Goal: Task Accomplishment & Management: Manage account settings

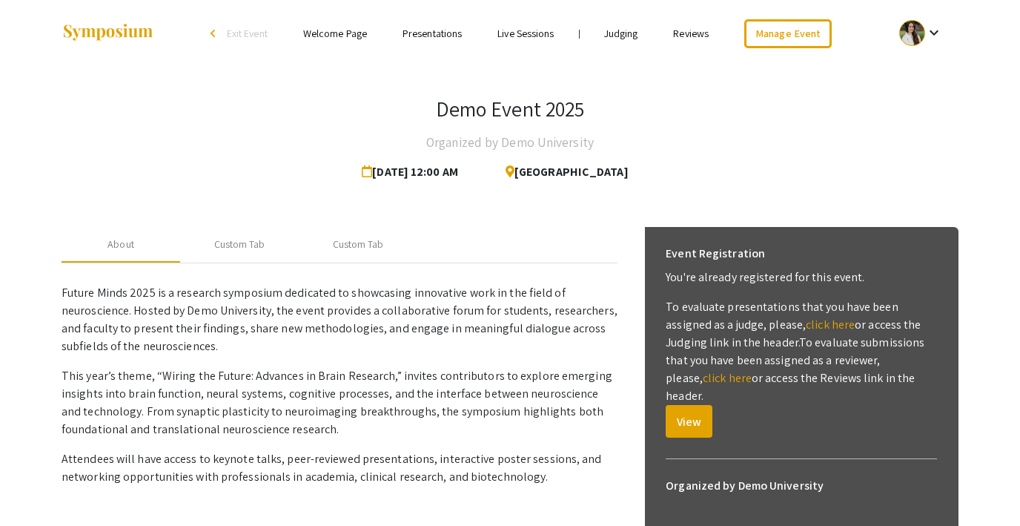
click at [625, 29] on link "Judging" at bounding box center [621, 33] width 34 height 13
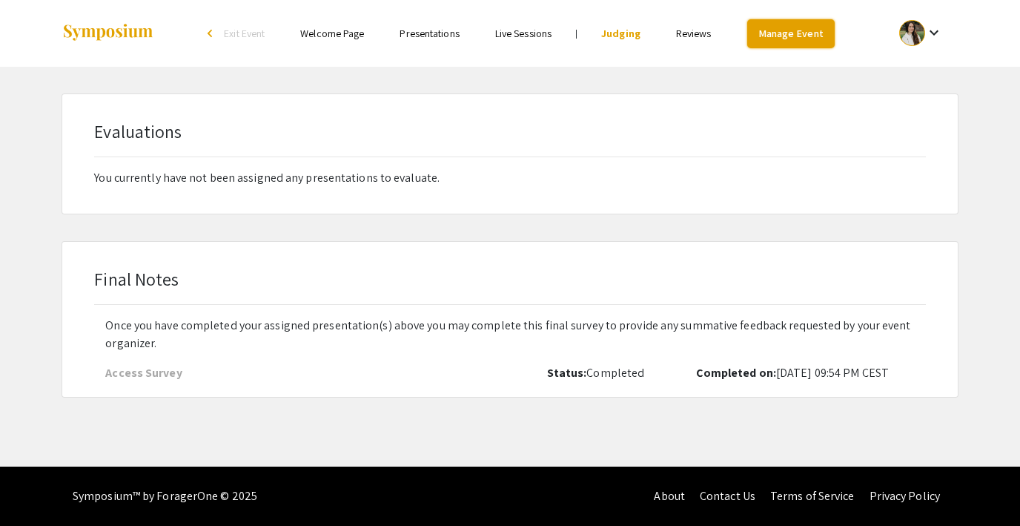
click at [790, 30] on link "Manage Event" at bounding box center [790, 33] width 87 height 29
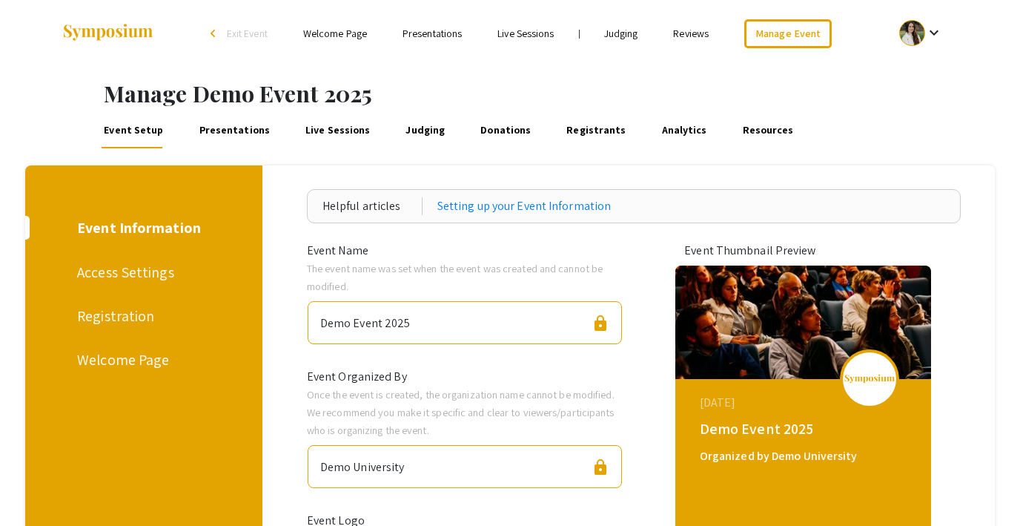
click at [108, 272] on div "Access Settings" at bounding box center [141, 272] width 128 height 22
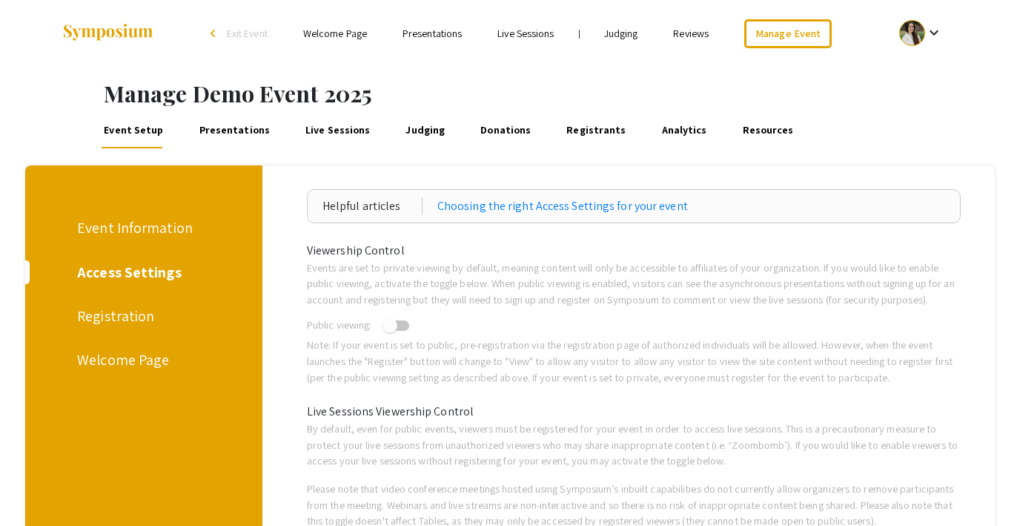
click at [632, 30] on link "Judging" at bounding box center [621, 33] width 34 height 13
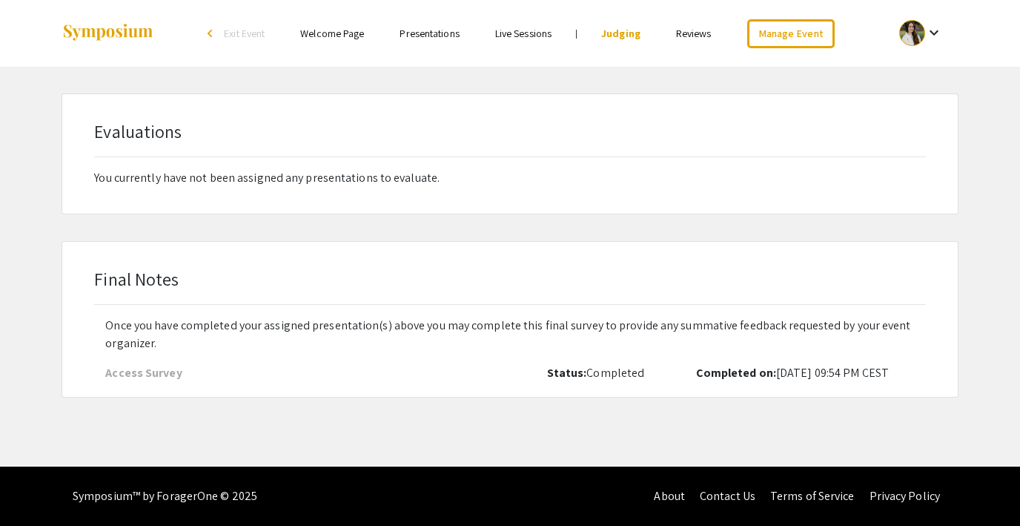
click at [690, 34] on link "Reviews" at bounding box center [694, 33] width 36 height 13
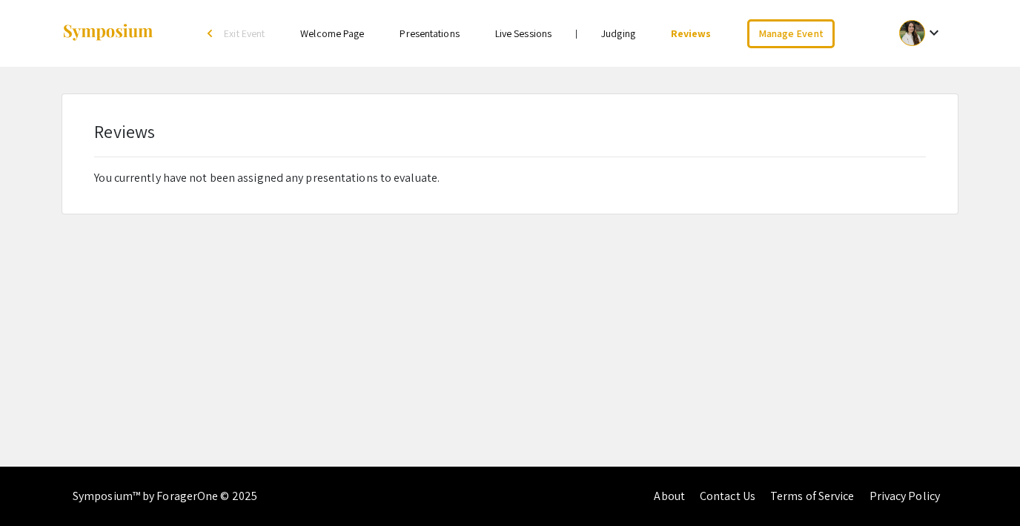
click at [237, 30] on span "Exit Event" at bounding box center [244, 33] width 41 height 13
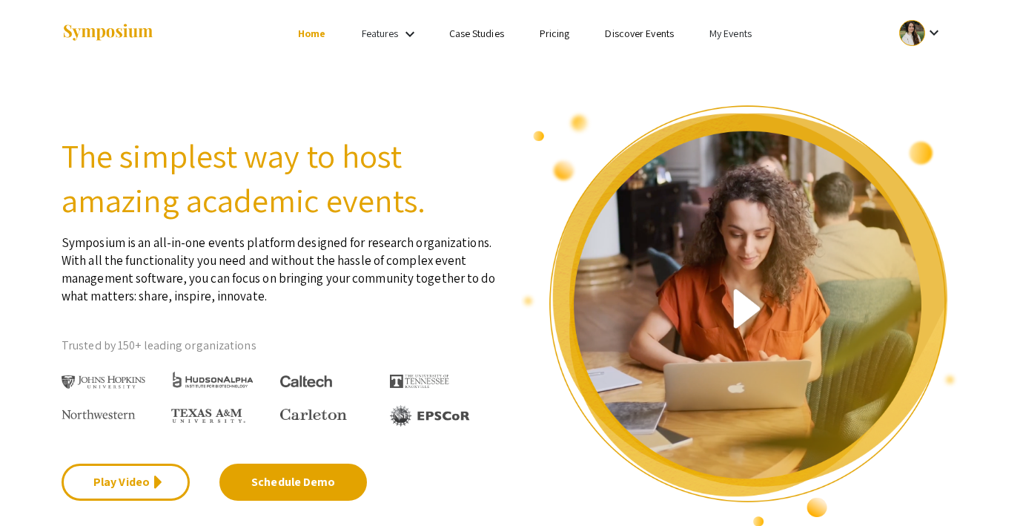
click at [738, 34] on link "My Events" at bounding box center [730, 33] width 42 height 13
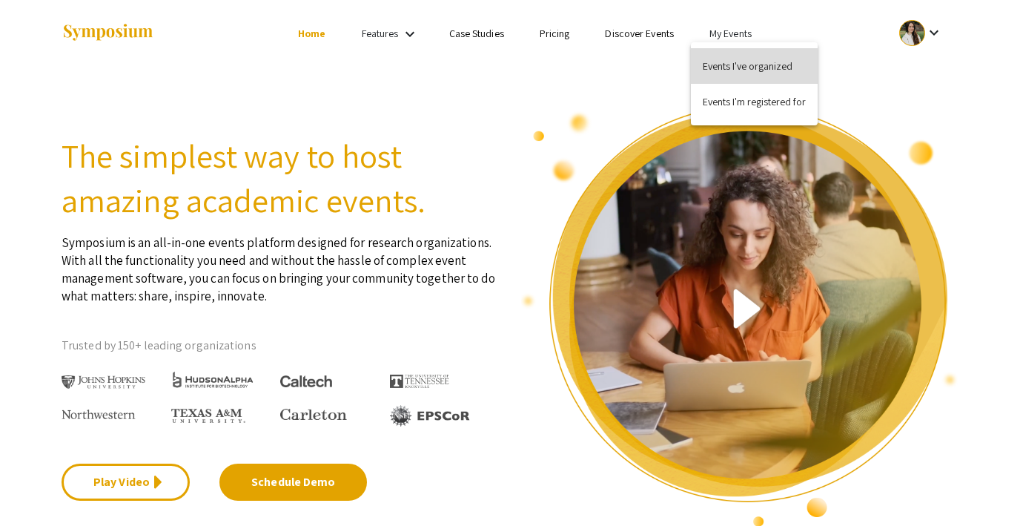
click at [755, 53] on button "Events I've organized" at bounding box center [754, 66] width 127 height 36
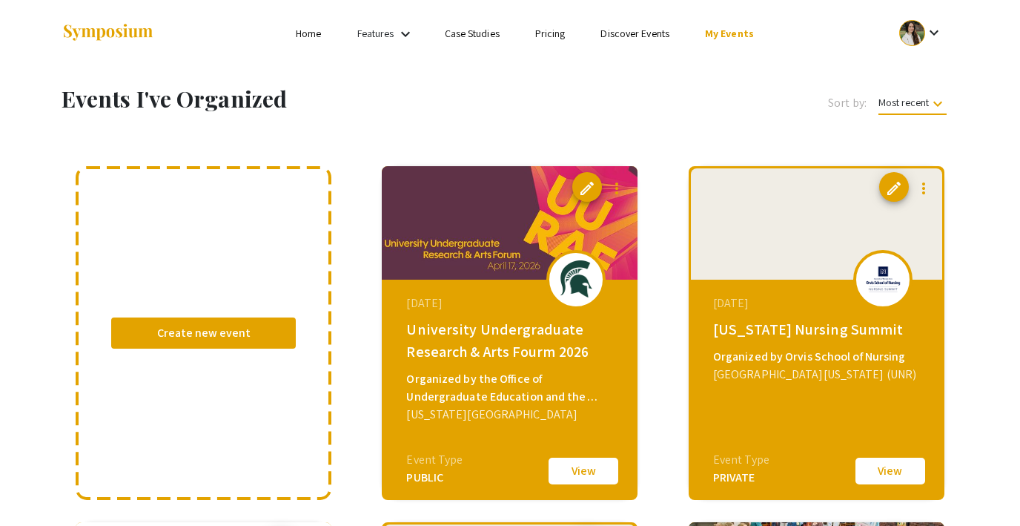
click at [606, 33] on link "Discover Events" at bounding box center [635, 33] width 69 height 13
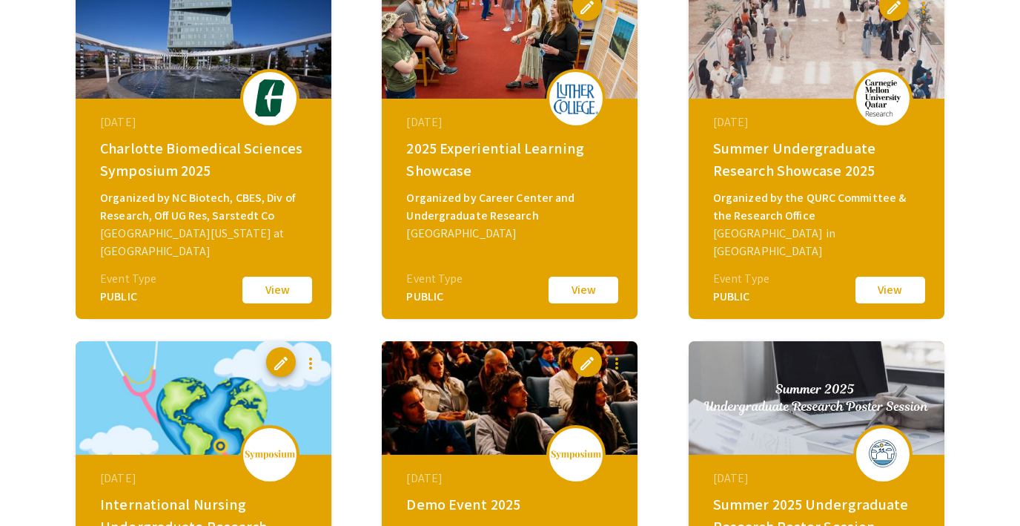
scroll to position [621, 0]
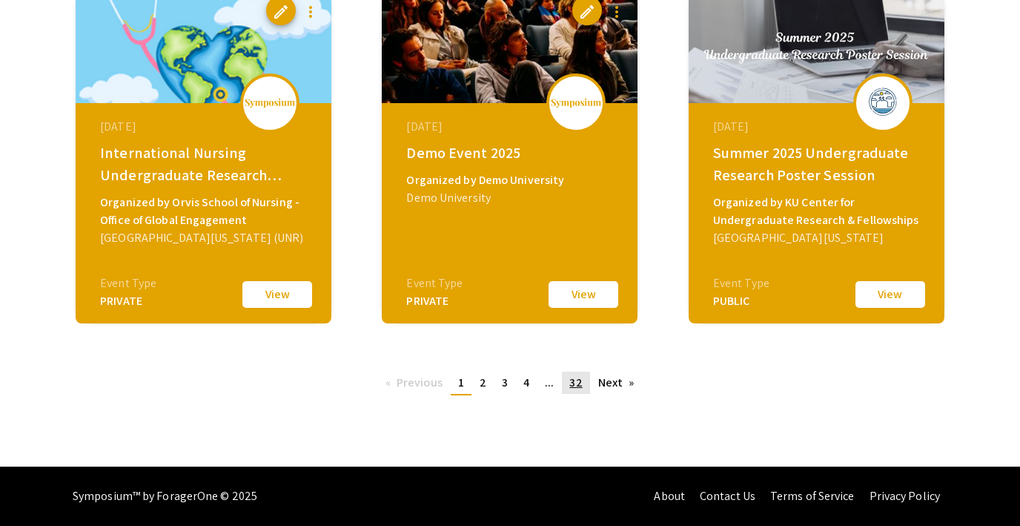
click at [575, 386] on span "32" at bounding box center [575, 382] width 13 height 16
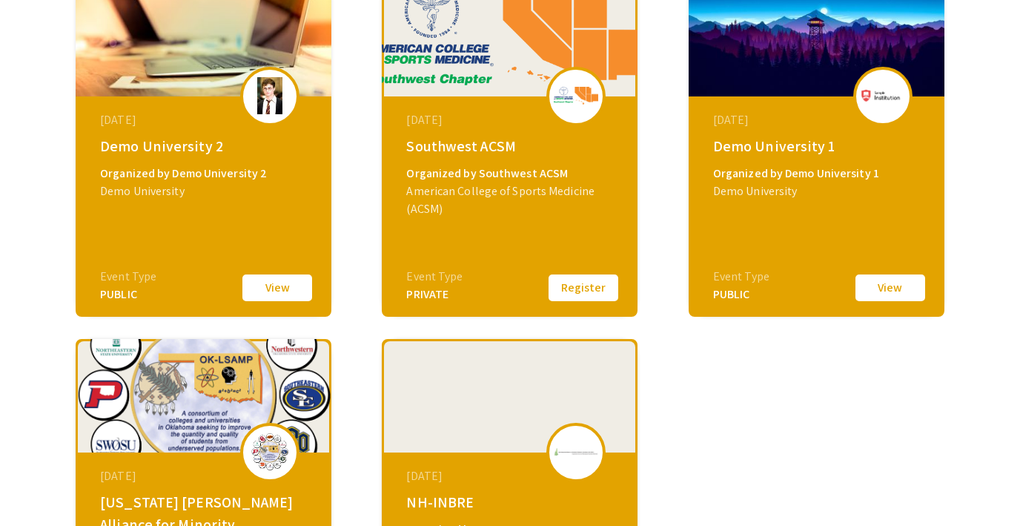
scroll to position [264, 0]
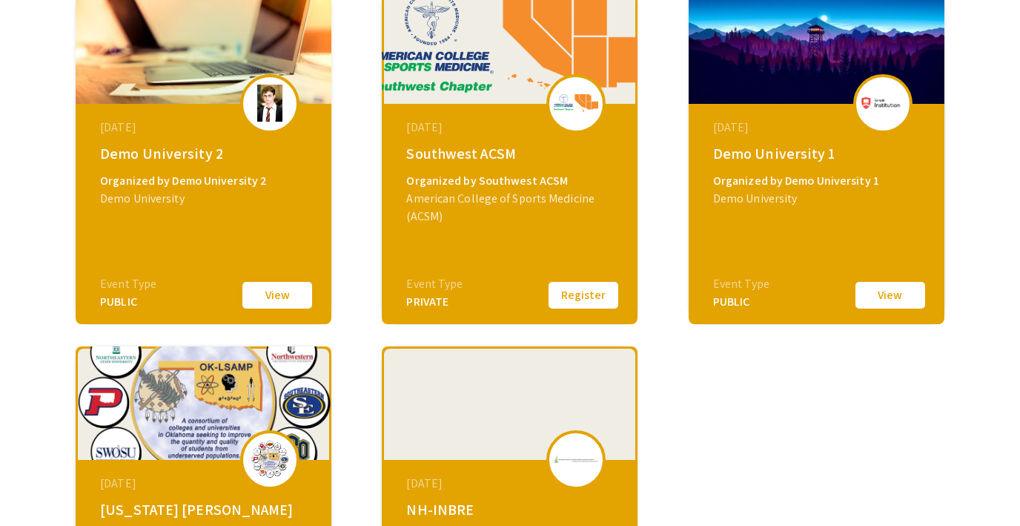
click at [262, 292] on button "View" at bounding box center [277, 294] width 74 height 31
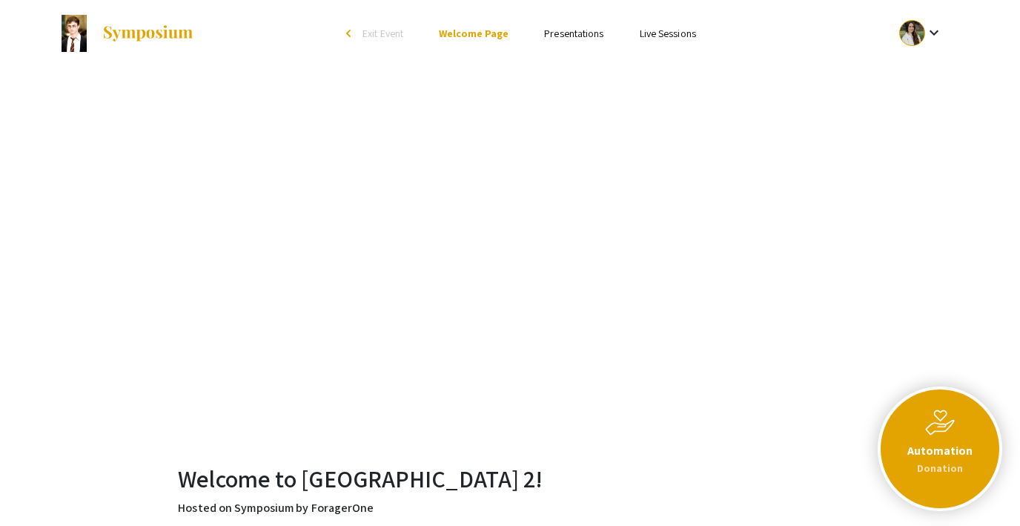
click at [379, 29] on span "Exit Event" at bounding box center [383, 33] width 41 height 13
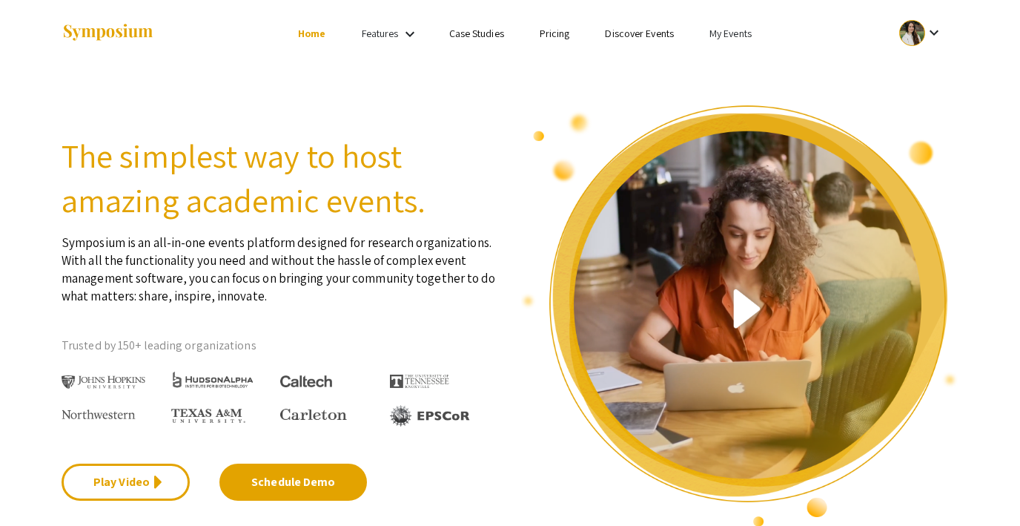
click at [721, 29] on link "My Events" at bounding box center [730, 33] width 42 height 13
click at [629, 34] on div at bounding box center [510, 263] width 1020 height 526
click at [624, 34] on link "Discover Events" at bounding box center [639, 33] width 69 height 13
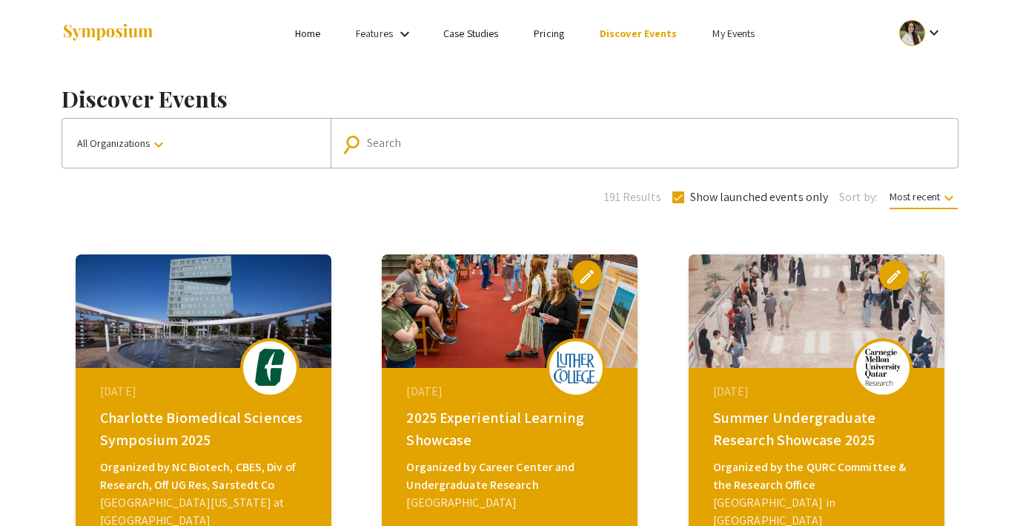
scroll to position [621, 0]
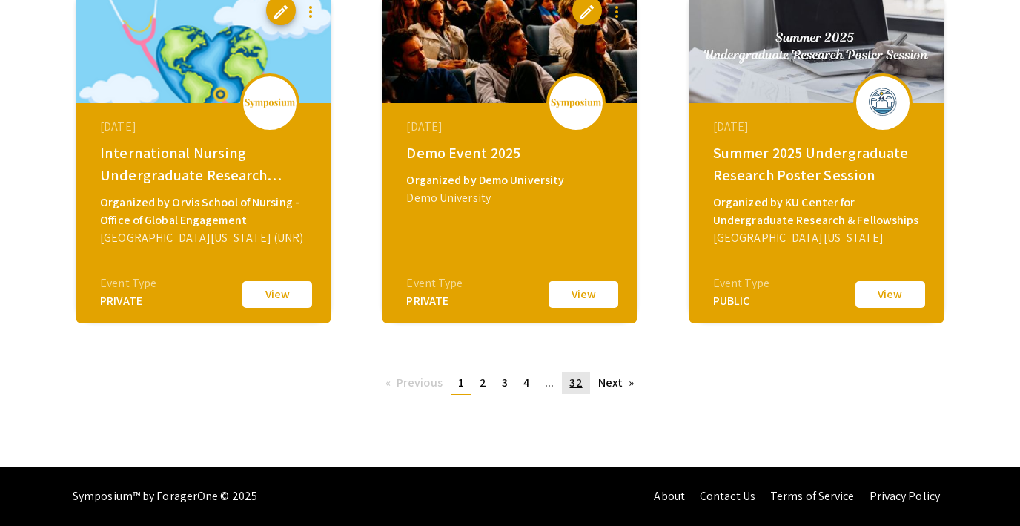
click at [573, 379] on span "32" at bounding box center [575, 382] width 13 height 16
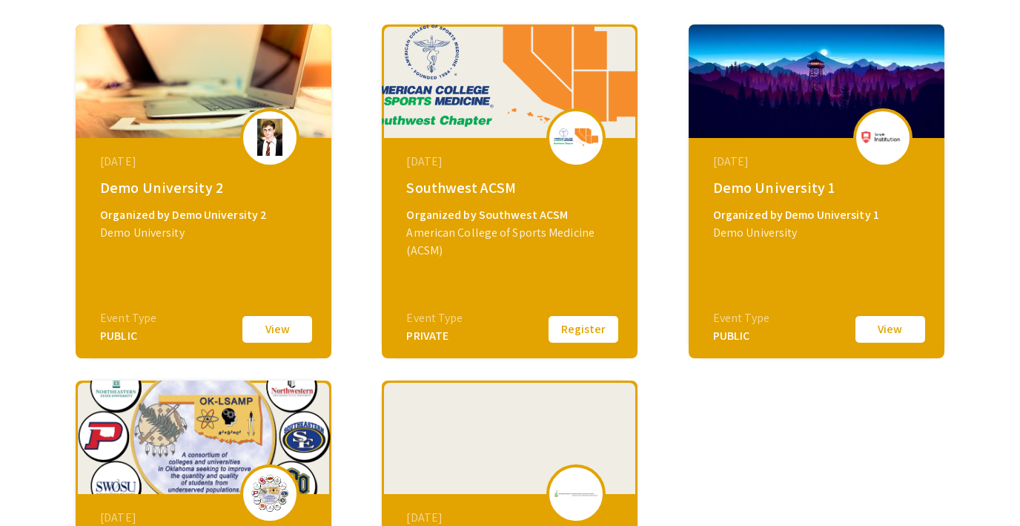
scroll to position [229, 0]
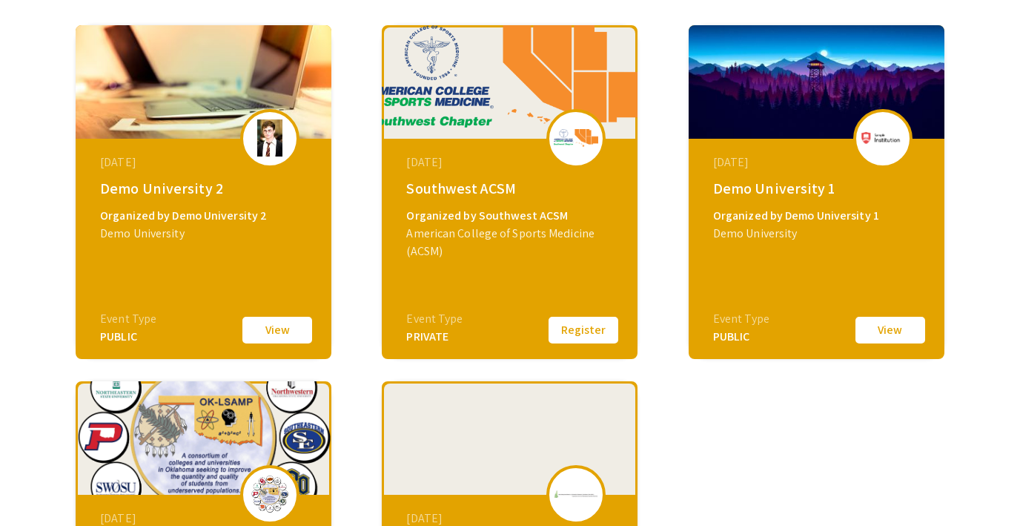
click at [873, 325] on button "View" at bounding box center [890, 329] width 74 height 31
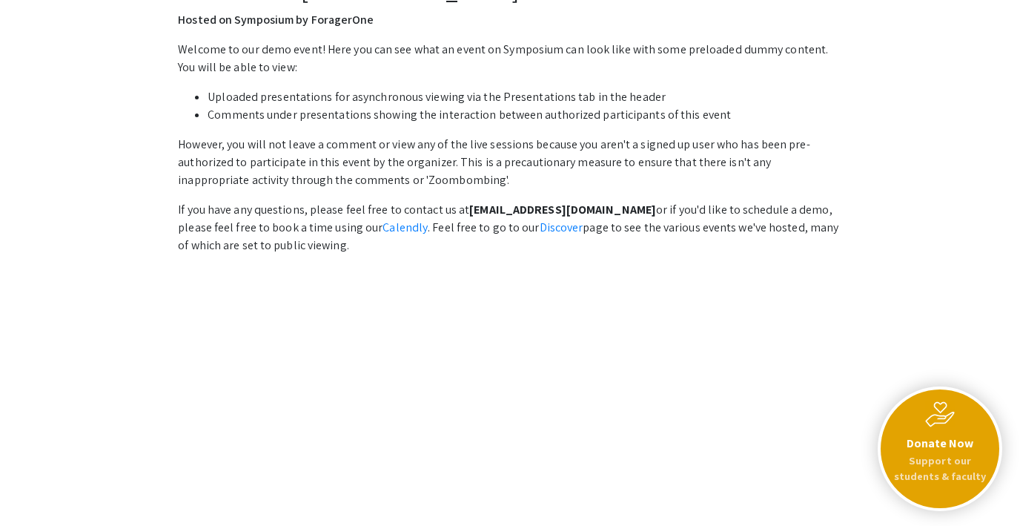
scroll to position [489, 0]
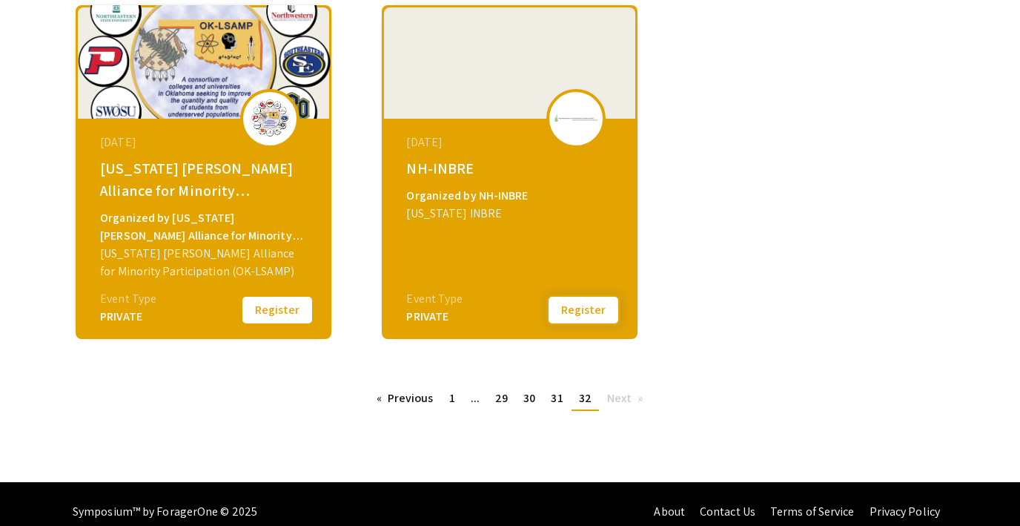
scroll to position [612, 0]
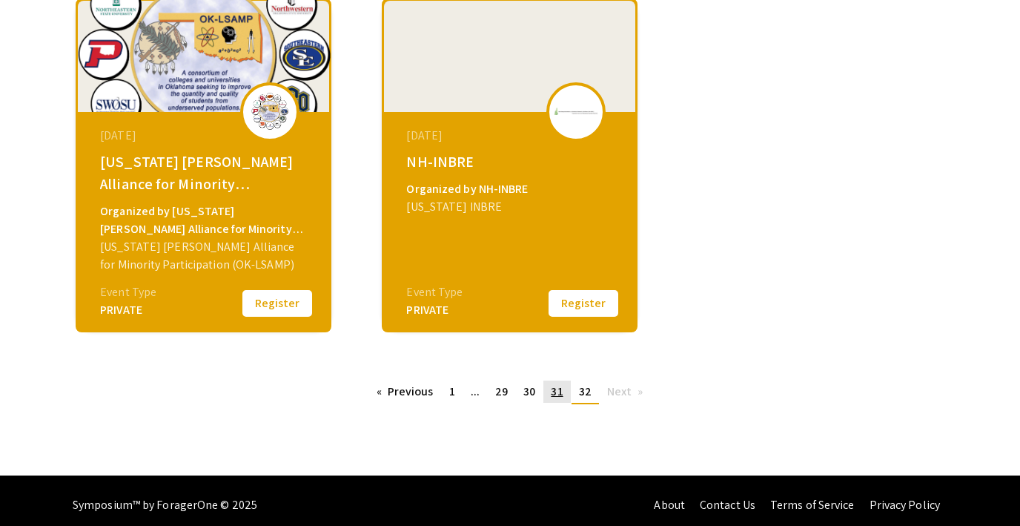
click at [547, 402] on link "page 31" at bounding box center [556, 391] width 27 height 22
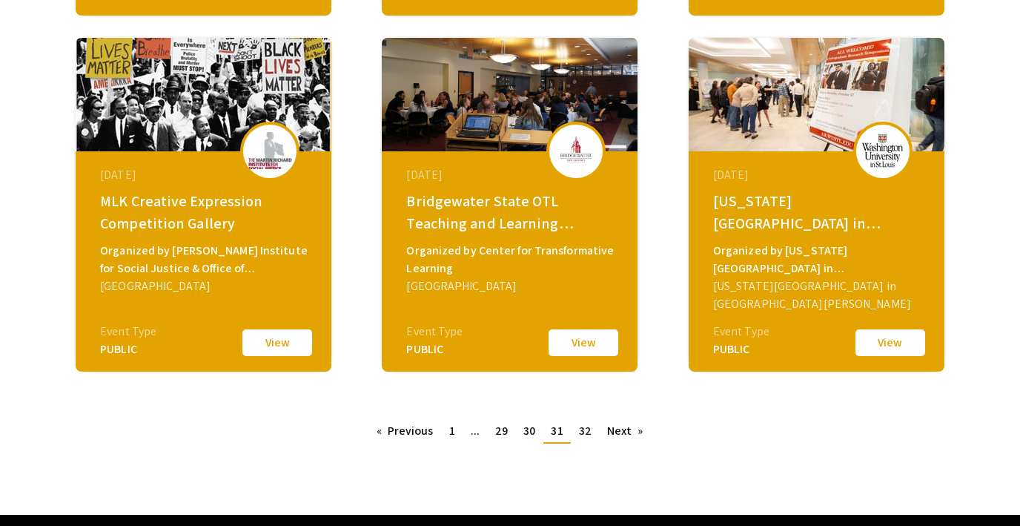
scroll to position [589, 0]
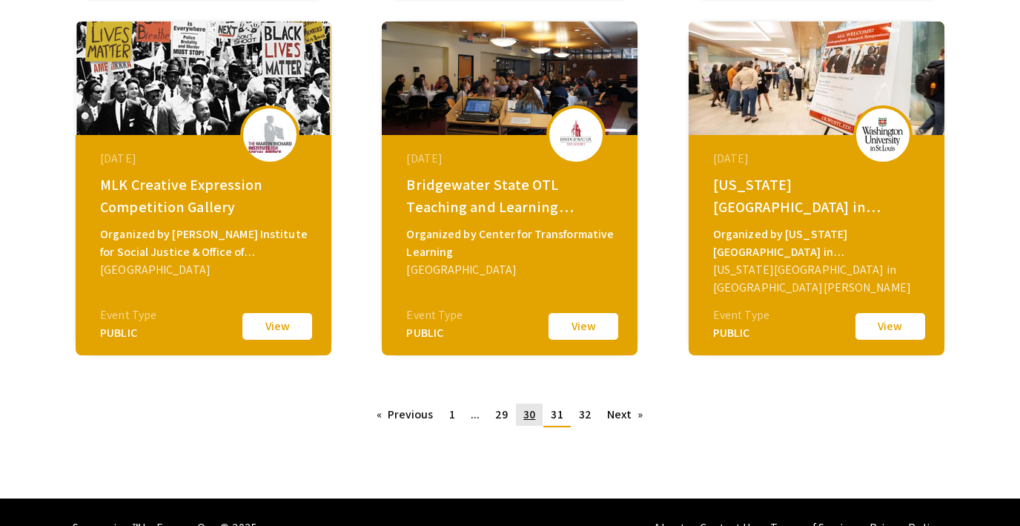
click at [522, 414] on link "page 30" at bounding box center [529, 414] width 27 height 22
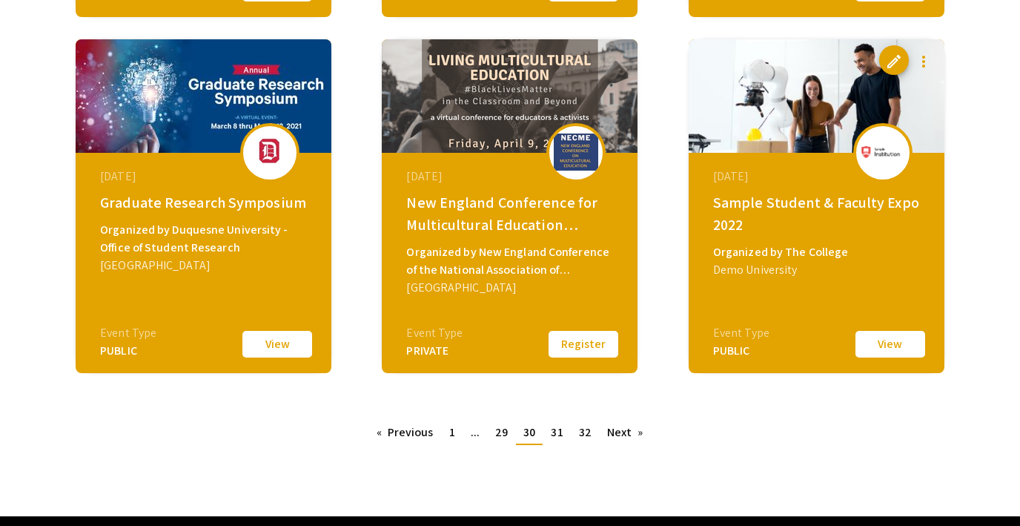
scroll to position [584, 0]
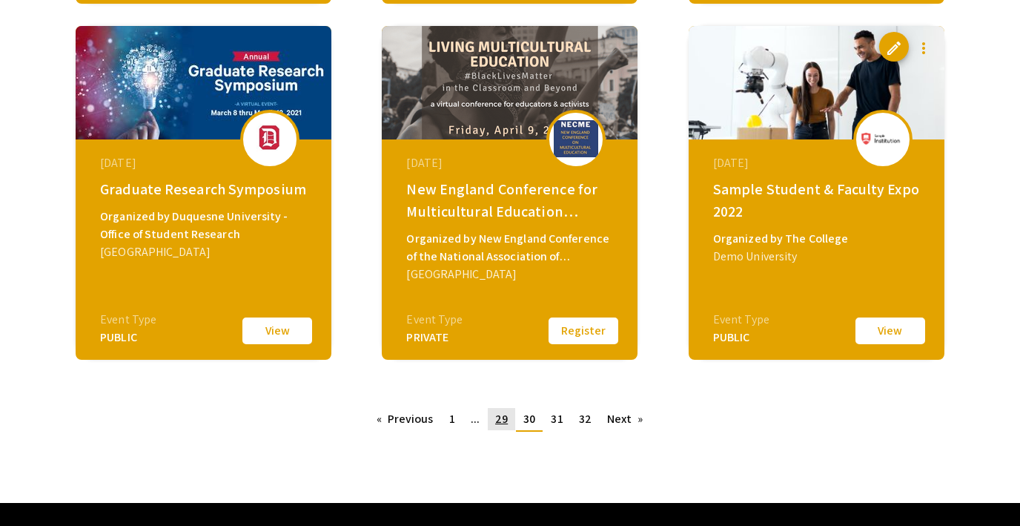
click at [501, 414] on span "29" at bounding box center [501, 419] width 13 height 16
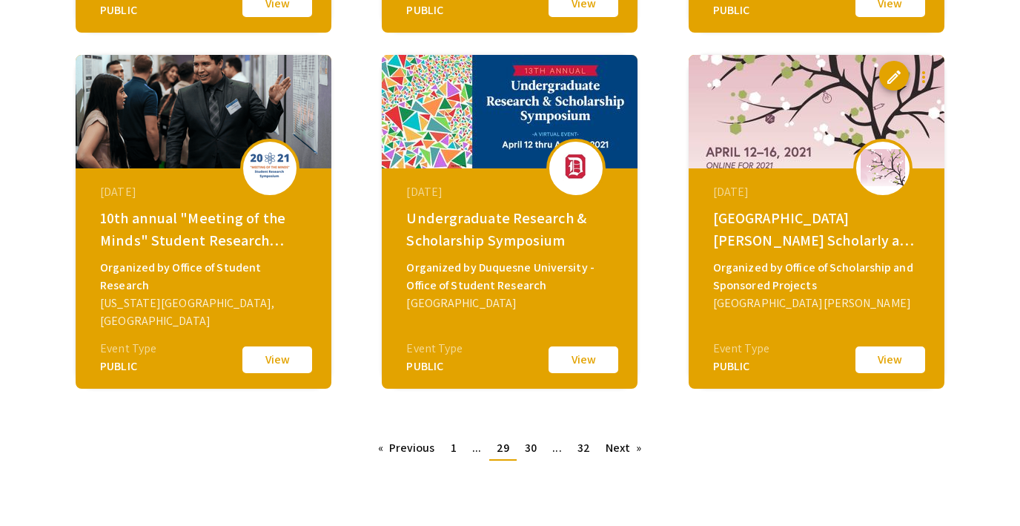
scroll to position [557, 0]
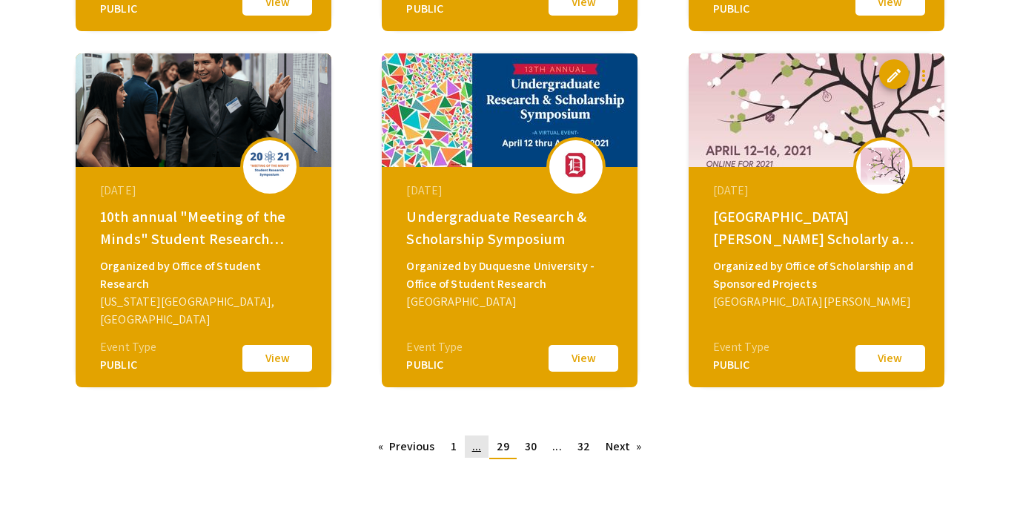
click at [477, 443] on span "..." at bounding box center [476, 446] width 9 height 16
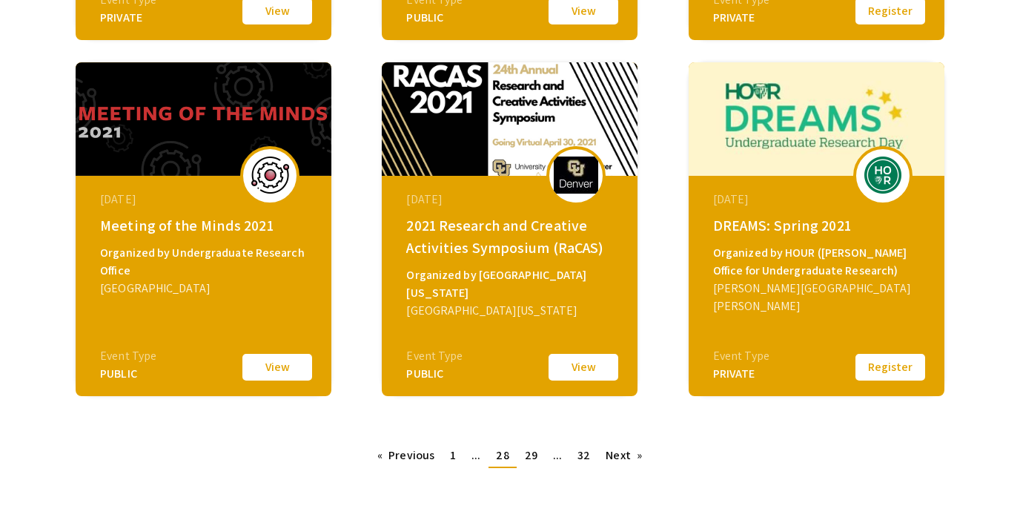
scroll to position [550, 0]
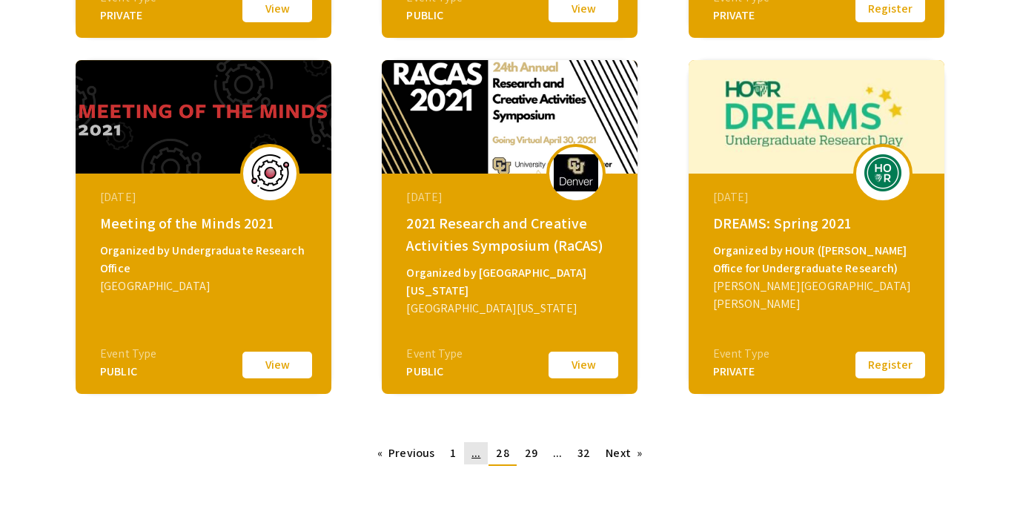
click at [480, 453] on span "..." at bounding box center [476, 453] width 9 height 16
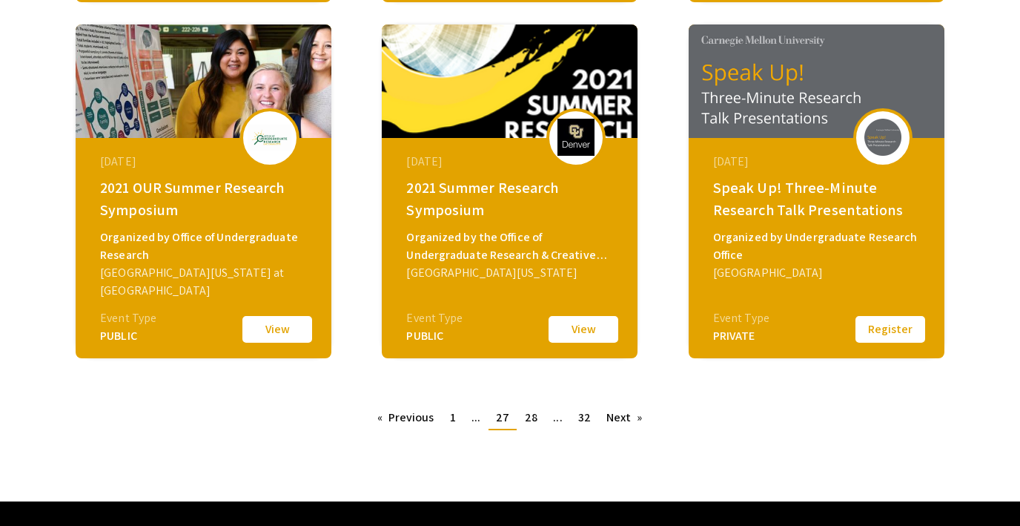
scroll to position [621, 0]
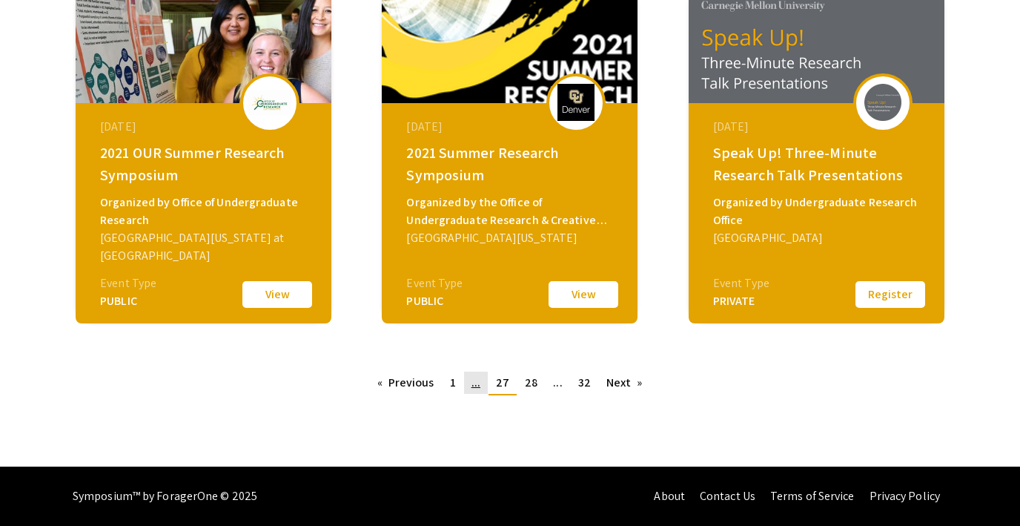
click at [480, 384] on span "..." at bounding box center [476, 382] width 9 height 16
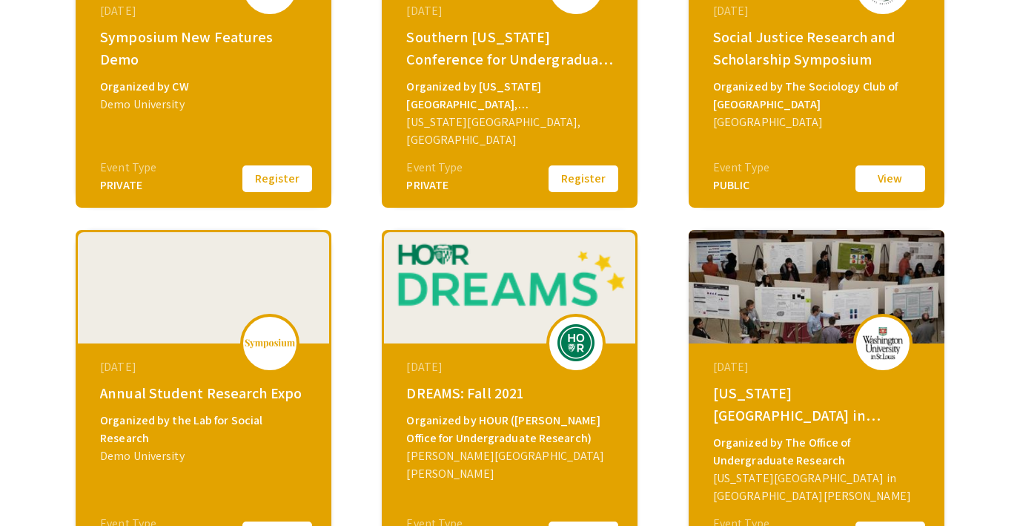
scroll to position [451, 0]
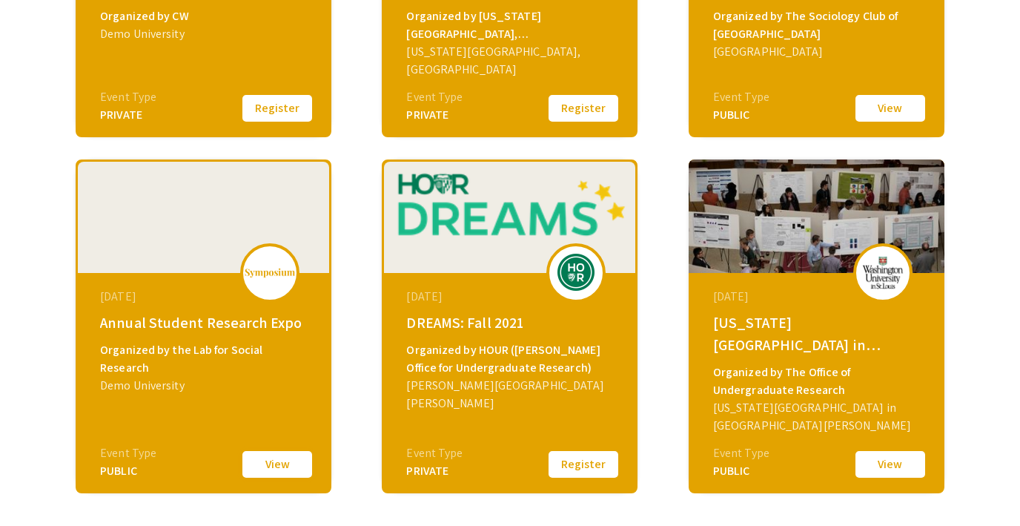
click at [261, 463] on button "View" at bounding box center [277, 464] width 74 height 31
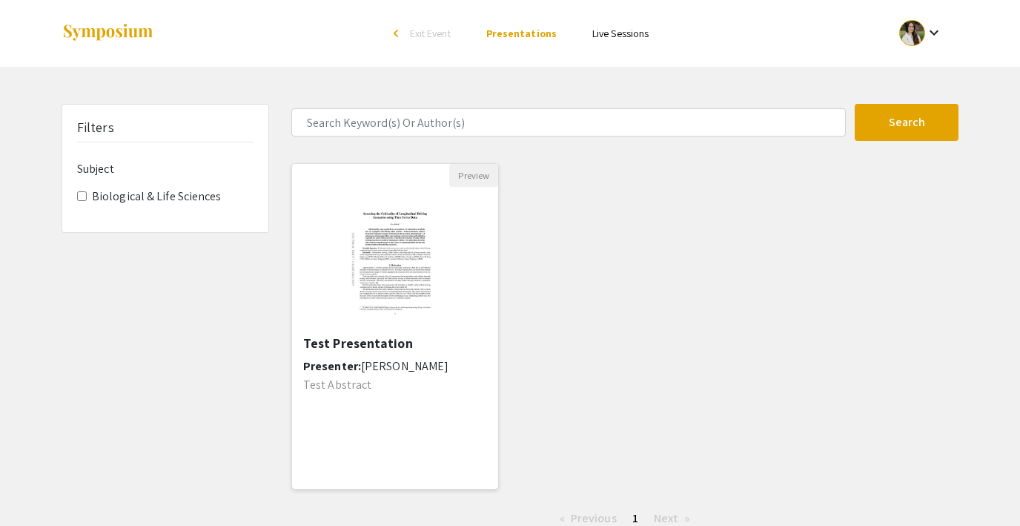
click at [383, 265] on img "Open Presentation <p>Test Presentation</p>" at bounding box center [395, 261] width 122 height 148
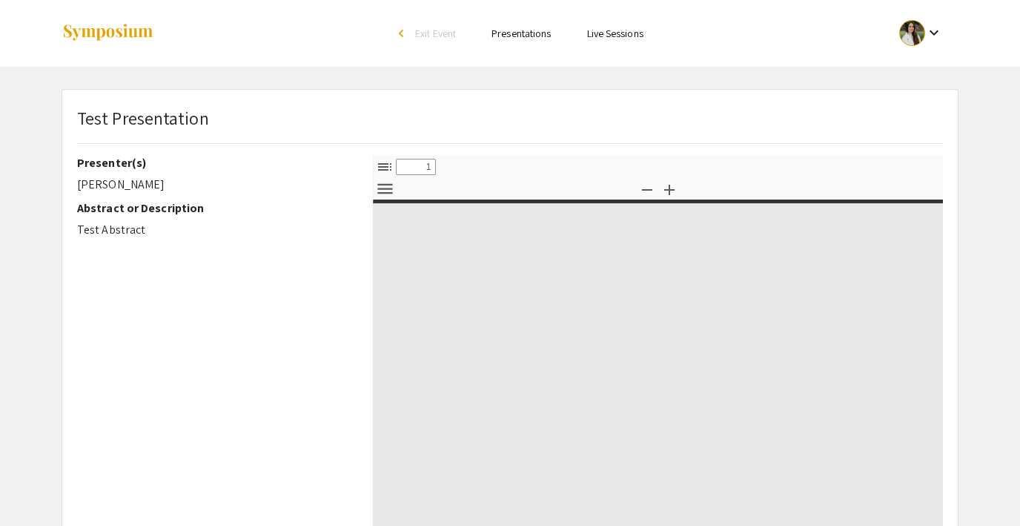
select select "custom"
type input "0"
select select "custom"
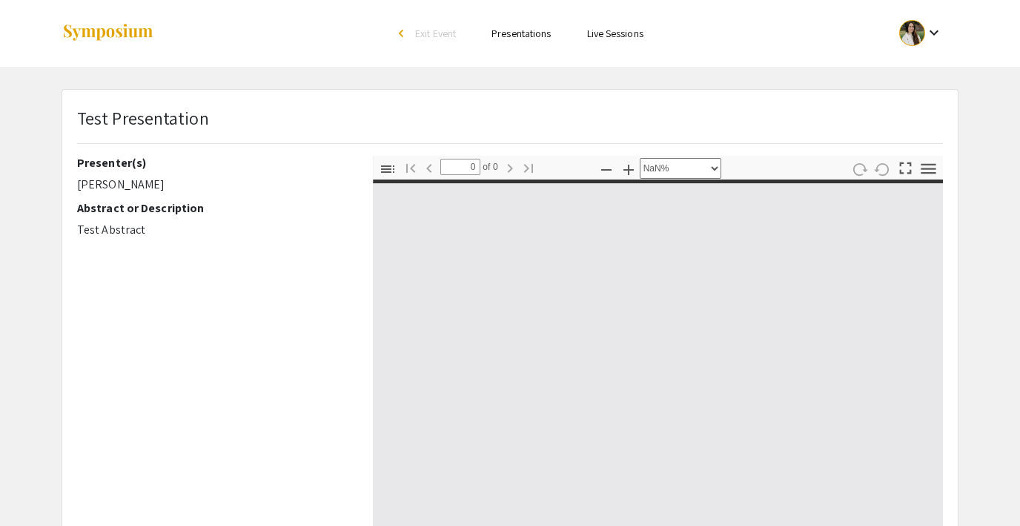
type input "1"
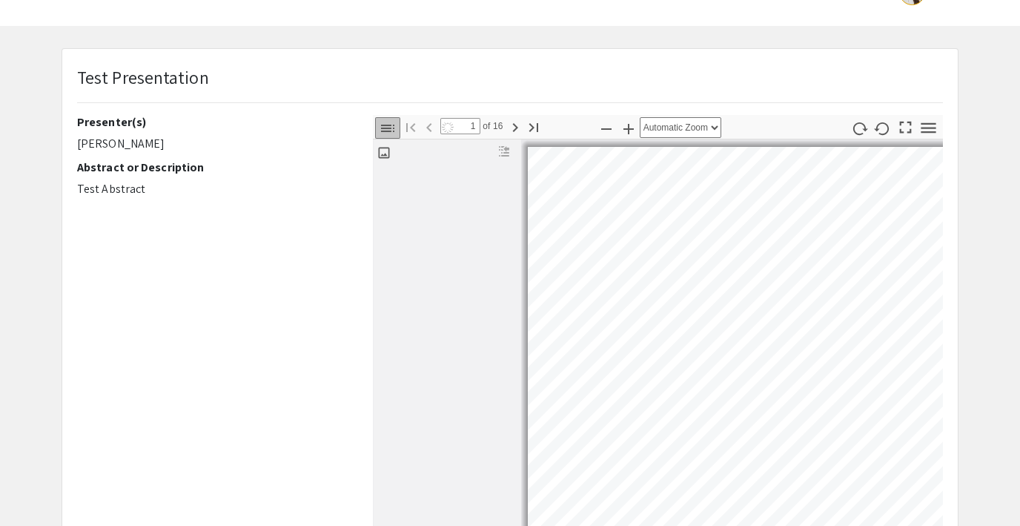
select select "auto"
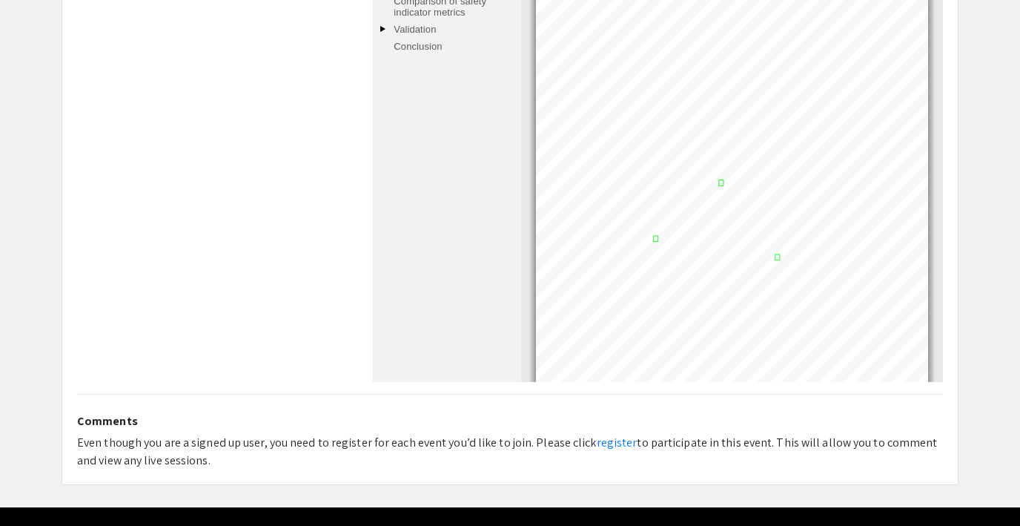
scroll to position [334, 0]
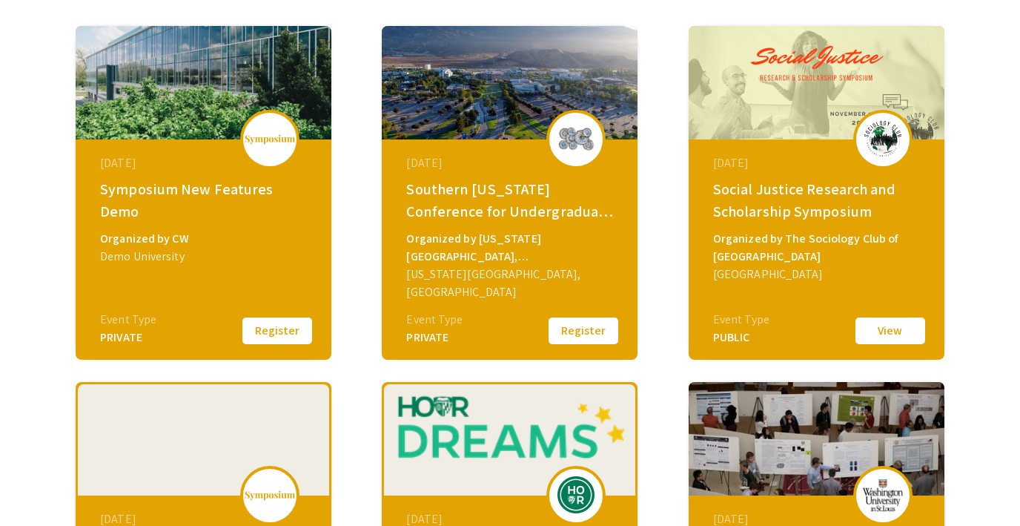
scroll to position [250, 0]
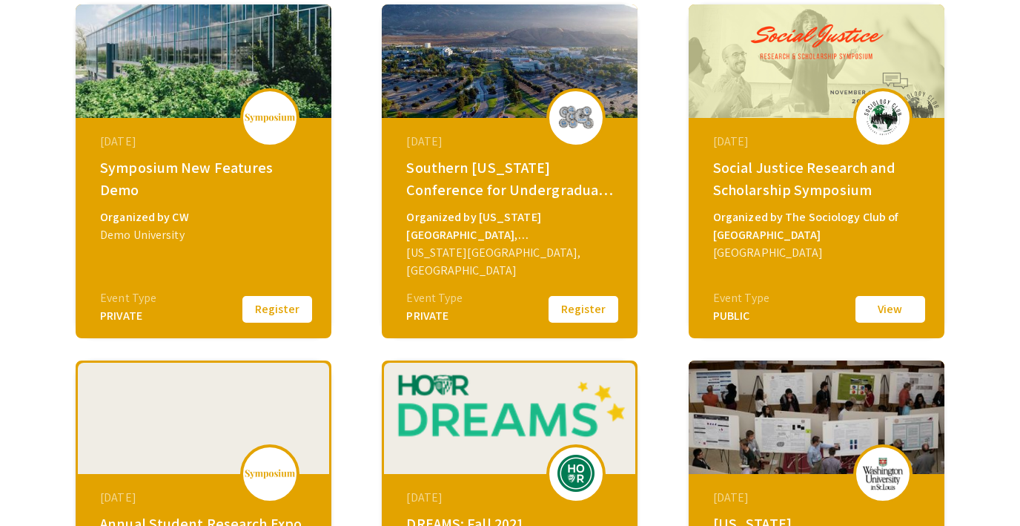
click at [265, 126] on div at bounding box center [269, 117] width 59 height 59
click at [274, 312] on button "Register" at bounding box center [277, 309] width 74 height 31
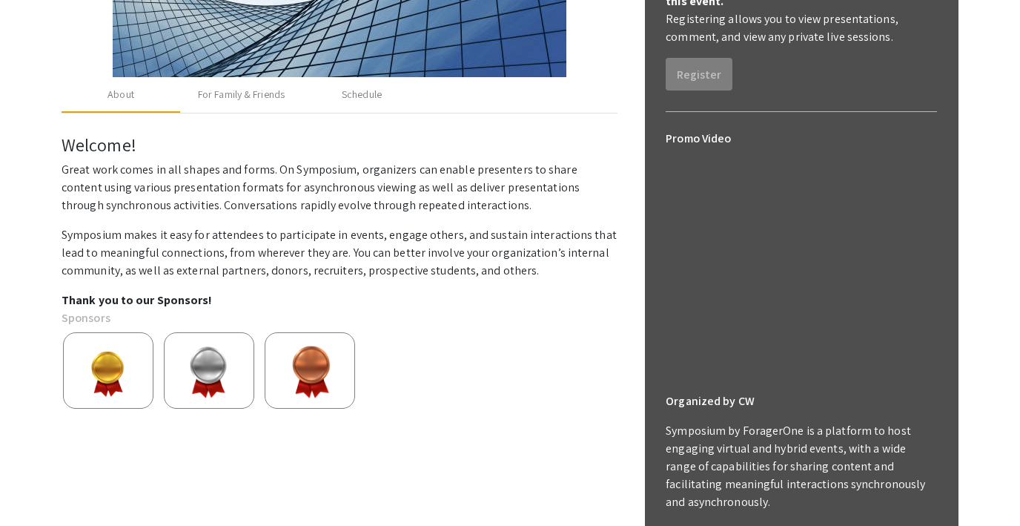
scroll to position [360, 0]
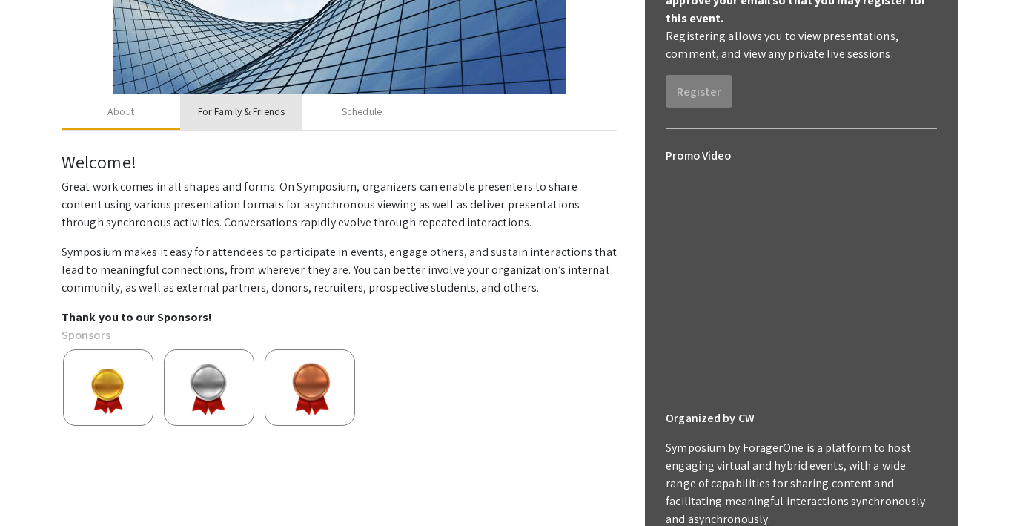
click at [268, 110] on div "For Family & Friends" at bounding box center [241, 112] width 87 height 16
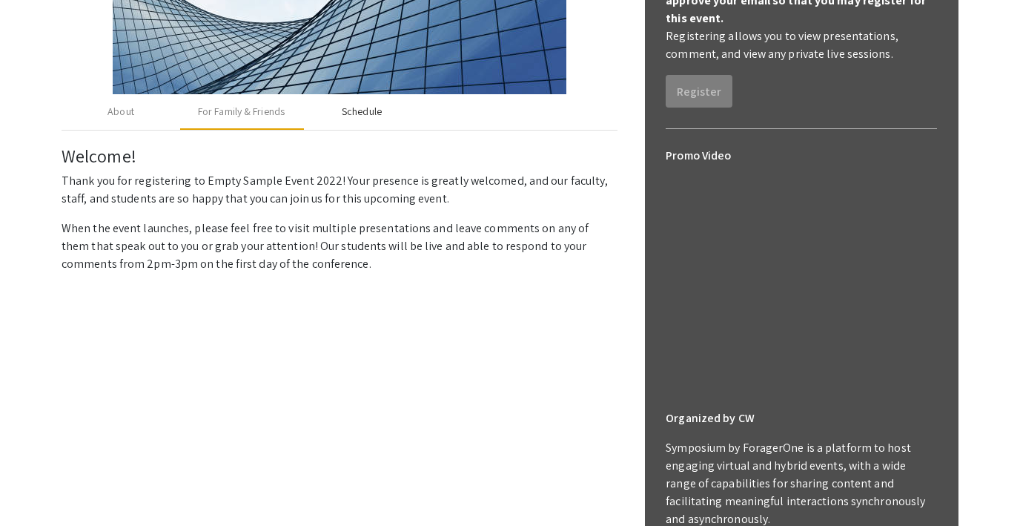
click at [350, 107] on div "Schedule" at bounding box center [362, 112] width 40 height 16
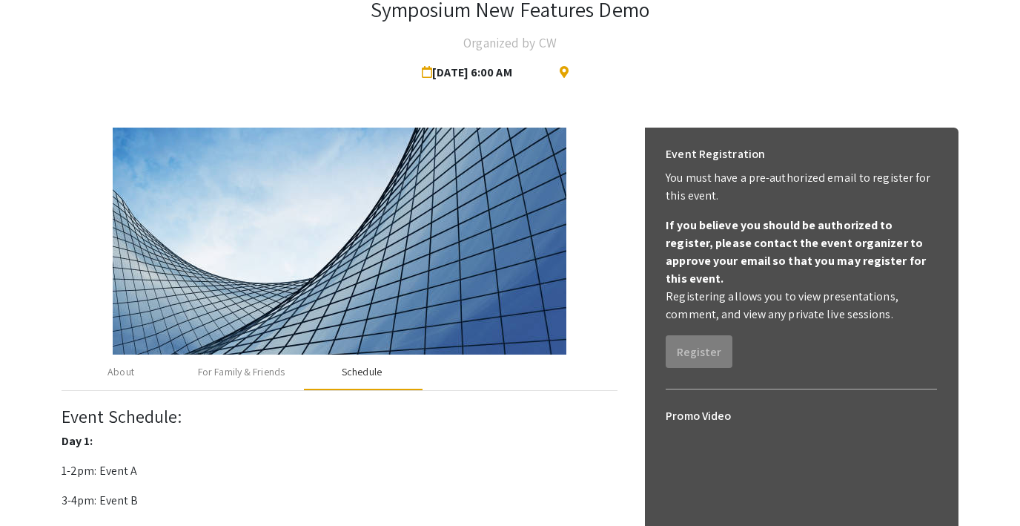
scroll to position [0, 0]
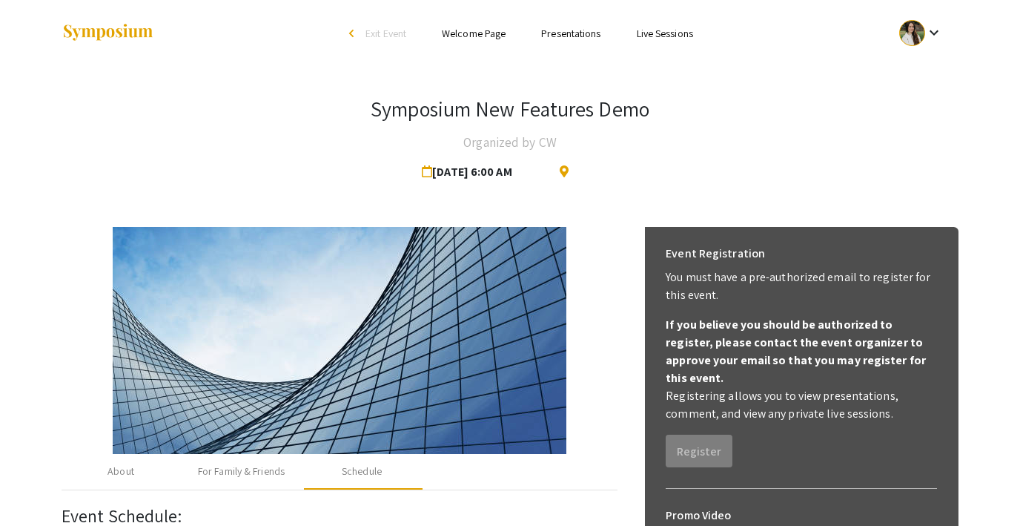
click at [571, 31] on link "Presentations" at bounding box center [570, 33] width 59 height 13
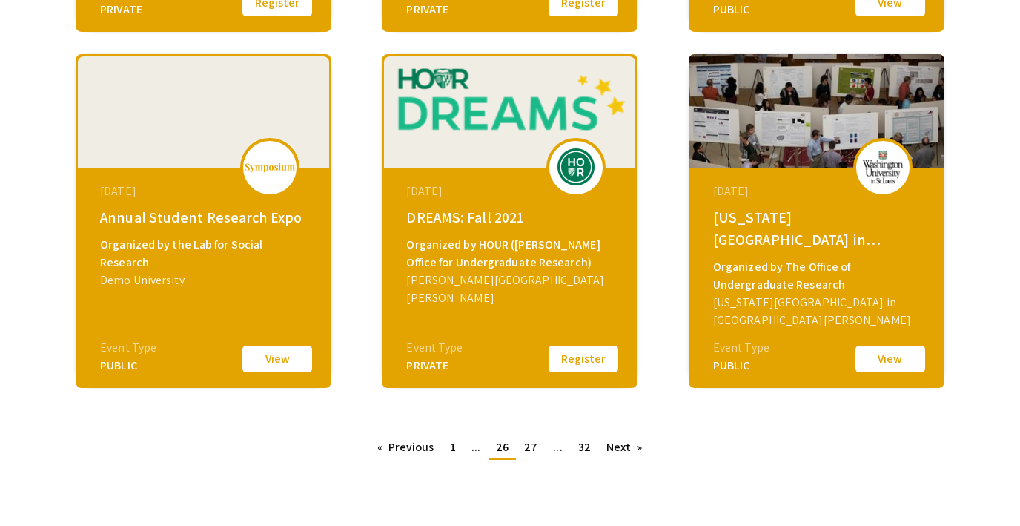
scroll to position [621, 0]
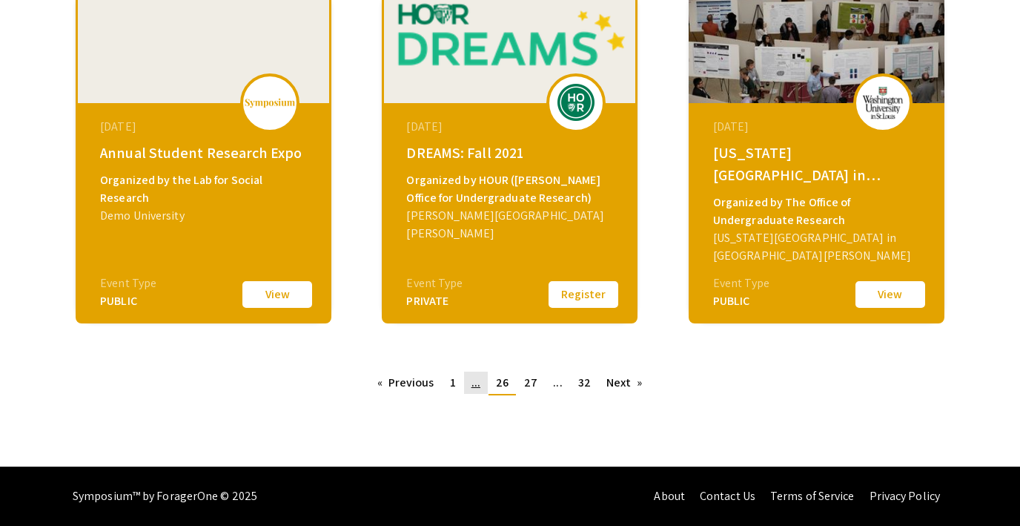
click at [479, 383] on span "..." at bounding box center [476, 382] width 9 height 16
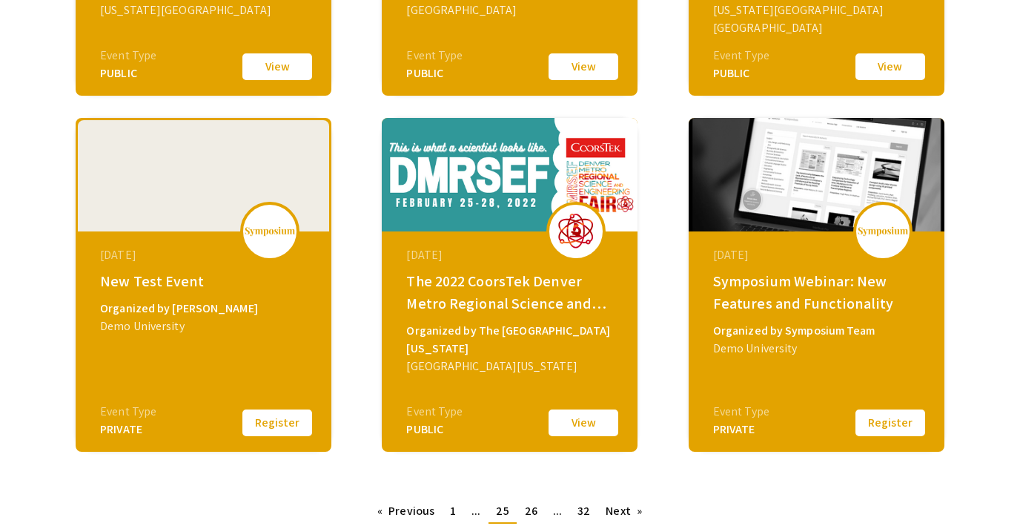
scroll to position [524, 0]
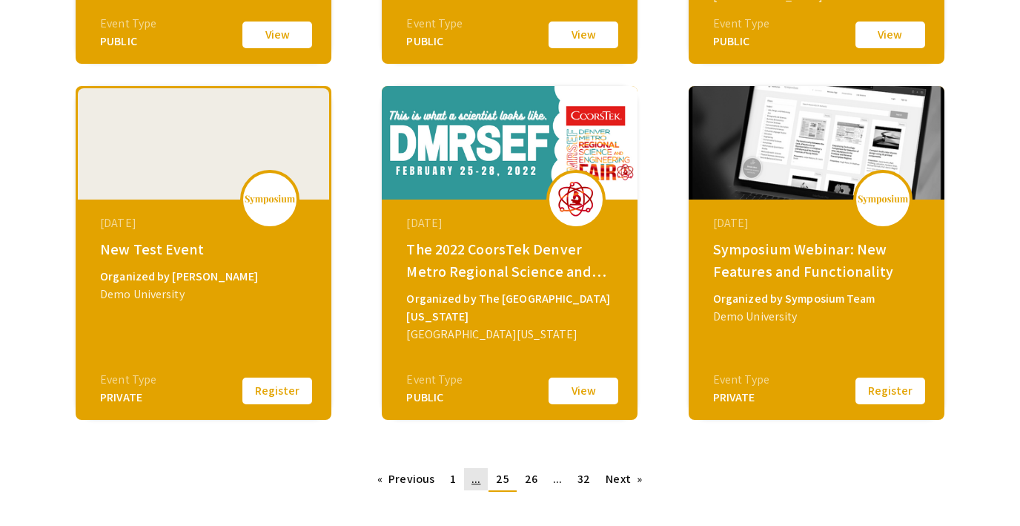
click at [480, 482] on span "..." at bounding box center [476, 479] width 9 height 16
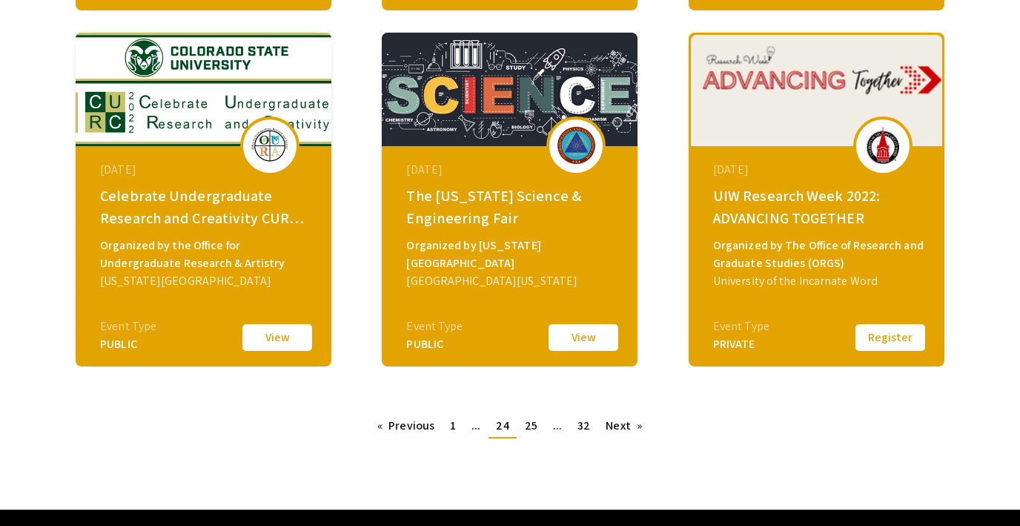
scroll to position [621, 0]
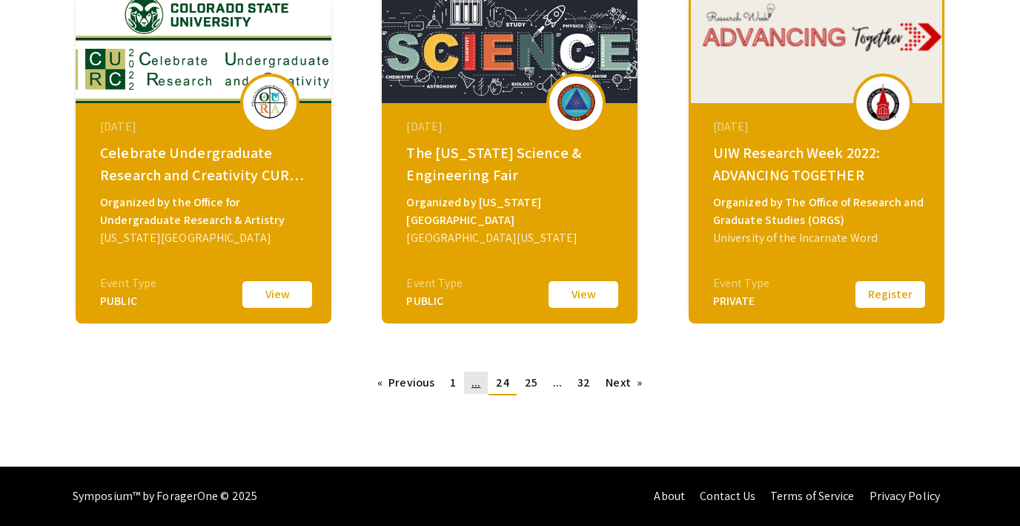
click at [477, 386] on span "..." at bounding box center [476, 382] width 9 height 16
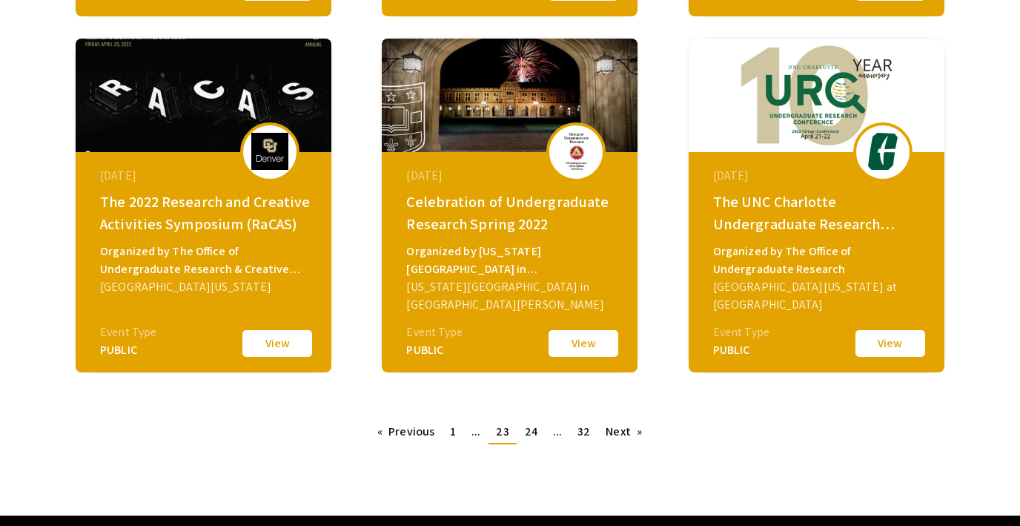
scroll to position [578, 0]
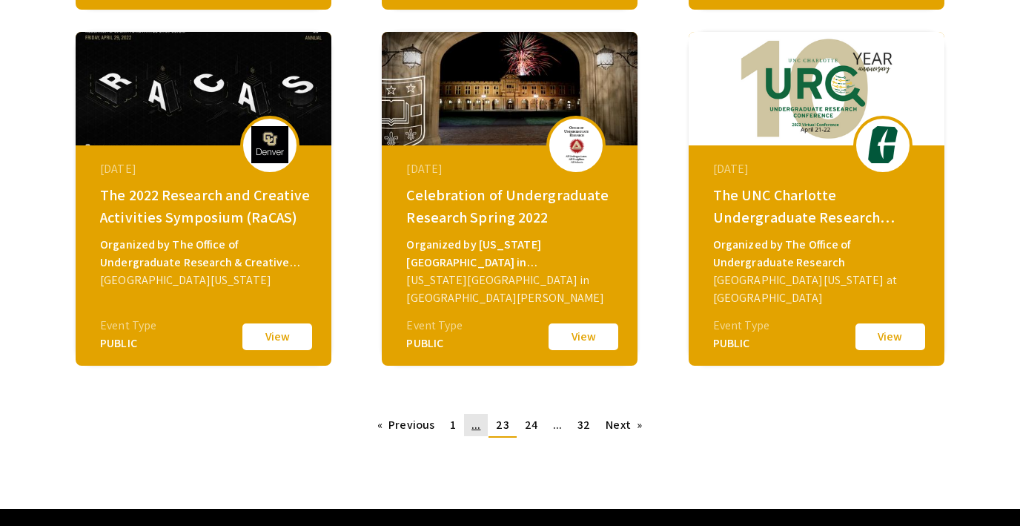
click at [476, 426] on span "..." at bounding box center [476, 425] width 9 height 16
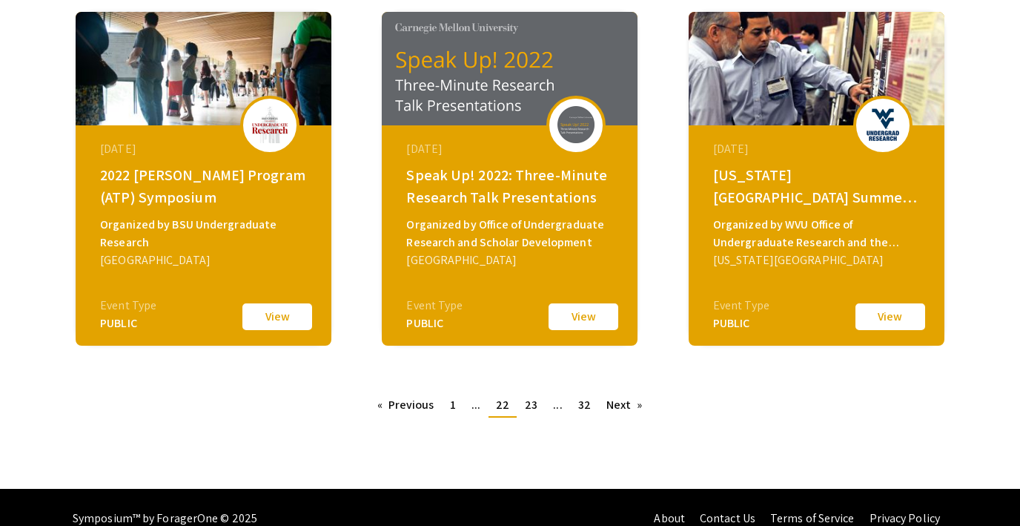
scroll to position [607, 0]
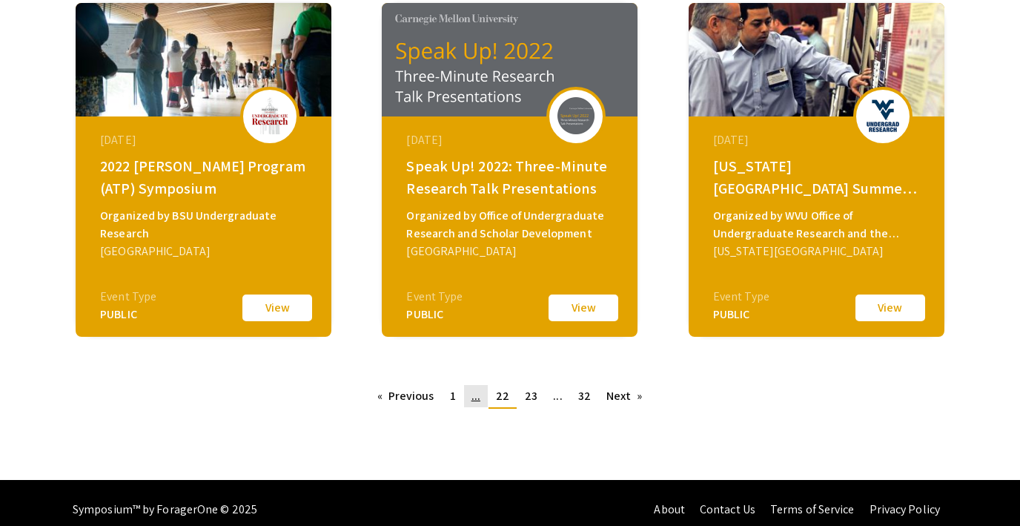
click at [474, 399] on span "..." at bounding box center [476, 396] width 9 height 16
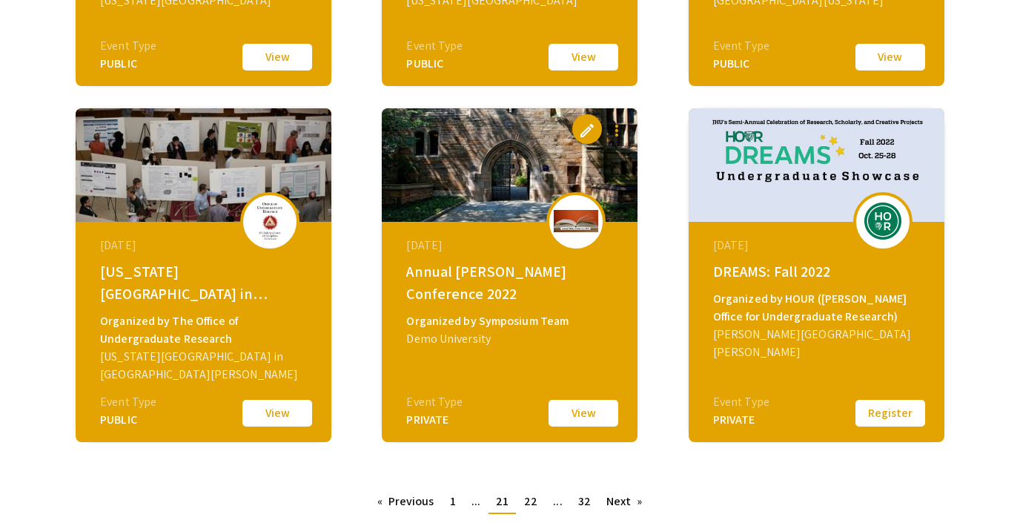
scroll to position [564, 0]
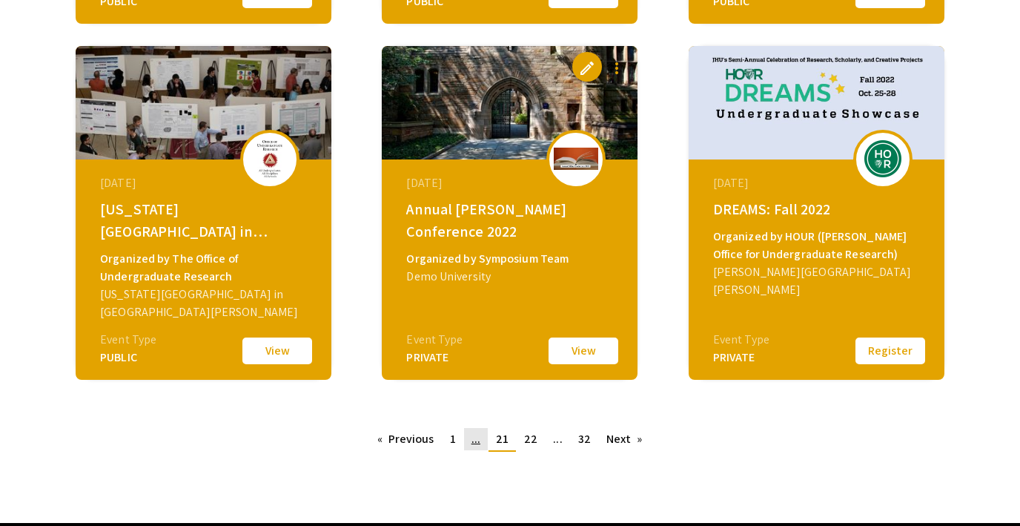
click at [477, 443] on span "..." at bounding box center [476, 439] width 9 height 16
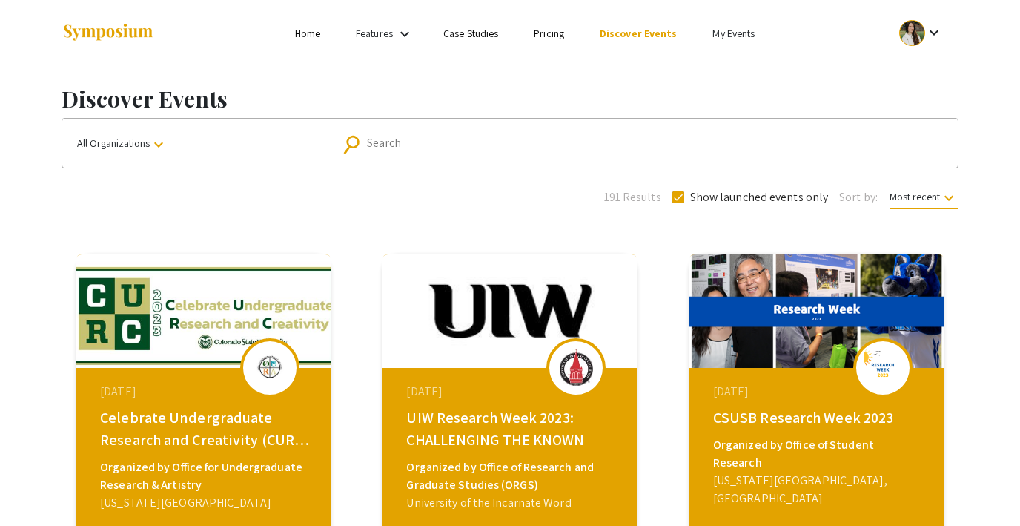
click at [727, 36] on link "My Events" at bounding box center [733, 33] width 42 height 13
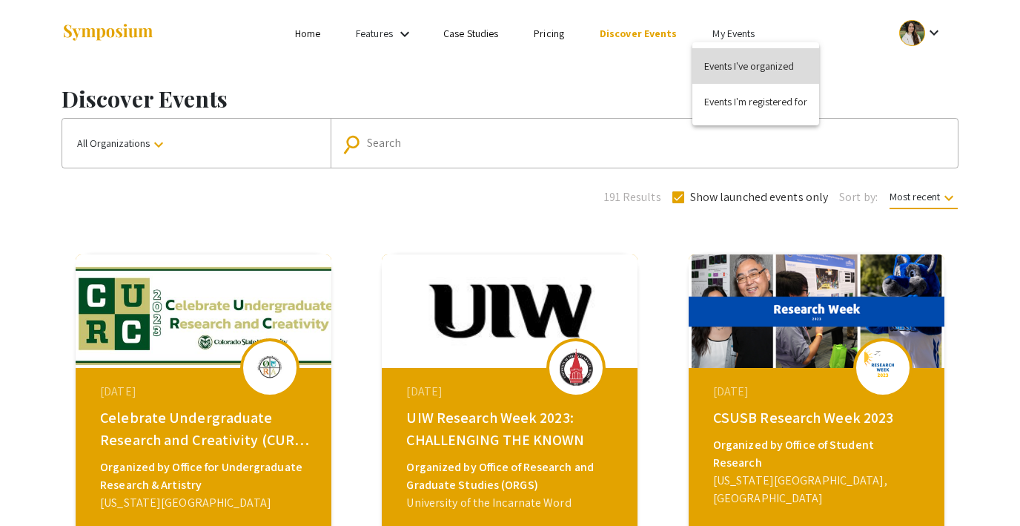
click at [727, 60] on button "Events I've organized" at bounding box center [755, 66] width 127 height 36
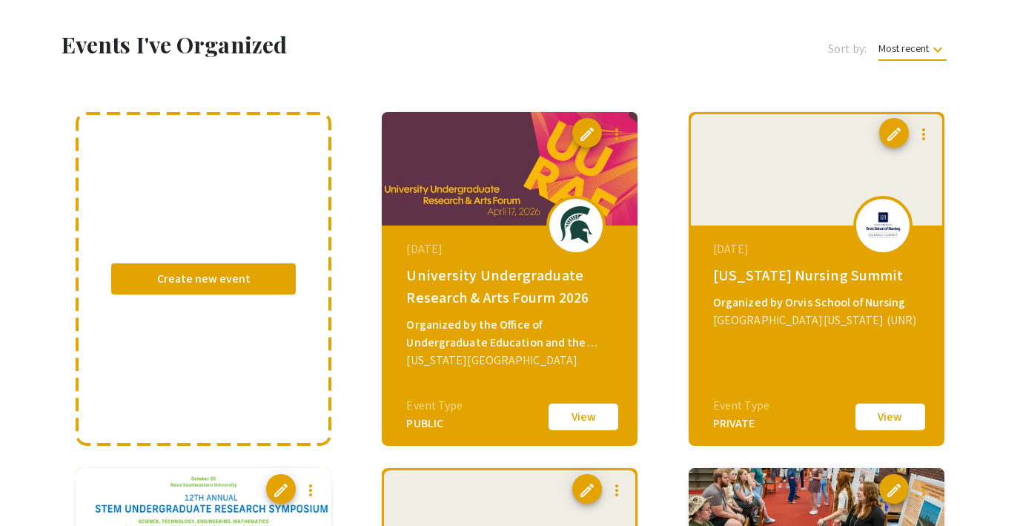
scroll to position [77, 0]
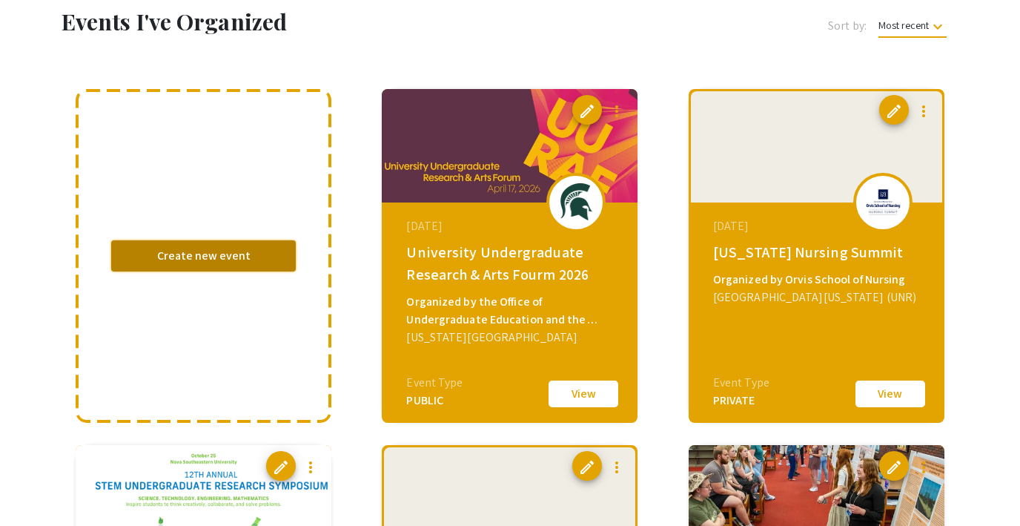
click at [194, 260] on button "Create new event" at bounding box center [203, 255] width 185 height 31
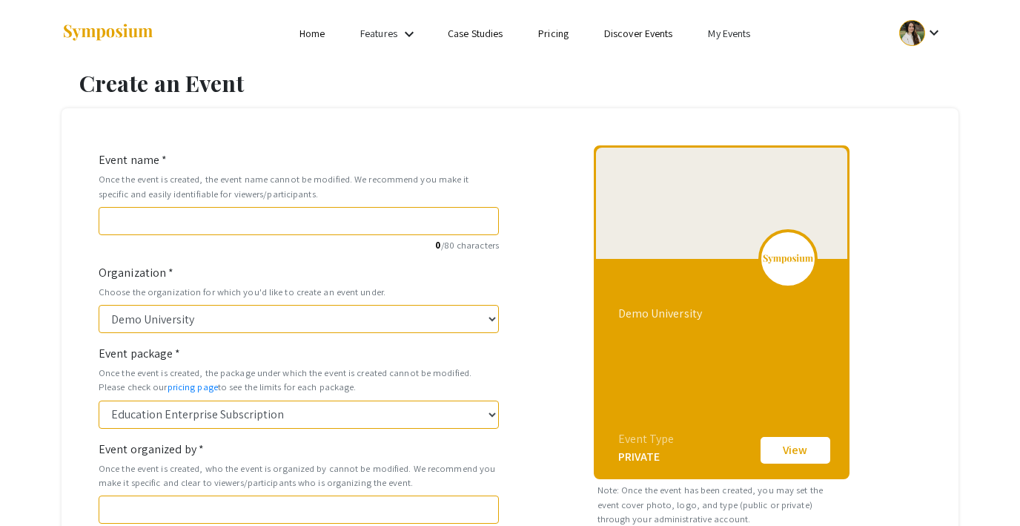
click at [746, 30] on link "My Events" at bounding box center [729, 33] width 42 height 13
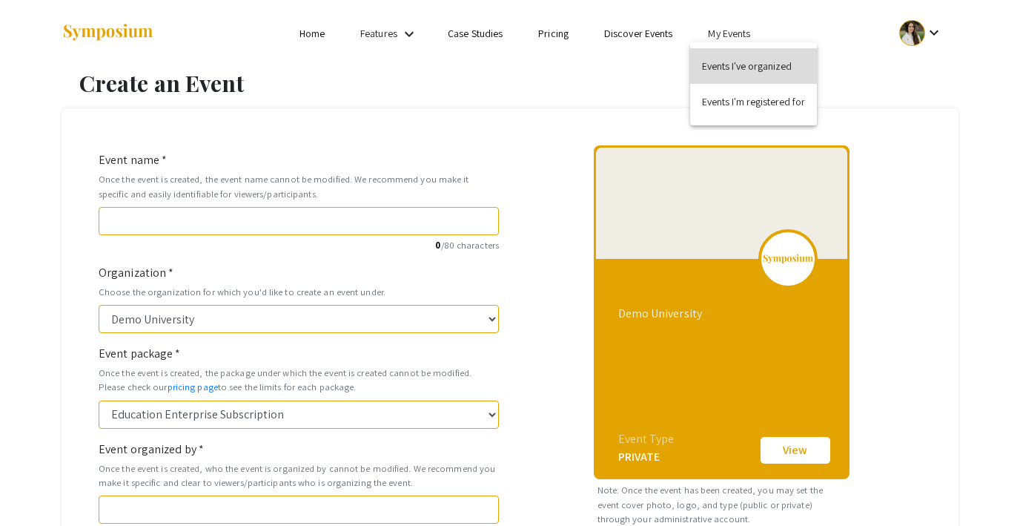
click at [732, 60] on button "Events I've organized" at bounding box center [753, 66] width 127 height 36
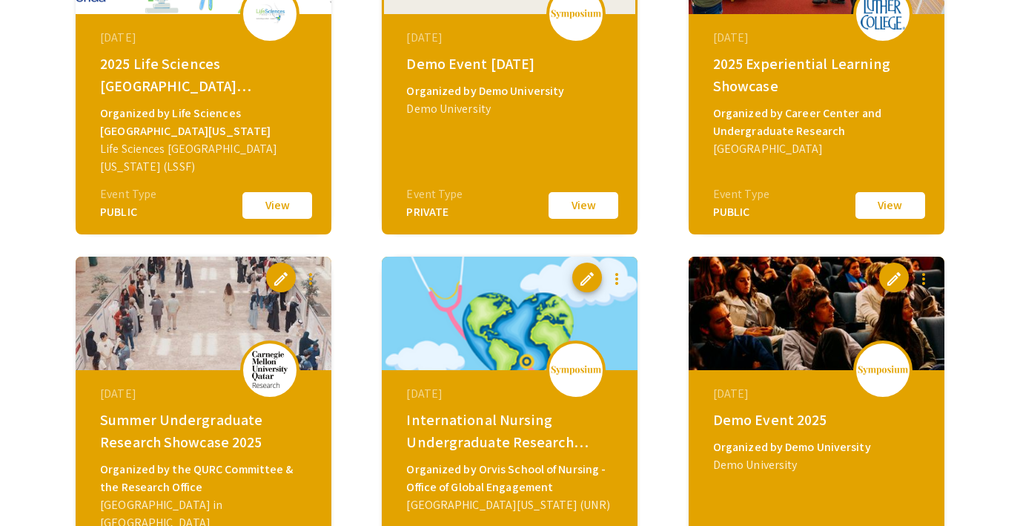
scroll to position [622, 0]
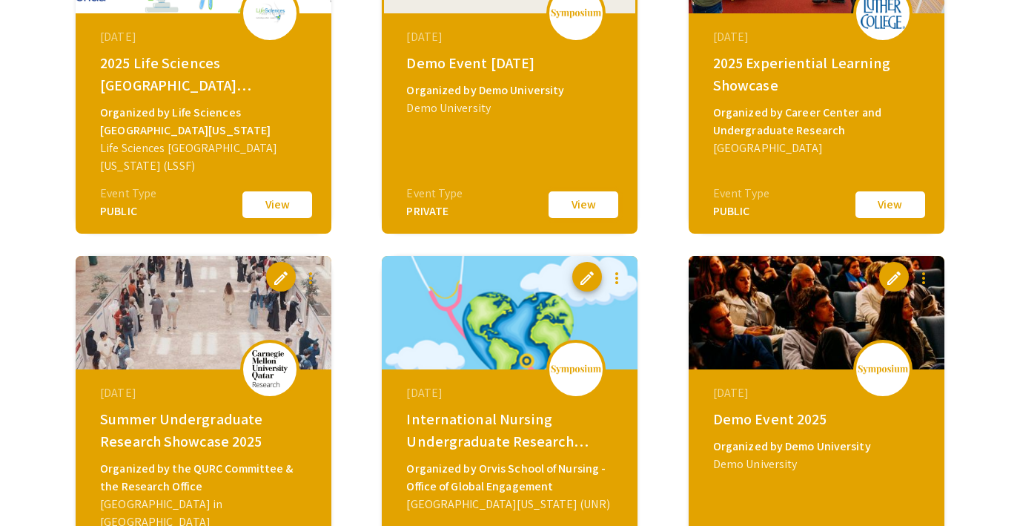
click at [589, 202] on button "View" at bounding box center [583, 204] width 74 height 31
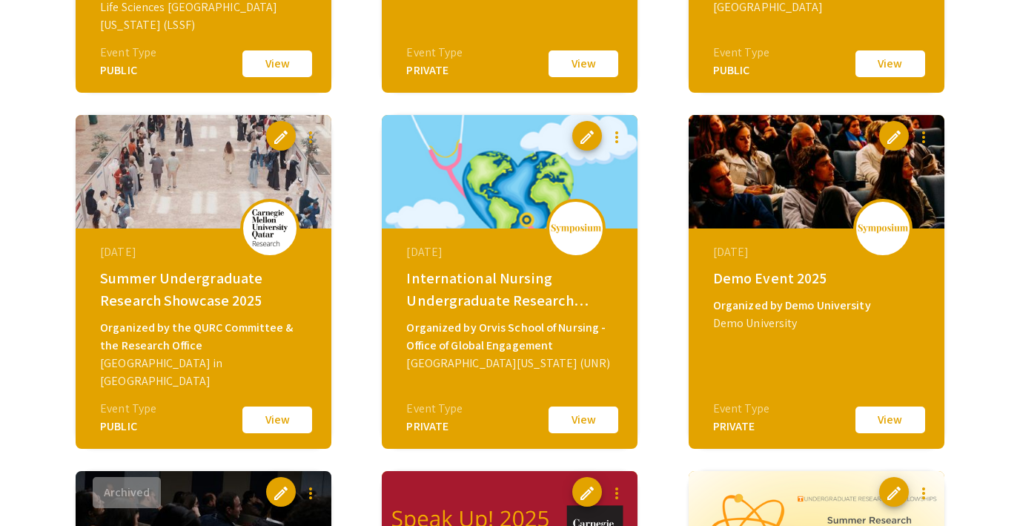
scroll to position [792, 0]
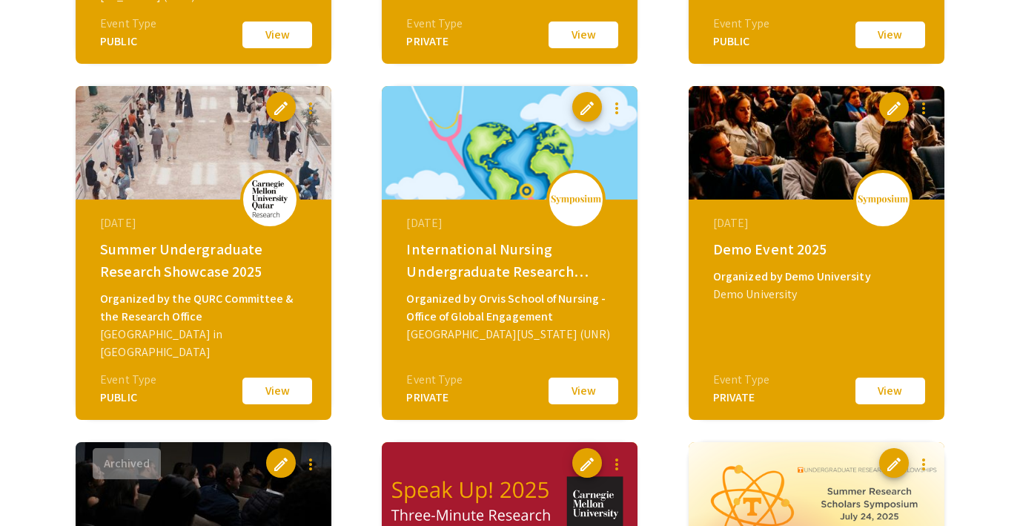
click at [875, 377] on button "View" at bounding box center [890, 390] width 74 height 31
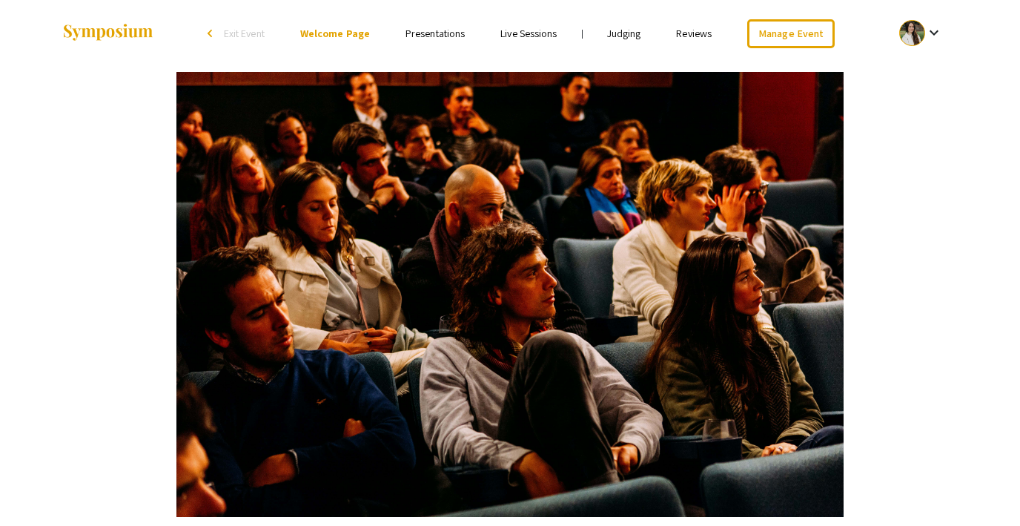
click at [687, 30] on link "Reviews" at bounding box center [694, 33] width 36 height 13
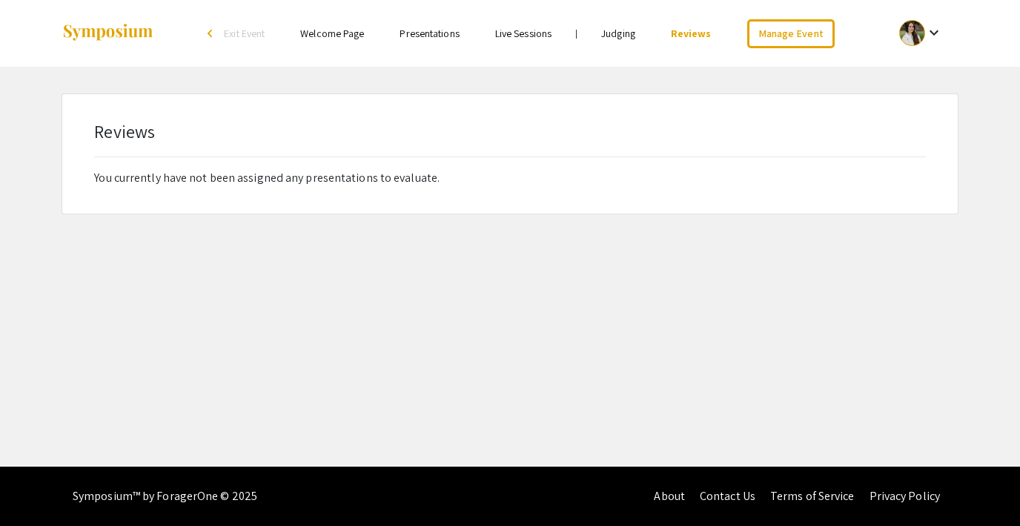
click at [619, 34] on link "Judging" at bounding box center [618, 33] width 34 height 13
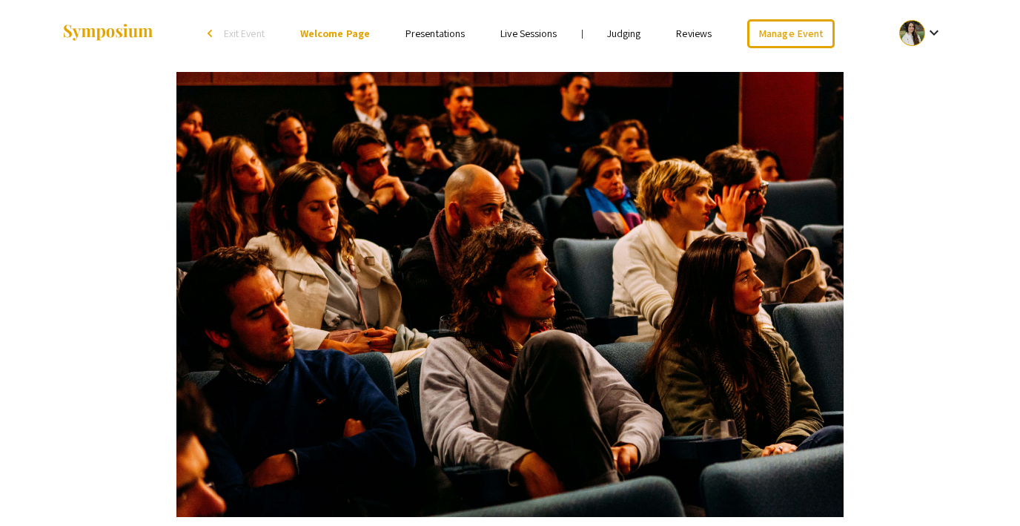
click at [226, 36] on span "Exit Event" at bounding box center [244, 33] width 41 height 13
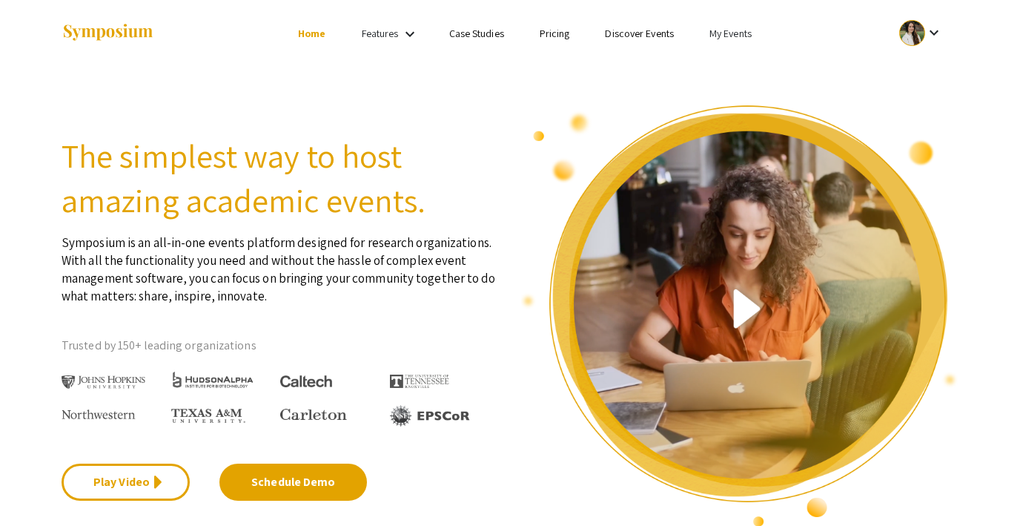
click at [744, 33] on link "My Events" at bounding box center [730, 33] width 42 height 13
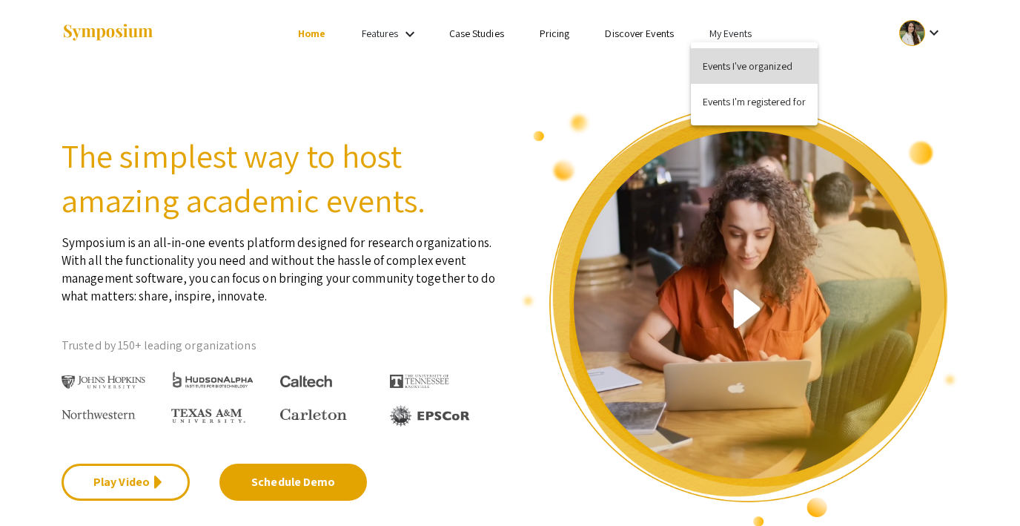
click at [746, 64] on button "Events I've organized" at bounding box center [754, 66] width 127 height 36
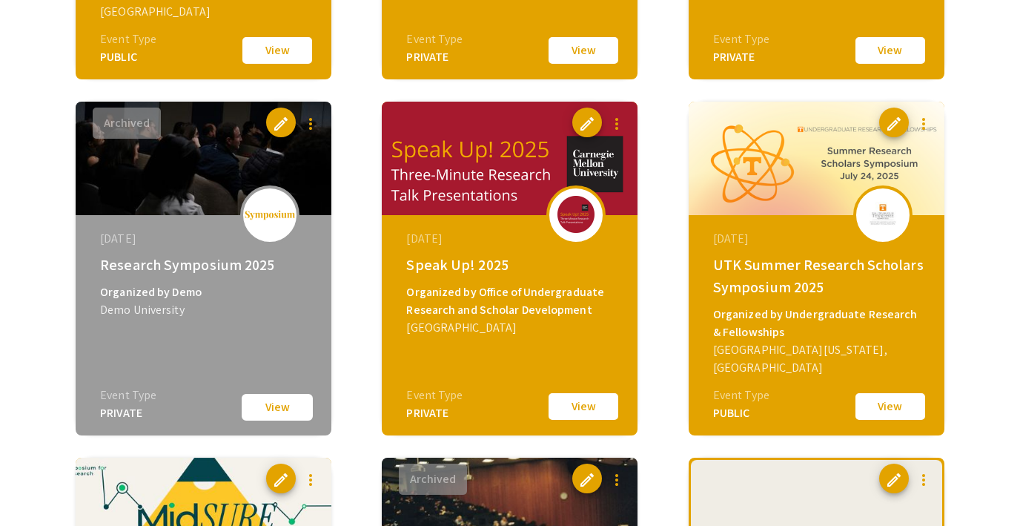
scroll to position [1158, 0]
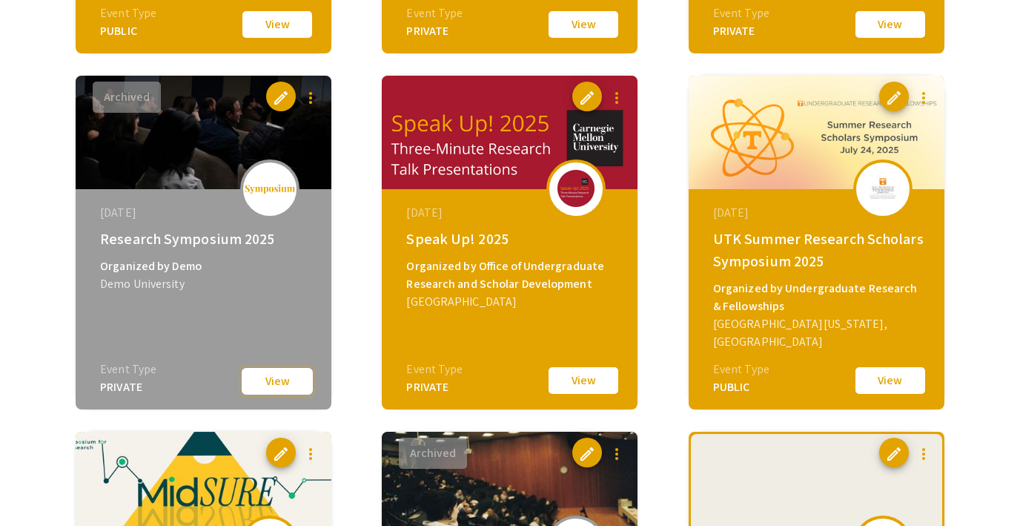
click at [268, 386] on button "View" at bounding box center [277, 381] width 74 height 30
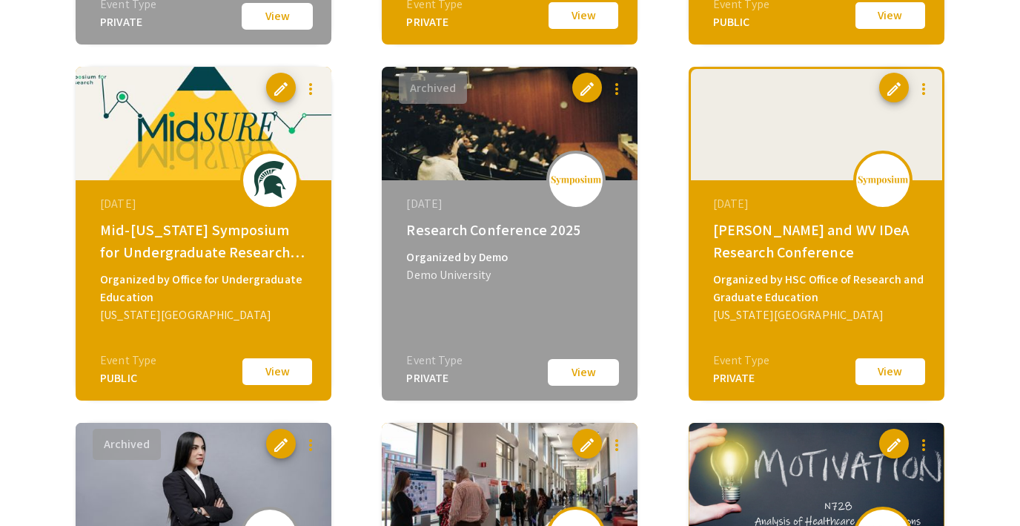
scroll to position [1548, 0]
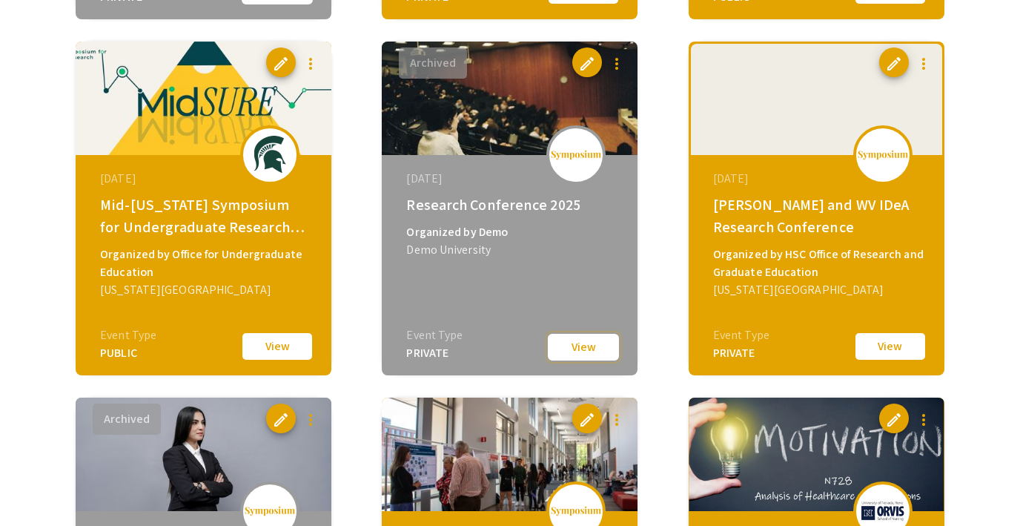
click at [582, 347] on button "View" at bounding box center [583, 347] width 74 height 30
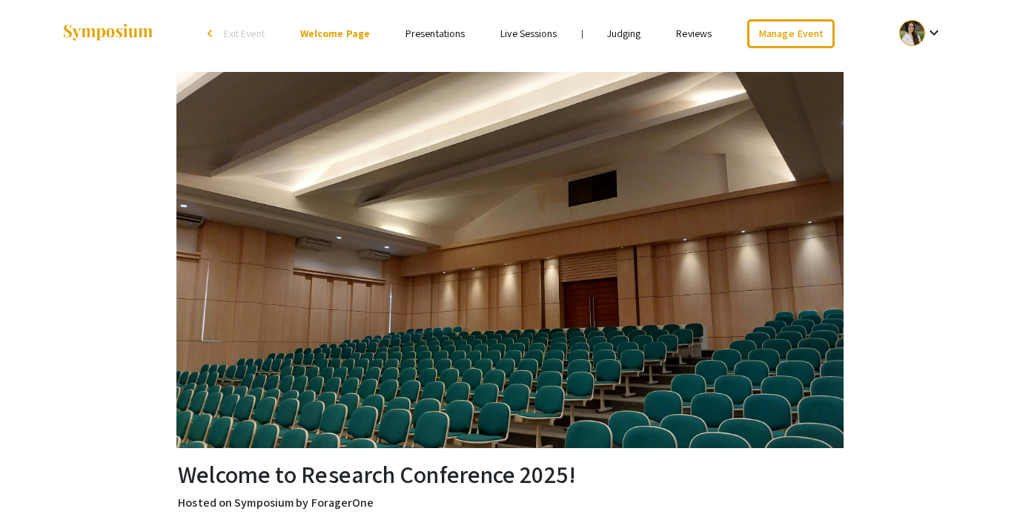
click at [621, 35] on link "Judging" at bounding box center [624, 33] width 34 height 13
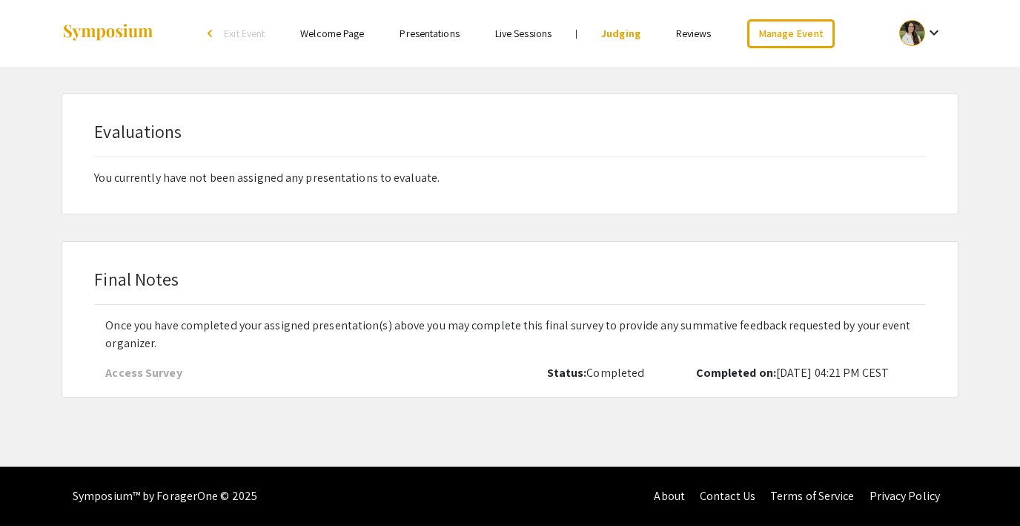
click at [694, 32] on link "Reviews" at bounding box center [694, 33] width 36 height 13
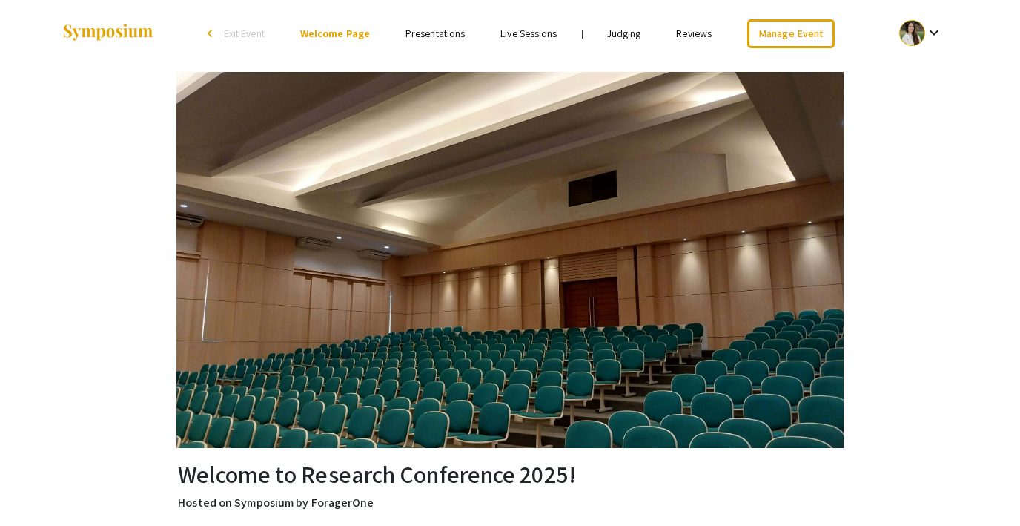
click at [237, 34] on span "Exit Event" at bounding box center [244, 33] width 41 height 13
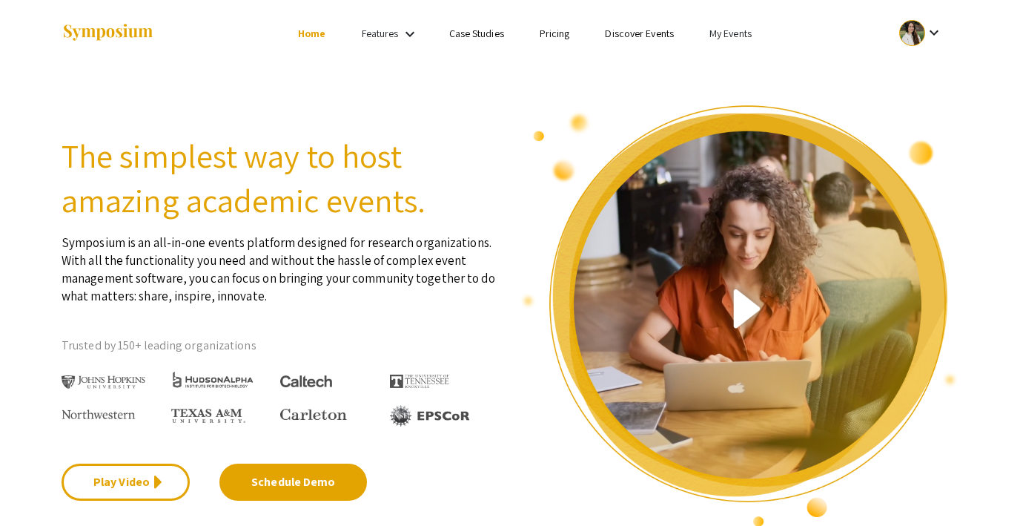
click at [634, 30] on link "Discover Events" at bounding box center [639, 33] width 69 height 13
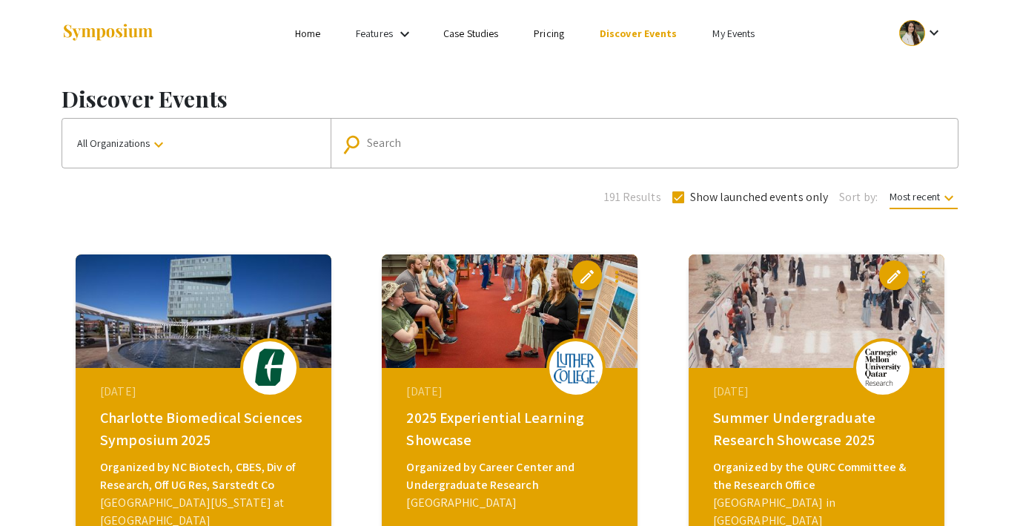
click at [727, 24] on li "My Events" at bounding box center [734, 33] width 78 height 18
click at [724, 33] on div at bounding box center [510, 263] width 1020 height 526
click at [722, 32] on link "My Events" at bounding box center [733, 33] width 42 height 13
click at [730, 62] on button "Events I've organized" at bounding box center [755, 66] width 127 height 36
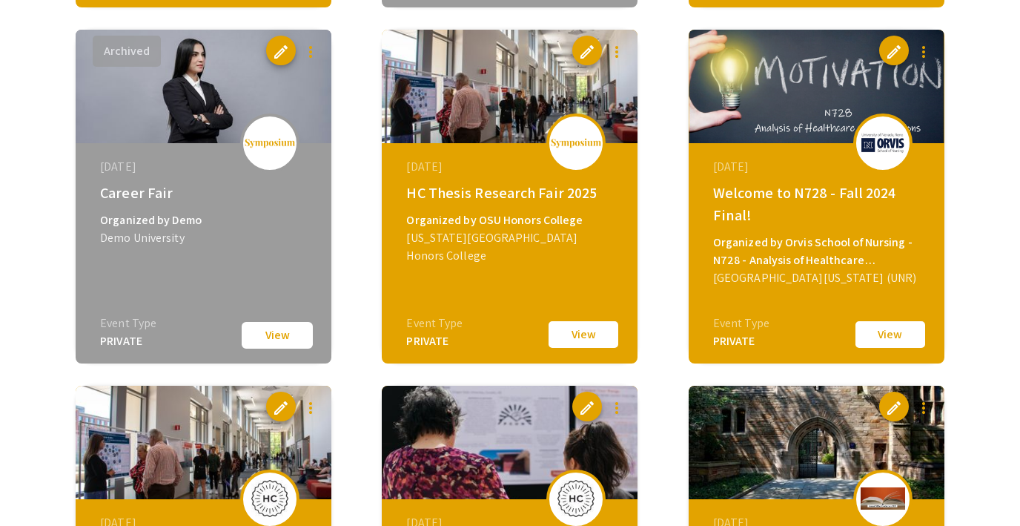
scroll to position [1942, 0]
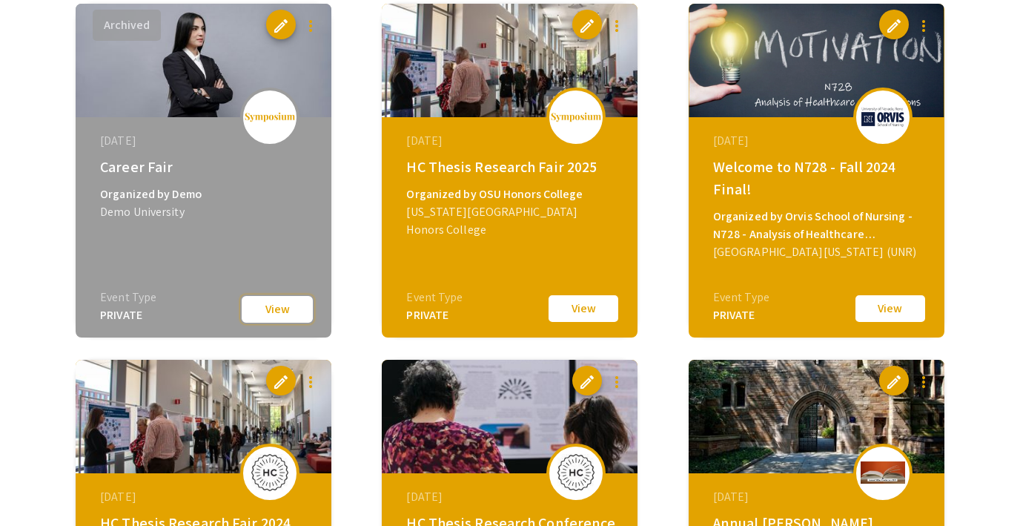
click at [283, 318] on button "View" at bounding box center [277, 309] width 74 height 30
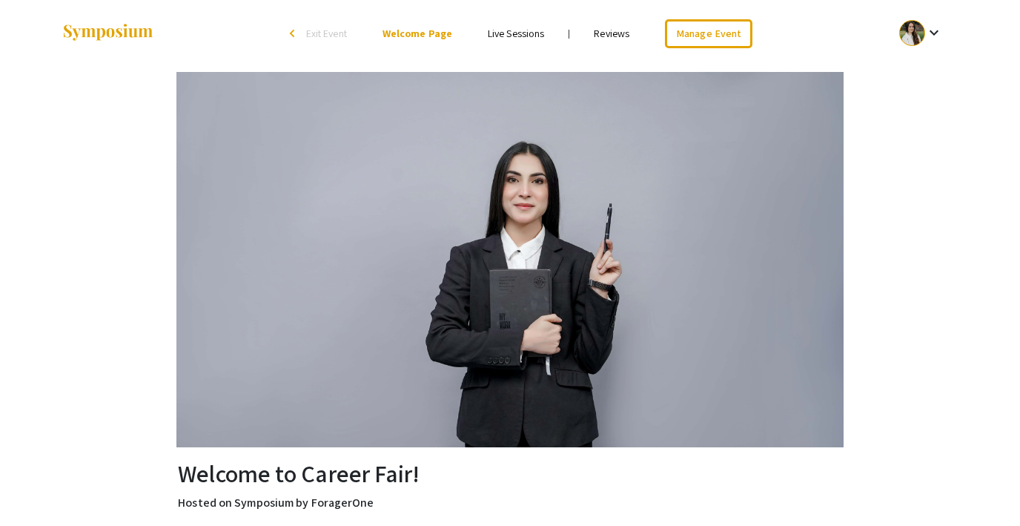
click at [337, 27] on span "Exit Event" at bounding box center [326, 33] width 41 height 13
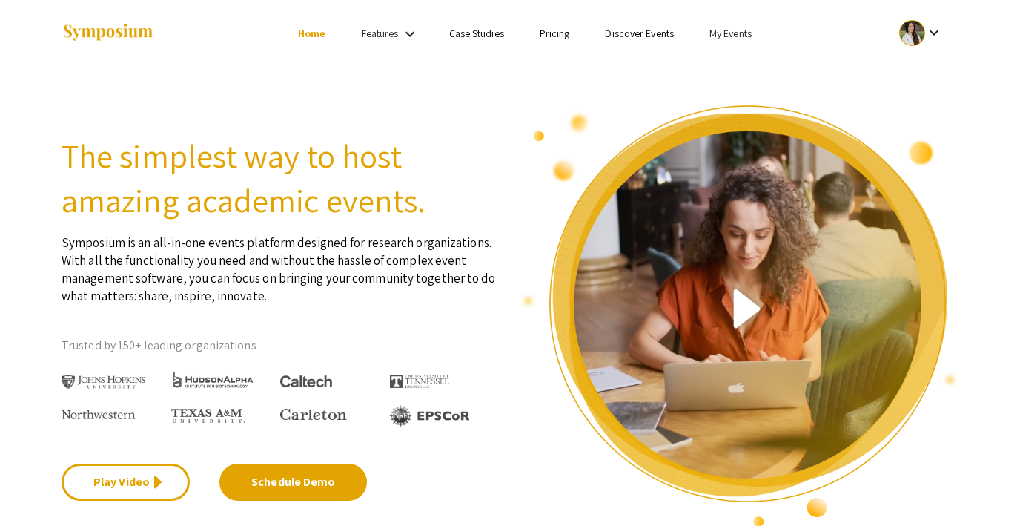
click at [727, 36] on link "My Events" at bounding box center [730, 33] width 42 height 13
click at [734, 66] on button "Events I've organized" at bounding box center [754, 66] width 127 height 36
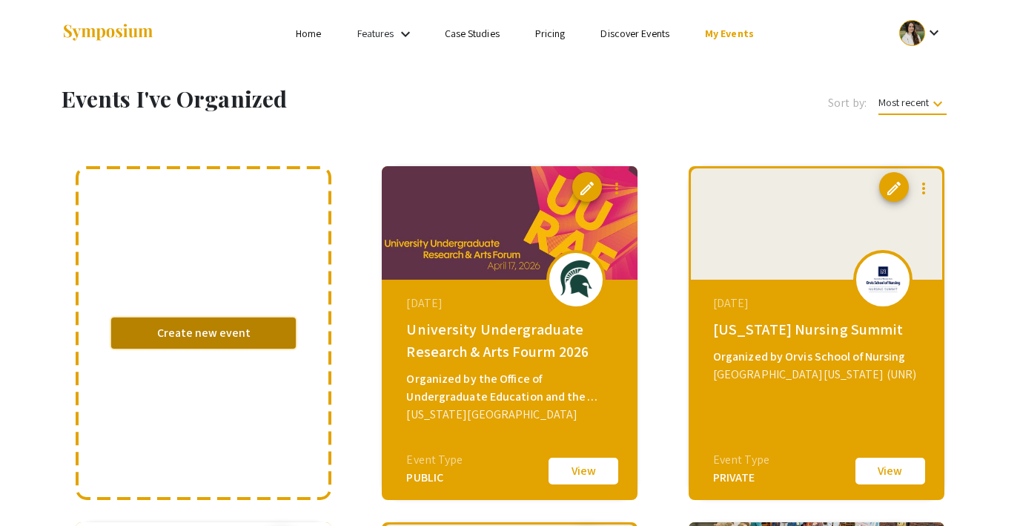
click at [165, 335] on button "Create new event" at bounding box center [203, 332] width 185 height 31
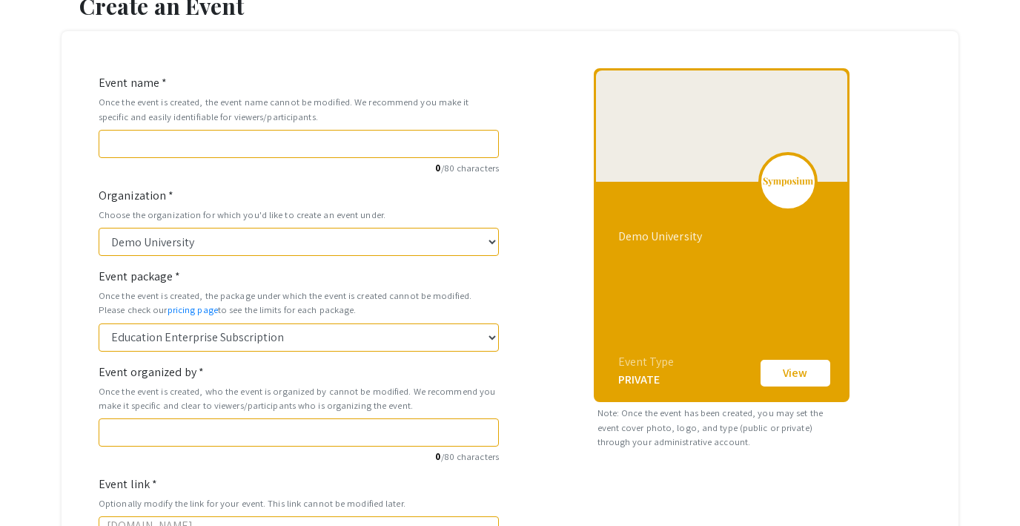
scroll to position [80, 0]
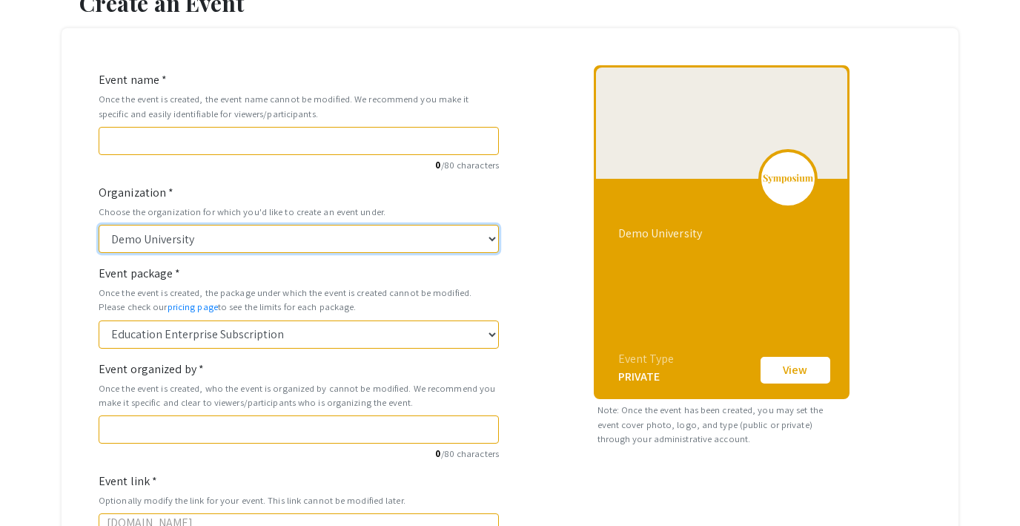
click at [208, 237] on select "Demo University" at bounding box center [299, 239] width 400 height 28
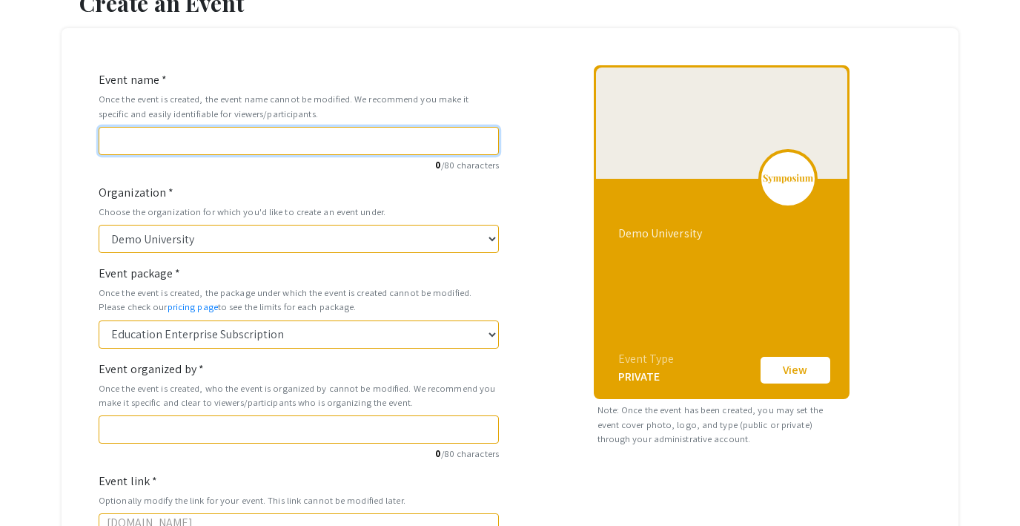
click at [181, 142] on input "Event name *" at bounding box center [299, 141] width 400 height 28
type input "D"
type input "d"
type input "De"
type input "de"
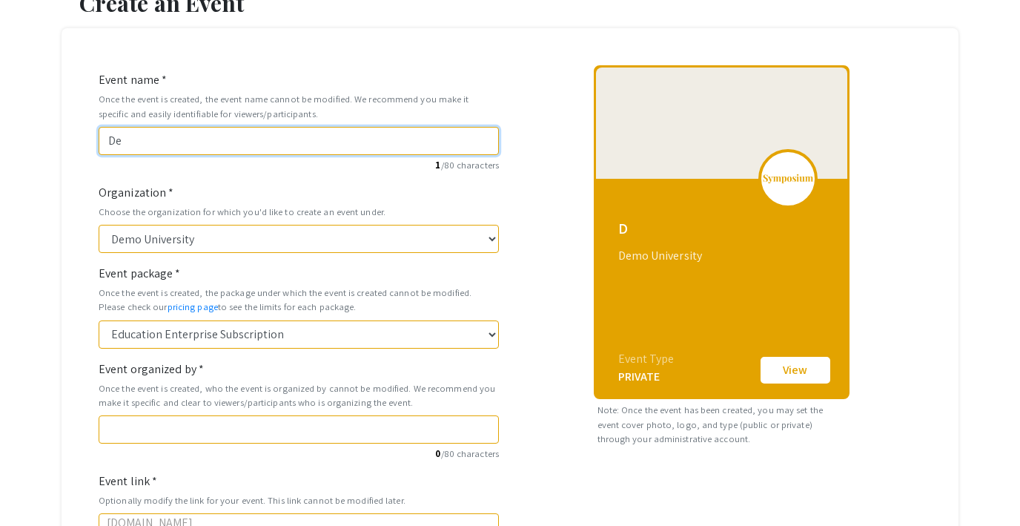
type input "Dem"
type input "dem"
type input "Demo"
type input "demo"
type input "Demo E"
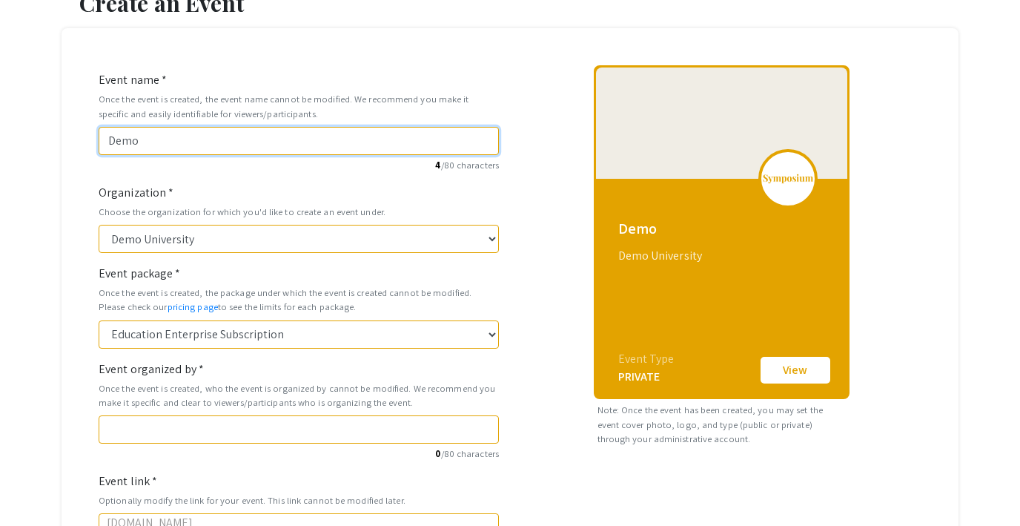
type input "demo-e"
type input "Demo Ev"
type input "demo-ev"
type input "Demo Eve"
type input "demo-eve"
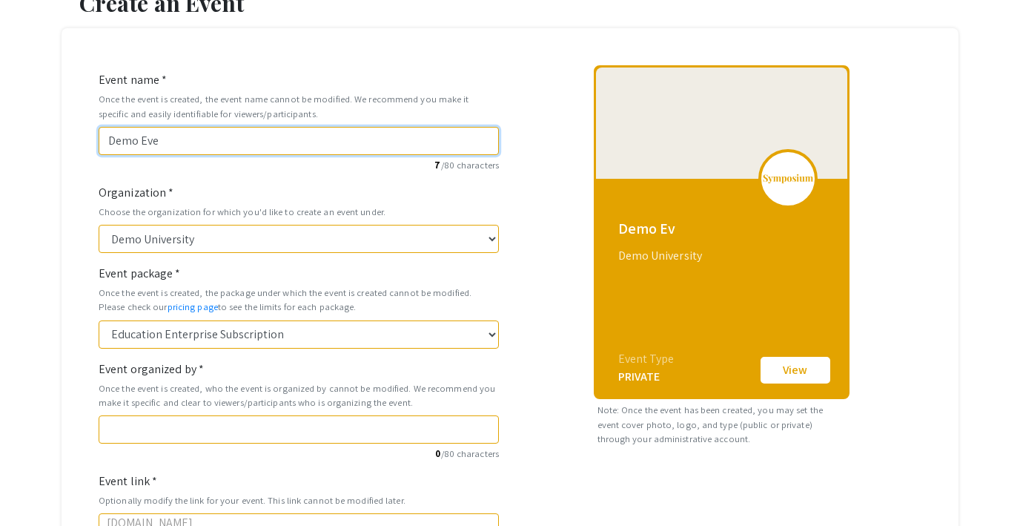
type input "Demo Even"
type input "demo-even"
type input "Demo Event"
type input "demo-event"
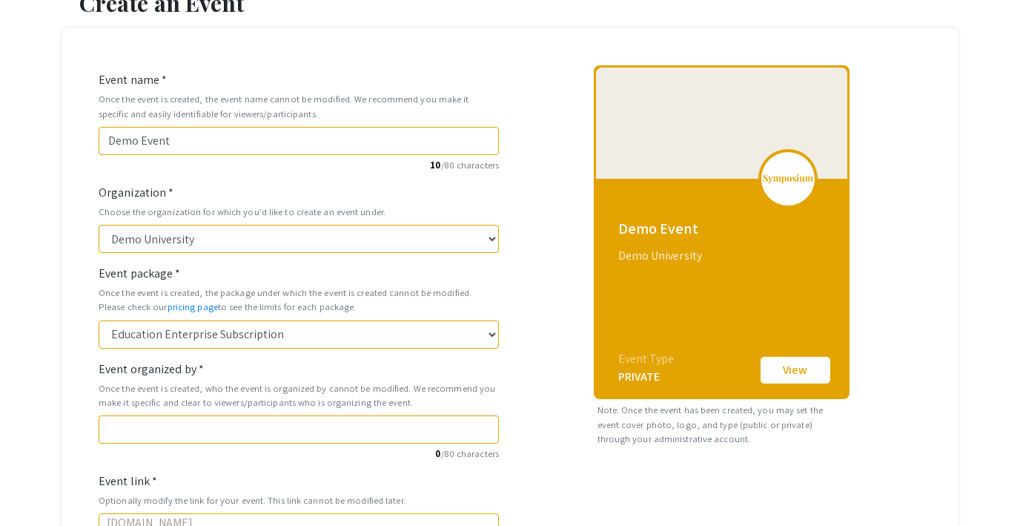
click at [513, 205] on div "Demo Event Demo University Event Type PRIVATE View Note: Once the event has bee…" at bounding box center [721, 435] width 423 height 741
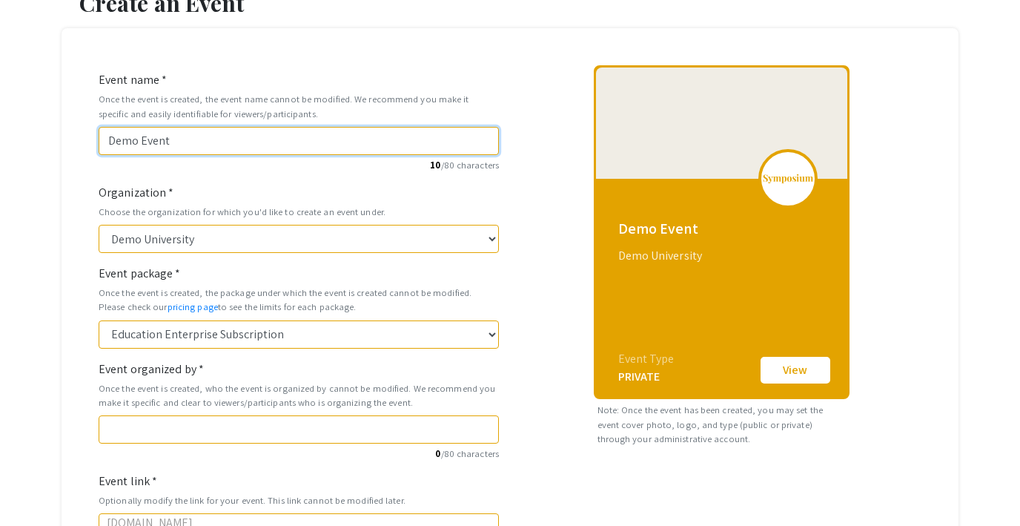
click at [214, 133] on input "Demo Event" at bounding box center [299, 141] width 400 height 28
type input "Demo Event"
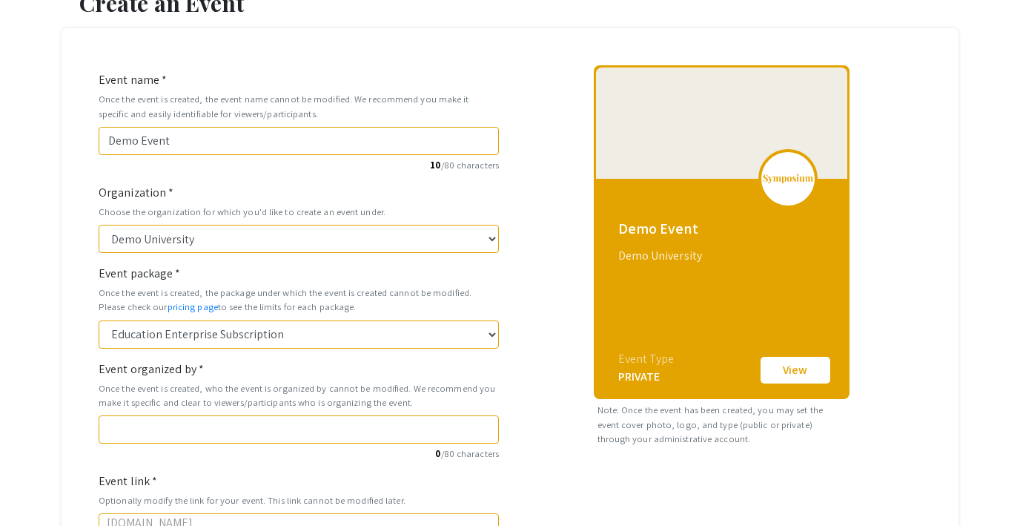
click at [514, 212] on div "Demo Event Demo University Event Type PRIVATE View Note: Once the event has bee…" at bounding box center [721, 427] width 423 height 724
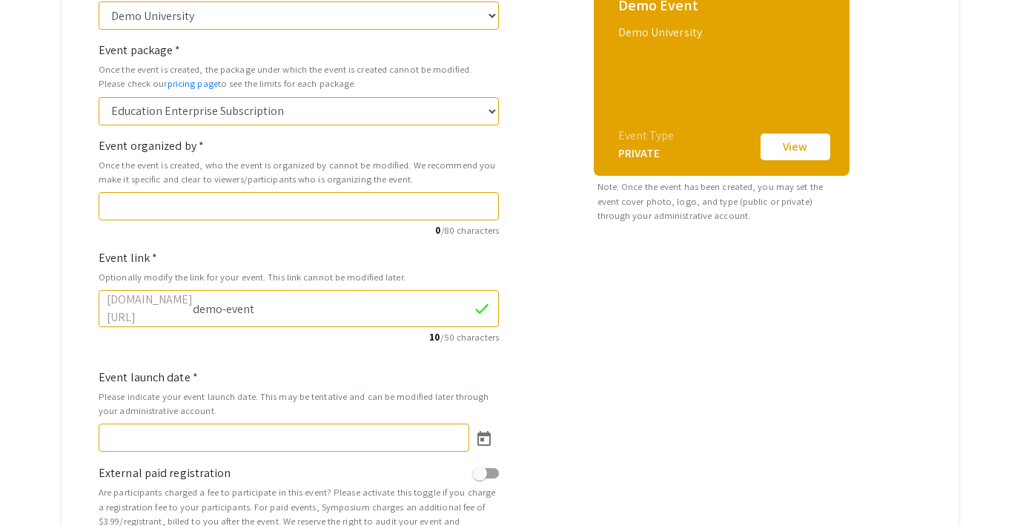
scroll to position [304, 0]
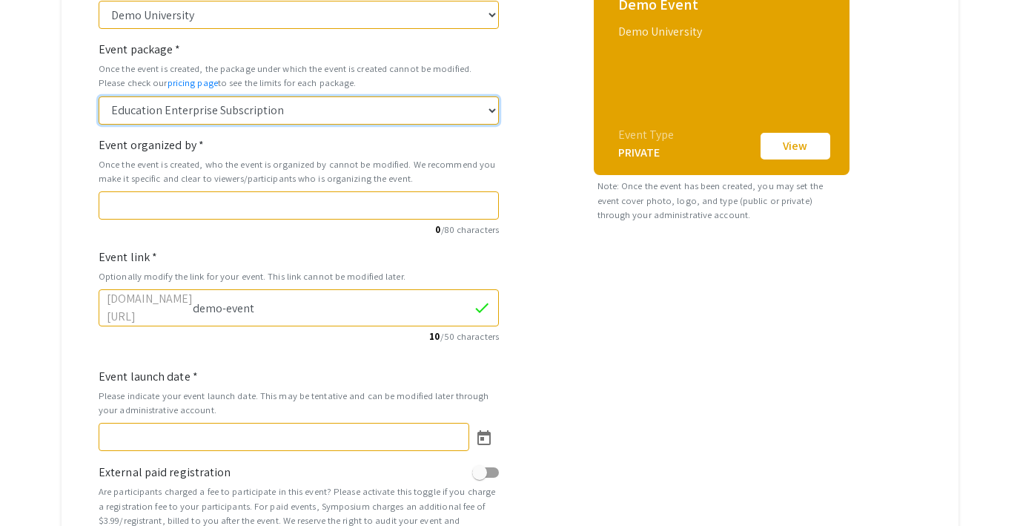
click at [458, 113] on select "Education Enterprise Subscription" at bounding box center [299, 110] width 400 height 28
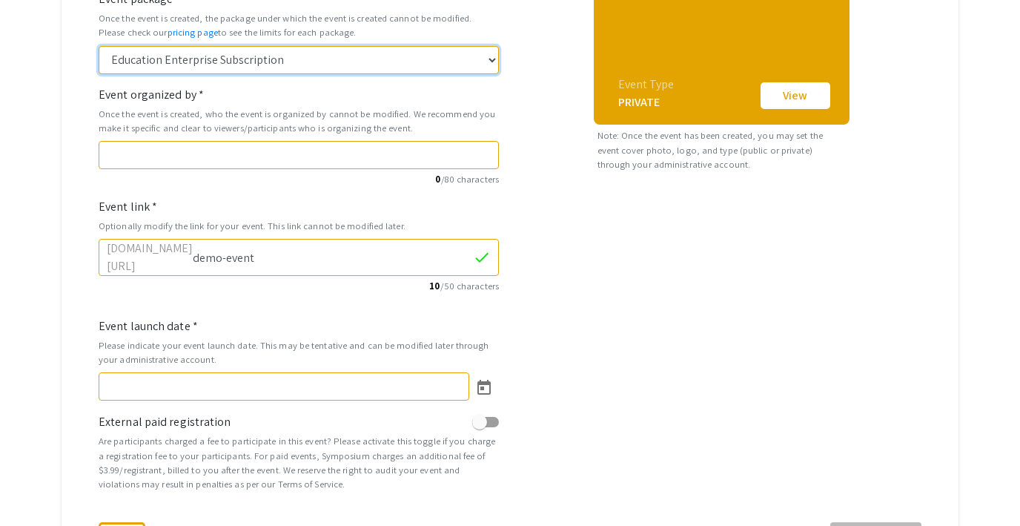
scroll to position [366, 0]
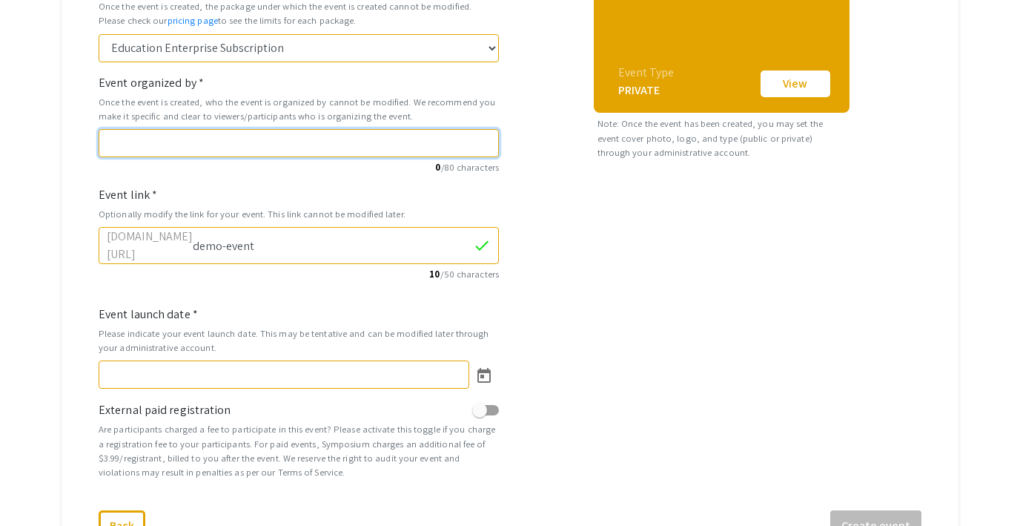
click at [224, 136] on input "Event organized by *" at bounding box center [299, 143] width 400 height 28
type input "Demo University"
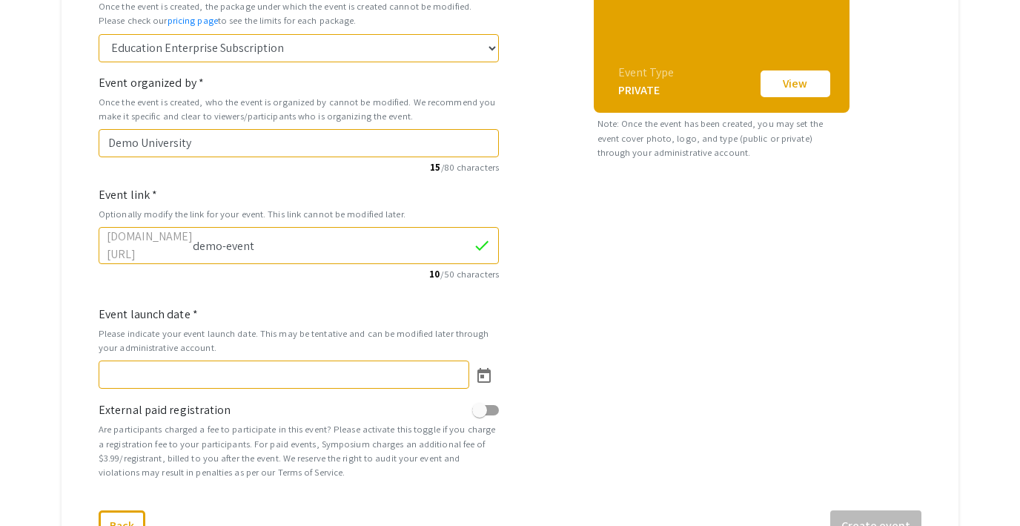
click at [685, 271] on div "Demo Event Organized by Demo University Demo University Event Type PRIVATE View…" at bounding box center [721, 141] width 423 height 724
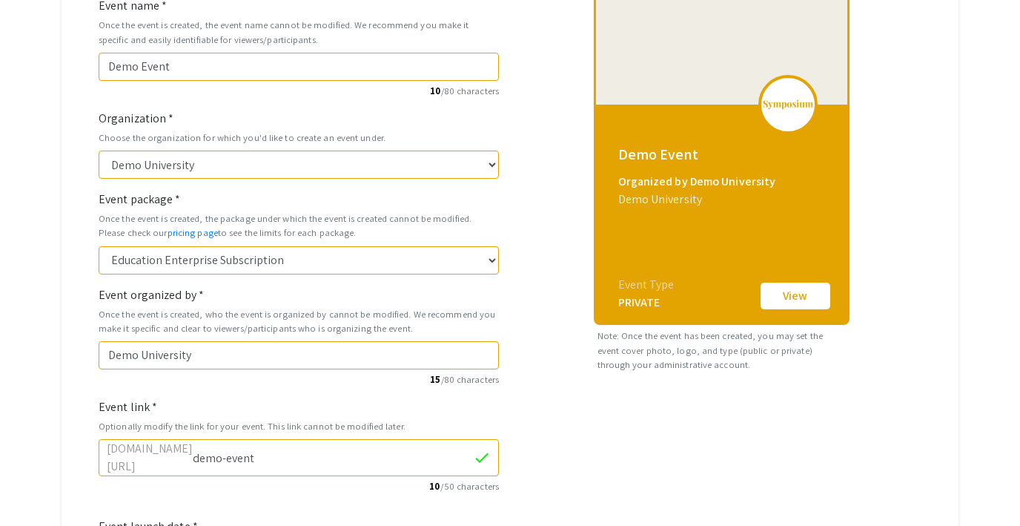
scroll to position [67, 0]
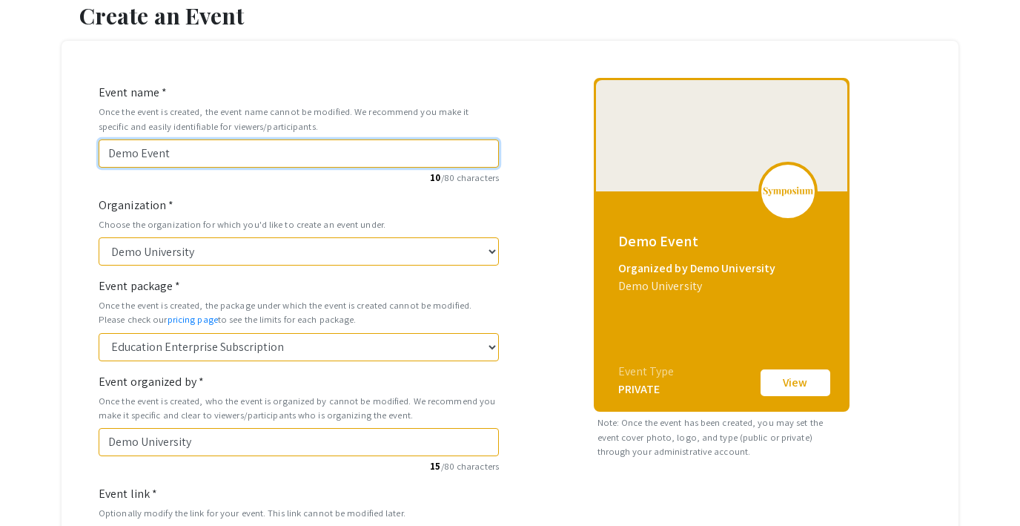
click at [225, 155] on input "Demo Event" at bounding box center [299, 153] width 400 height 28
type input "Demo Event S"
type input "demo-event-s"
type input "Demo Event Se"
type input "demo-event-se"
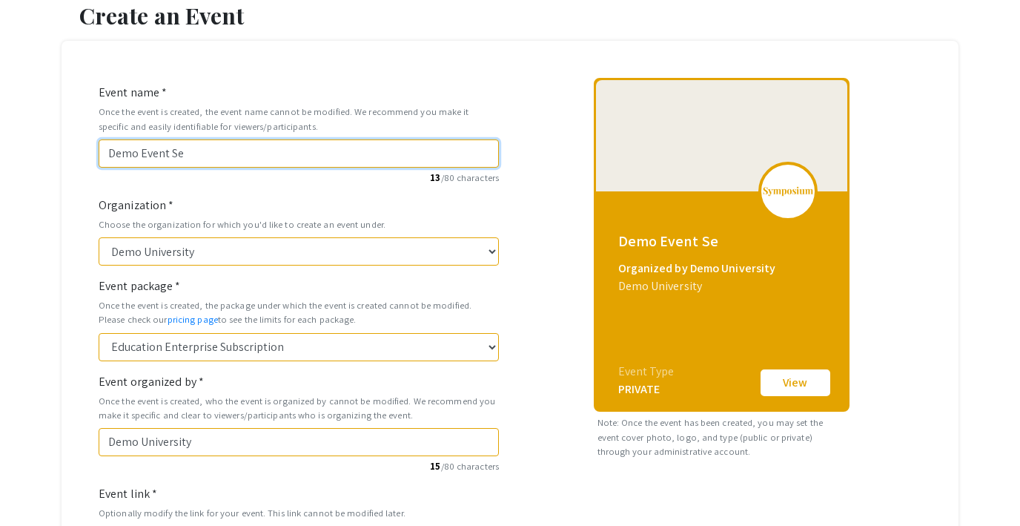
type input "Demo Event Sep"
type input "demo-event-sep"
type input "Demo Event Sept"
type input "demo-event-sept"
type input "Demo Event Septe"
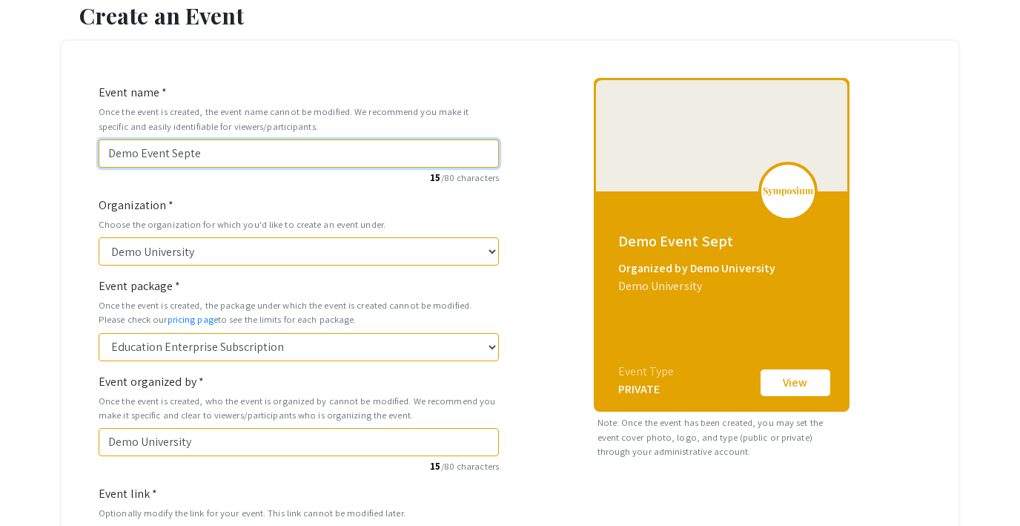
type input "demo-event-septe"
type input "Demo Event Septem"
type input "demo-event-septem"
type input "Demo Event Septemb"
type input "demo-event-septemb"
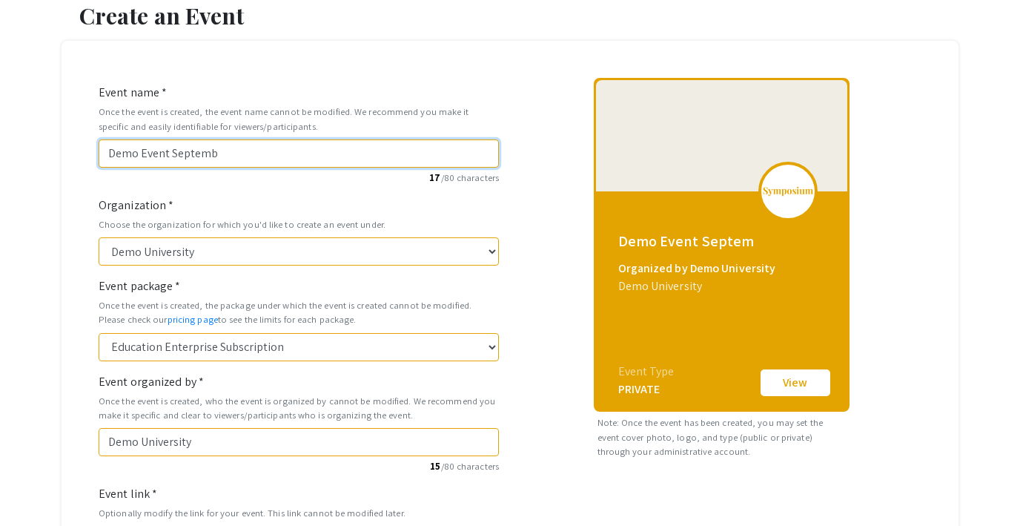
type input "Demo Event Septembe"
type input "demo-event-septembe"
type input "Demo Event September"
type input "demo-event-september"
type input "Demo Event [DATE]"
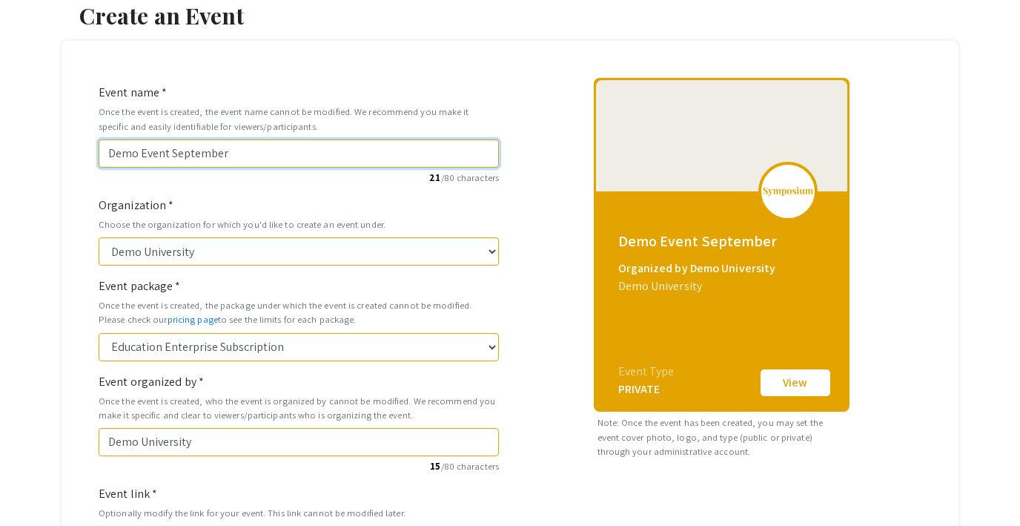
type input "demo-event-september-2"
type input "Demo Event [DATE]"
type input "demo-event-september-20"
type input "Demo Event September 202"
type input "demo-event-september-202"
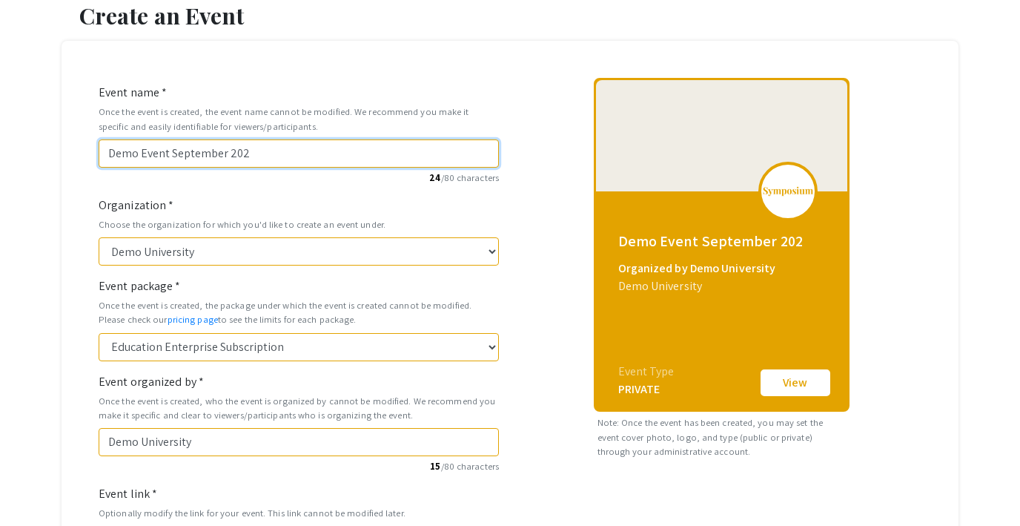
type input "Demo Event [DATE]"
type input "demo-event-september-2025"
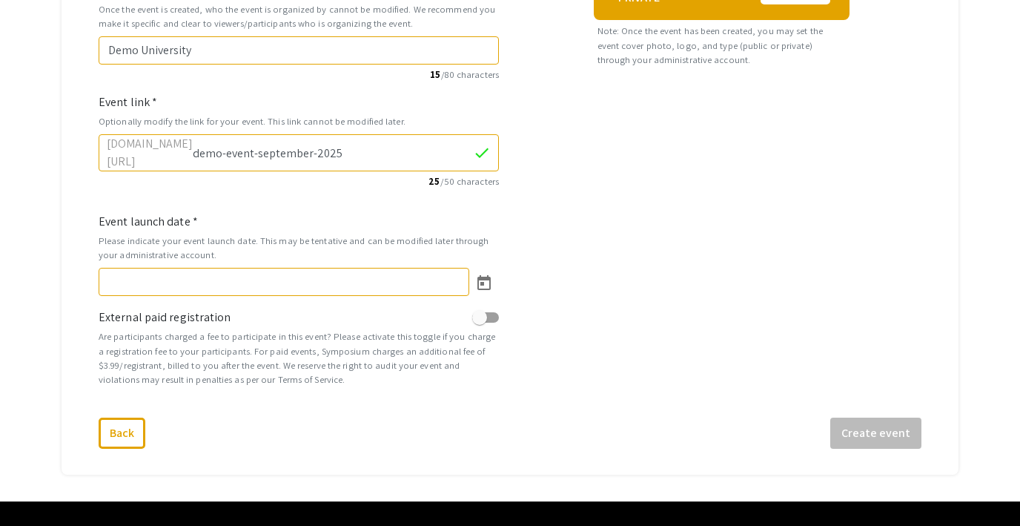
scroll to position [481, 0]
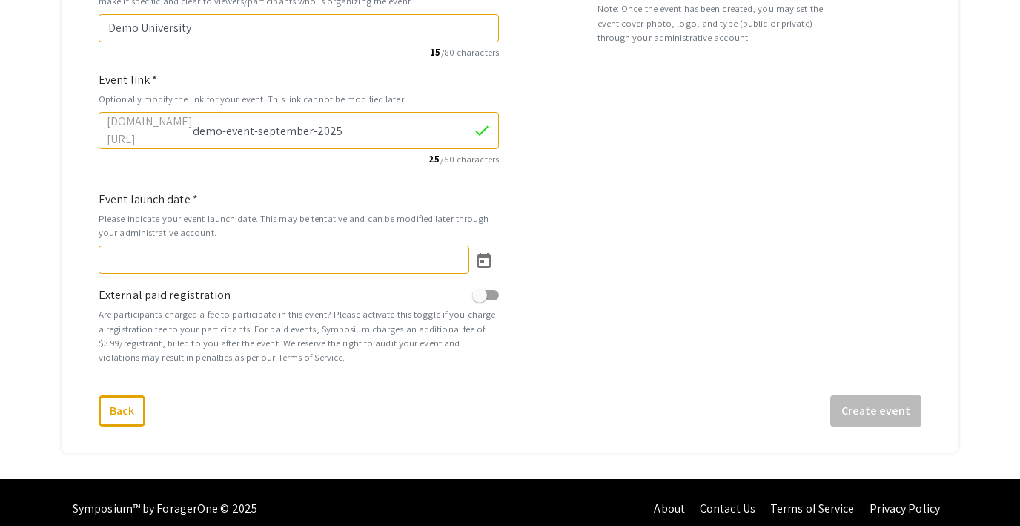
type input "Demo Event [DATE]"
click at [483, 254] on icon "Open calendar" at bounding box center [483, 260] width 13 height 15
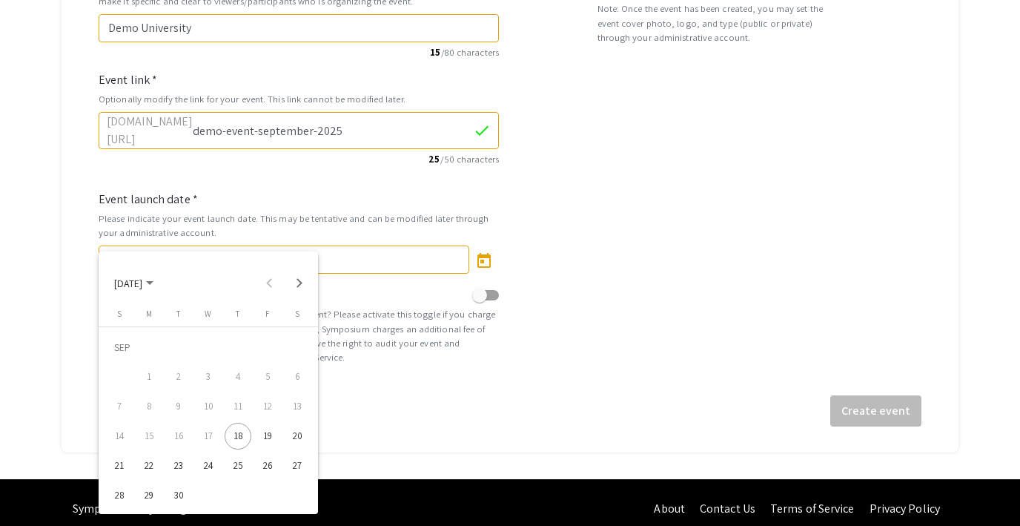
click at [272, 433] on div "19" at bounding box center [267, 436] width 27 height 27
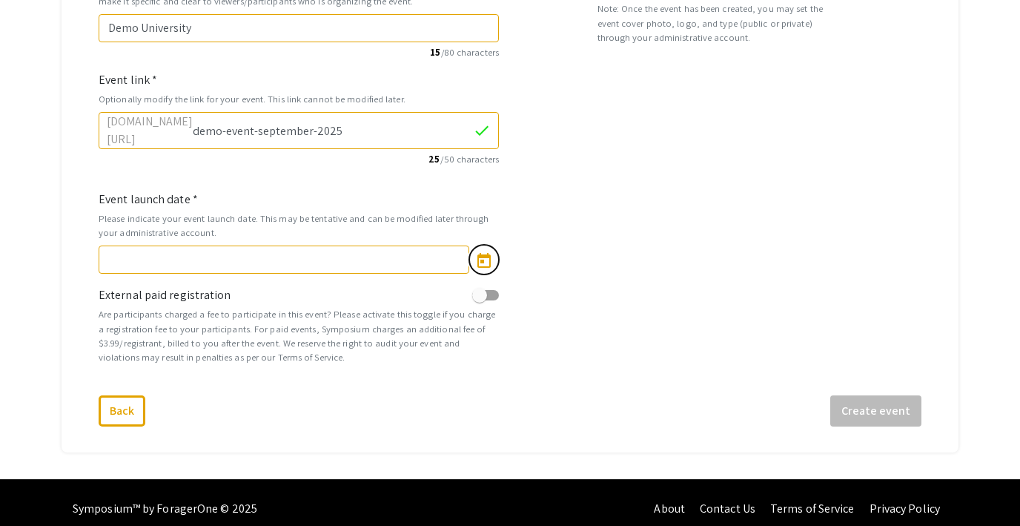
type input "[DATE]"
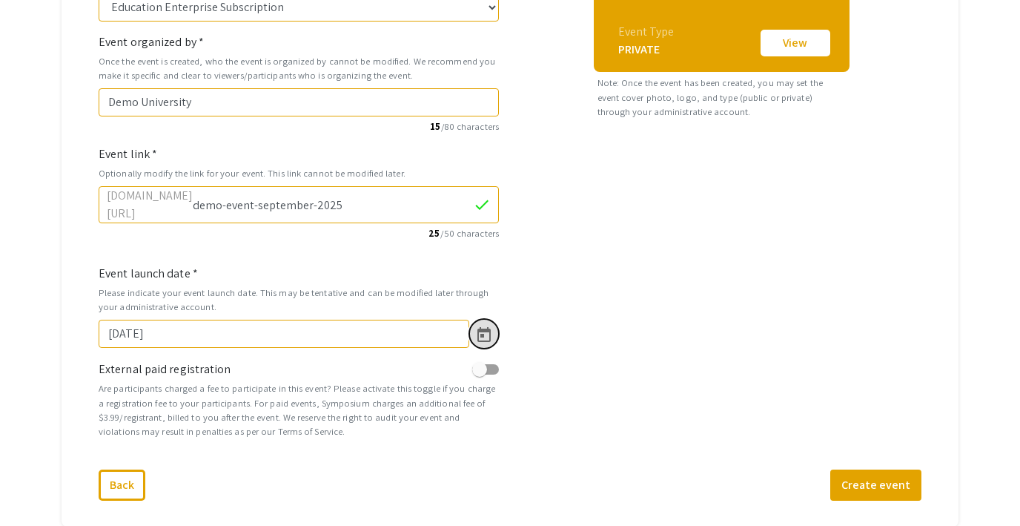
scroll to position [440, 0]
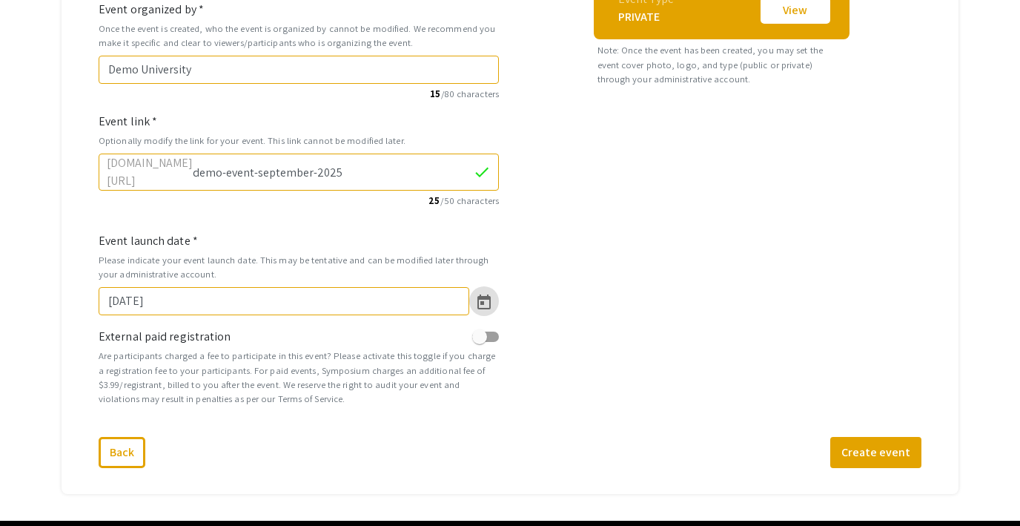
click at [481, 331] on span at bounding box center [479, 336] width 15 height 15
click at [480, 342] on input "checkbox" at bounding box center [479, 342] width 1 height 1
click at [491, 330] on span at bounding box center [491, 336] width 15 height 15
click at [480, 342] on input "checkbox" at bounding box center [479, 342] width 1 height 1
checkbox input "false"
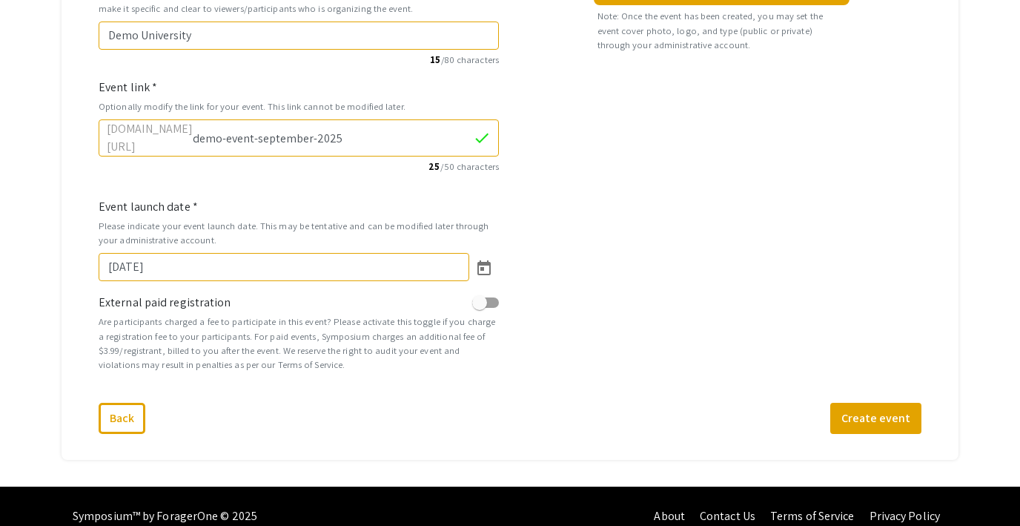
scroll to position [486, 0]
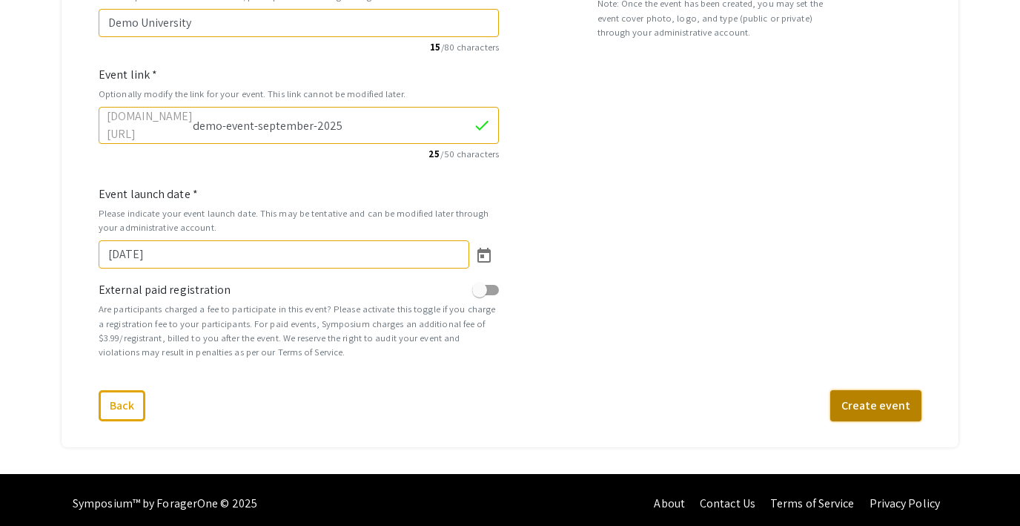
click at [876, 405] on button "Create event" at bounding box center [875, 405] width 91 height 31
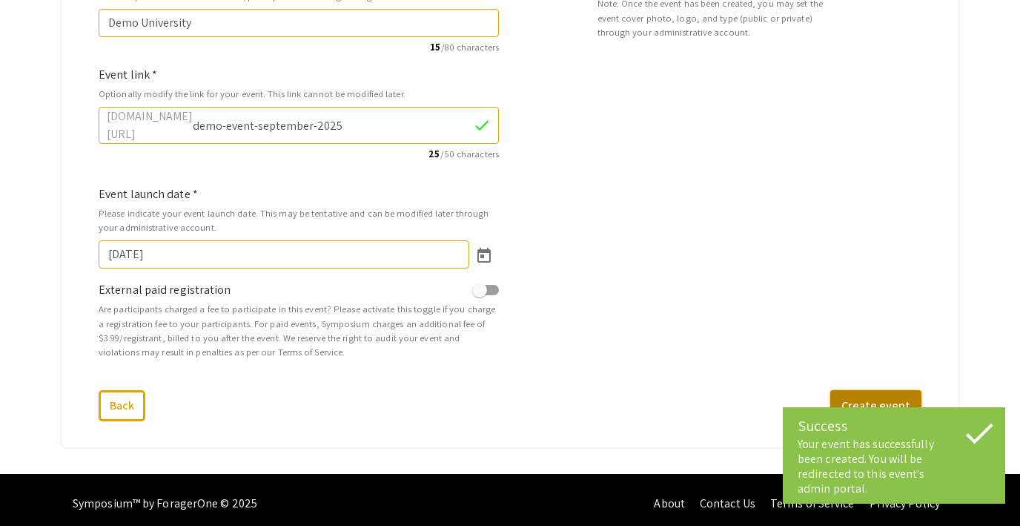
select select "472"
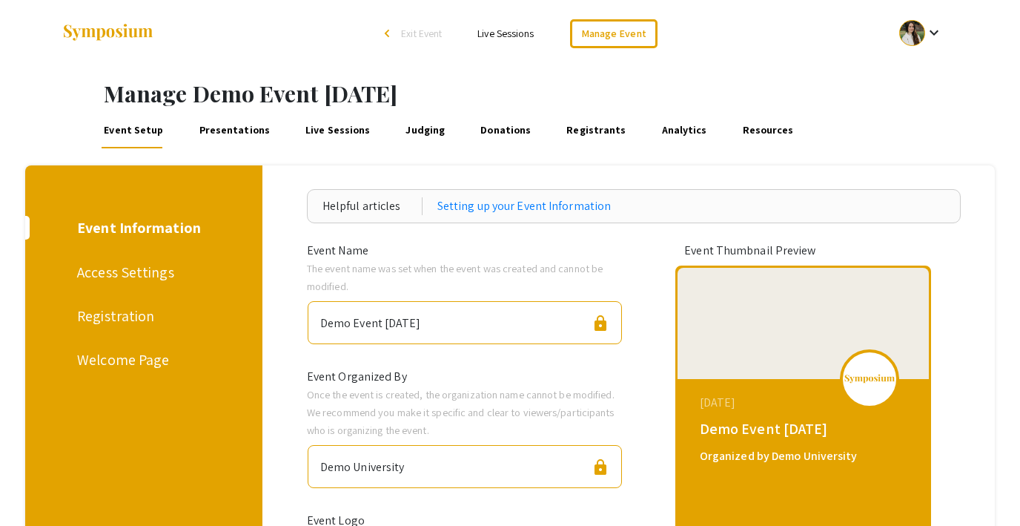
click at [231, 132] on link "Presentations" at bounding box center [234, 131] width 76 height 36
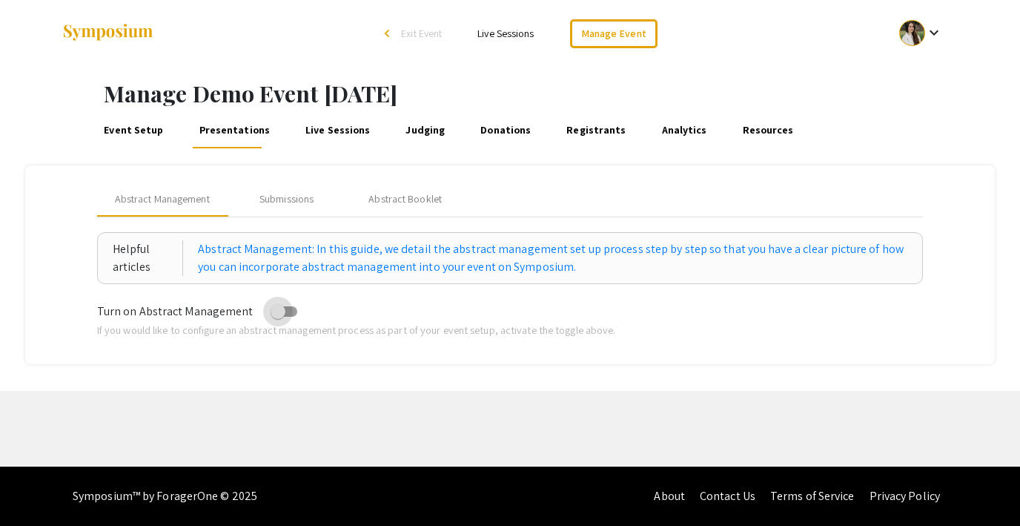
click at [273, 311] on span at bounding box center [278, 311] width 15 height 15
click at [277, 317] on input "checkbox" at bounding box center [277, 317] width 1 height 1
checkbox input "true"
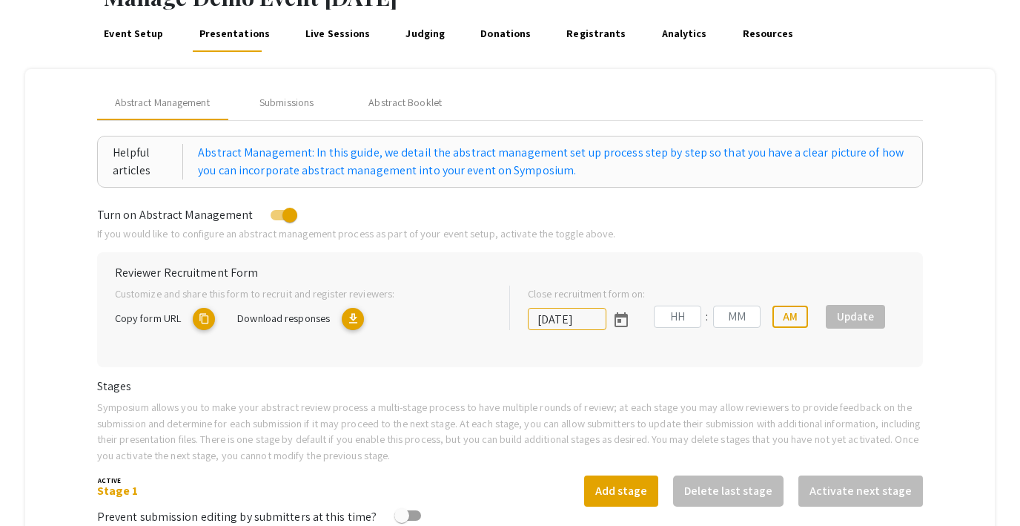
type input "[DATE]"
type input "05"
type input "43"
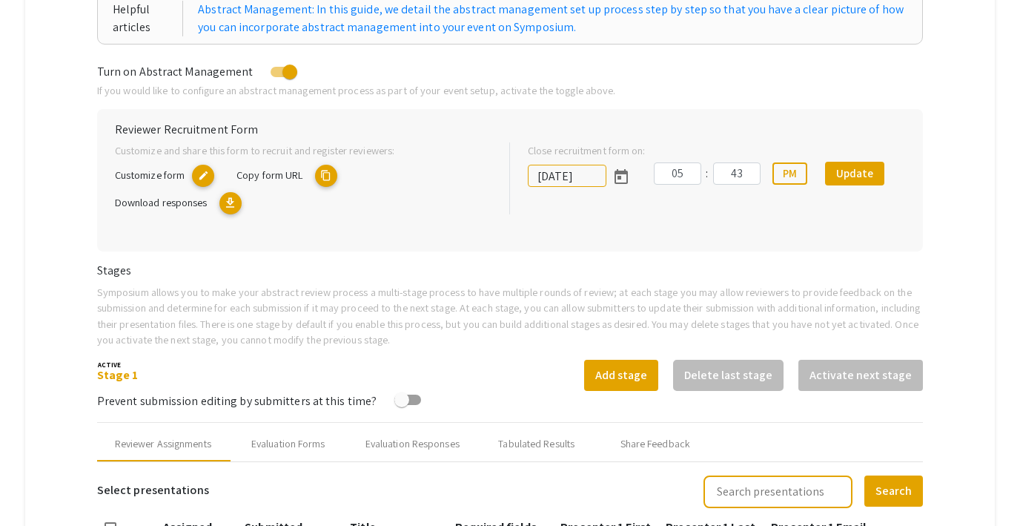
scroll to position [118, 0]
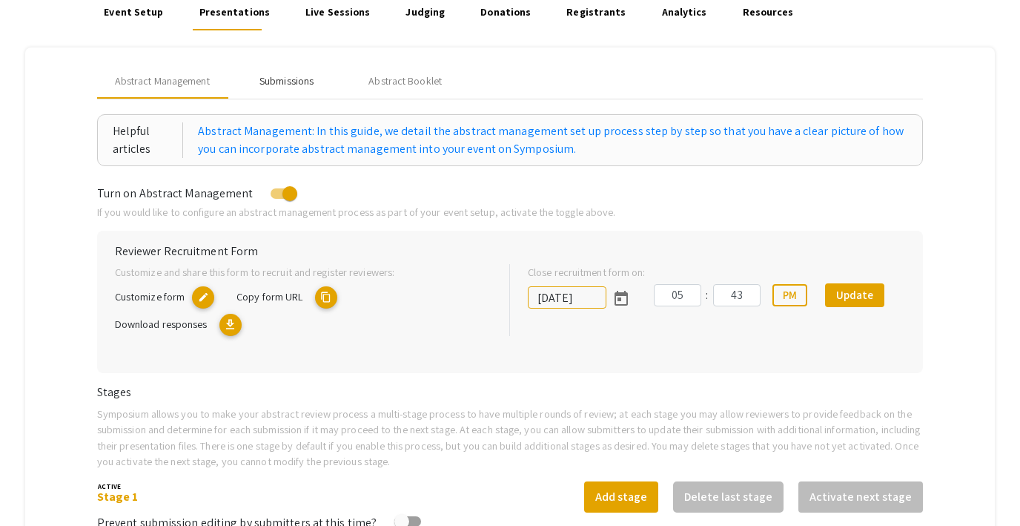
click at [294, 85] on div "Submissions" at bounding box center [286, 81] width 54 height 16
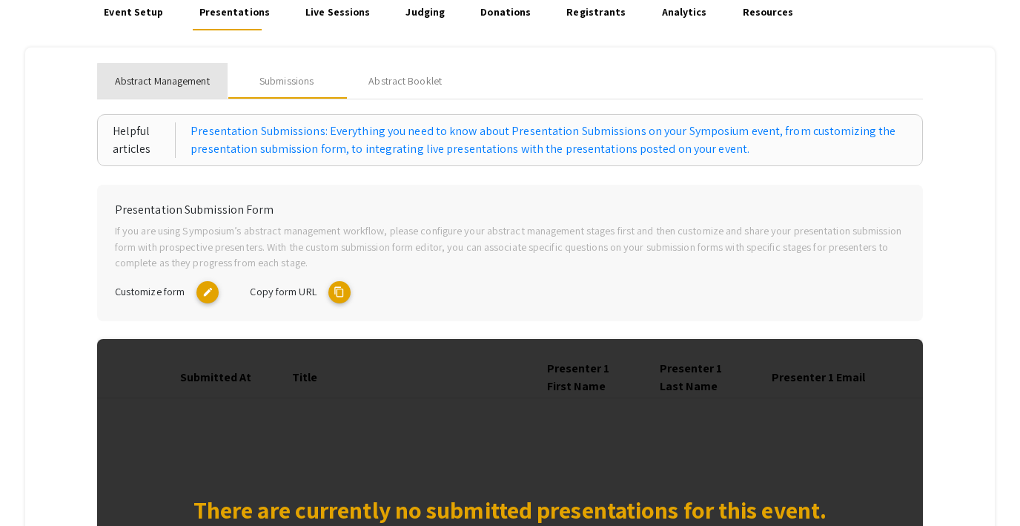
click at [186, 84] on span "Abstract Management" at bounding box center [162, 81] width 95 height 16
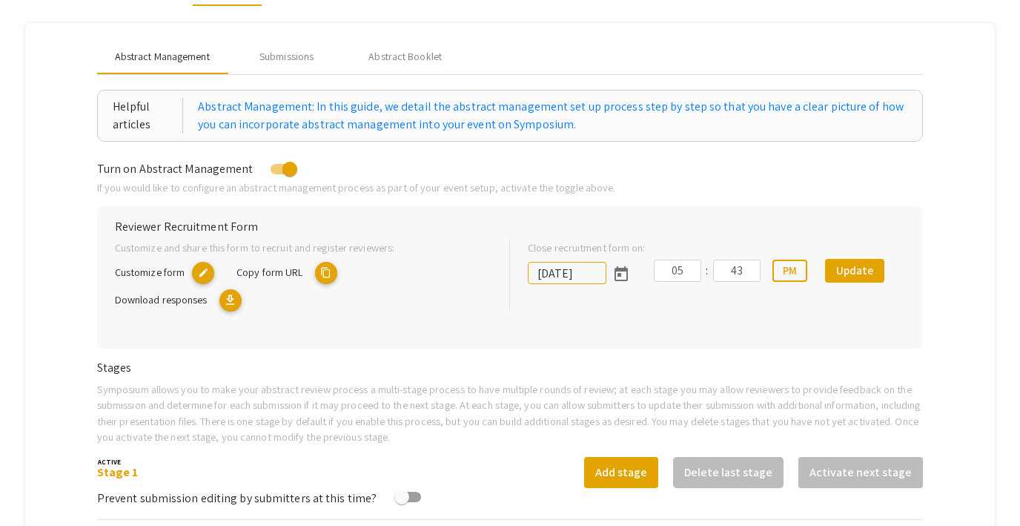
scroll to position [0, 0]
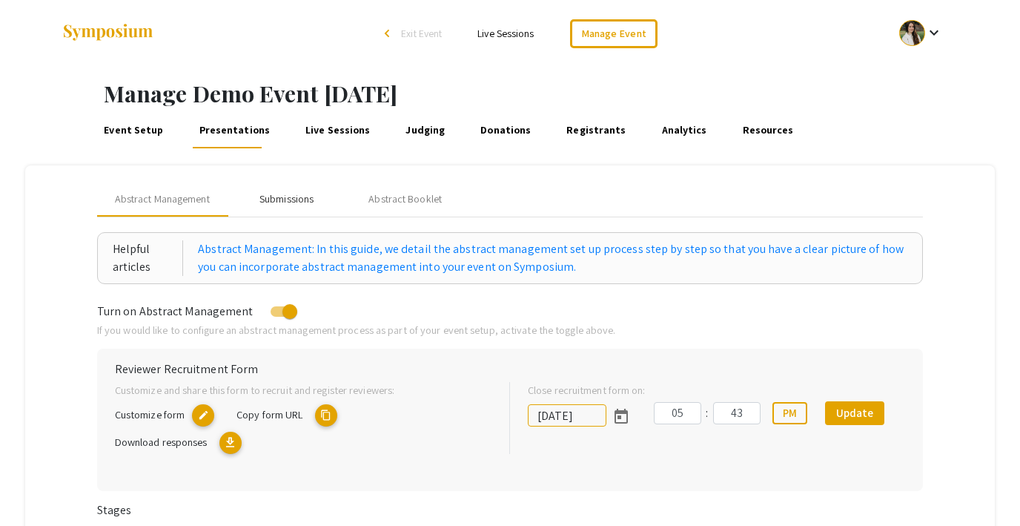
click at [288, 197] on div "Submissions" at bounding box center [286, 199] width 54 height 16
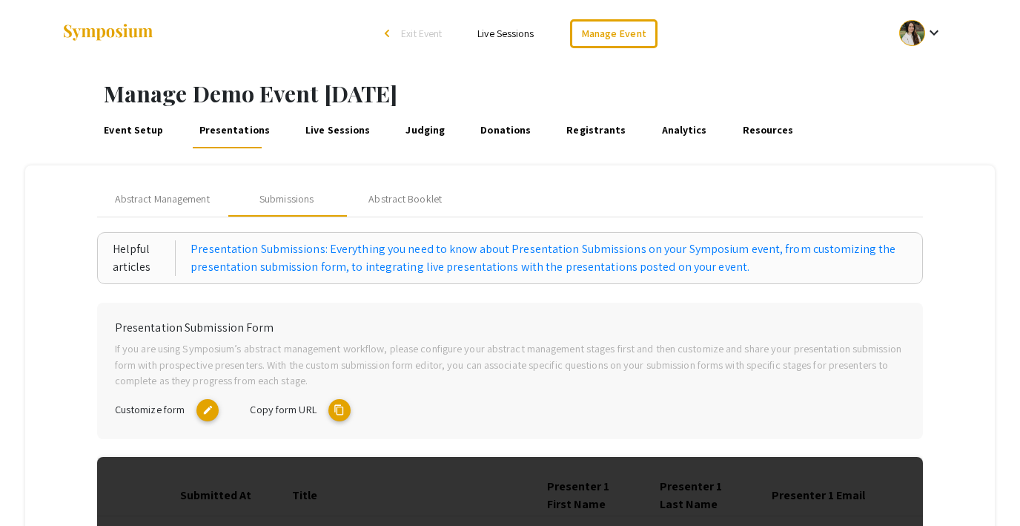
click at [340, 411] on mat-icon "content_copy" at bounding box center [339, 410] width 22 height 22
click at [172, 200] on span "Abstract Management" at bounding box center [162, 199] width 95 height 16
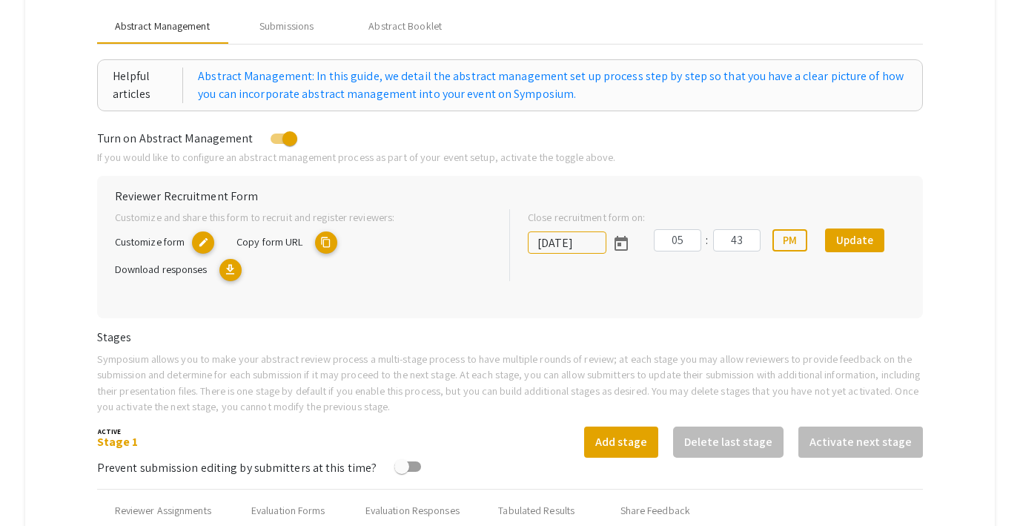
scroll to position [168, 0]
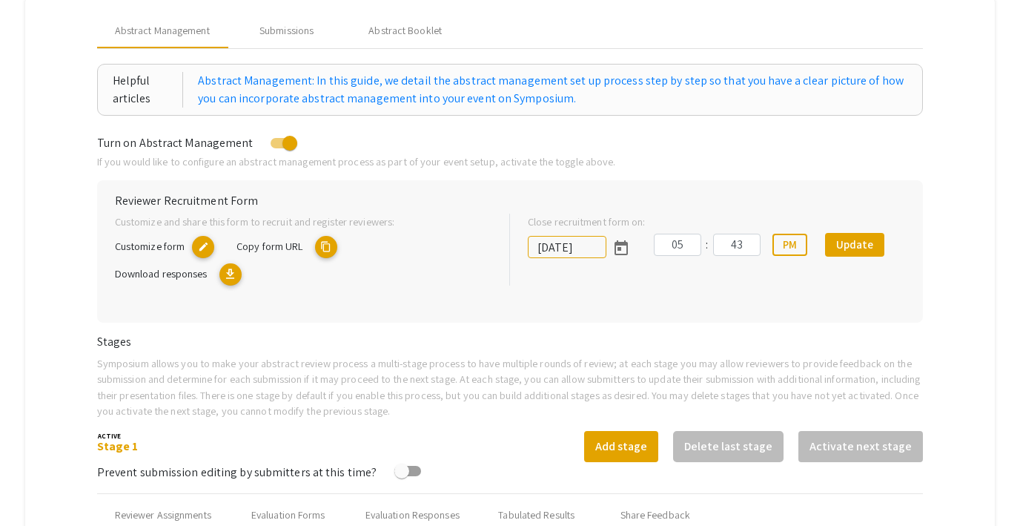
click at [326, 245] on mat-icon "content_copy" at bounding box center [326, 247] width 22 height 22
type textarea "[DOMAIN_NAME][URL]"
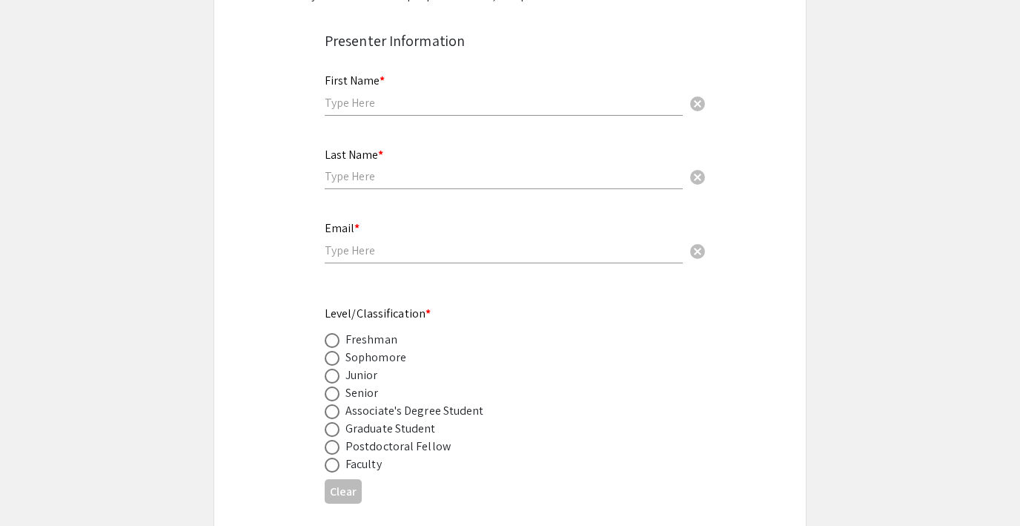
scroll to position [277, 0]
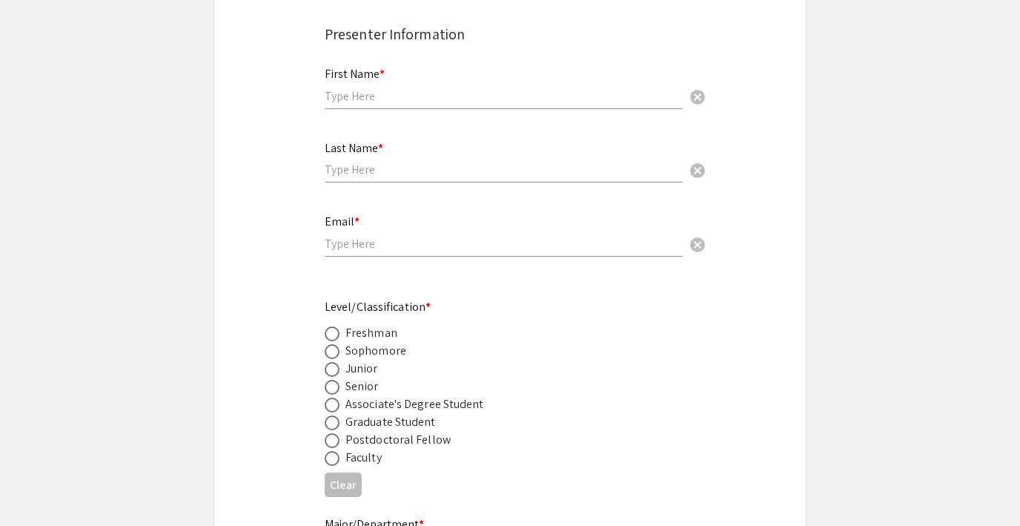
click at [386, 101] on input "text" at bounding box center [504, 96] width 358 height 16
type input "T"
type input "S"
type input "Test"
click at [365, 99] on input "Test" at bounding box center [504, 96] width 358 height 16
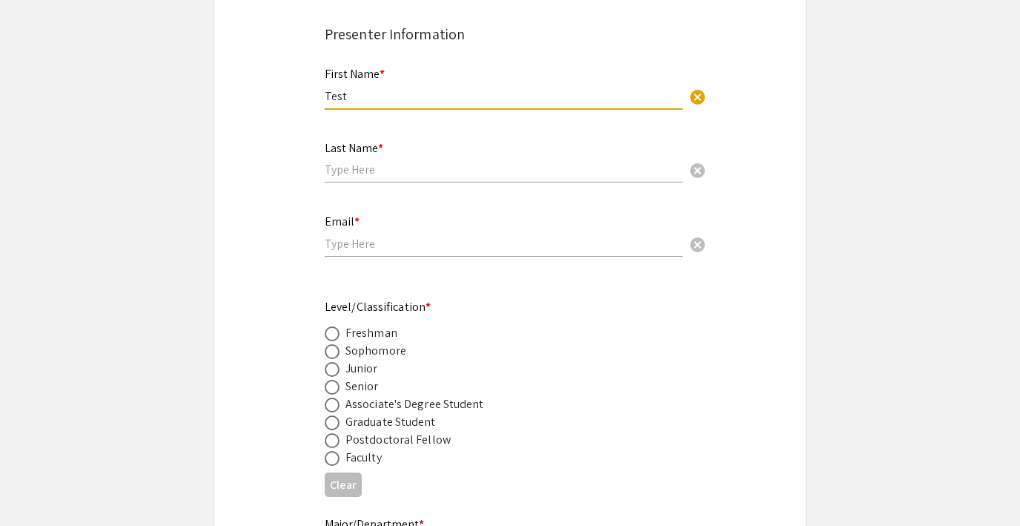
click at [365, 99] on input "Test" at bounding box center [504, 96] width 358 height 16
type input "Student 1 First Name"
click at [389, 170] on input "text" at bounding box center [504, 170] width 358 height 16
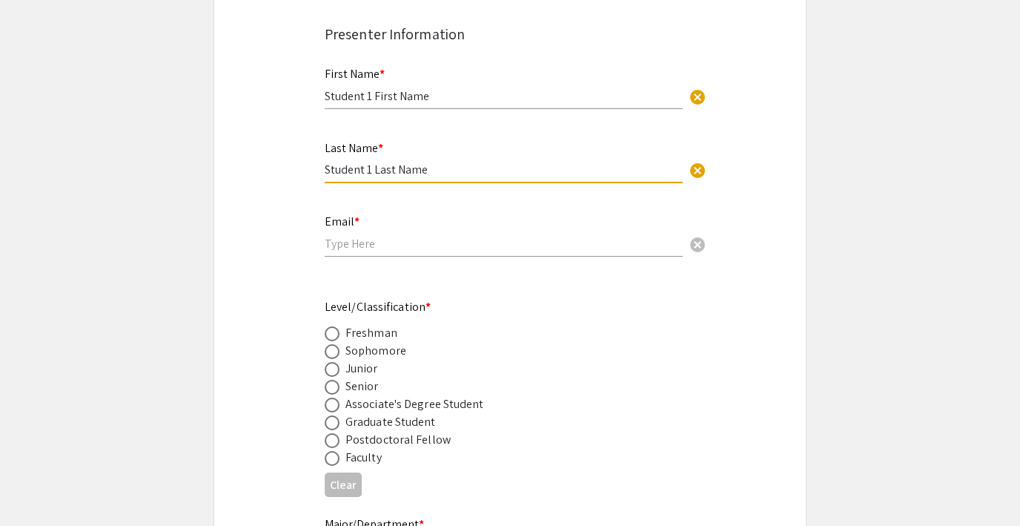
type input "Student 1 Last Name"
click at [391, 254] on div "Email * cancel" at bounding box center [504, 228] width 358 height 56
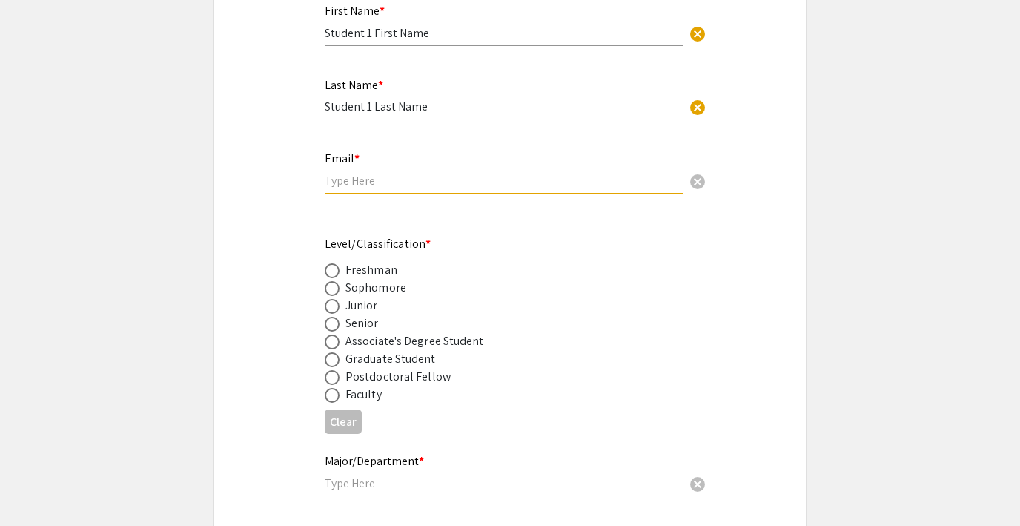
scroll to position [341, 0]
type input "lut"
click at [378, 178] on input "lut" at bounding box center [504, 179] width 358 height 16
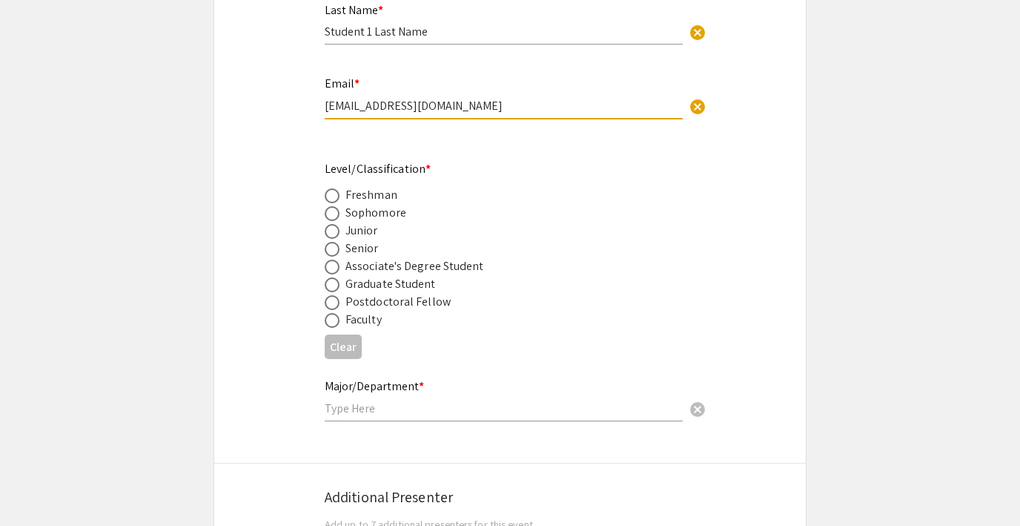
scroll to position [448, 0]
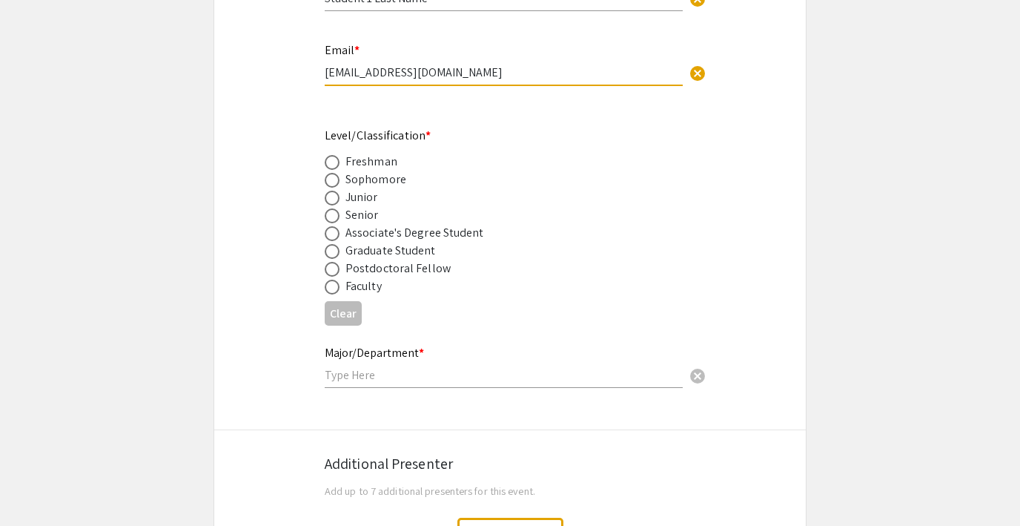
type input "steph@foragerone.com"
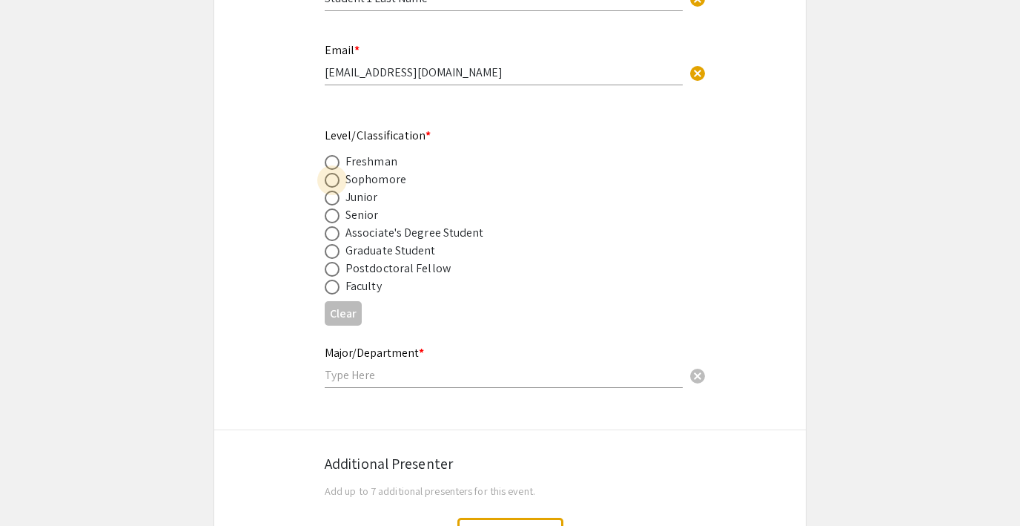
click at [329, 181] on span at bounding box center [332, 180] width 15 height 15
click at [329, 181] on input "radio" at bounding box center [332, 180] width 15 height 15
radio input "true"
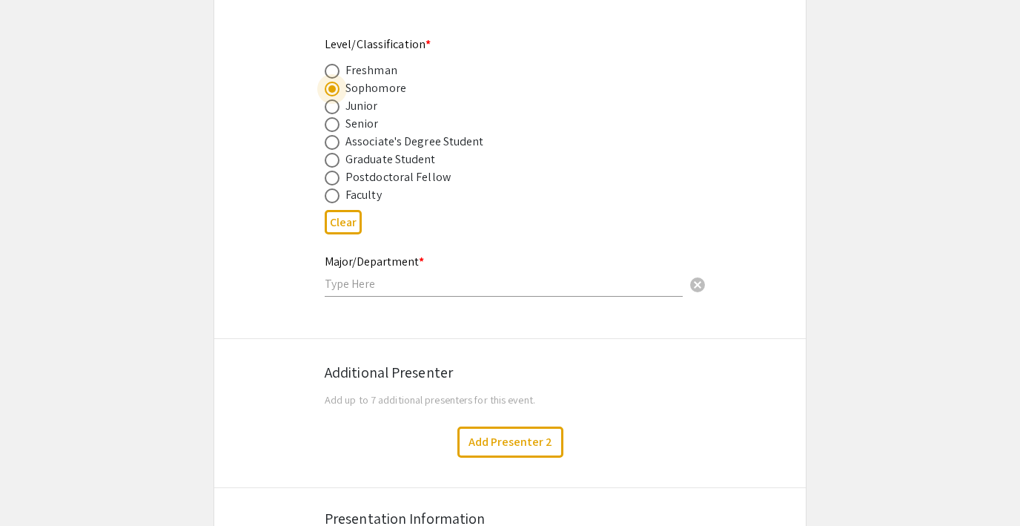
scroll to position [576, 0]
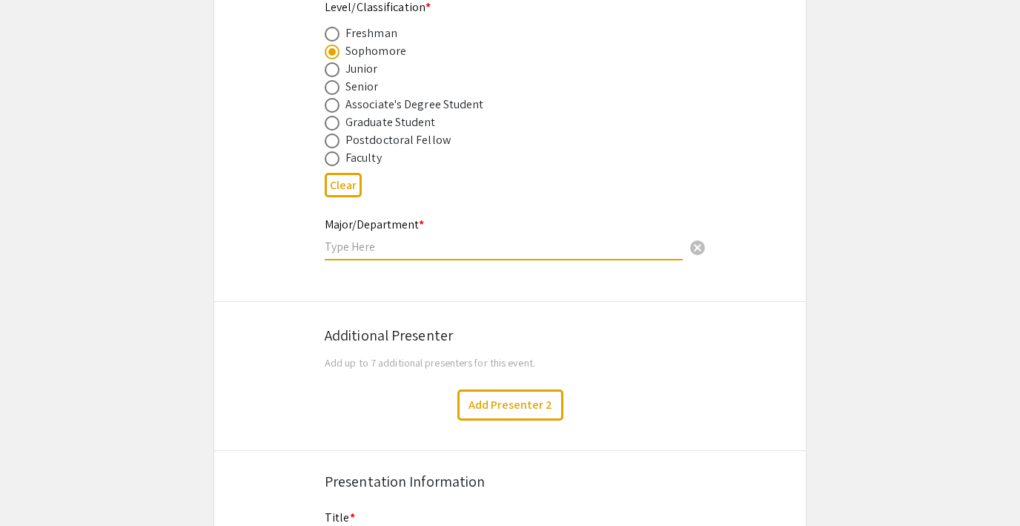
click at [377, 254] on input "text" at bounding box center [504, 247] width 358 height 16
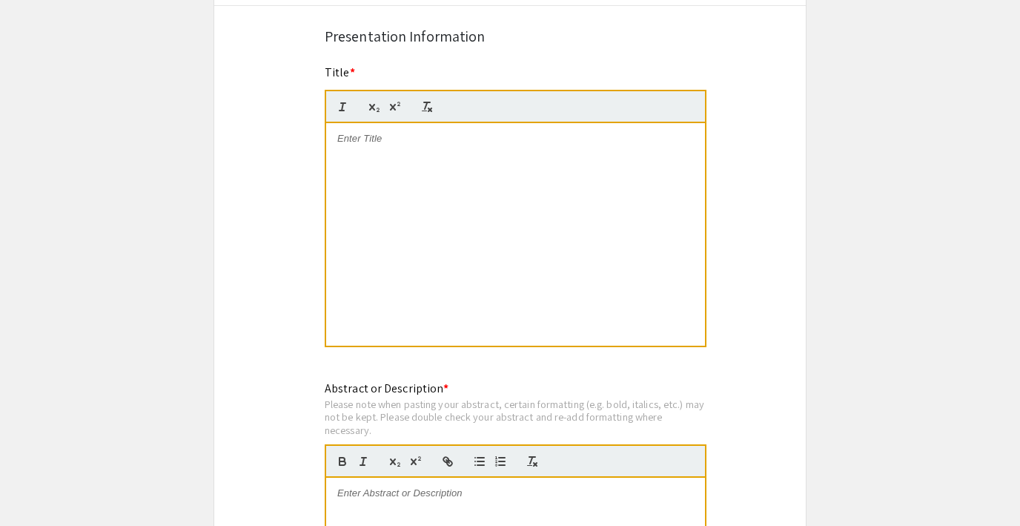
scroll to position [1020, 0]
type input "Biology"
click at [389, 138] on p at bounding box center [515, 139] width 357 height 13
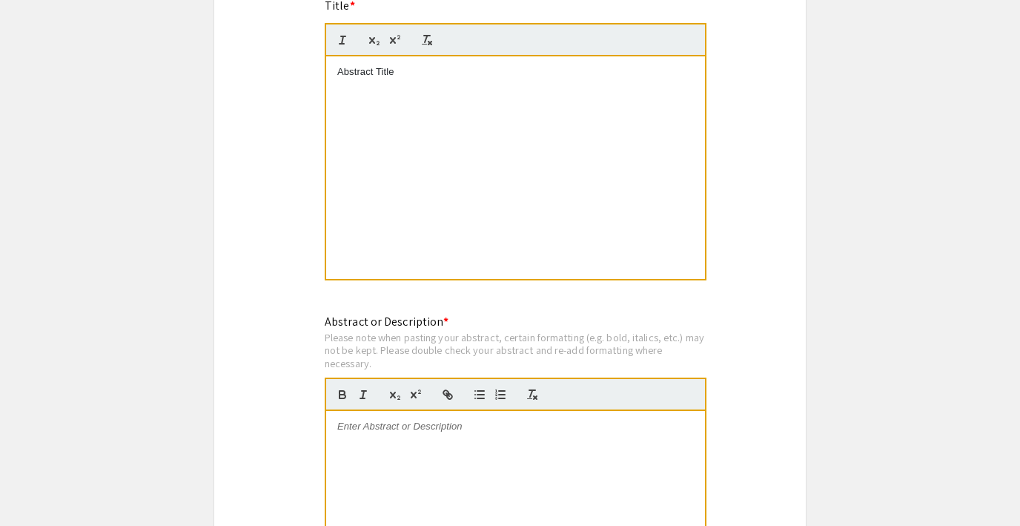
scroll to position [1139, 0]
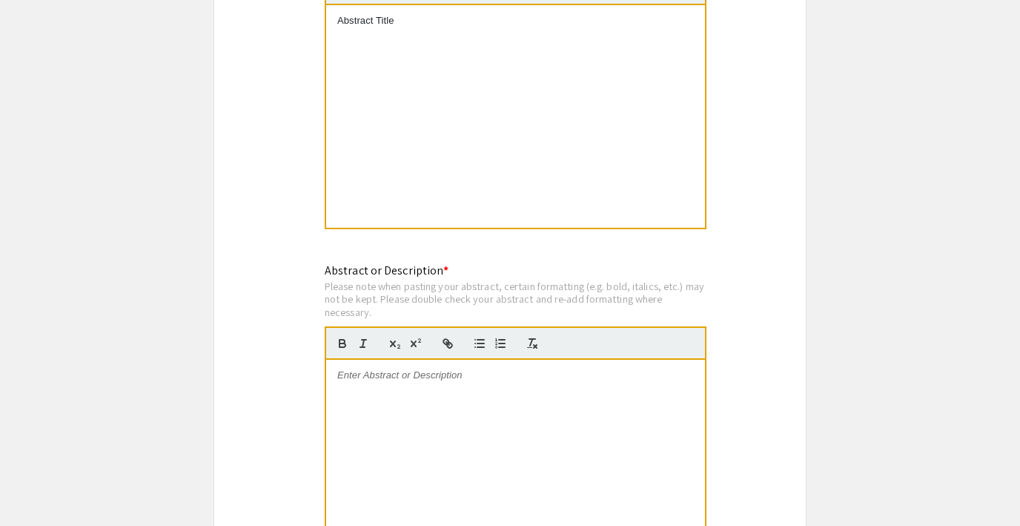
click at [359, 378] on p at bounding box center [515, 374] width 357 height 13
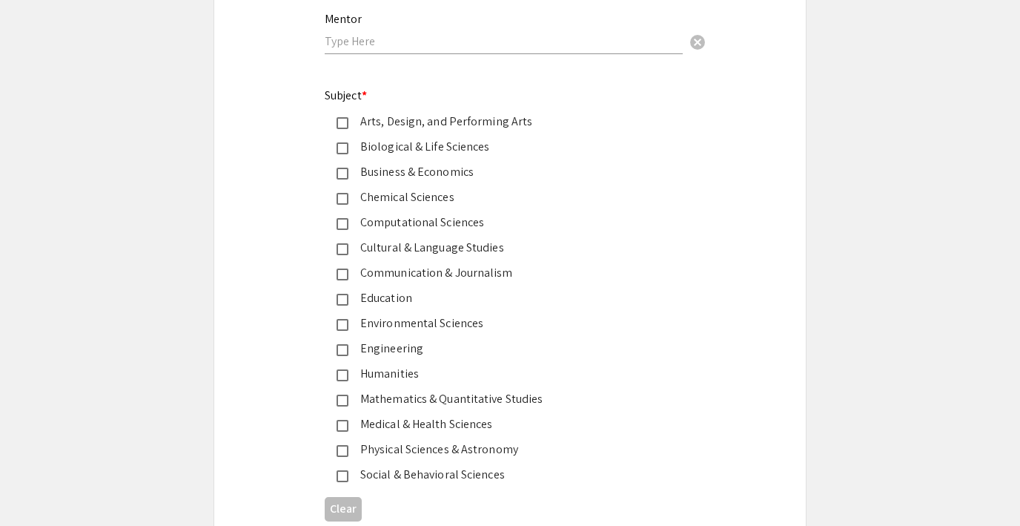
scroll to position [1753, 0]
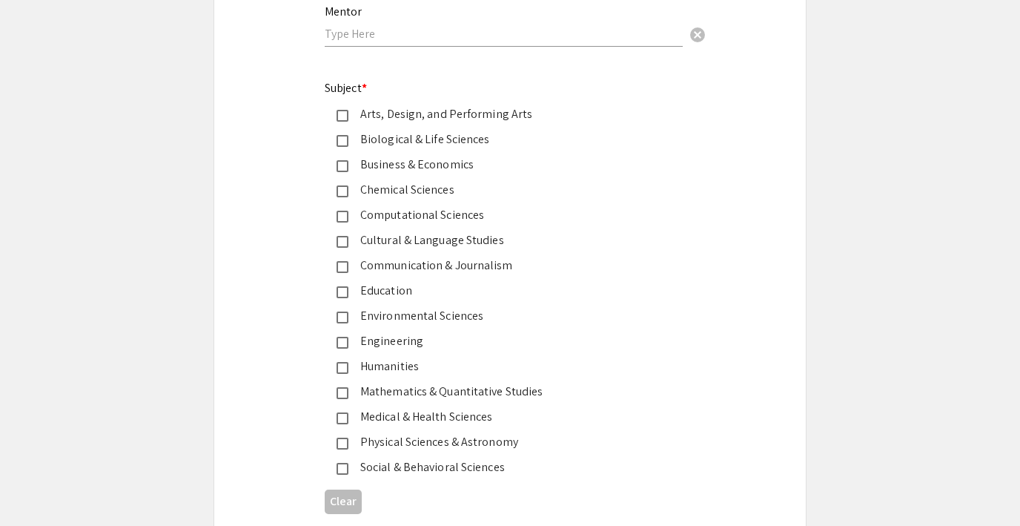
click at [340, 119] on mat-pseudo-checkbox at bounding box center [343, 116] width 12 height 12
click at [340, 120] on mat-pseudo-checkbox at bounding box center [343, 116] width 12 height 12
click at [341, 139] on mat-pseudo-checkbox at bounding box center [343, 141] width 12 height 12
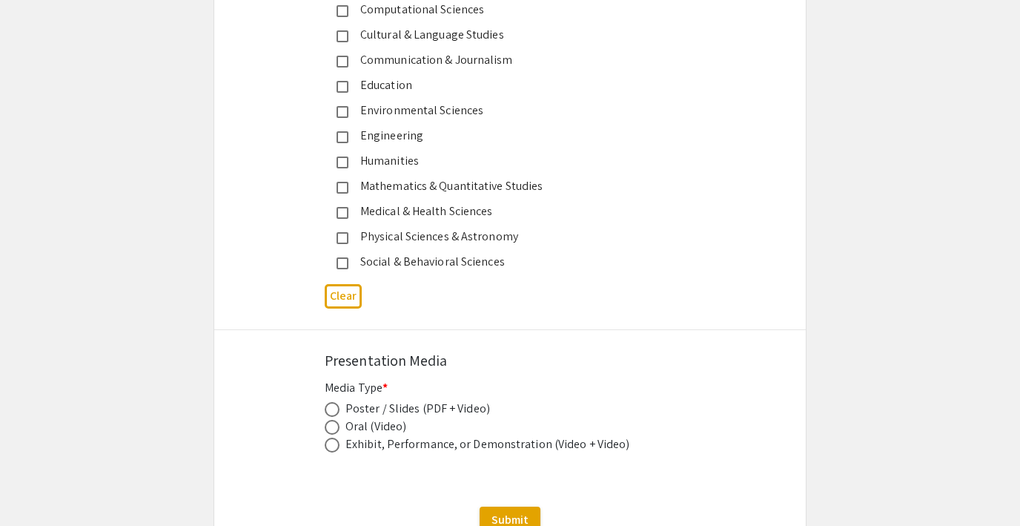
scroll to position [2034, 0]
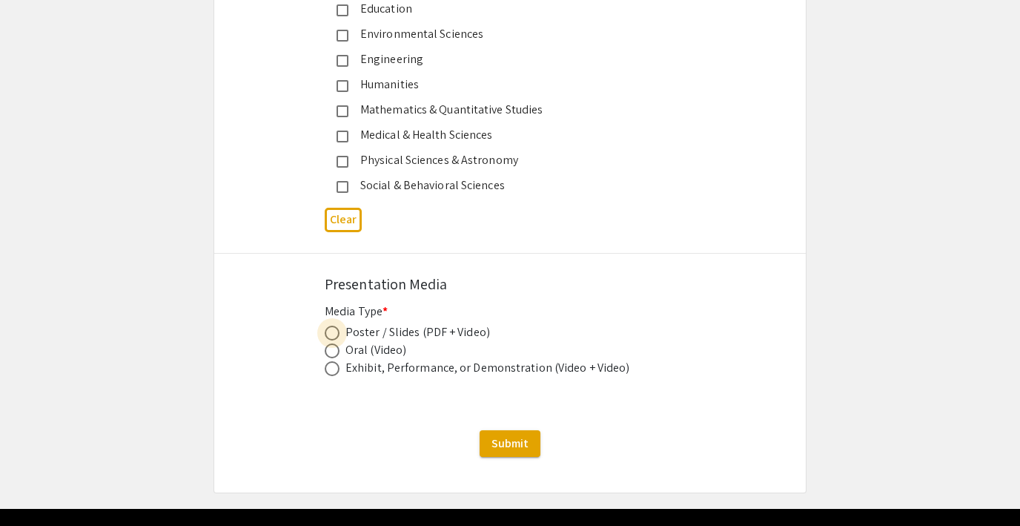
click at [328, 330] on span at bounding box center [332, 332] width 15 height 15
click at [328, 330] on input "radio" at bounding box center [332, 332] width 15 height 15
radio input "true"
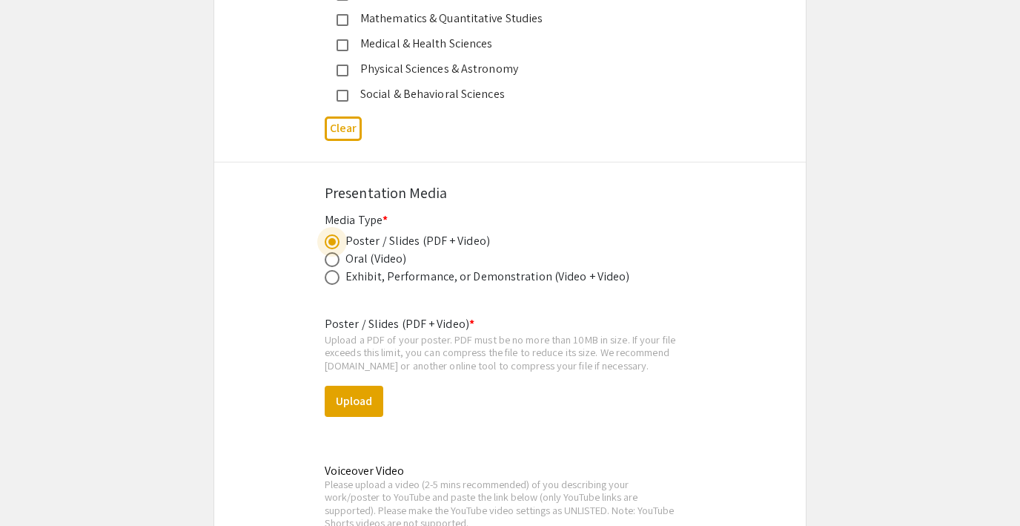
scroll to position [2166, 0]
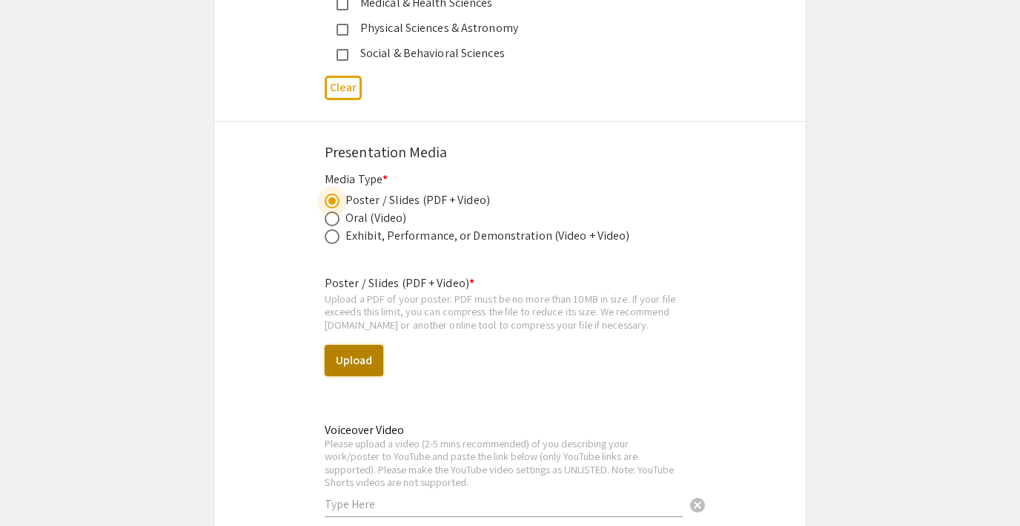
click at [356, 359] on button "Upload" at bounding box center [354, 360] width 59 height 31
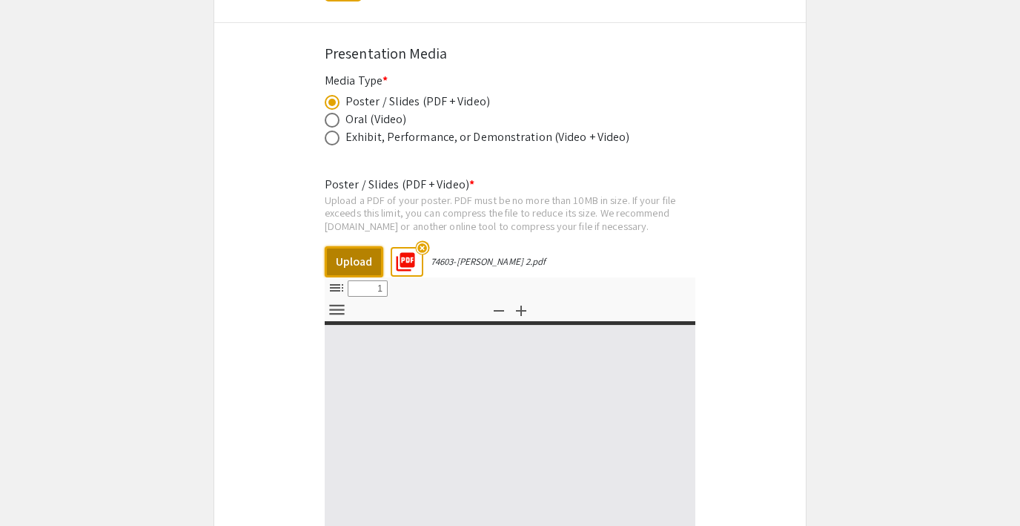
scroll to position [2288, 0]
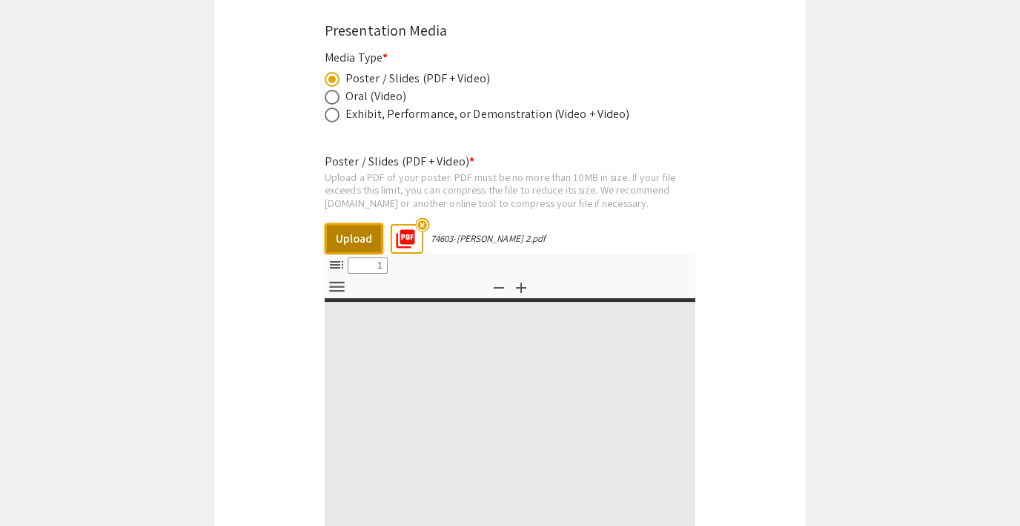
type input "0"
select select "custom"
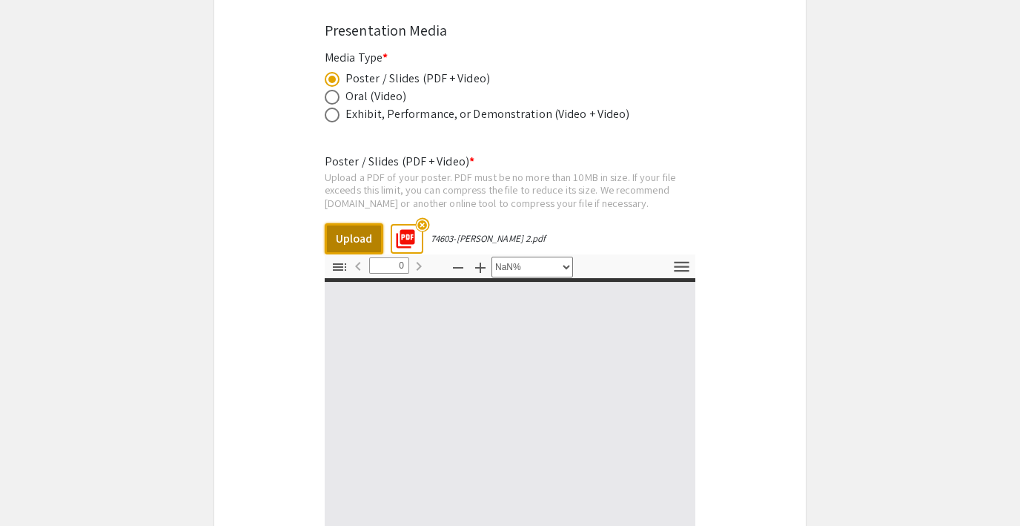
type input "1"
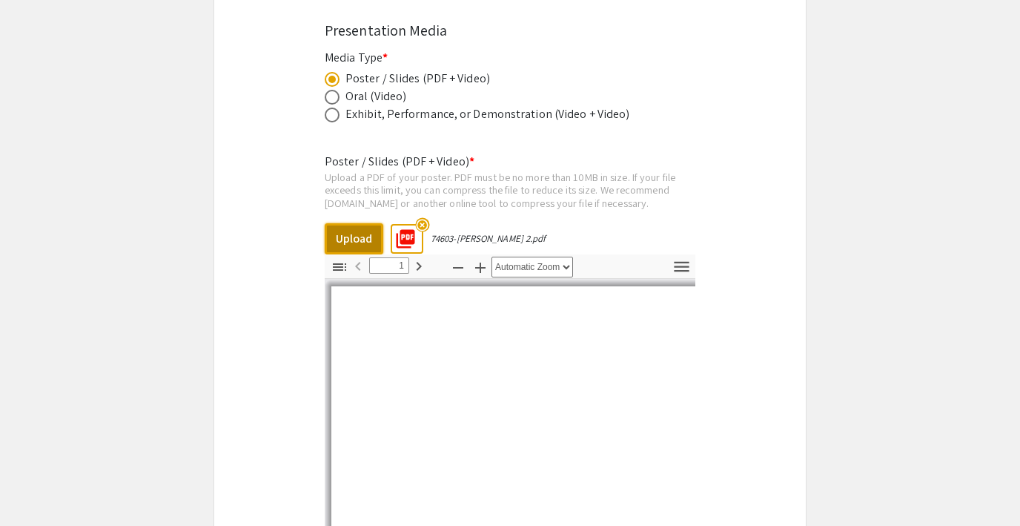
select select "auto"
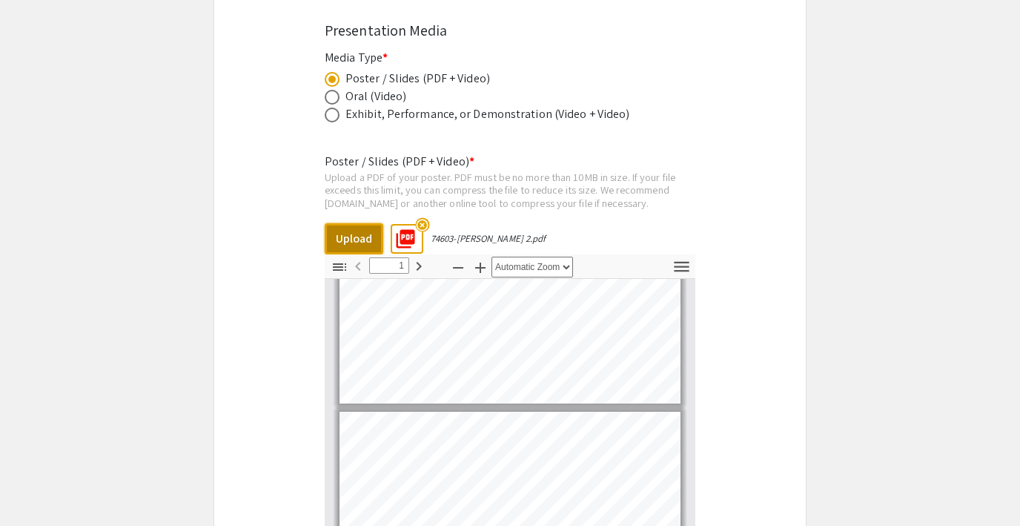
type input "2"
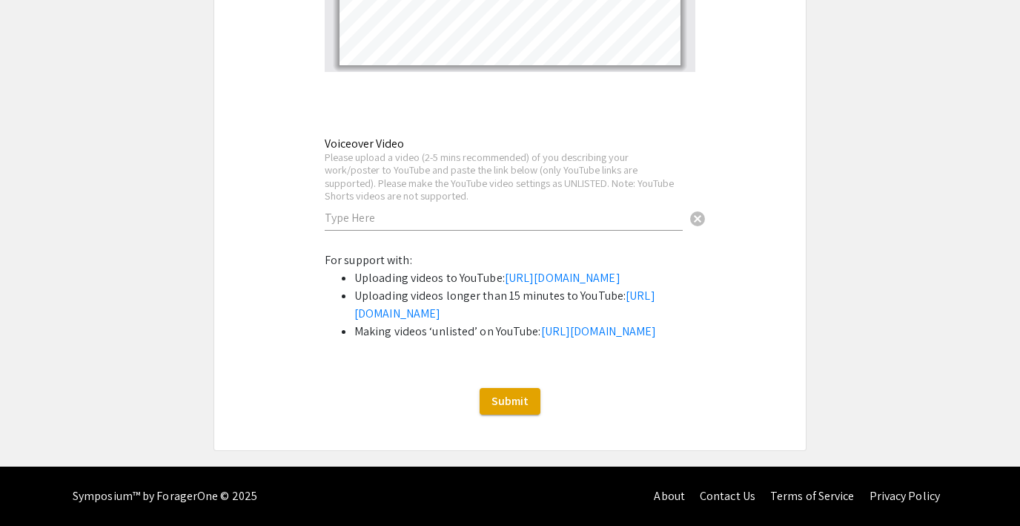
scroll to position [2931, 0]
click at [519, 400] on span "Submit" at bounding box center [510, 401] width 37 height 16
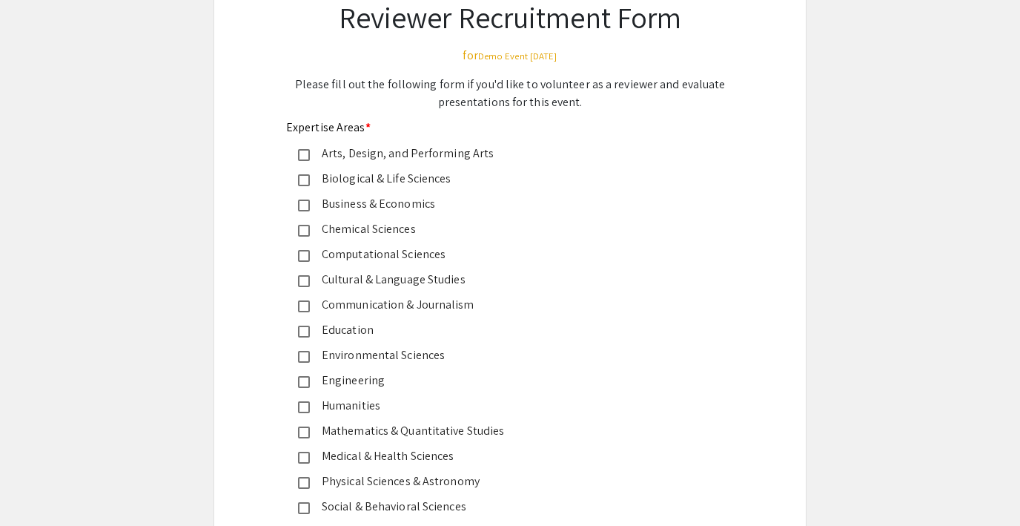
scroll to position [131, 0]
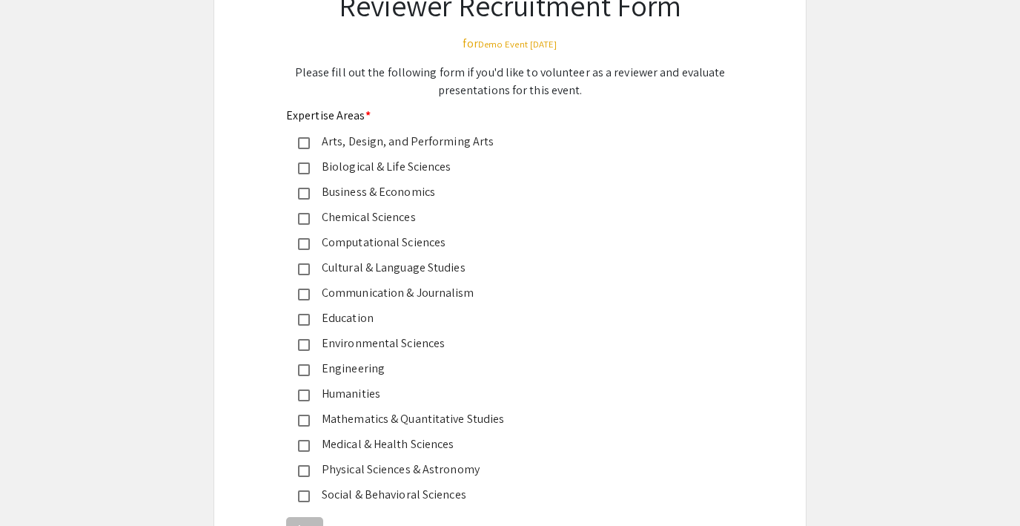
click at [318, 168] on div "Biological & Life Sciences" at bounding box center [504, 167] width 388 height 18
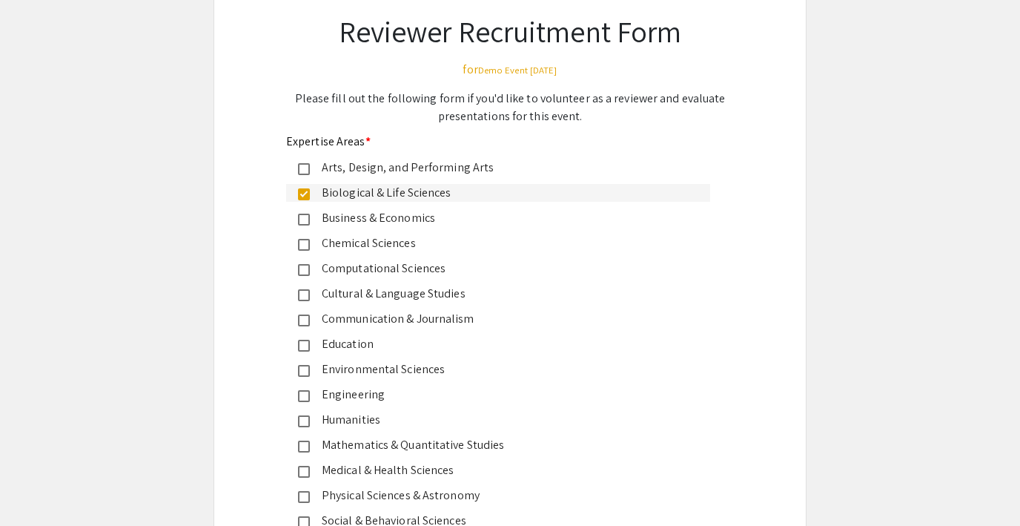
scroll to position [102, 0]
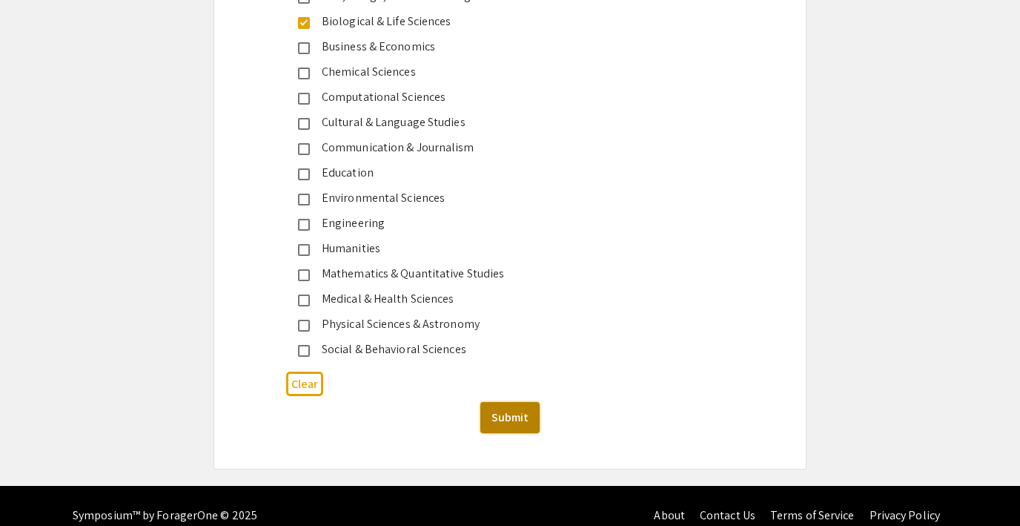
click at [503, 427] on button "Submit" at bounding box center [509, 417] width 59 height 31
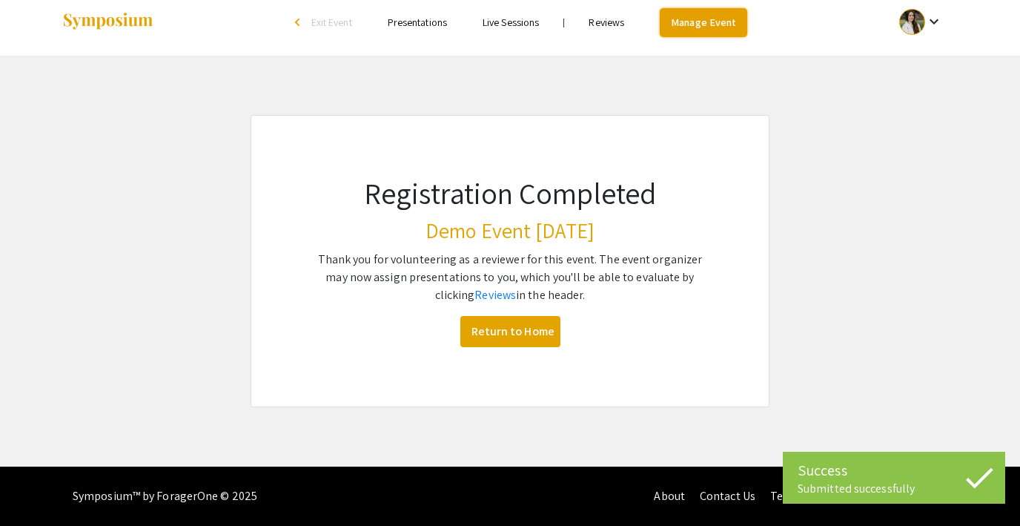
click at [713, 24] on link "Manage Event" at bounding box center [703, 22] width 87 height 29
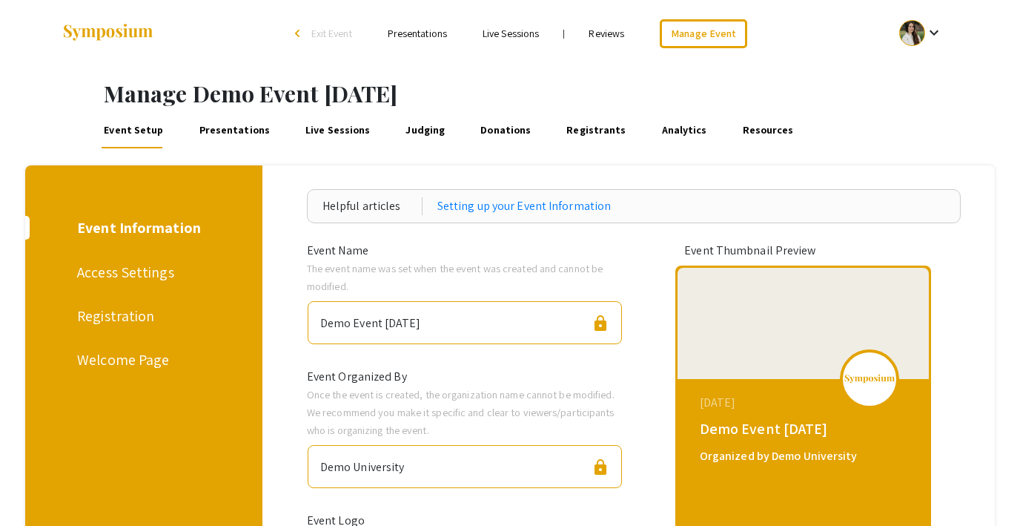
click at [222, 128] on link "Presentations" at bounding box center [234, 131] width 76 height 36
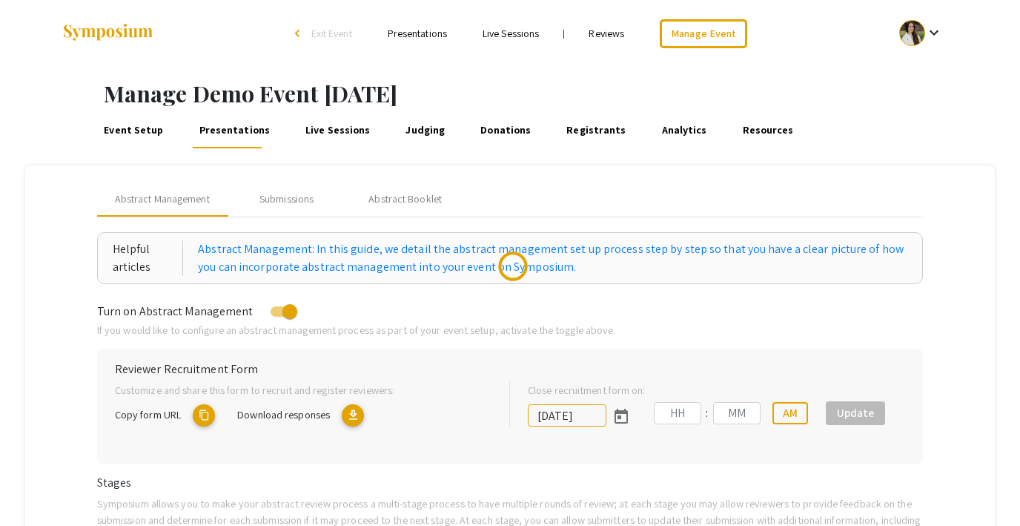
type input "[DATE]"
type input "05"
type input "43"
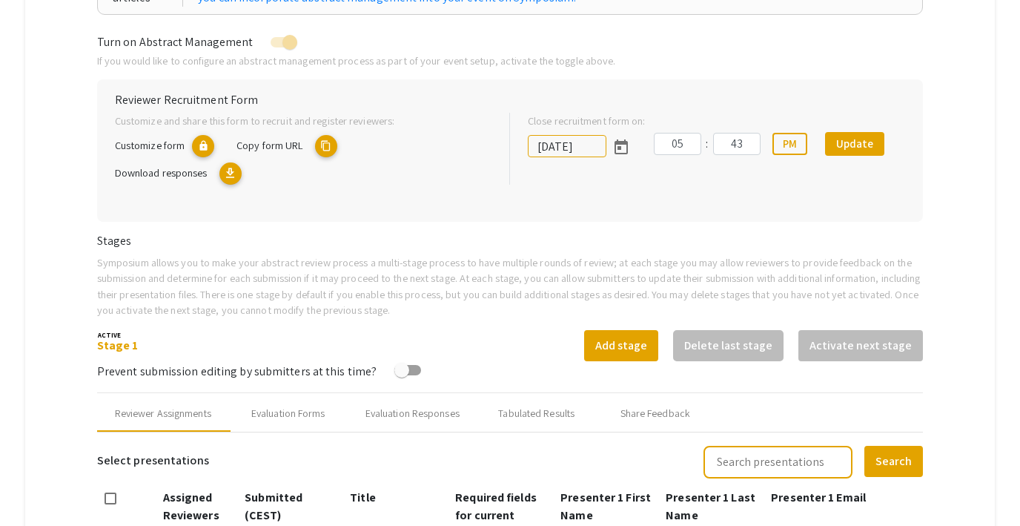
scroll to position [274, 0]
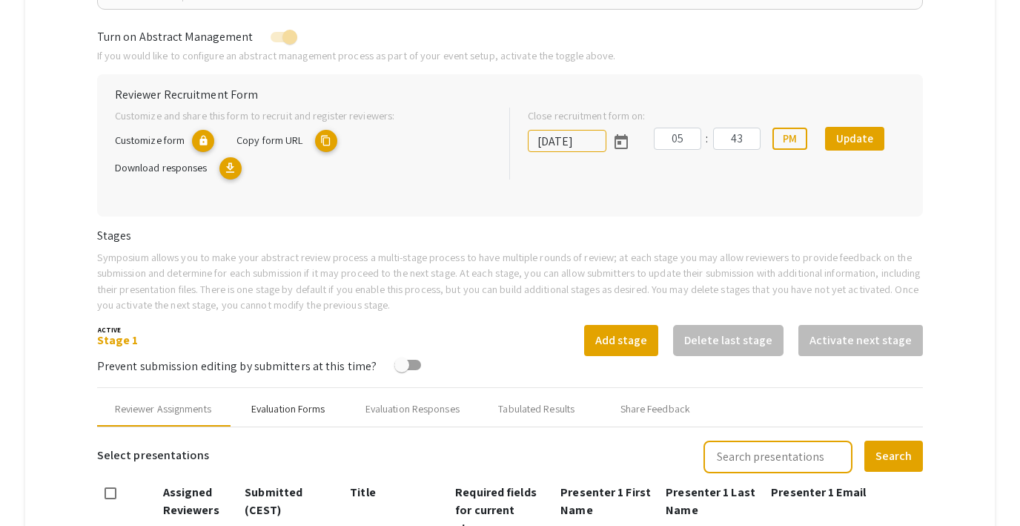
click at [311, 409] on div "Evaluation Forms" at bounding box center [288, 409] width 74 height 16
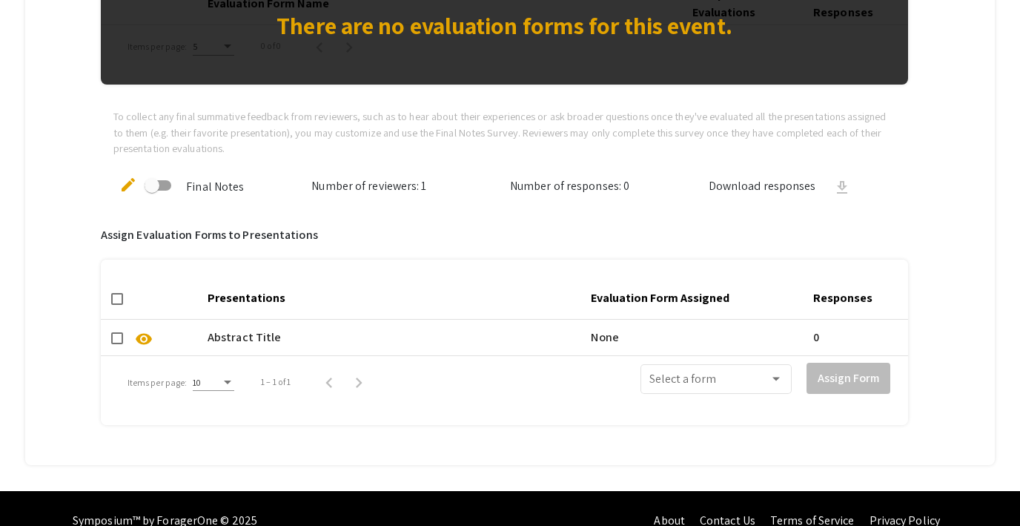
scroll to position [842, 0]
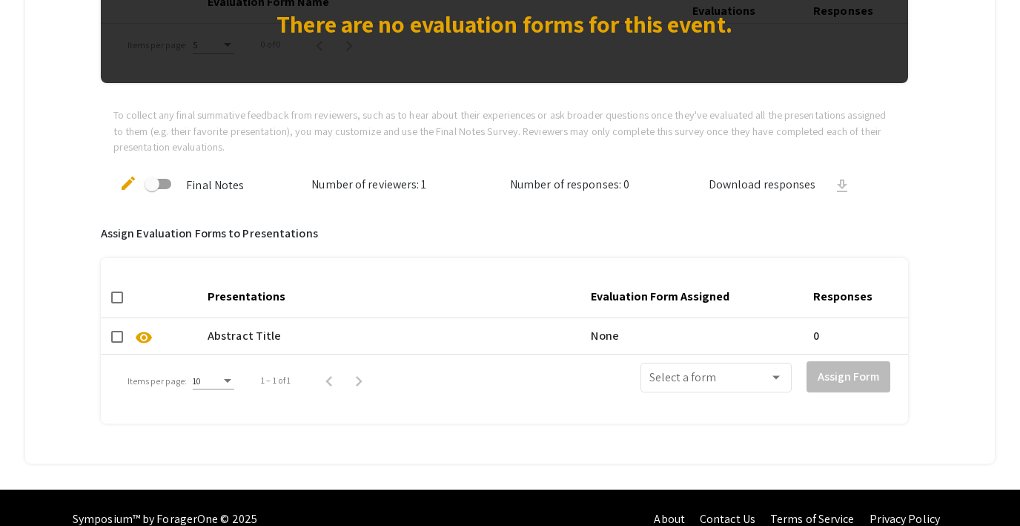
click at [158, 179] on span at bounding box center [152, 183] width 15 height 15
click at [152, 189] on input "checkbox" at bounding box center [151, 189] width 1 height 1
checkbox input "true"
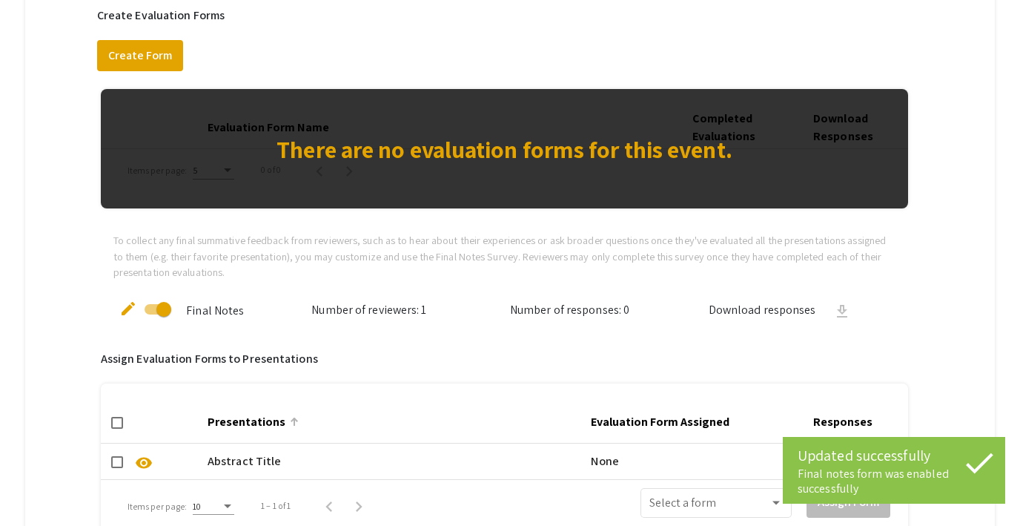
scroll to position [711, 0]
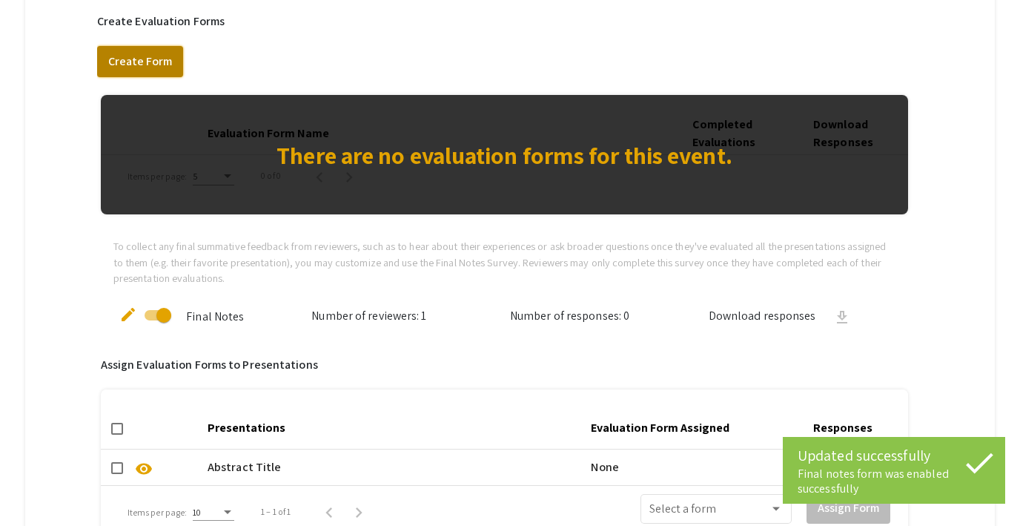
click at [147, 58] on button "Create Form" at bounding box center [140, 61] width 86 height 31
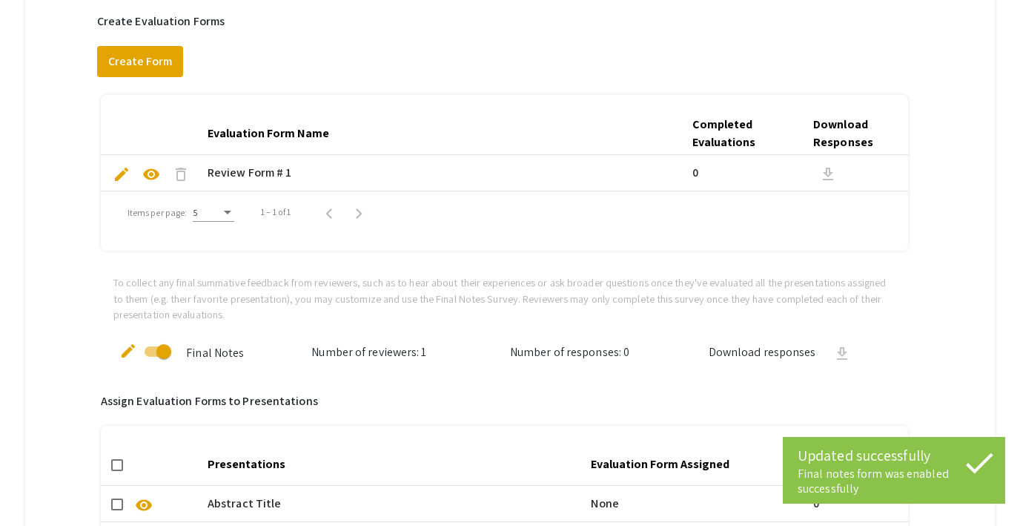
click at [124, 173] on span "edit" at bounding box center [122, 174] width 18 height 18
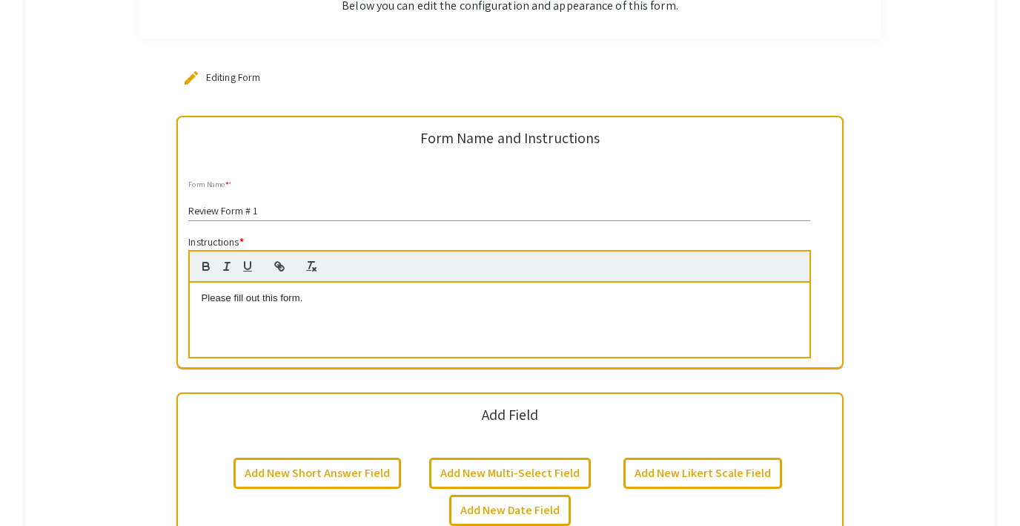
scroll to position [273, 0]
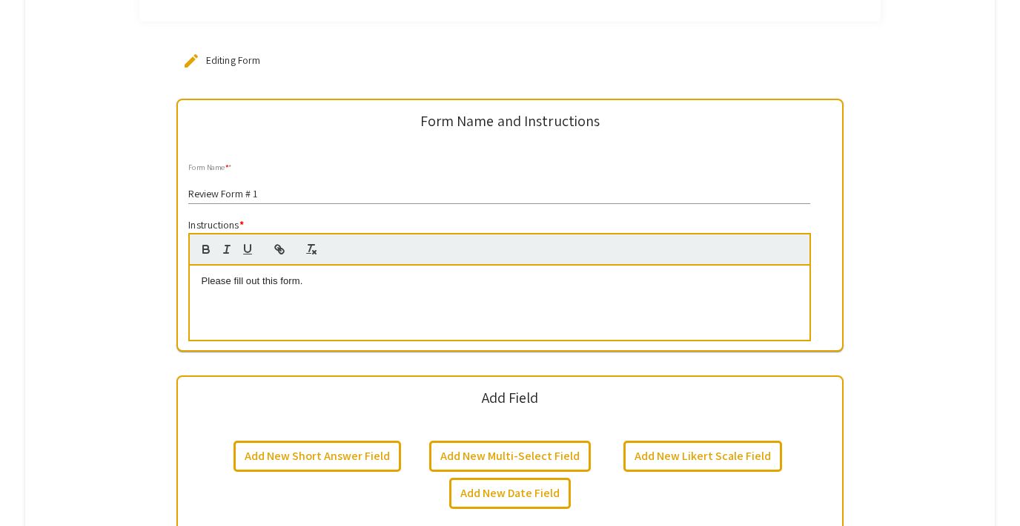
click at [234, 193] on input "Review Form # 1" at bounding box center [499, 194] width 622 height 12
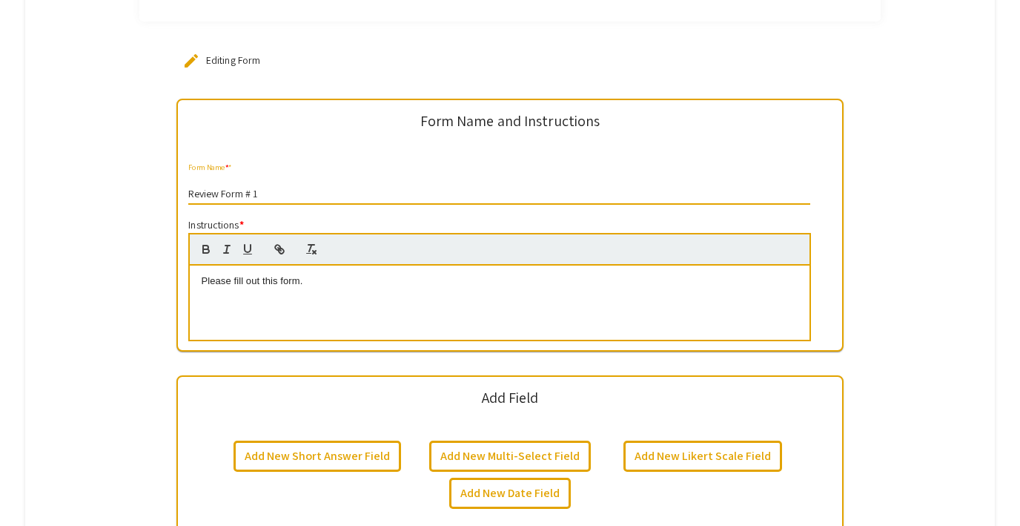
click at [234, 193] on input "Review Form # 1" at bounding box center [499, 194] width 622 height 12
type input "Evaluation Form 1"
click at [267, 275] on p "Please fill out this form." at bounding box center [499, 280] width 597 height 13
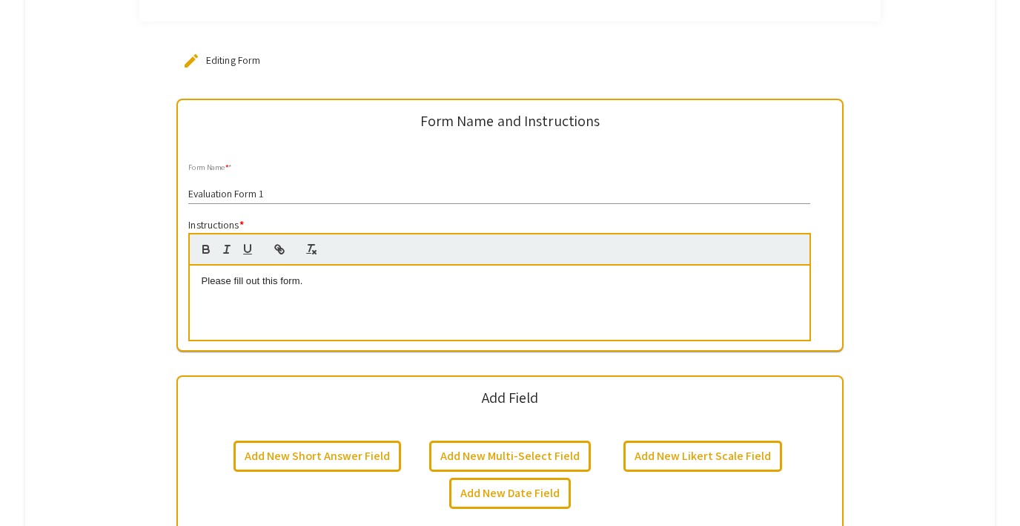
click at [305, 274] on p "Please fill out this form." at bounding box center [499, 280] width 597 height 13
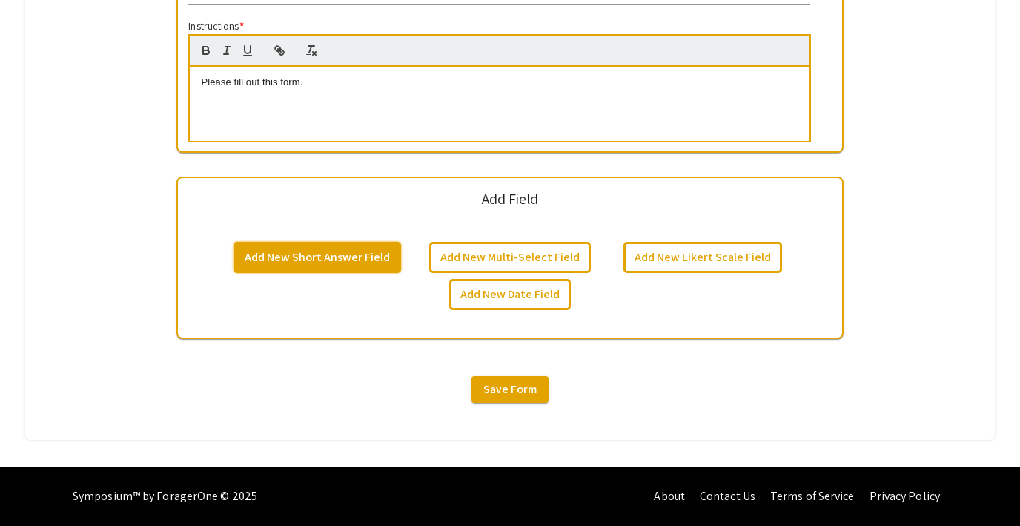
click at [330, 256] on button "Add New Short Answer Field" at bounding box center [318, 257] width 168 height 31
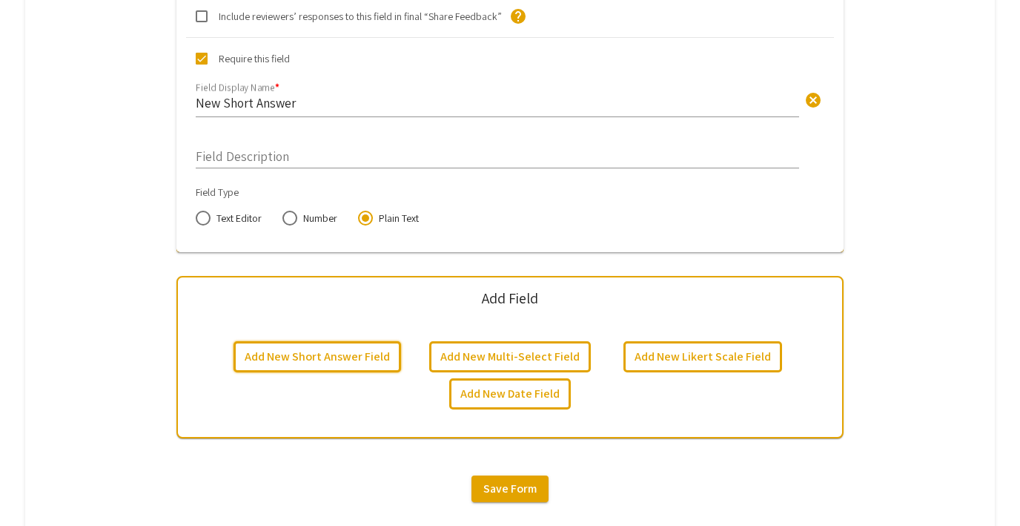
scroll to position [672, 0]
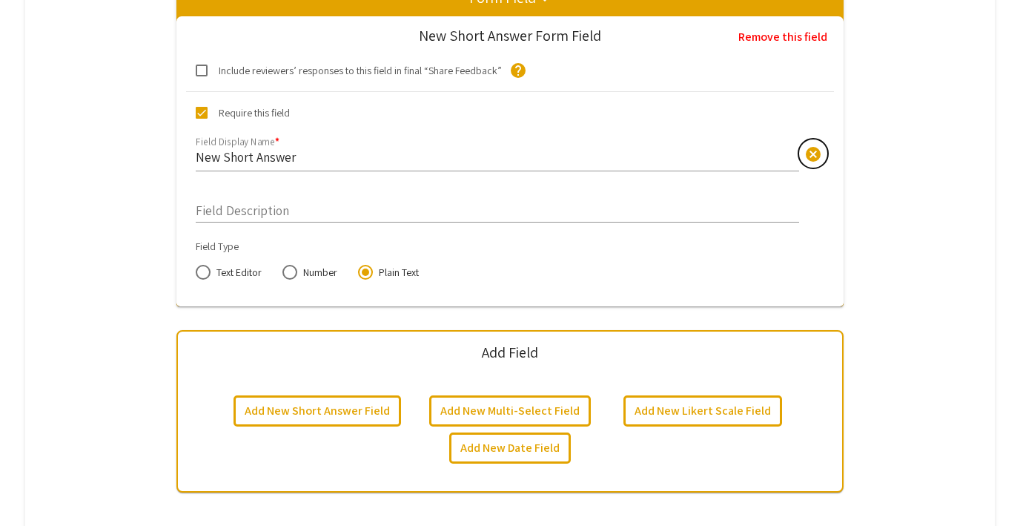
click at [813, 150] on span "cancel" at bounding box center [813, 154] width 18 height 18
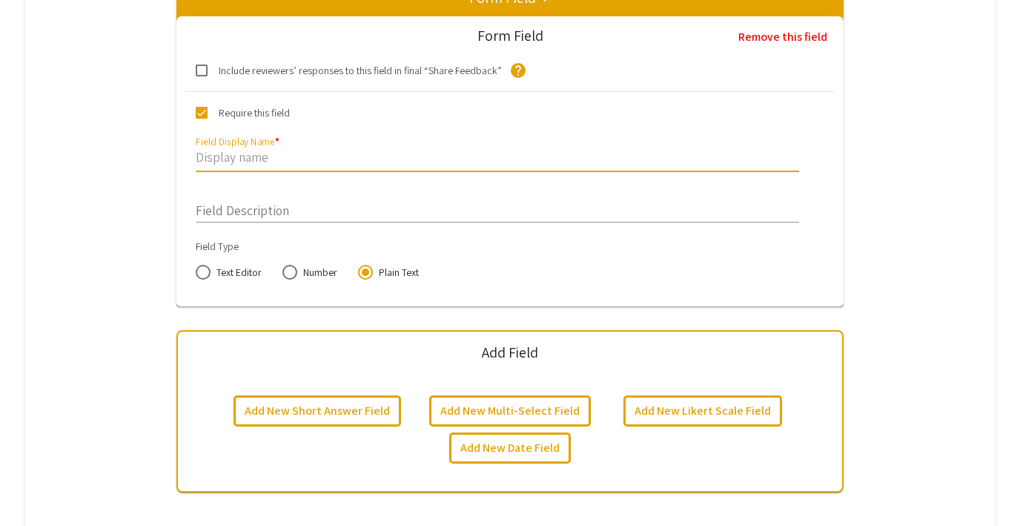
click at [204, 110] on span at bounding box center [202, 113] width 12 height 12
click at [202, 119] on input "Require this field" at bounding box center [201, 119] width 1 height 1
checkbox input "false"
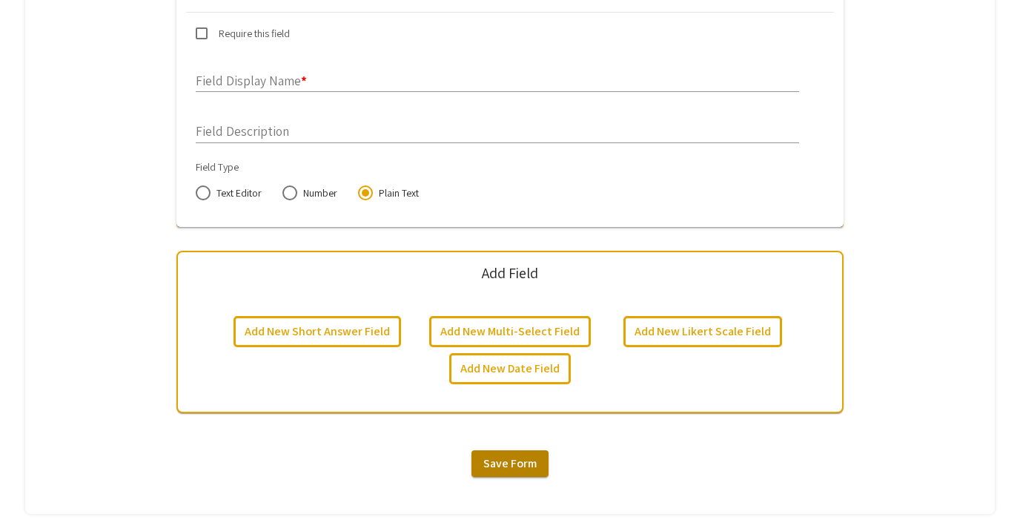
scroll to position [825, 0]
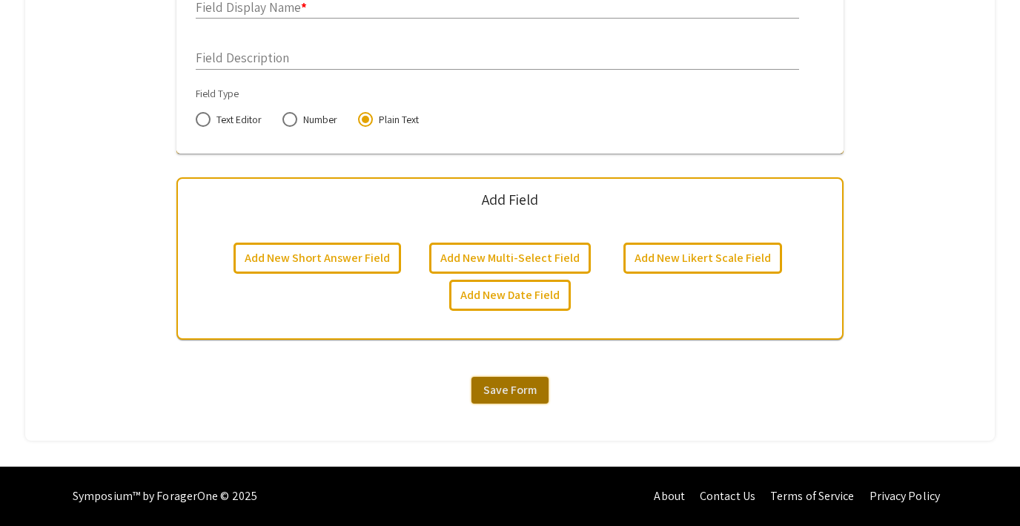
click at [498, 384] on span "Save Form" at bounding box center [509, 390] width 53 height 16
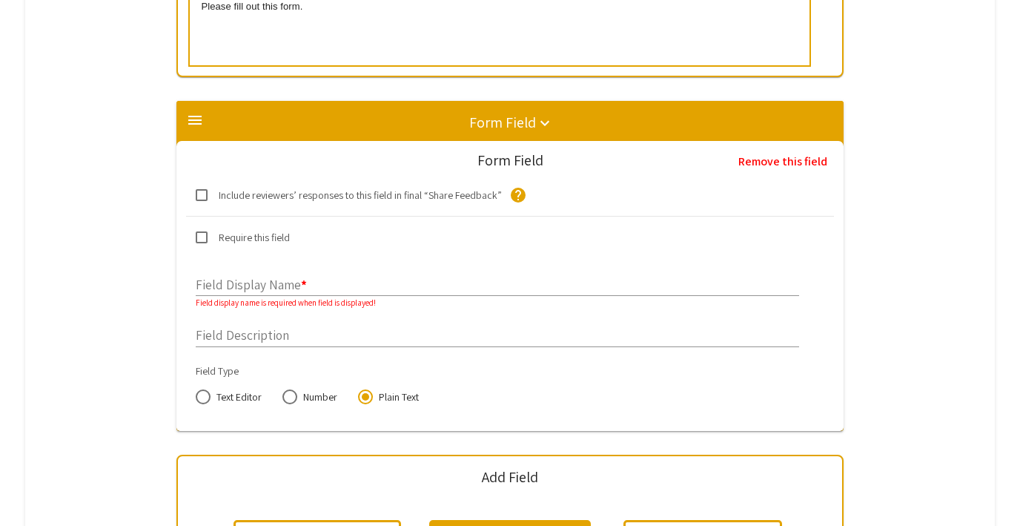
scroll to position [546, 0]
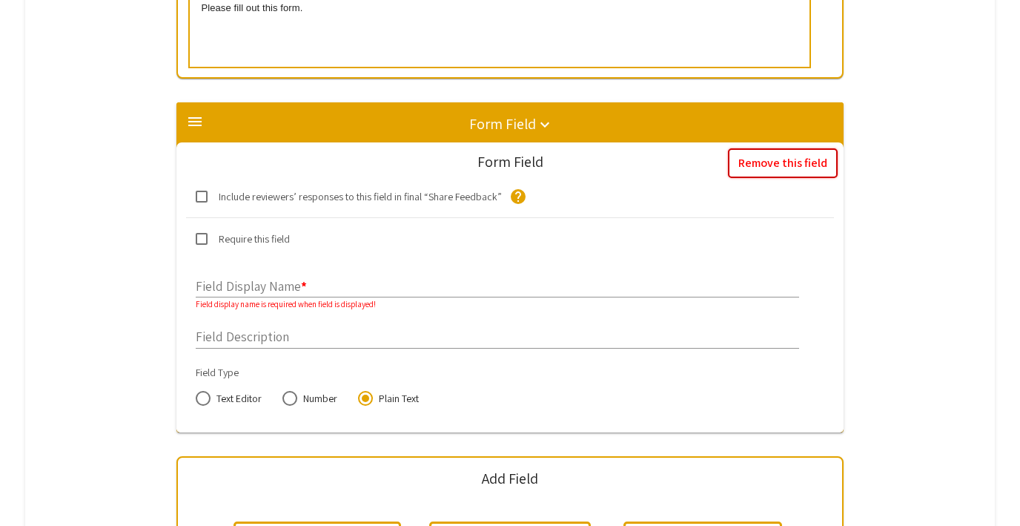
click at [756, 151] on button "Remove this field" at bounding box center [783, 163] width 110 height 30
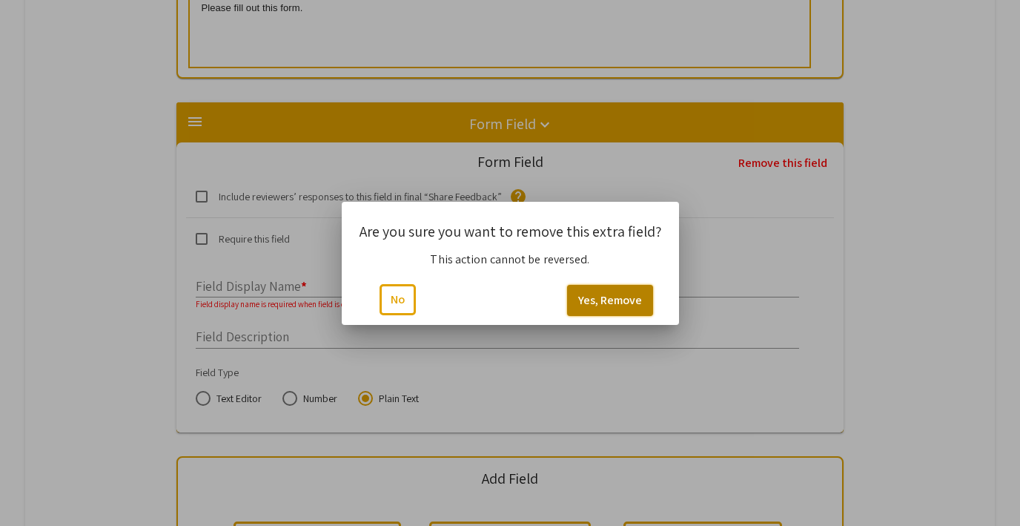
click at [605, 292] on button "Yes, Remove" at bounding box center [610, 300] width 86 height 31
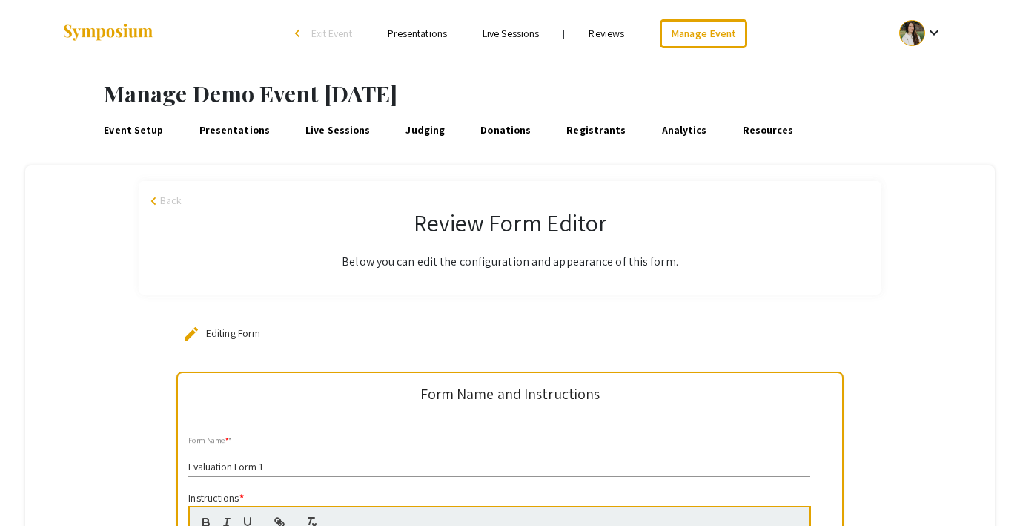
scroll to position [472, 0]
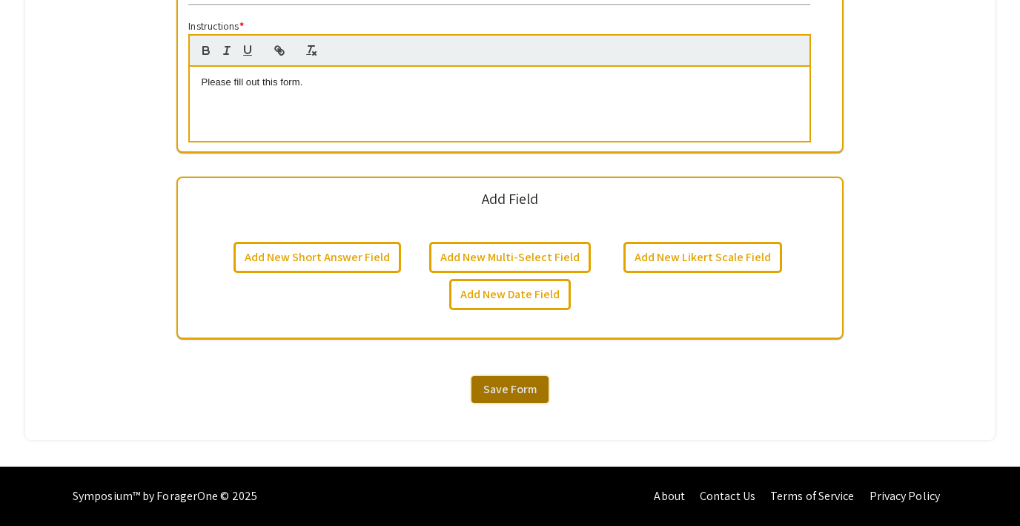
click at [523, 380] on button "Save Form" at bounding box center [510, 389] width 77 height 27
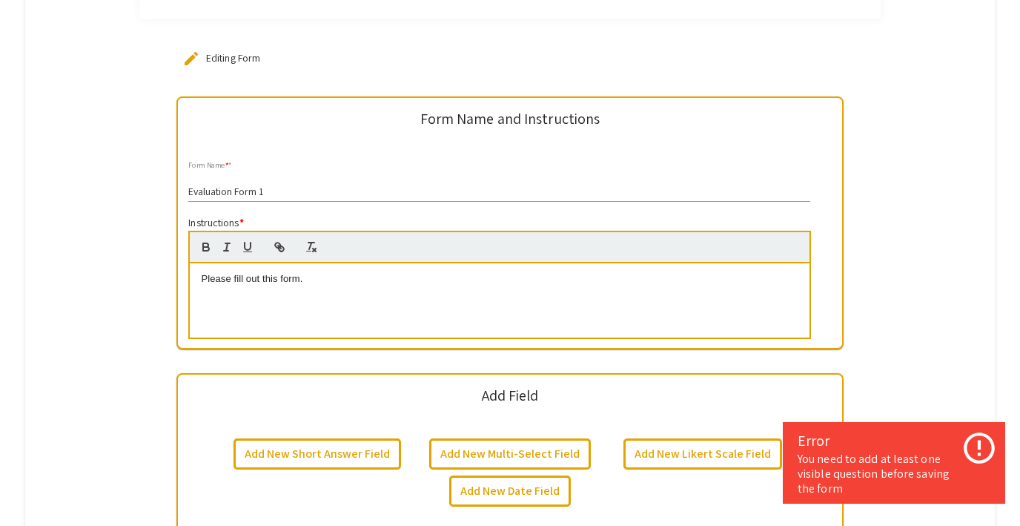
scroll to position [388, 0]
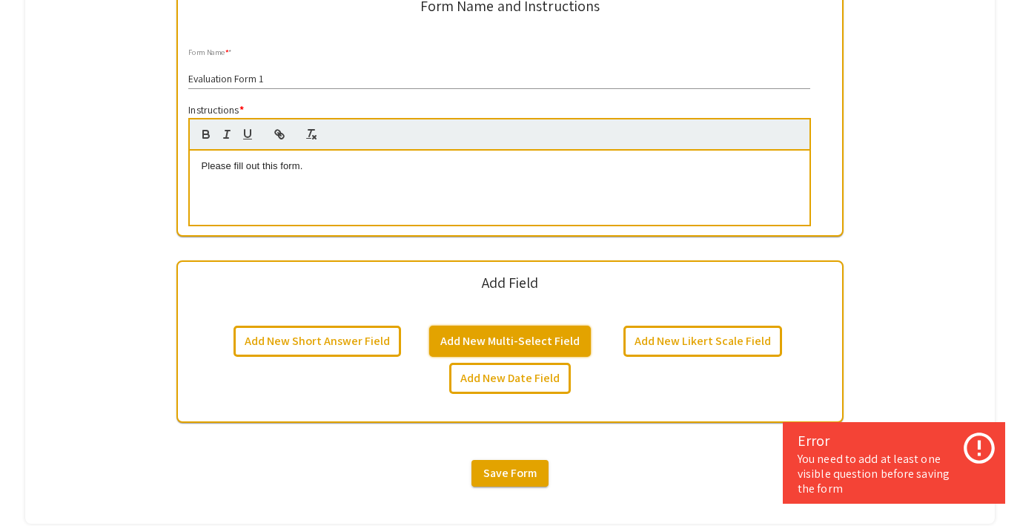
click at [512, 335] on button "Add New Multi-Select Field" at bounding box center [510, 340] width 162 height 31
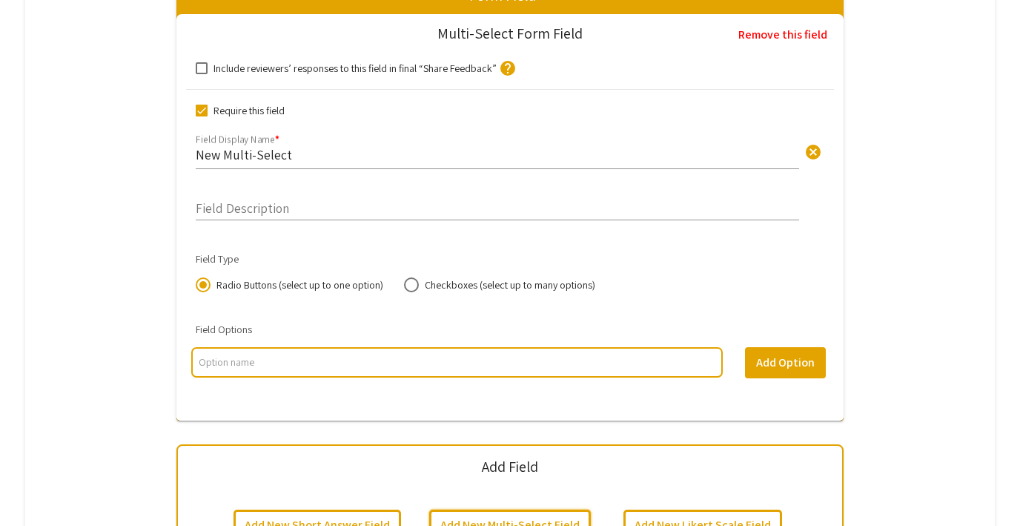
scroll to position [678, 0]
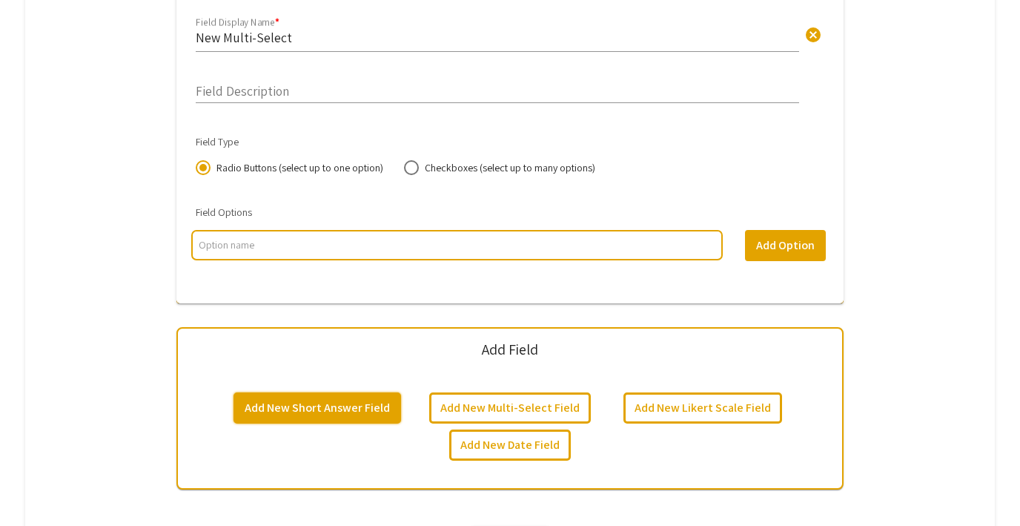
click at [364, 412] on button "Add New Short Answer Field" at bounding box center [318, 407] width 168 height 31
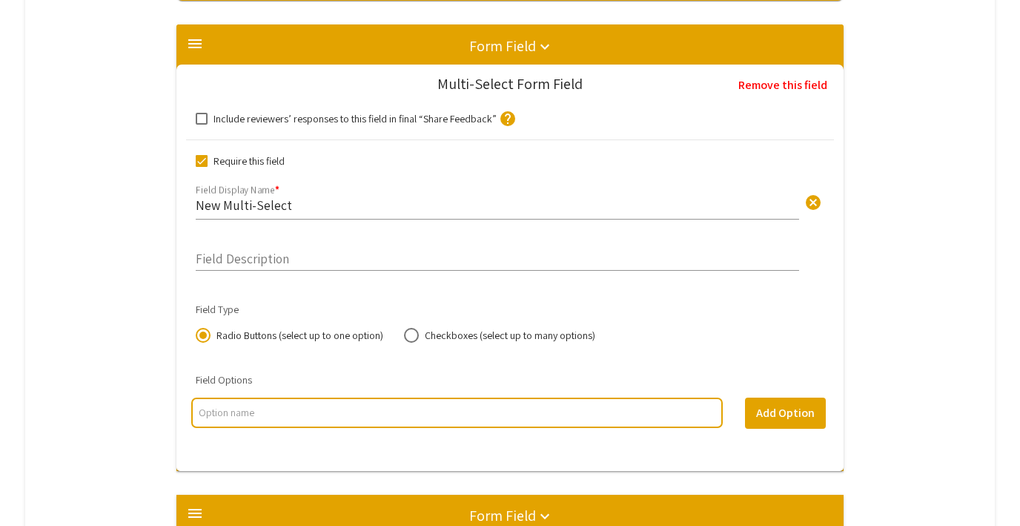
scroll to position [618, 0]
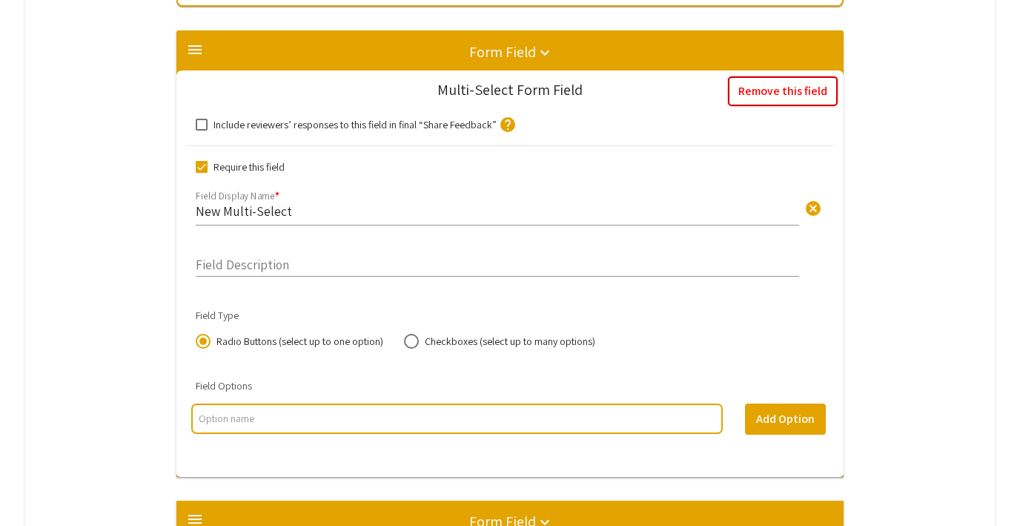
click at [784, 91] on button "Remove this field" at bounding box center [783, 91] width 110 height 30
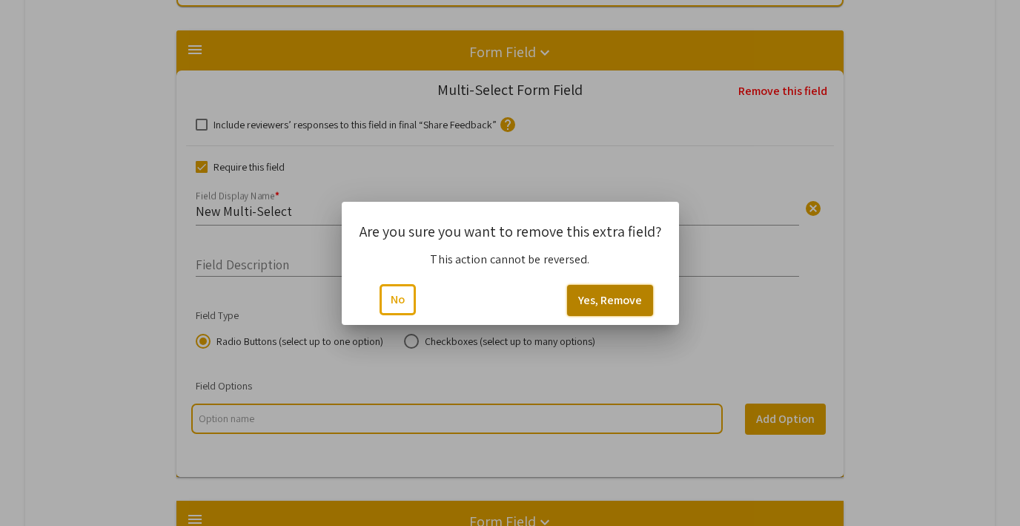
click at [606, 288] on button "Yes, Remove" at bounding box center [610, 300] width 86 height 31
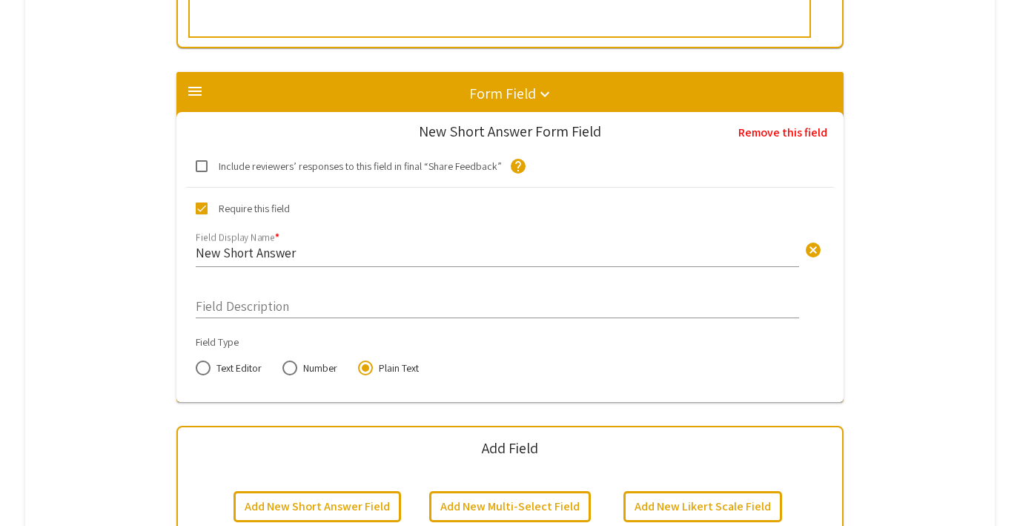
scroll to position [579, 0]
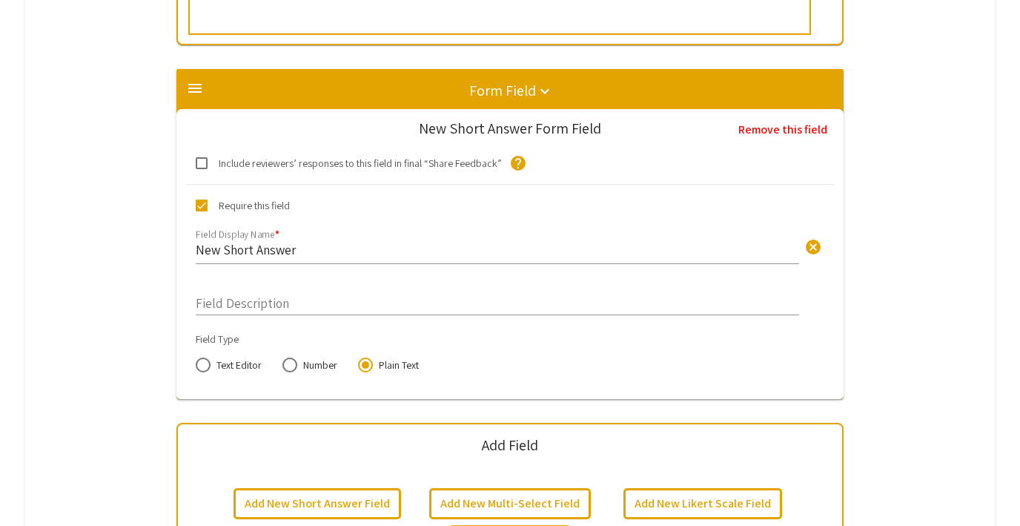
click at [307, 251] on input "New Short Answer" at bounding box center [497, 249] width 603 height 17
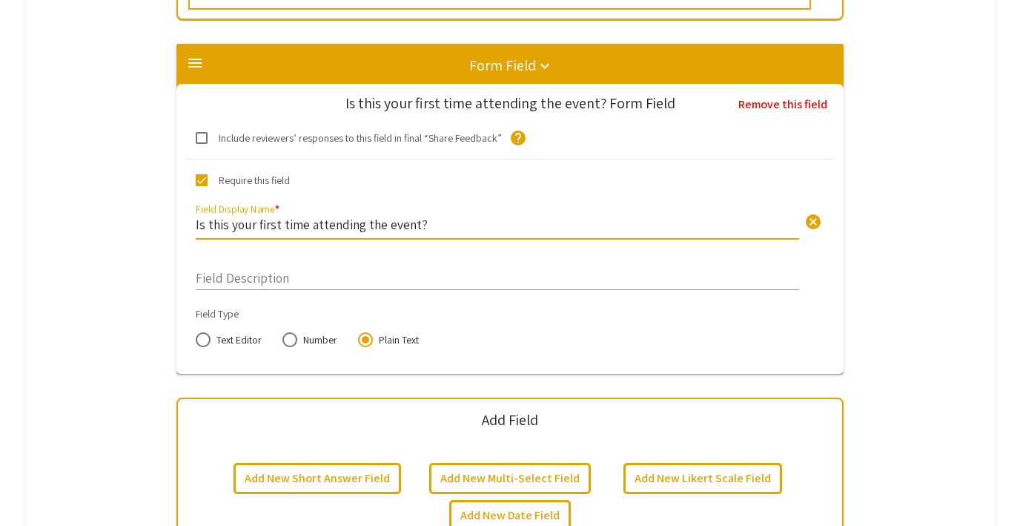
scroll to position [611, 0]
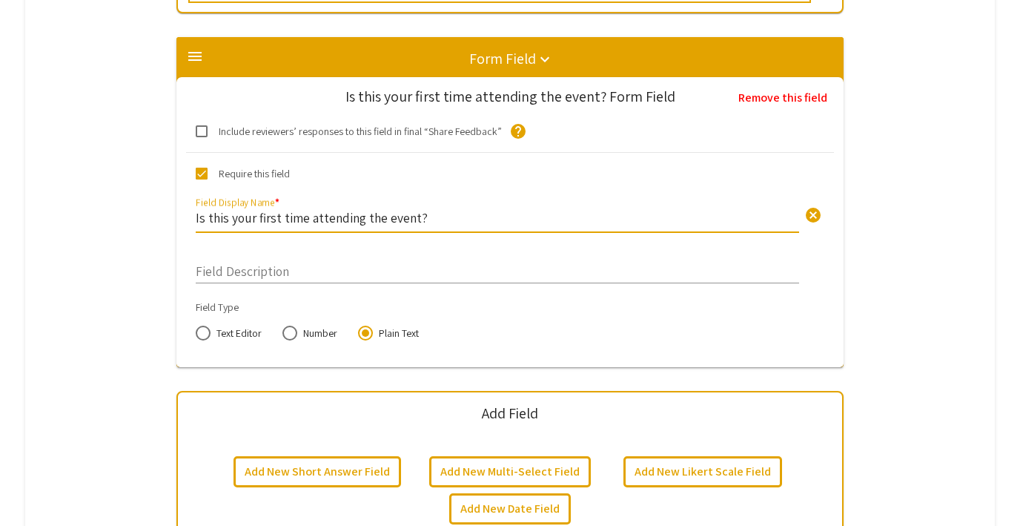
type input "Is this your first time attending the event?"
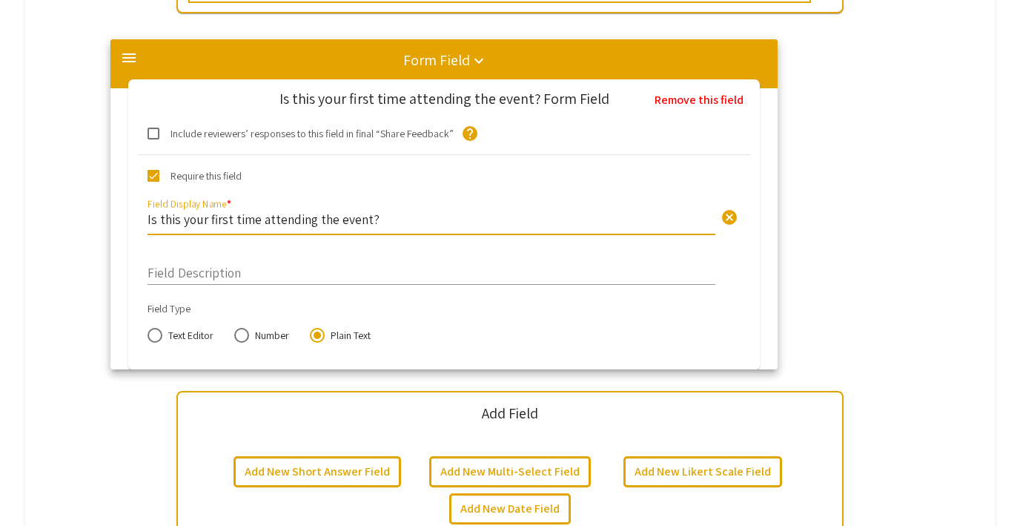
drag, startPoint x: 423, startPoint y: 216, endPoint x: 357, endPoint y: 218, distance: 66.0
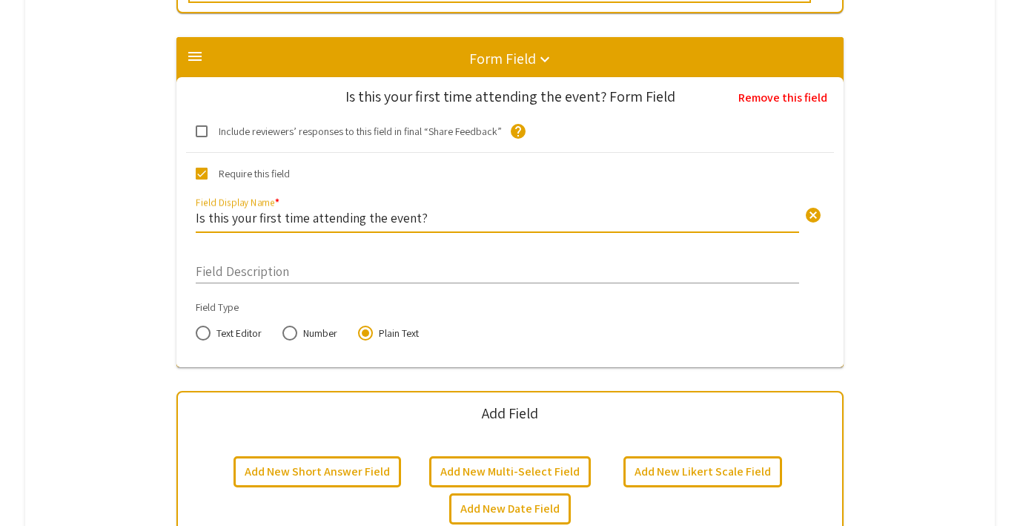
click at [393, 223] on input "Is this your first time attending the event?" at bounding box center [497, 217] width 603 height 17
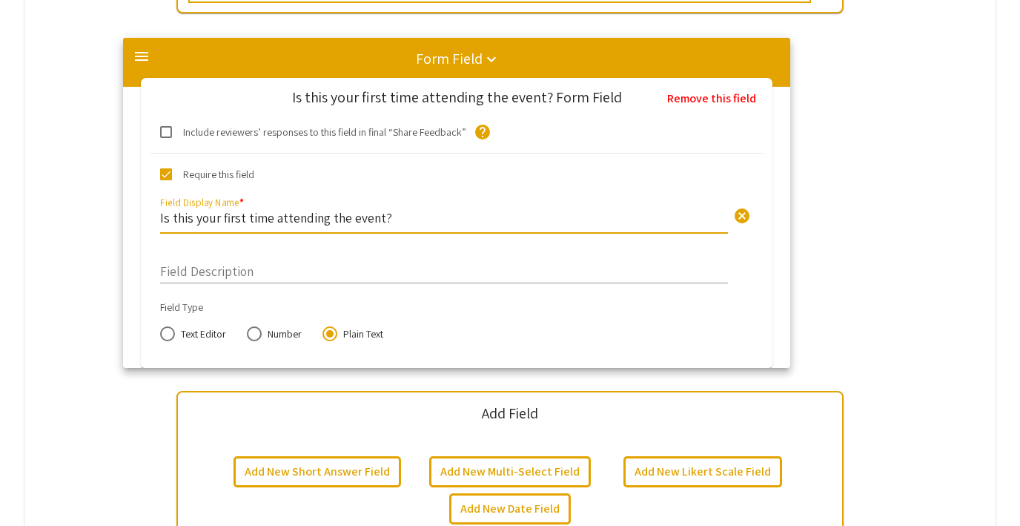
drag, startPoint x: 425, startPoint y: 216, endPoint x: 371, endPoint y: 217, distance: 53.4
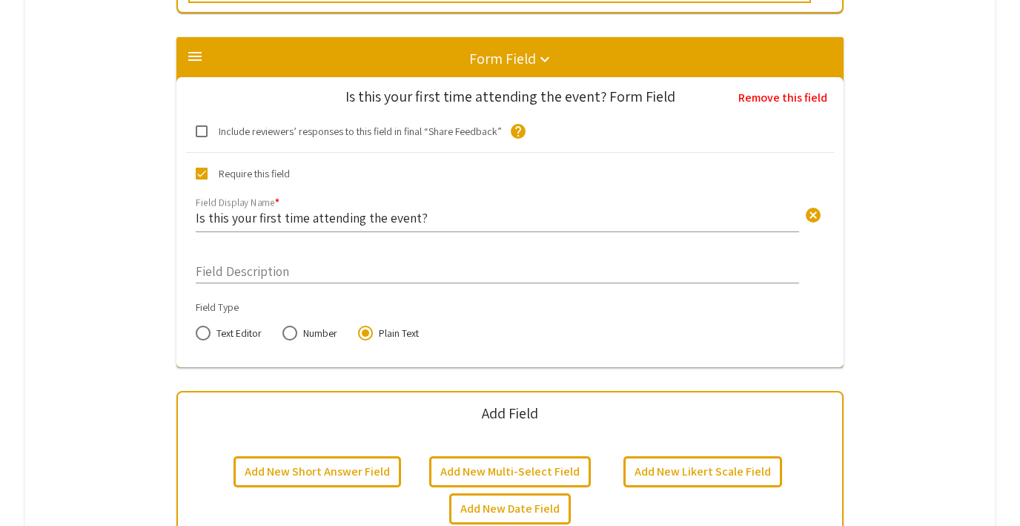
click at [400, 217] on input "Is this your first time attending the event?" at bounding box center [497, 217] width 603 height 17
click at [428, 216] on input "Is this your first time attending the event?" at bounding box center [497, 217] width 603 height 17
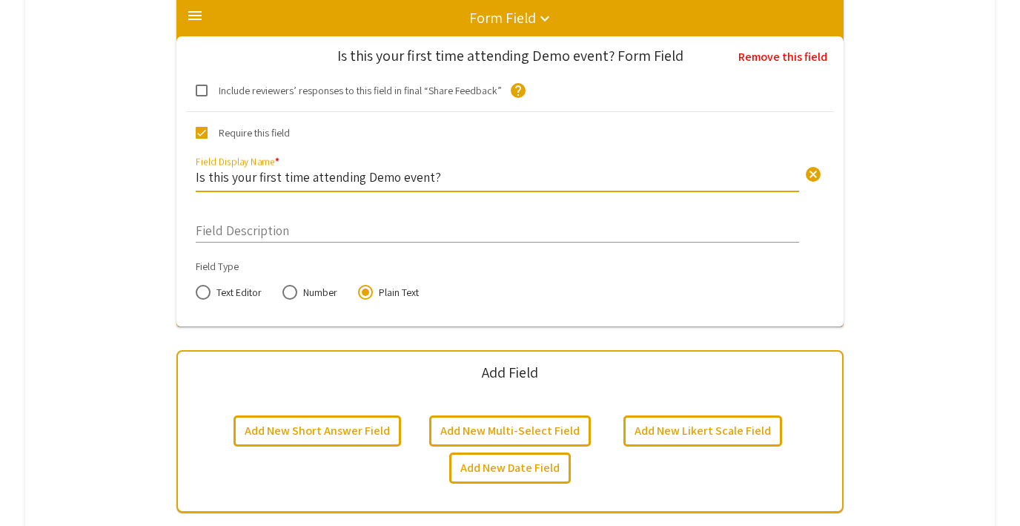
scroll to position [825, 0]
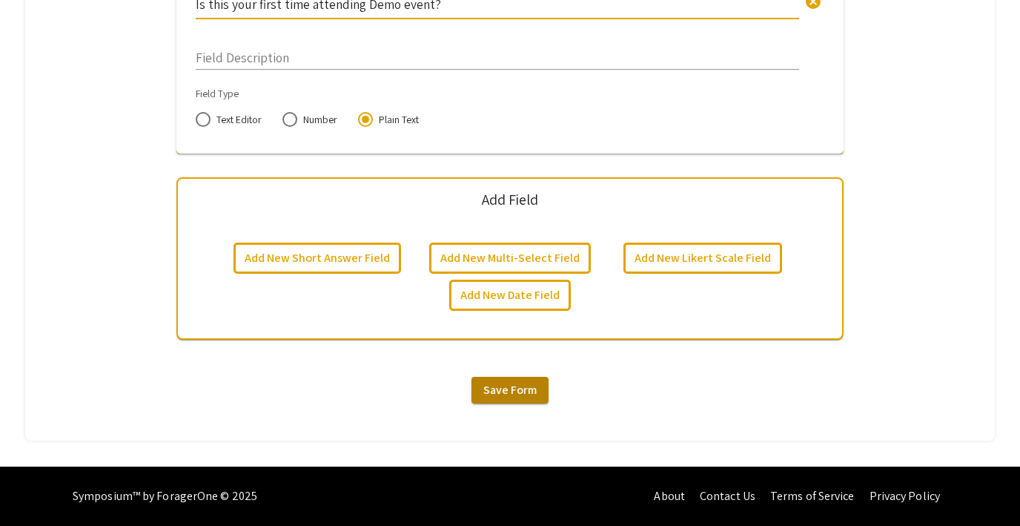
type input "Is this your first time attending Demo event?"
click at [513, 388] on span "Save Form" at bounding box center [509, 390] width 53 height 16
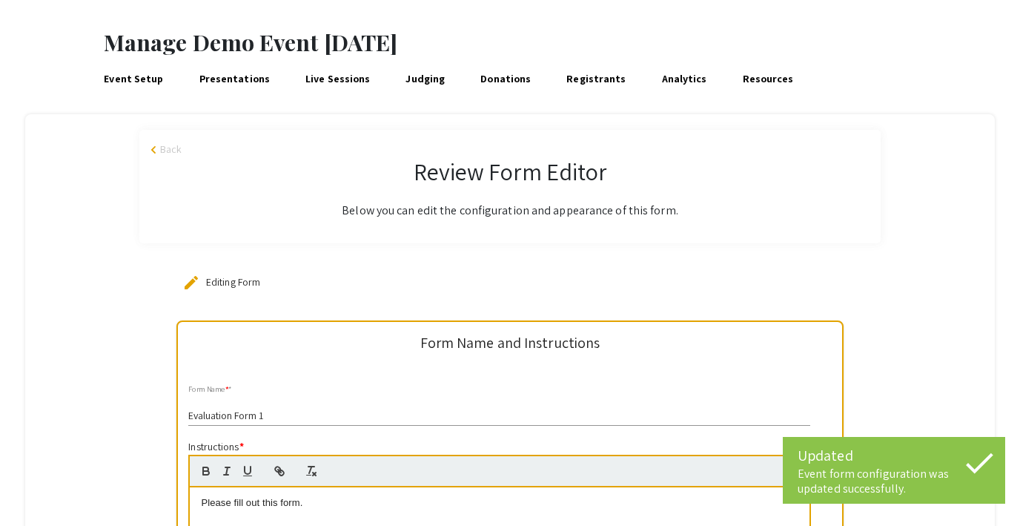
scroll to position [0, 0]
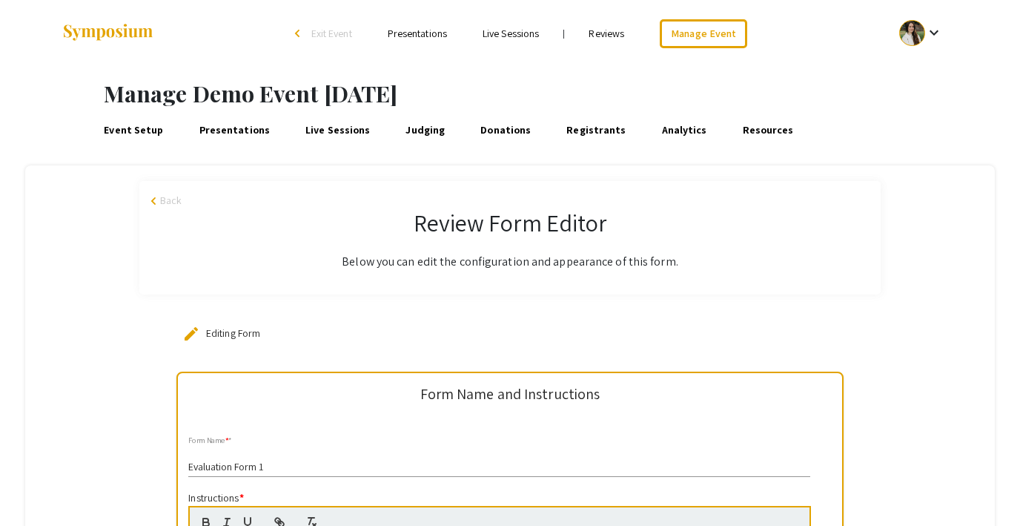
click at [169, 196] on span "Back" at bounding box center [170, 201] width 21 height 16
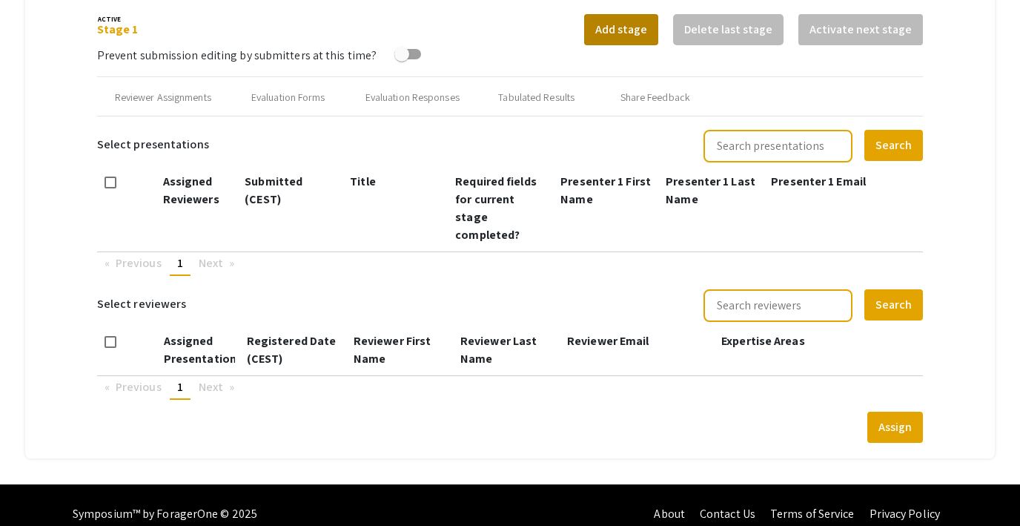
type input "[DATE]"
type input "05"
type input "43"
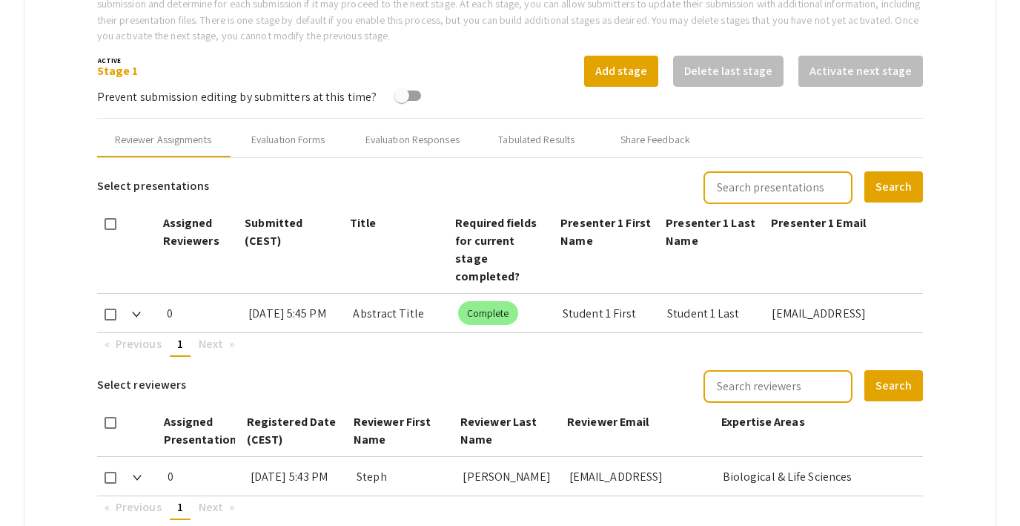
scroll to position [542, 0]
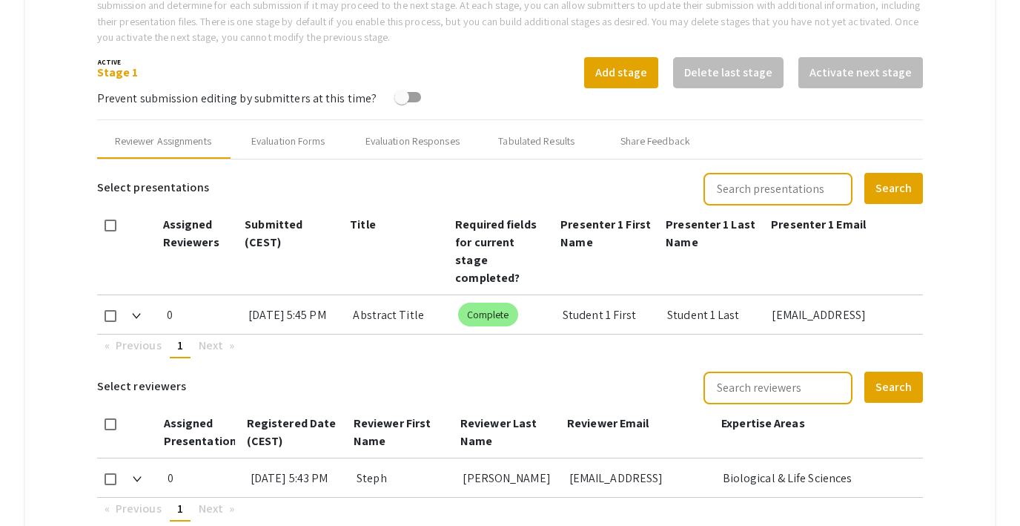
click at [110, 310] on span at bounding box center [111, 316] width 12 height 12
click at [110, 322] on input "checkbox" at bounding box center [110, 322] width 1 height 1
checkbox input "true"
click at [110, 473] on span at bounding box center [111, 479] width 12 height 12
click at [110, 485] on input "checkbox" at bounding box center [110, 485] width 1 height 1
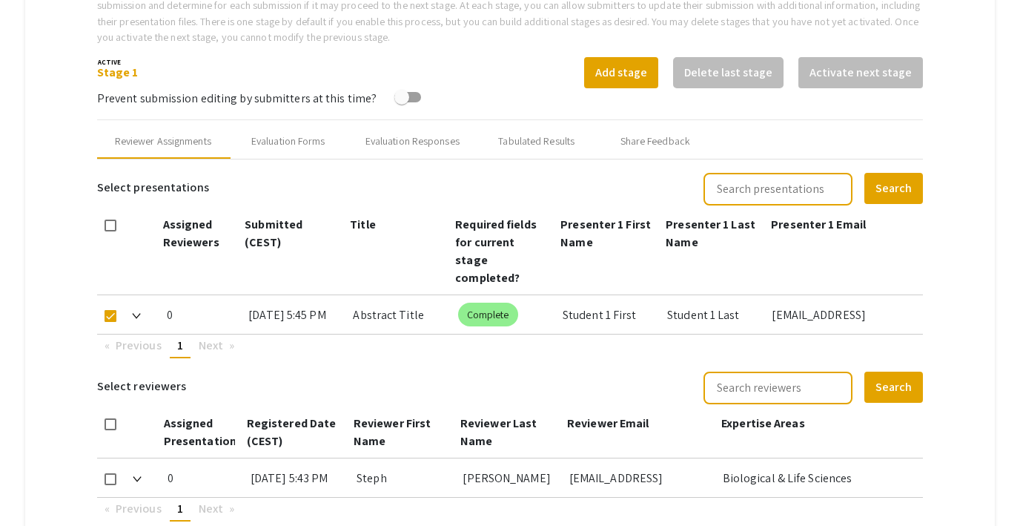
checkbox input "true"
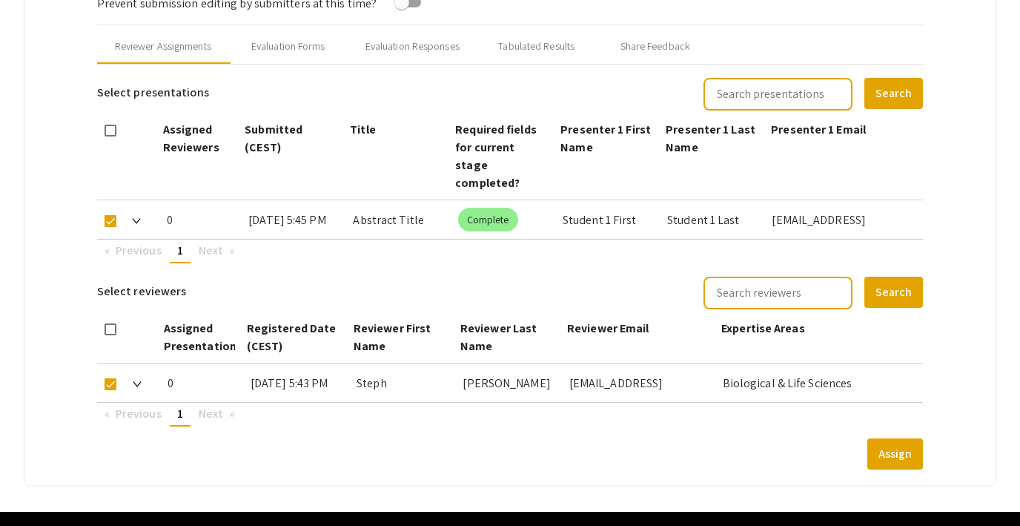
scroll to position [658, 0]
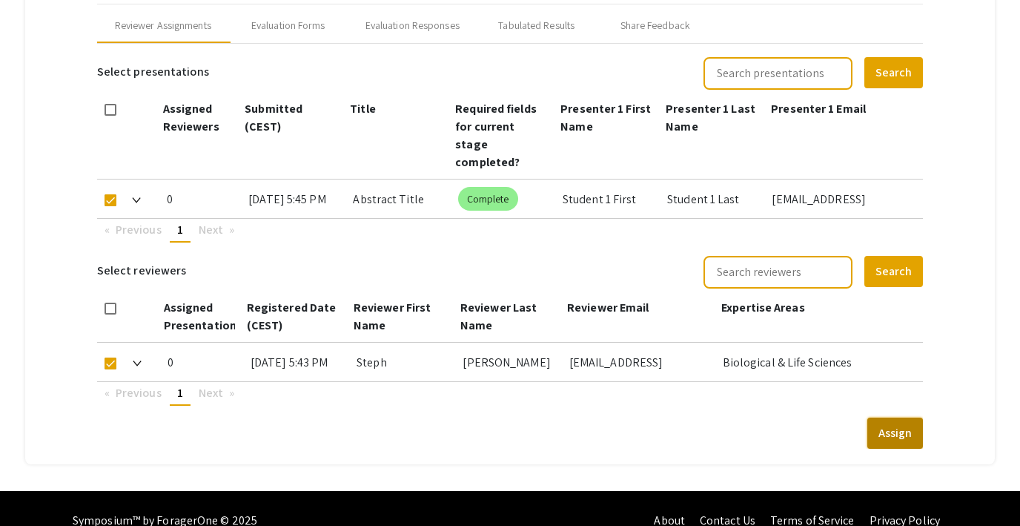
click at [885, 417] on button "Assign" at bounding box center [895, 432] width 56 height 31
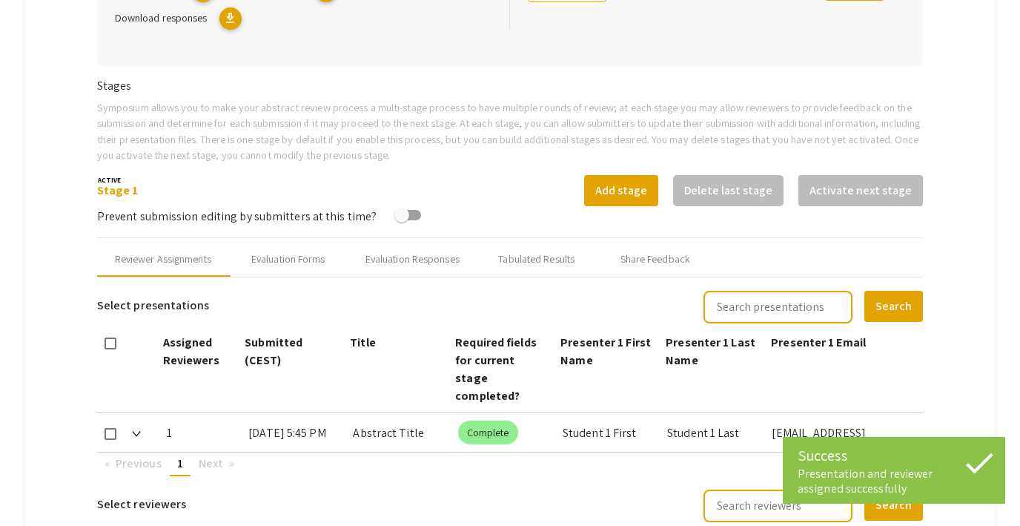
scroll to position [417, 0]
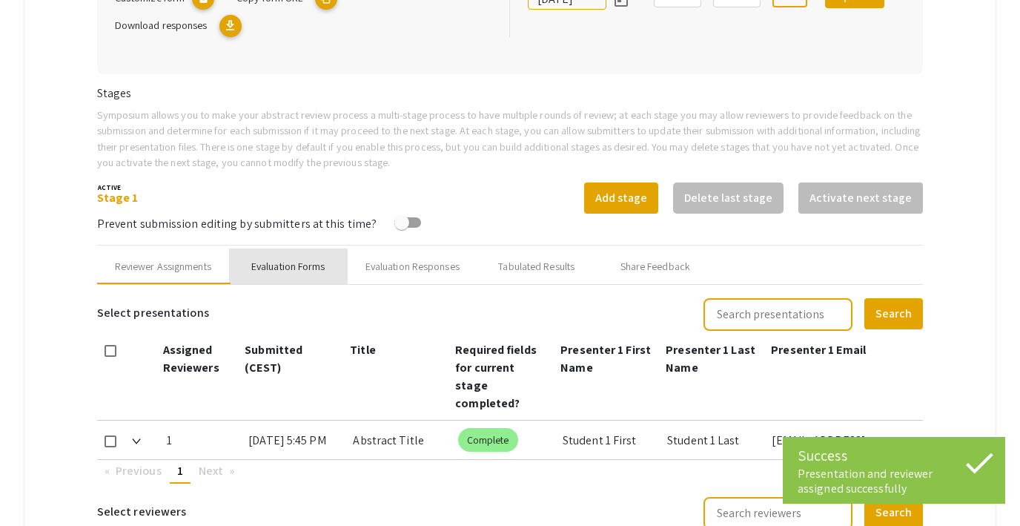
click at [315, 271] on div "Evaluation Forms" at bounding box center [288, 267] width 74 height 16
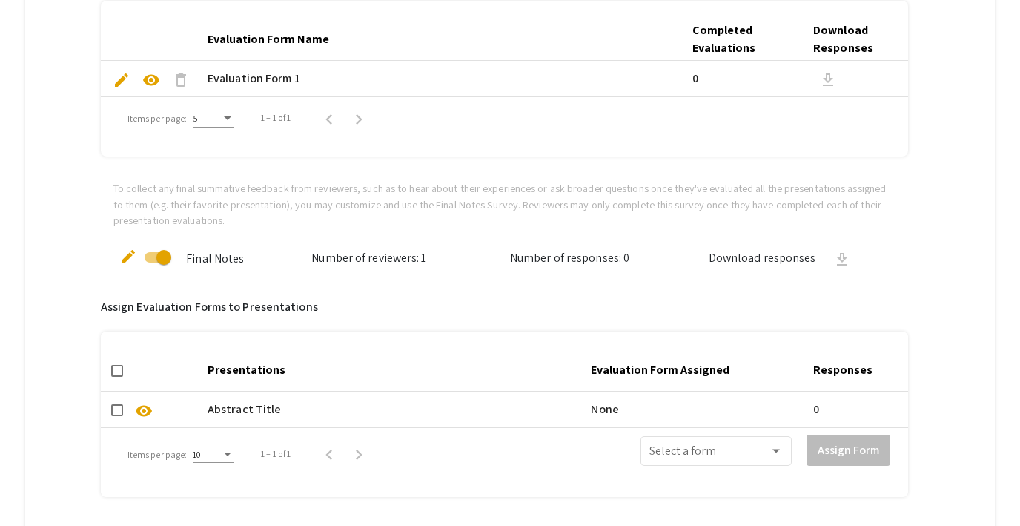
scroll to position [771, 0]
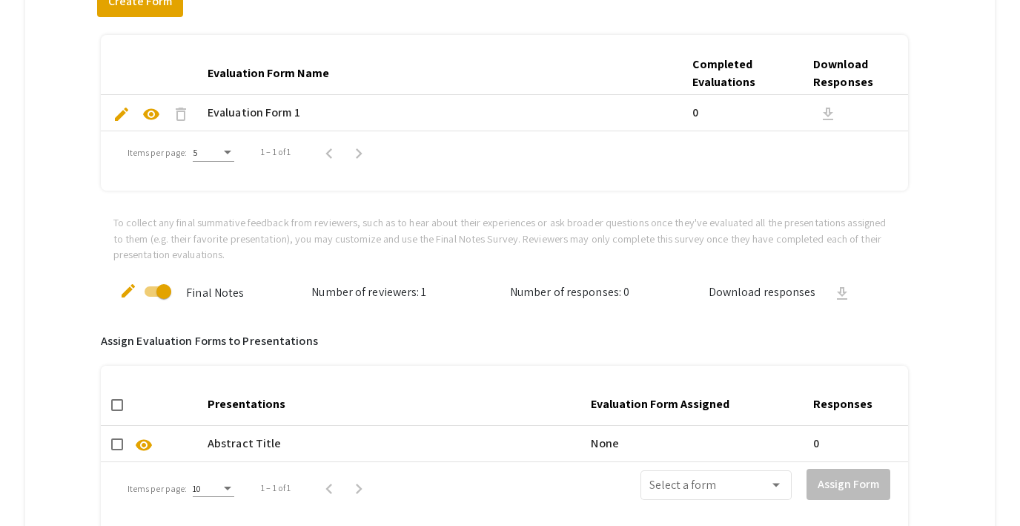
click at [114, 446] on span at bounding box center [117, 444] width 12 height 12
click at [116, 450] on input "checkbox" at bounding box center [116, 450] width 1 height 1
checkbox input "true"
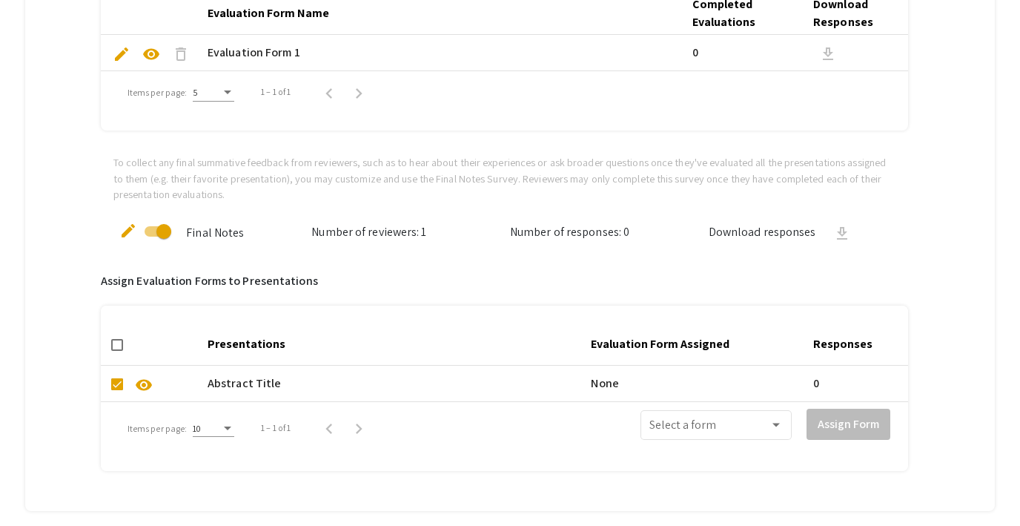
scroll to position [902, 0]
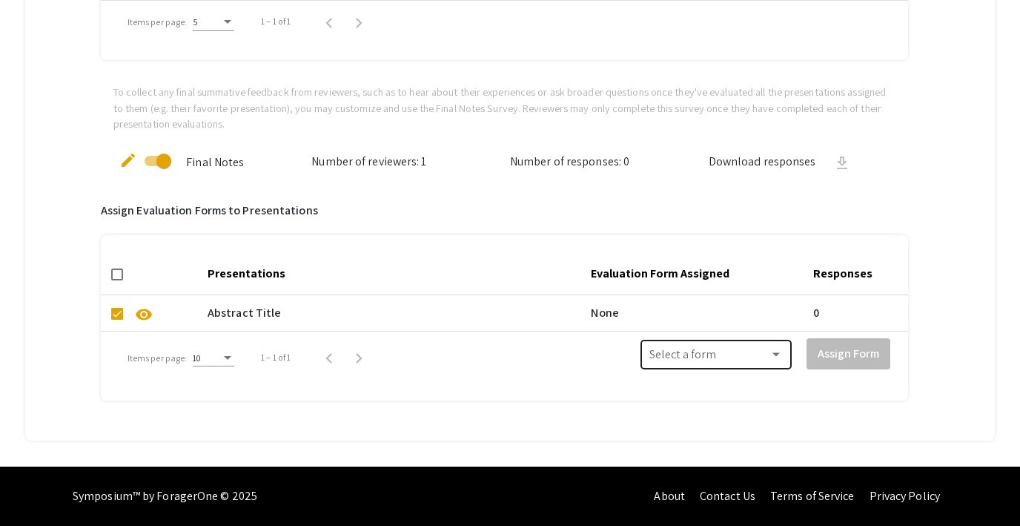
click at [680, 345] on div "Select a form" at bounding box center [715, 353] width 133 height 33
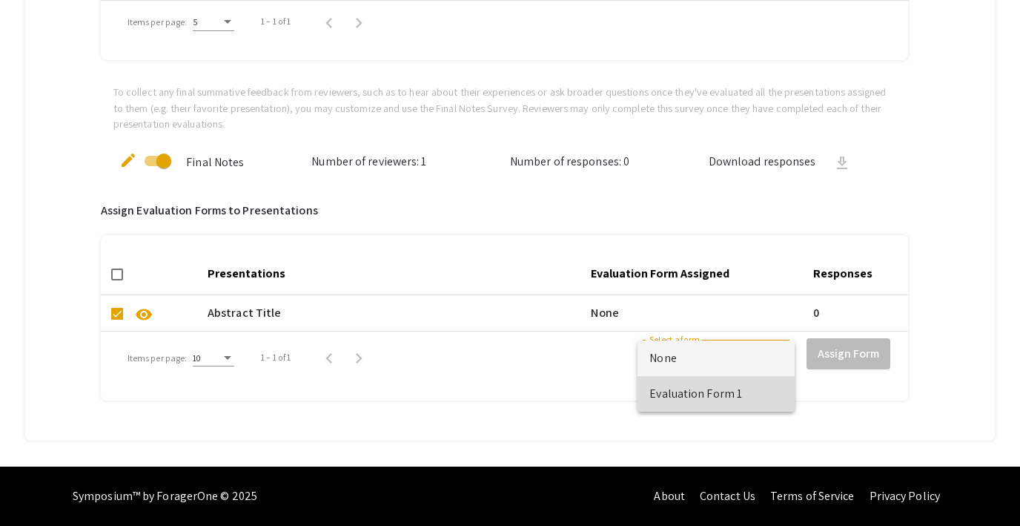
click at [684, 388] on span "Evaluation Form 1" at bounding box center [715, 394] width 133 height 36
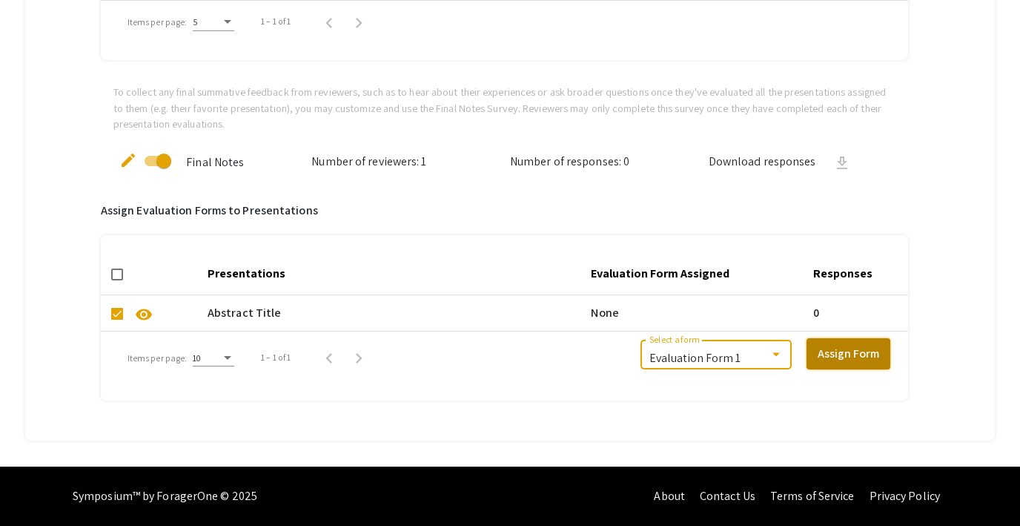
click at [846, 348] on button "Assign Form" at bounding box center [849, 353] width 84 height 31
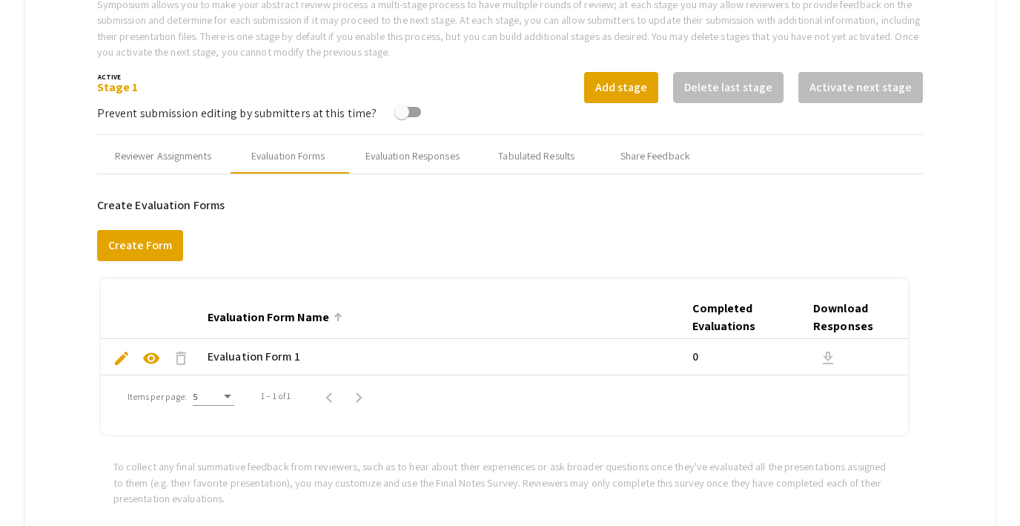
scroll to position [500, 0]
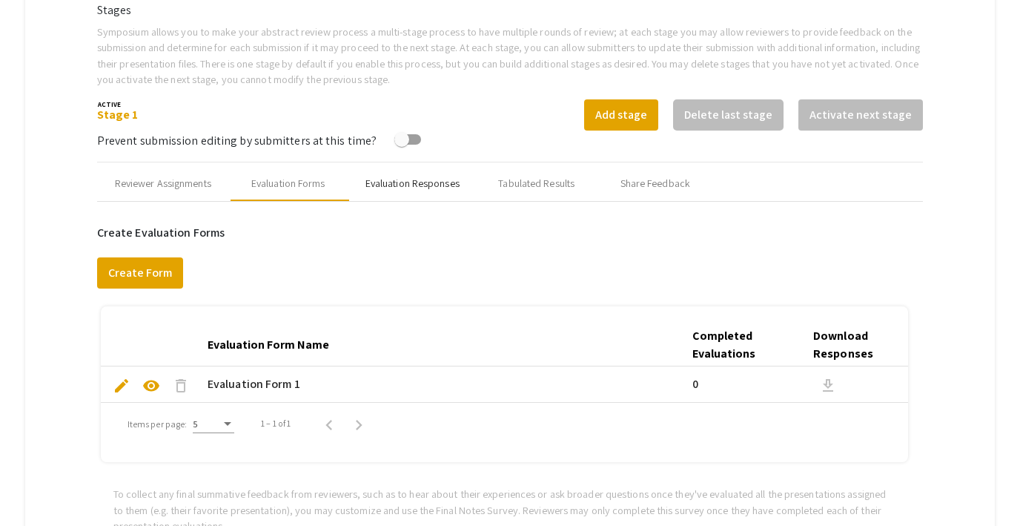
click at [440, 180] on div "Evaluation Responses" at bounding box center [412, 184] width 94 height 16
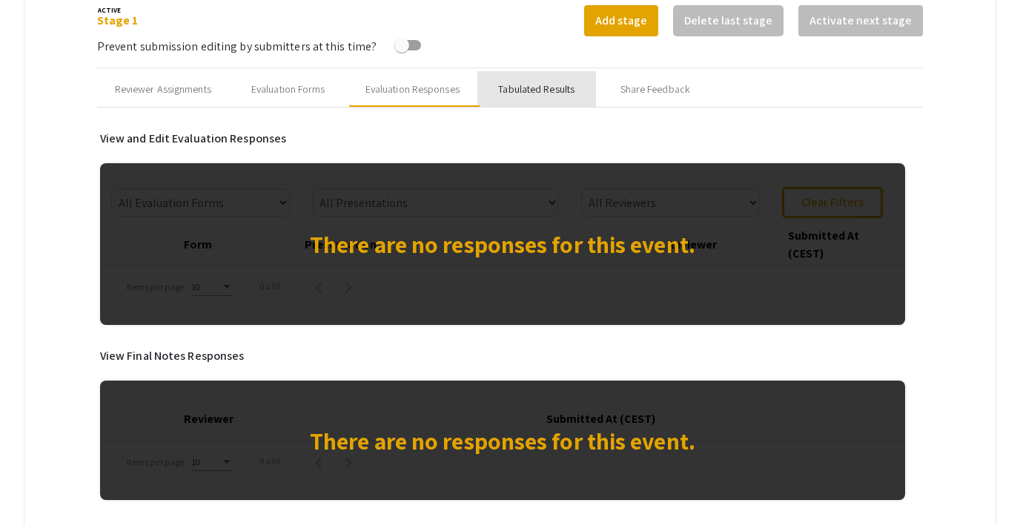
click at [520, 82] on div "Tabulated Results" at bounding box center [536, 90] width 76 height 16
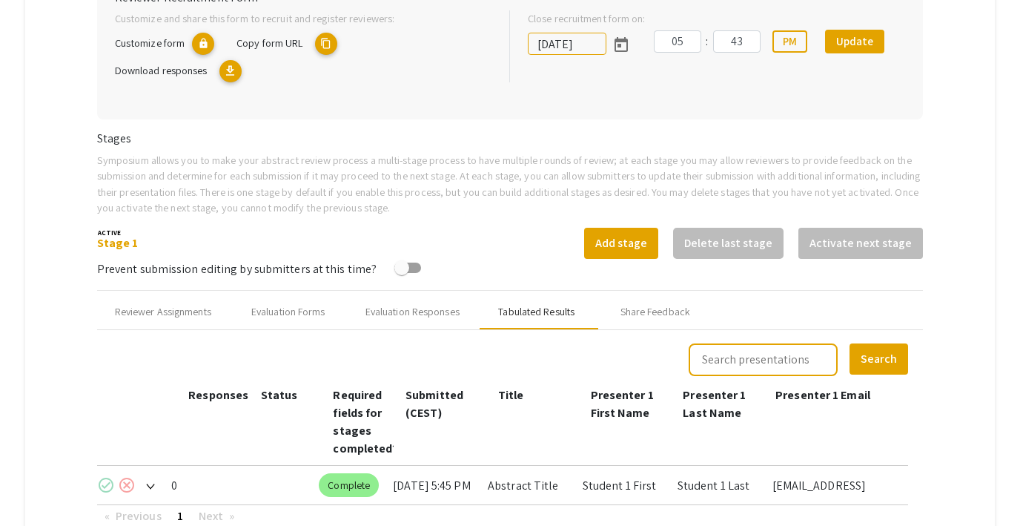
scroll to position [371, 0]
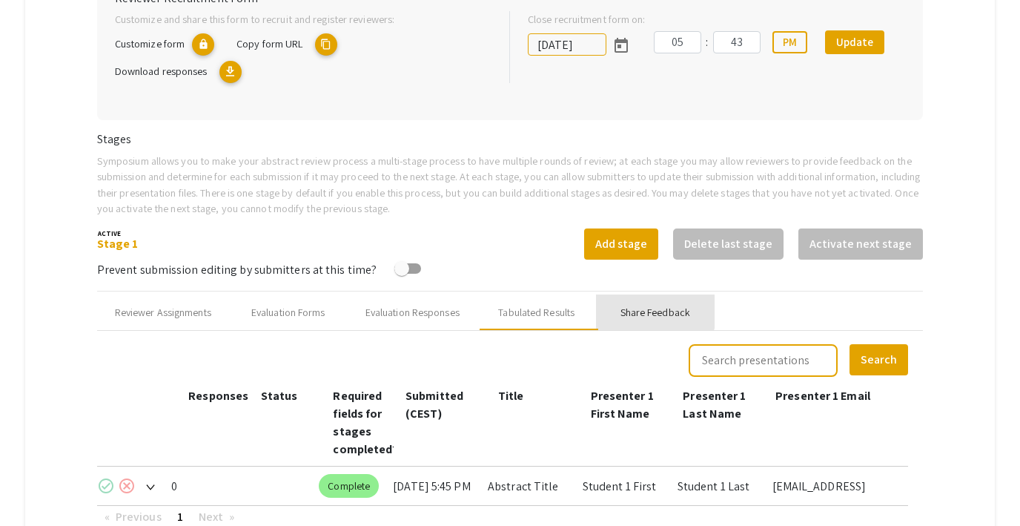
click at [638, 306] on div "Share Feedback" at bounding box center [656, 313] width 70 height 16
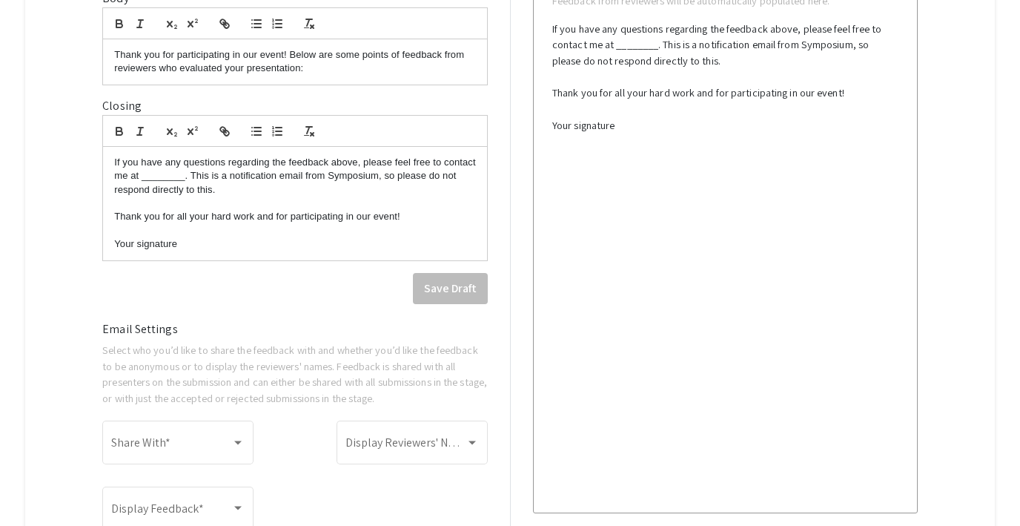
scroll to position [0, 0]
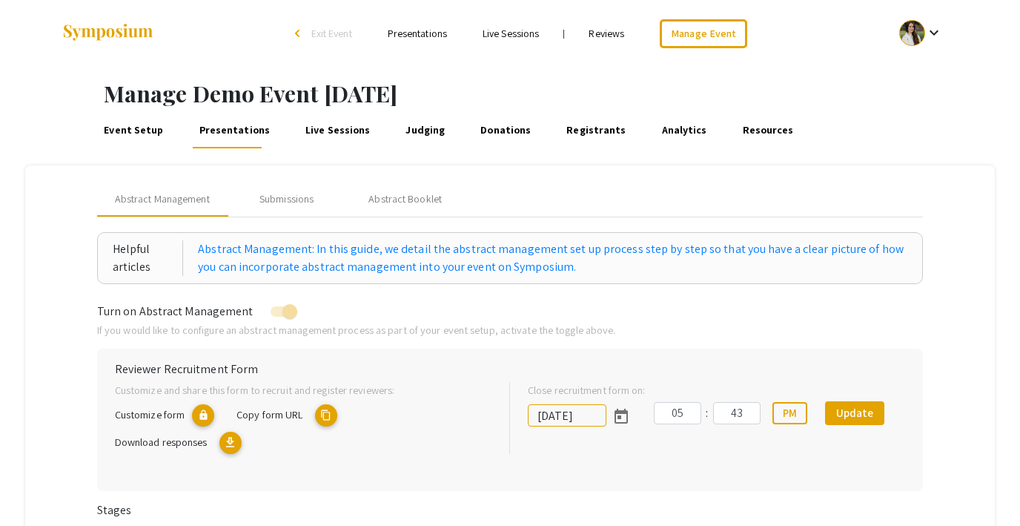
click at [607, 42] on li "Reviews" at bounding box center [606, 33] width 71 height 18
click at [603, 35] on link "Reviews" at bounding box center [607, 33] width 36 height 13
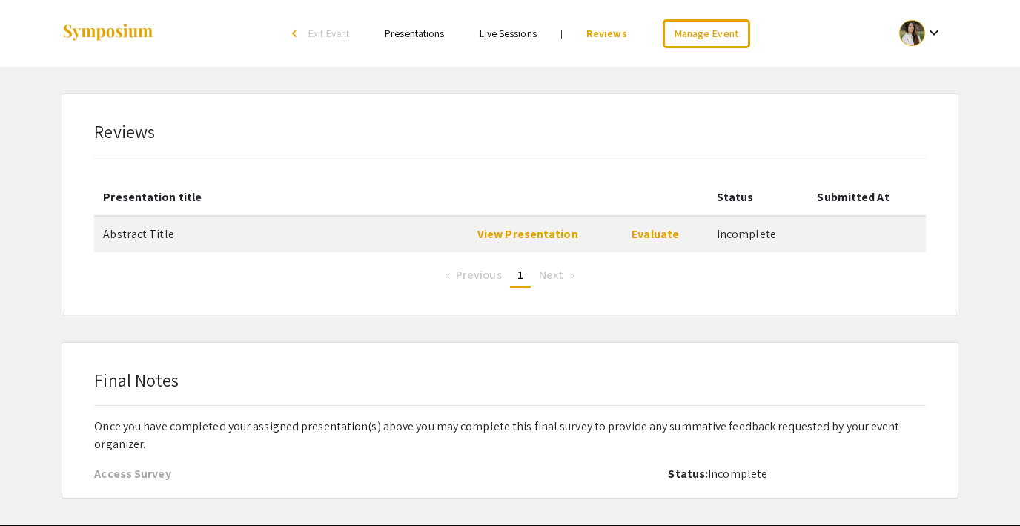
click at [338, 35] on span "Exit Event" at bounding box center [328, 33] width 41 height 13
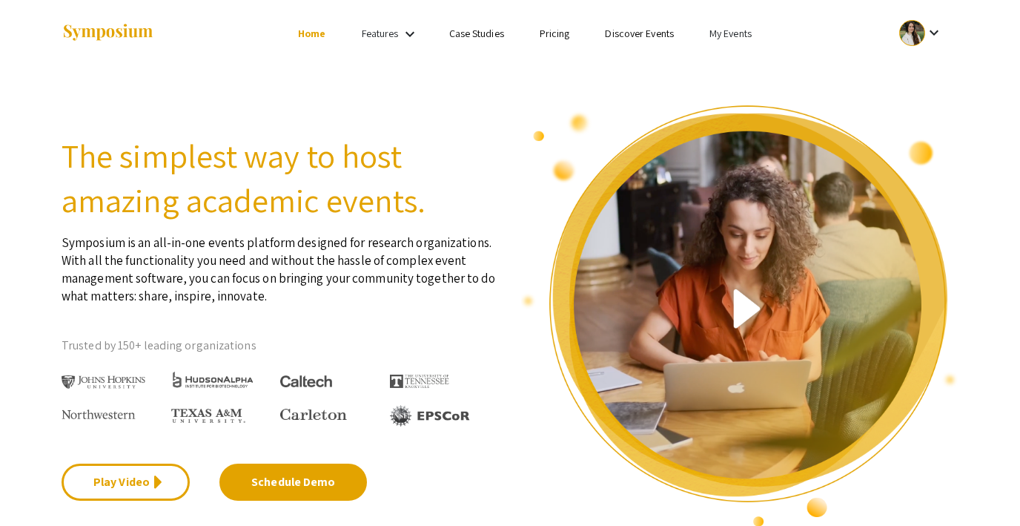
click at [741, 27] on link "My Events" at bounding box center [730, 33] width 42 height 13
click at [739, 73] on button "Events I've organized" at bounding box center [754, 66] width 127 height 36
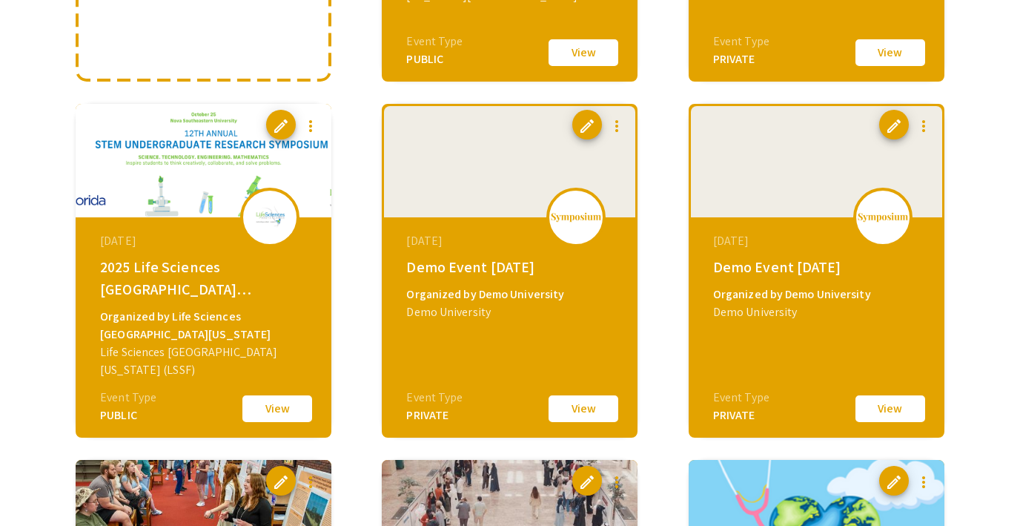
scroll to position [423, 0]
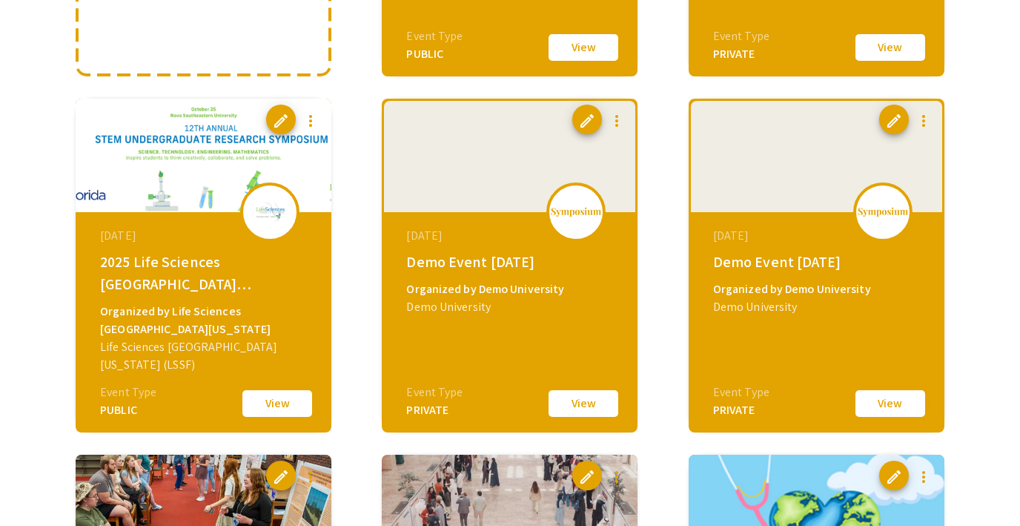
click at [882, 404] on button "View" at bounding box center [890, 403] width 74 height 31
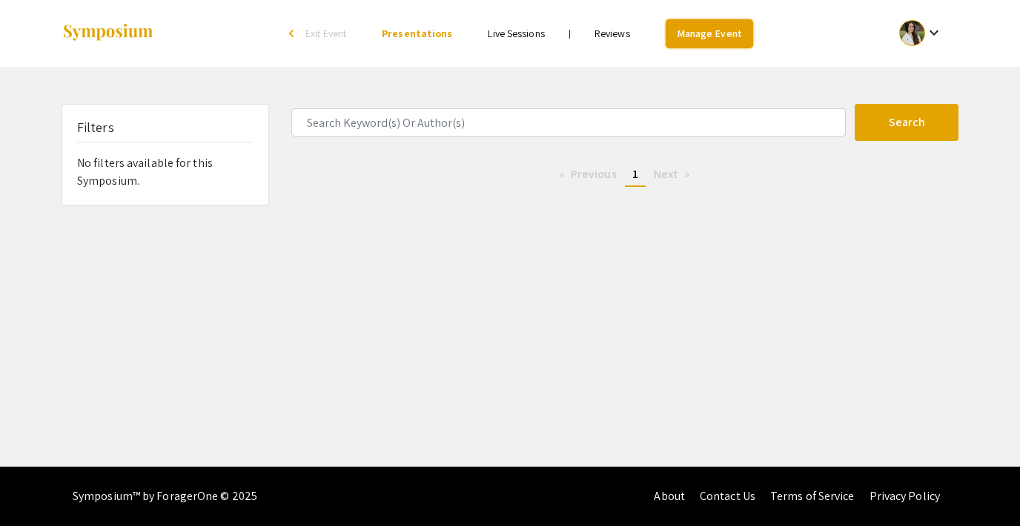
click at [693, 30] on link "Manage Event" at bounding box center [709, 33] width 87 height 29
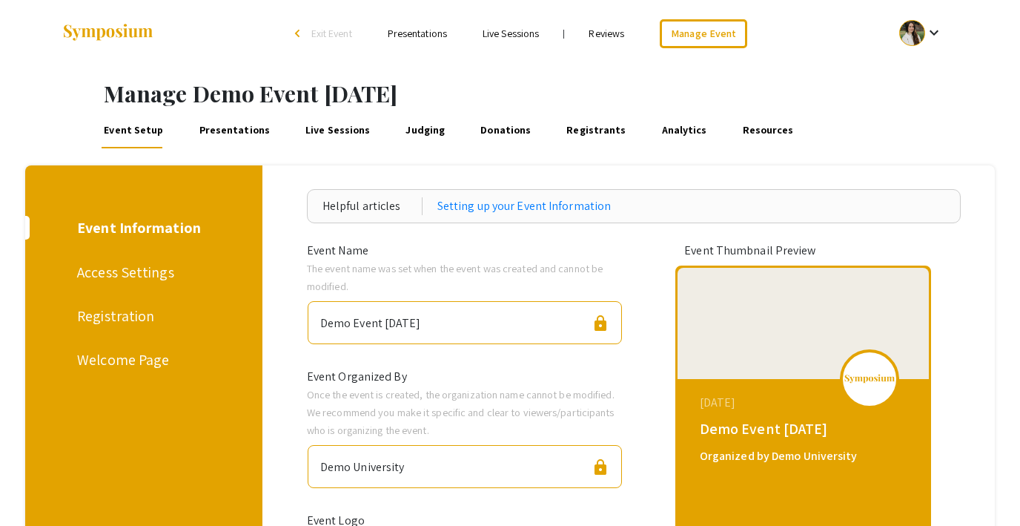
click at [426, 125] on link "Judging" at bounding box center [425, 131] width 44 height 36
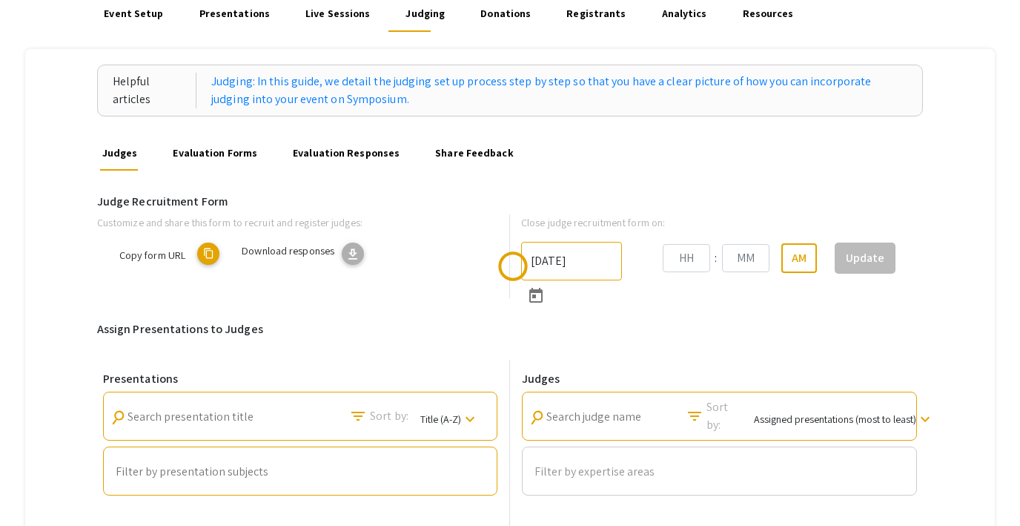
type input "[DATE]"
type input "05"
type input "43"
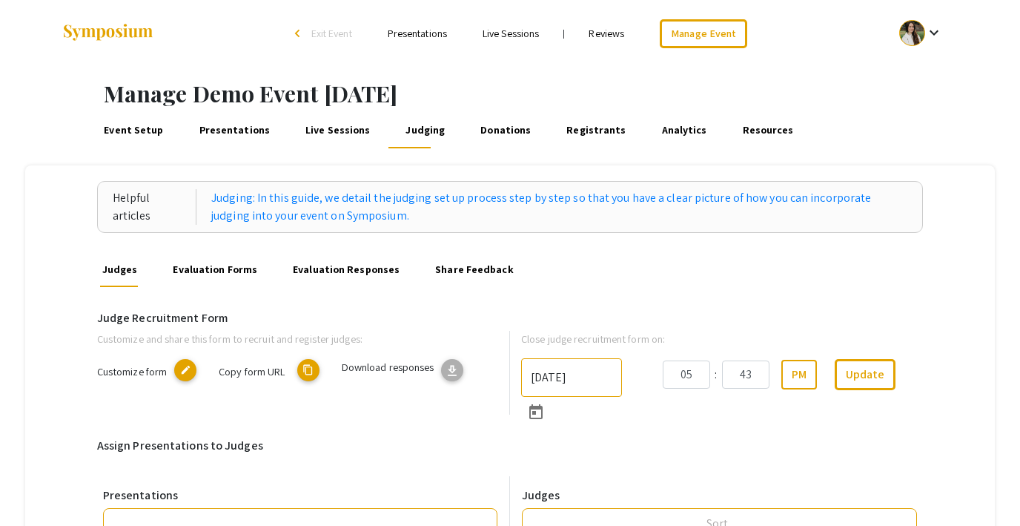
click at [603, 35] on link "Reviews" at bounding box center [607, 33] width 36 height 13
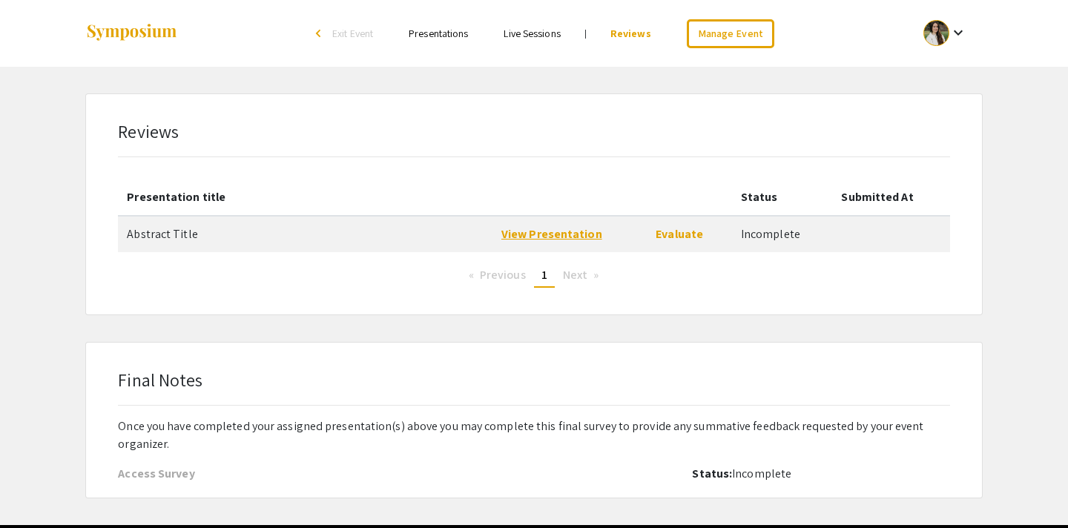
click at [520, 232] on link "View Presentation" at bounding box center [551, 234] width 101 height 16
click at [673, 231] on link "Evaluate" at bounding box center [678, 234] width 47 height 16
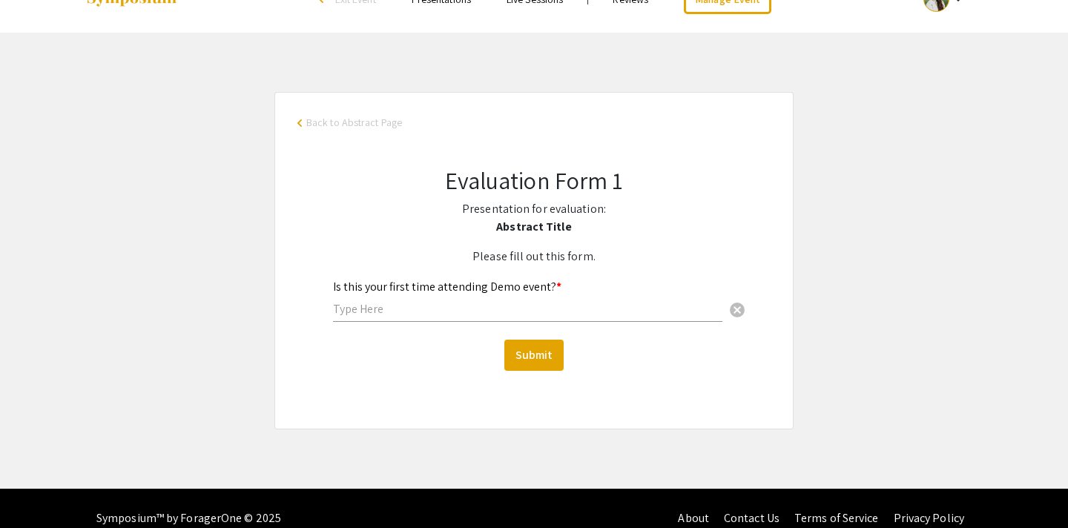
scroll to position [42, 0]
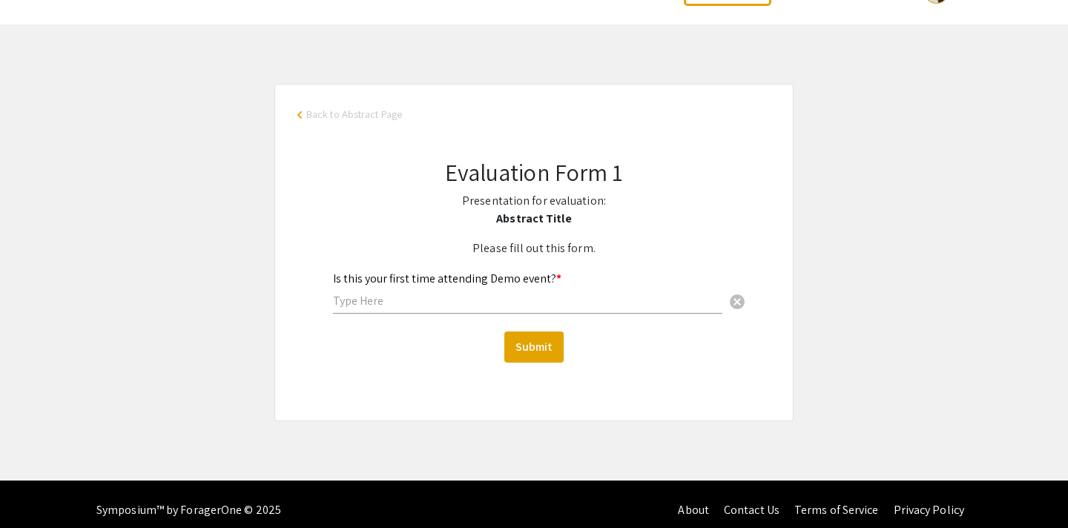
click at [392, 300] on input "text" at bounding box center [527, 301] width 389 height 16
click at [673, 386] on div "Evaluation Form 1 Presentation for evaluation: Abstract Title Please fill out t…" at bounding box center [533, 260] width 473 height 276
click at [431, 303] on input "text" at bounding box center [527, 301] width 389 height 16
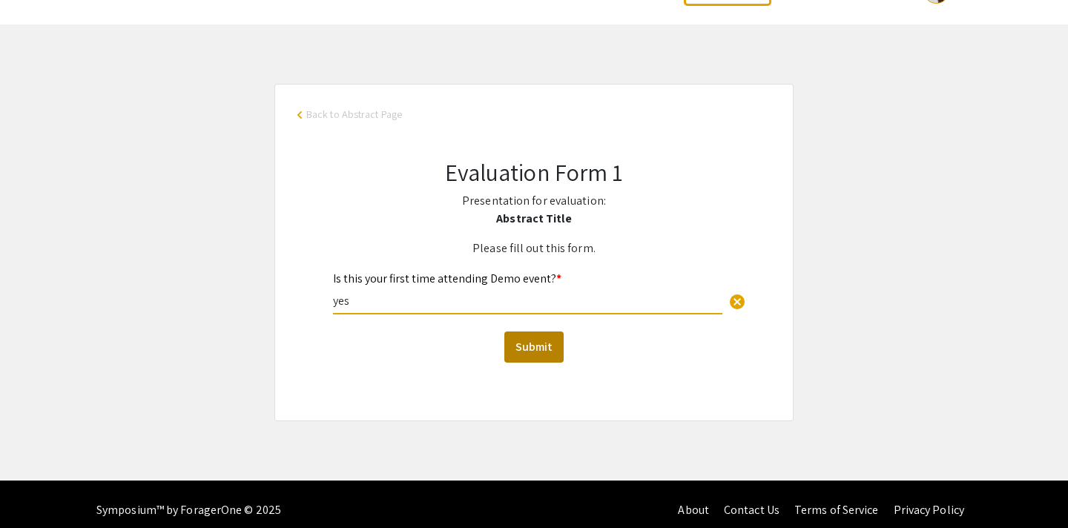
type input "yes"
click at [538, 347] on button "Submit" at bounding box center [533, 346] width 59 height 31
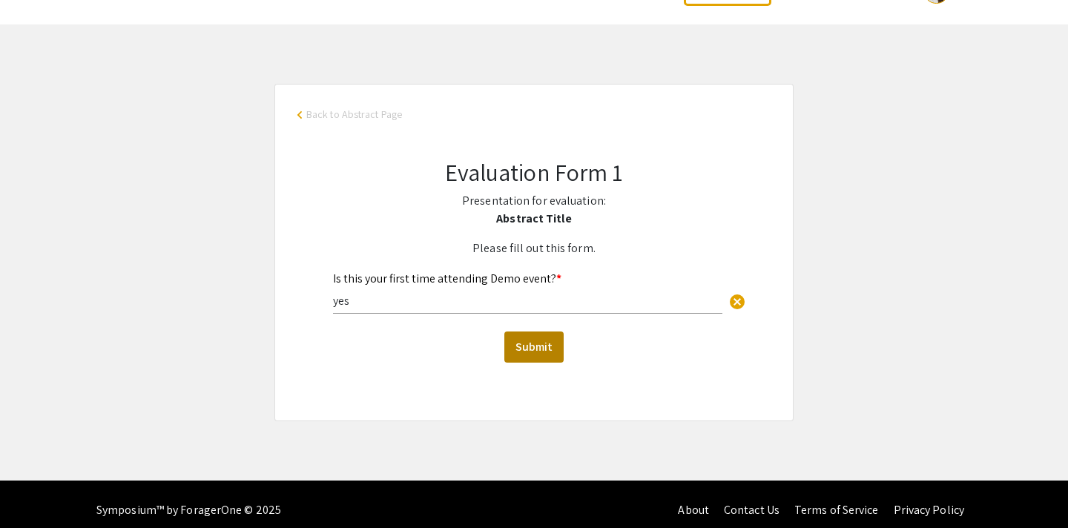
scroll to position [0, 0]
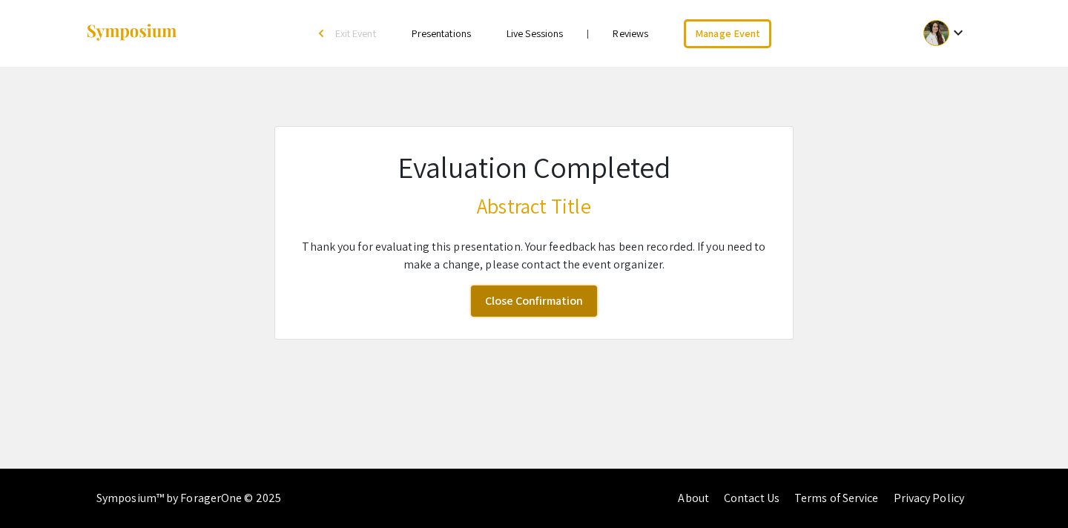
click at [535, 303] on link "Close Confirmation" at bounding box center [534, 300] width 126 height 31
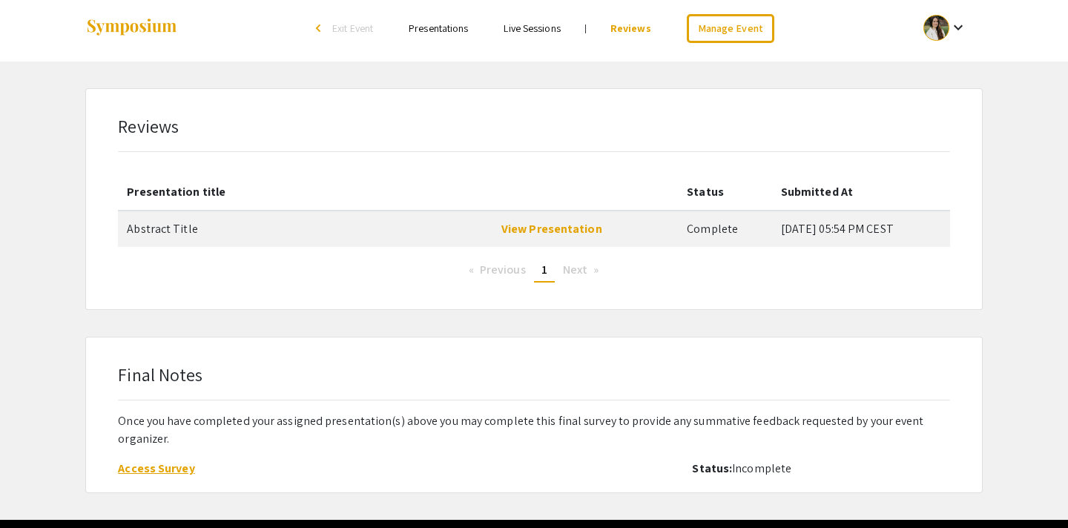
scroll to position [10, 0]
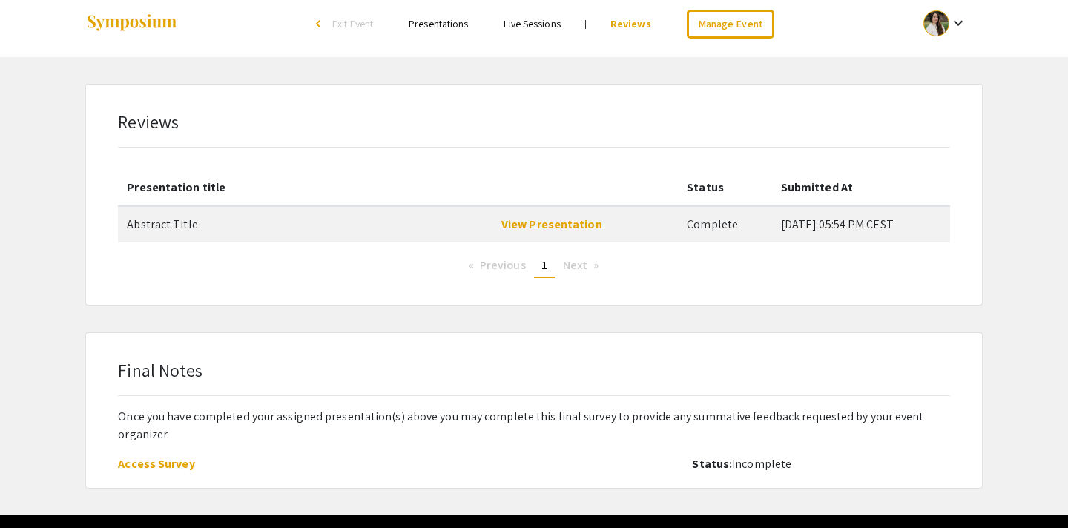
click at [524, 335] on div "Final Notes Once you have completed your assigned presentation(s) above you may…" at bounding box center [534, 410] width 896 height 155
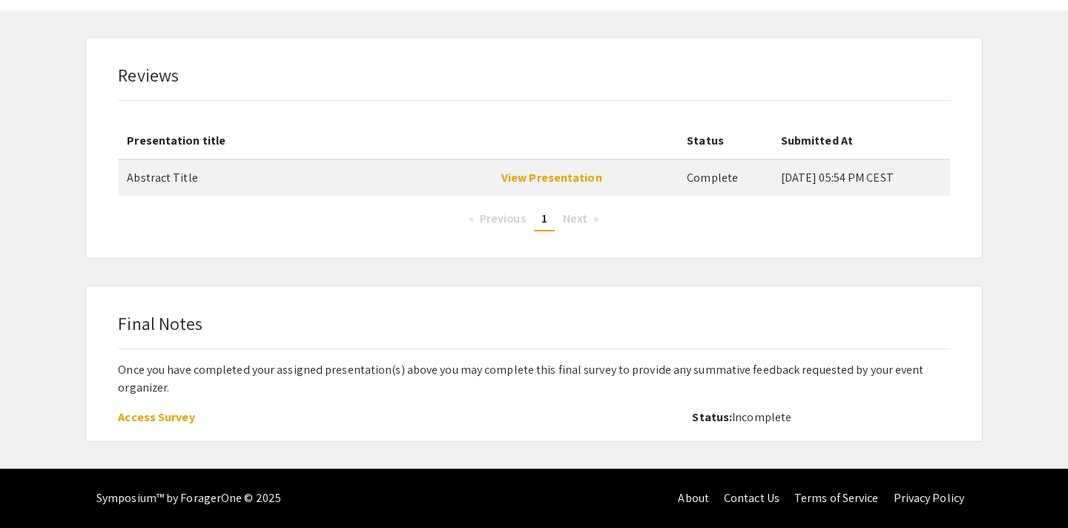
scroll to position [0, 0]
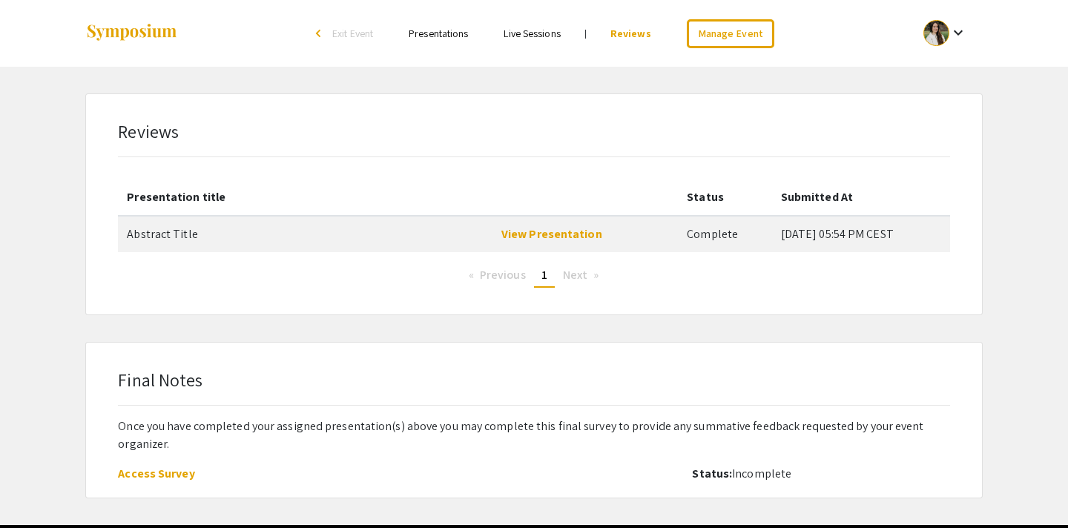
click at [150, 54] on div at bounding box center [233, 33] width 296 height 67
click at [974, 257] on div "Reviews Presentation title Status Submitted At Abstract Title View Presentation…" at bounding box center [534, 204] width 896 height 220
click at [601, 327] on div "Reviews Presentation title Status Submitted At Abstract Title View Presentation…" at bounding box center [533, 295] width 919 height 405
click at [714, 44] on link "Manage Event" at bounding box center [730, 33] width 87 height 29
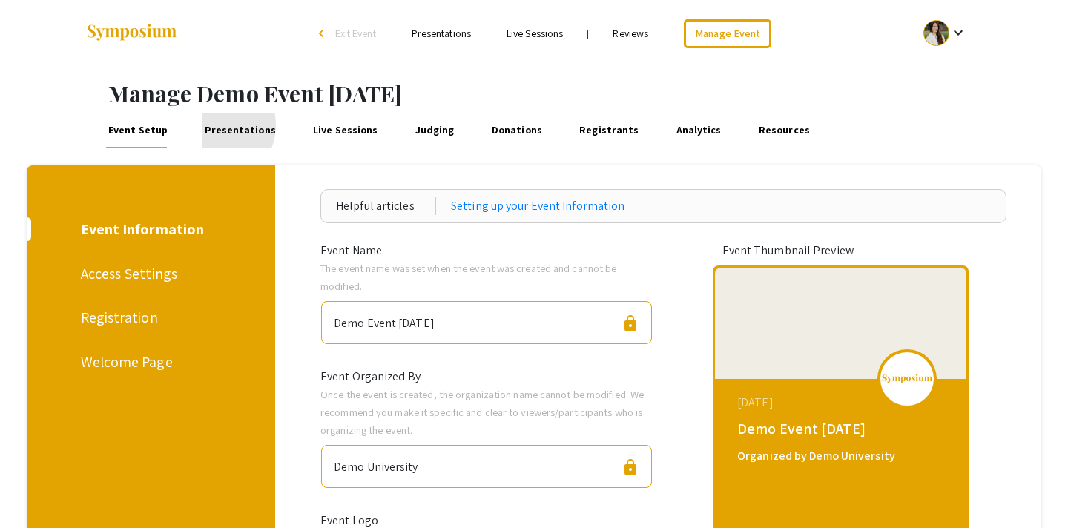
click at [211, 125] on link "Presentations" at bounding box center [240, 131] width 76 height 36
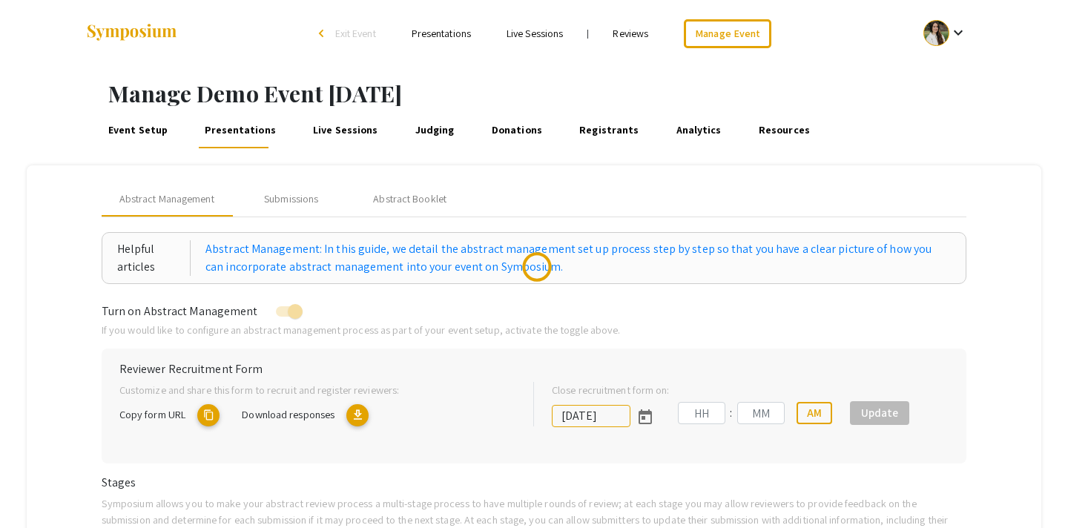
type input "[DATE]"
type input "05"
type input "43"
click at [307, 193] on div "Submissions" at bounding box center [291, 199] width 54 height 16
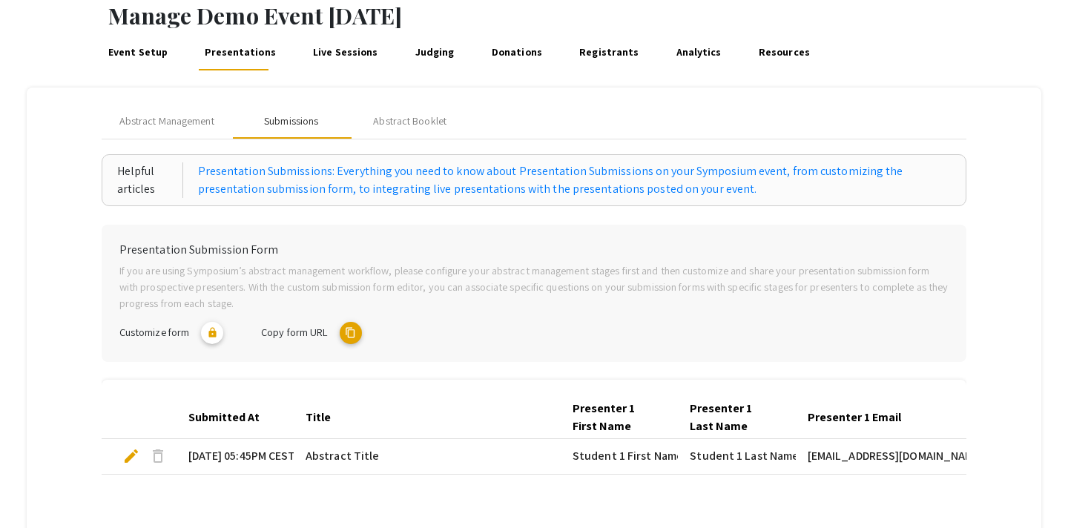
scroll to position [98, 0]
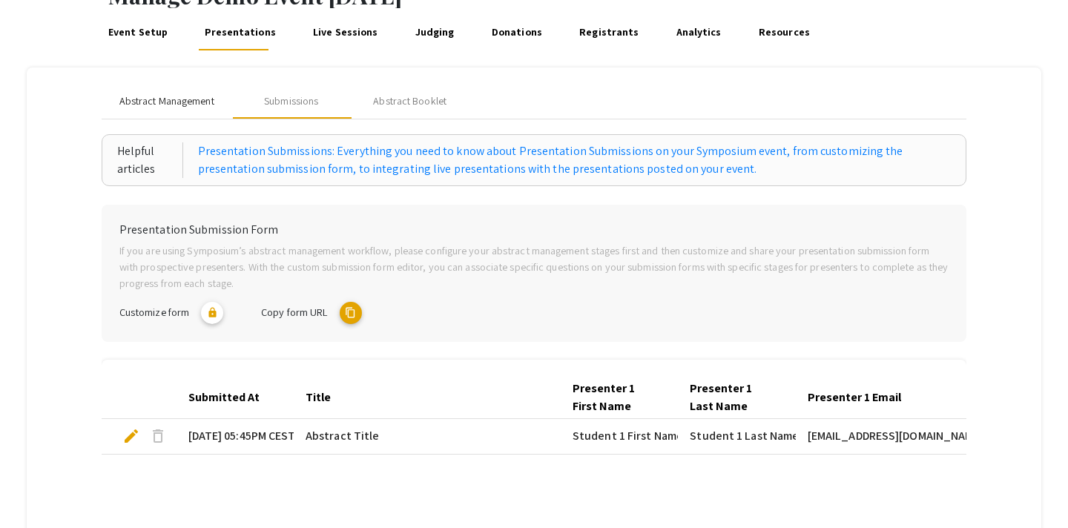
click at [157, 107] on span "Abstract Management" at bounding box center [166, 101] width 95 height 16
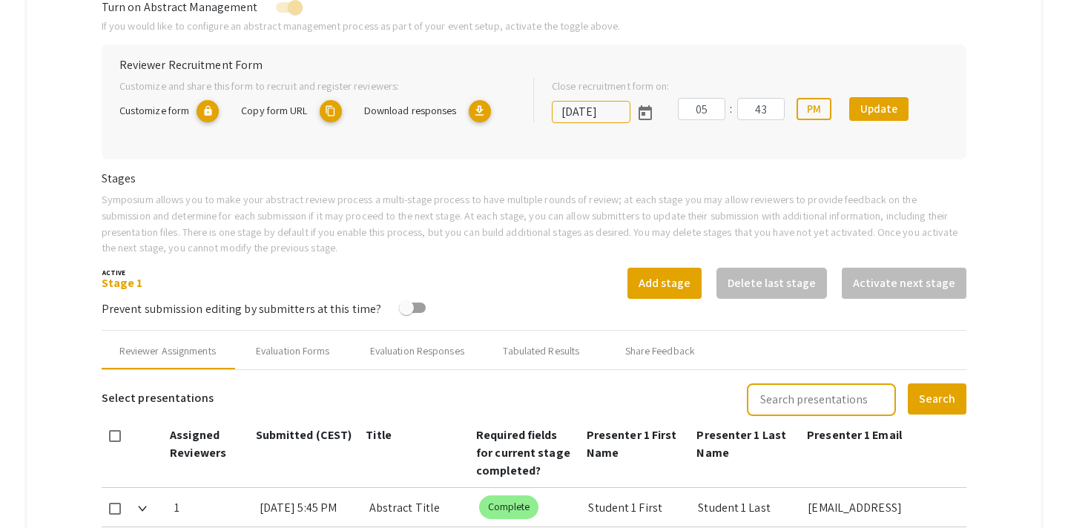
scroll to position [317, 0]
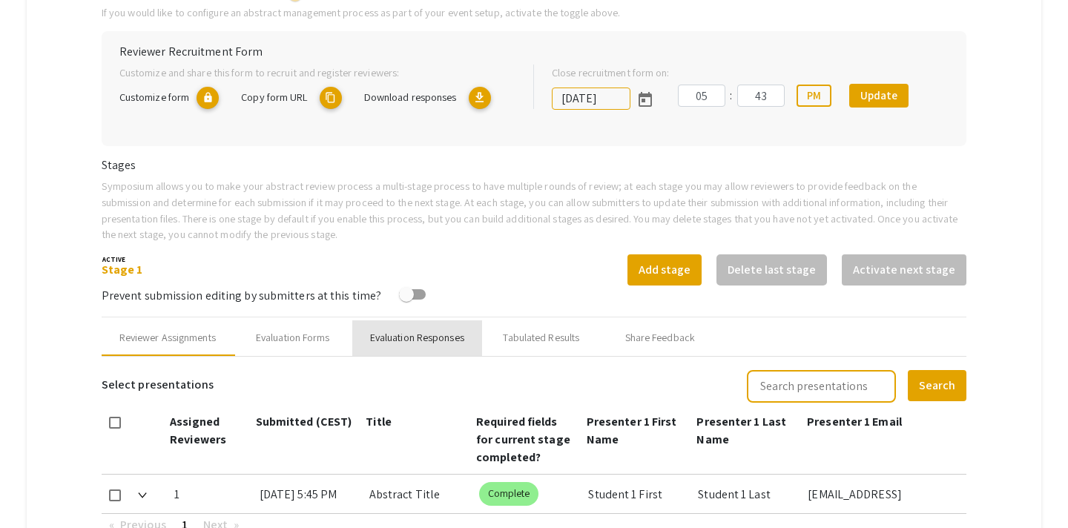
click at [434, 340] on div "Evaluation Responses" at bounding box center [417, 338] width 94 height 16
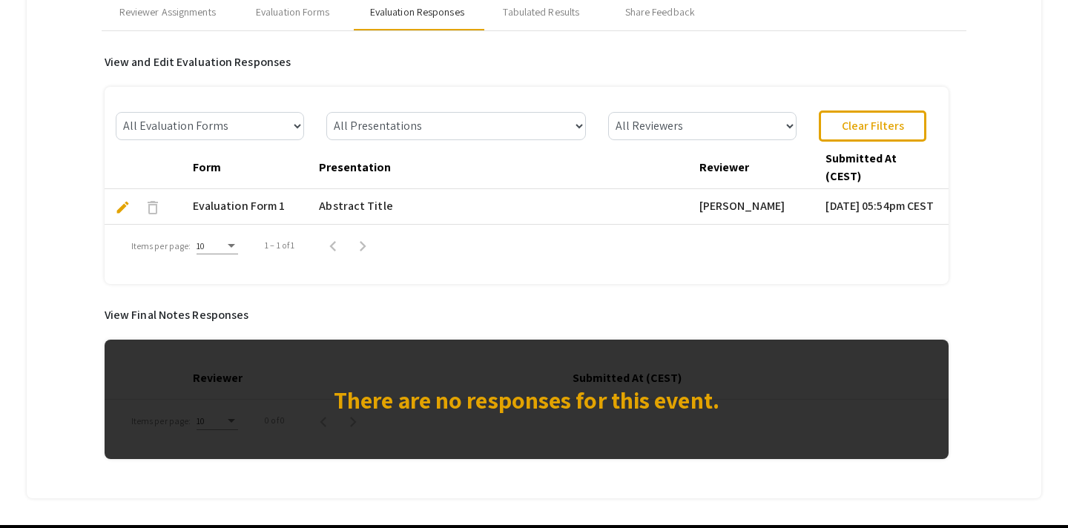
scroll to position [632, 0]
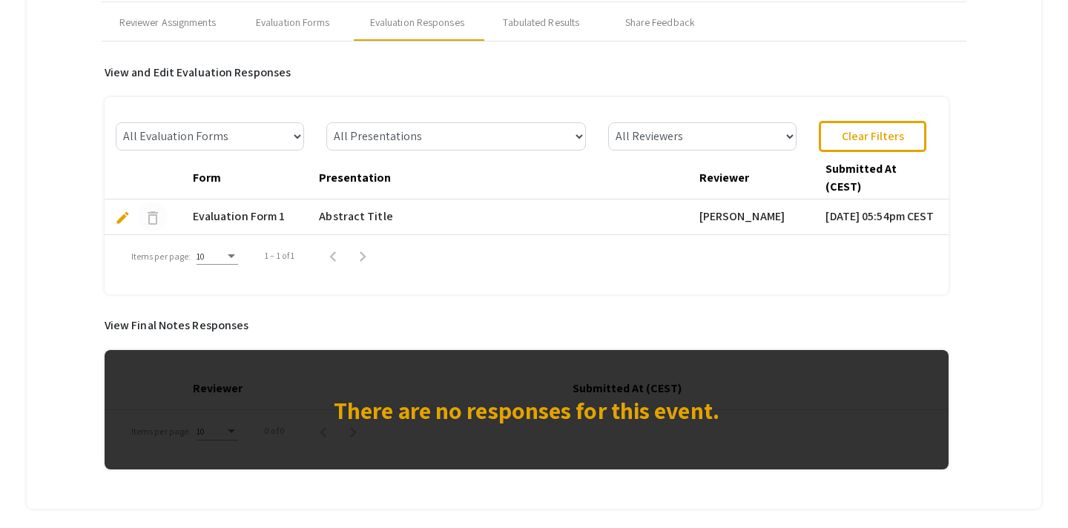
click at [151, 222] on span "delete" at bounding box center [153, 218] width 18 height 18
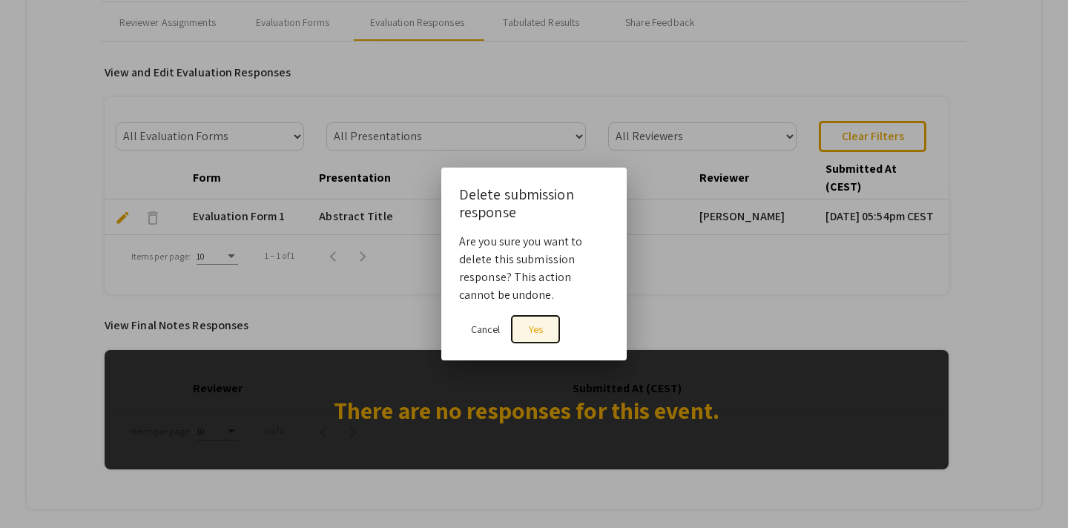
click at [533, 332] on span "Yes" at bounding box center [536, 328] width 14 height 13
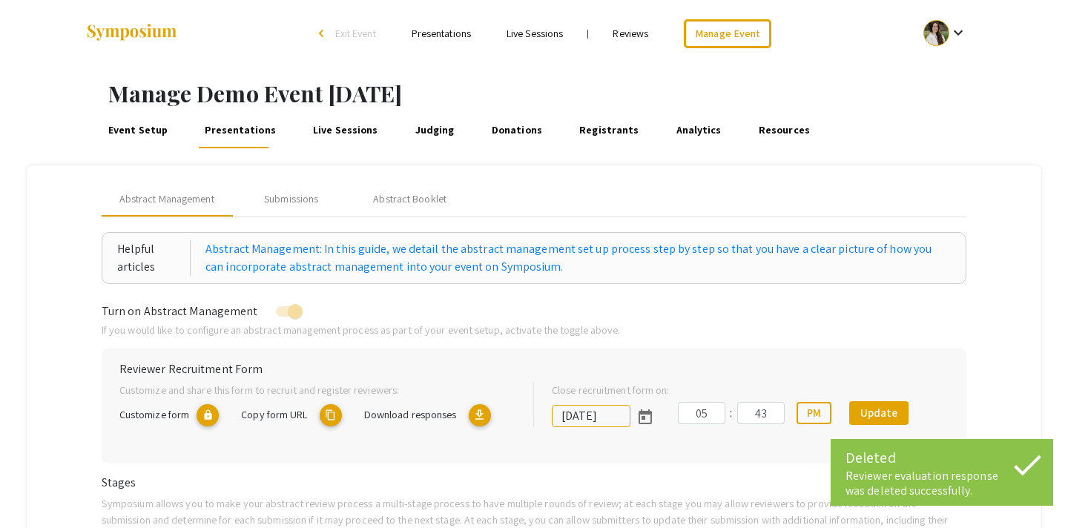
click at [638, 31] on link "Reviews" at bounding box center [630, 33] width 36 height 13
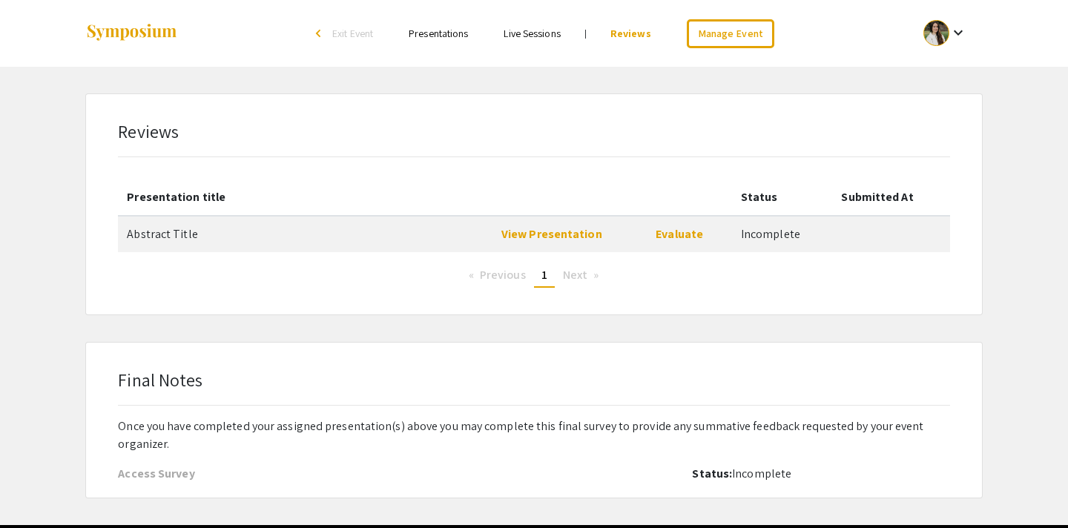
click at [282, 468] on div "Access Survey" at bounding box center [326, 474] width 416 height 18
click at [337, 224] on td "Abstract Title" at bounding box center [305, 234] width 374 height 36
click at [217, 94] on div "Reviews Presentation title Status Submitted At Abstract Title View Presentation…" at bounding box center [534, 204] width 896 height 220
click at [451, 179] on th "Presentation title" at bounding box center [305, 197] width 374 height 36
click at [420, 233] on td "Abstract Title" at bounding box center [305, 234] width 374 height 36
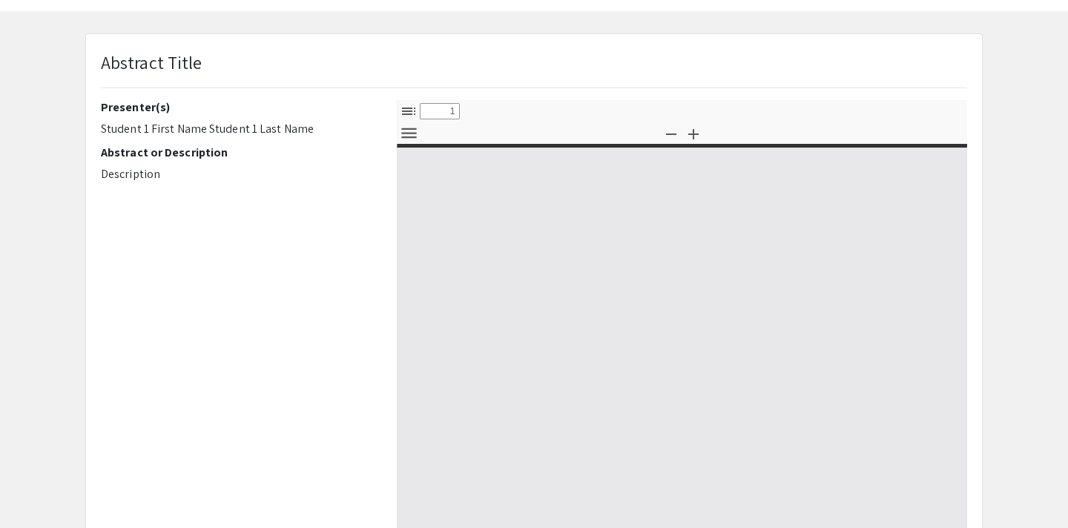
select select "custom"
type input "0"
select select "custom"
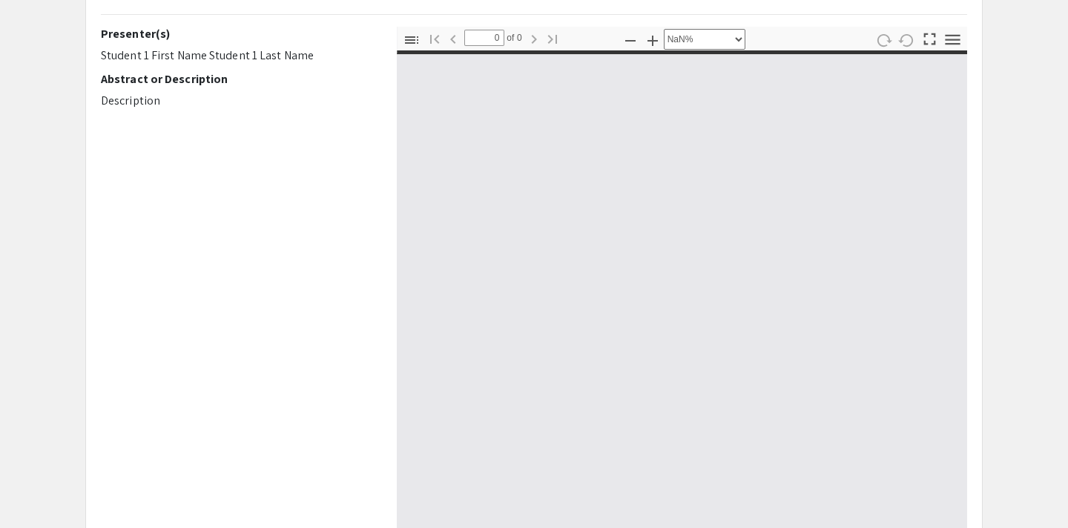
type input "1"
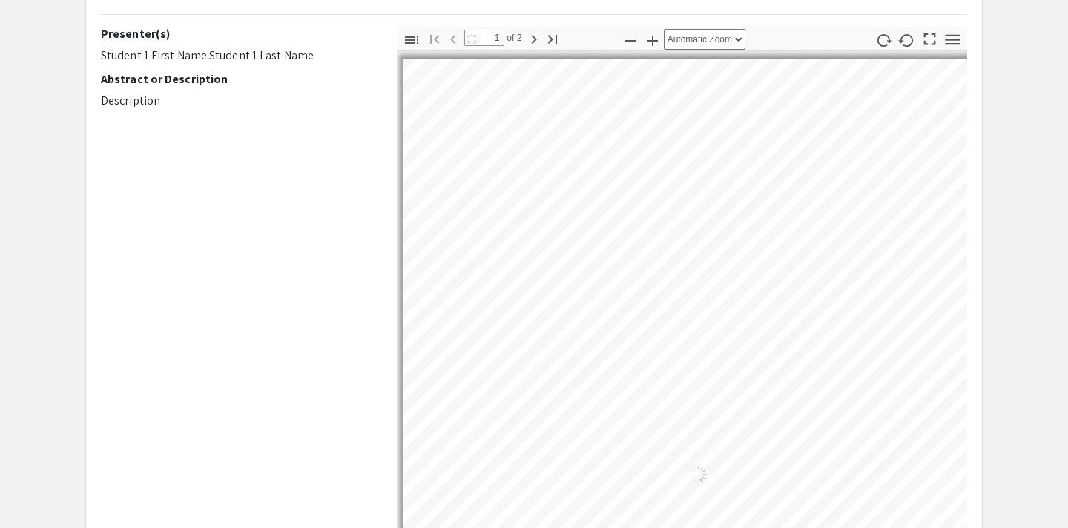
select select "auto"
